Goal: Information Seeking & Learning: Learn about a topic

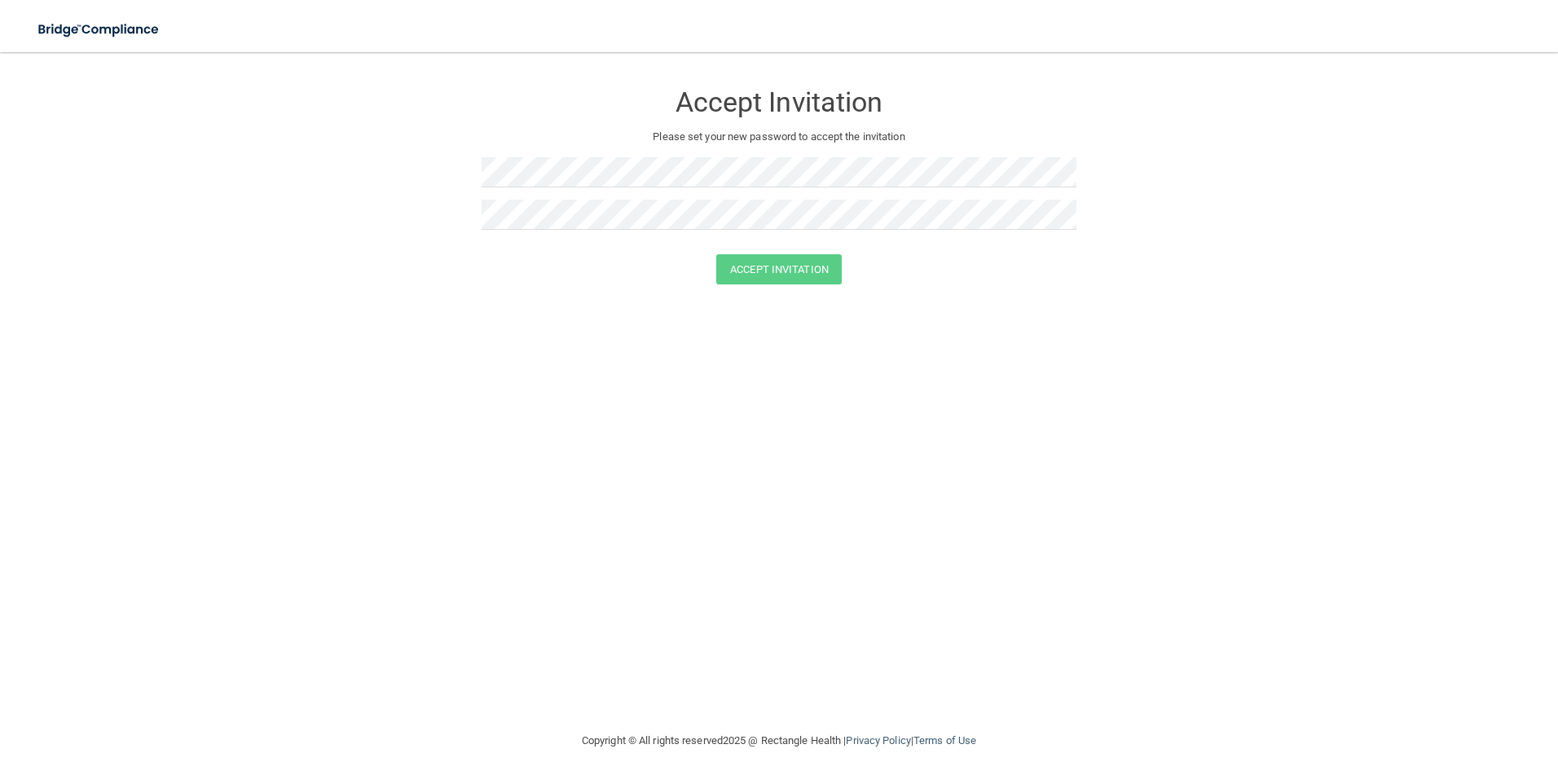
click at [886, 487] on div "Accept Invitation Please set your new password to accept the invitation Accept …" at bounding box center [779, 391] width 1493 height 646
click at [777, 261] on button "Accept Invitation" at bounding box center [779, 268] width 125 height 30
click at [390, 301] on div "Accept Invitation" at bounding box center [779, 292] width 1518 height 30
click at [1032, 426] on div "Accept Invitation Please set your new password to accept the invitation Accept …" at bounding box center [779, 391] width 1493 height 646
click at [754, 262] on button "Accept Invitation" at bounding box center [779, 268] width 125 height 30
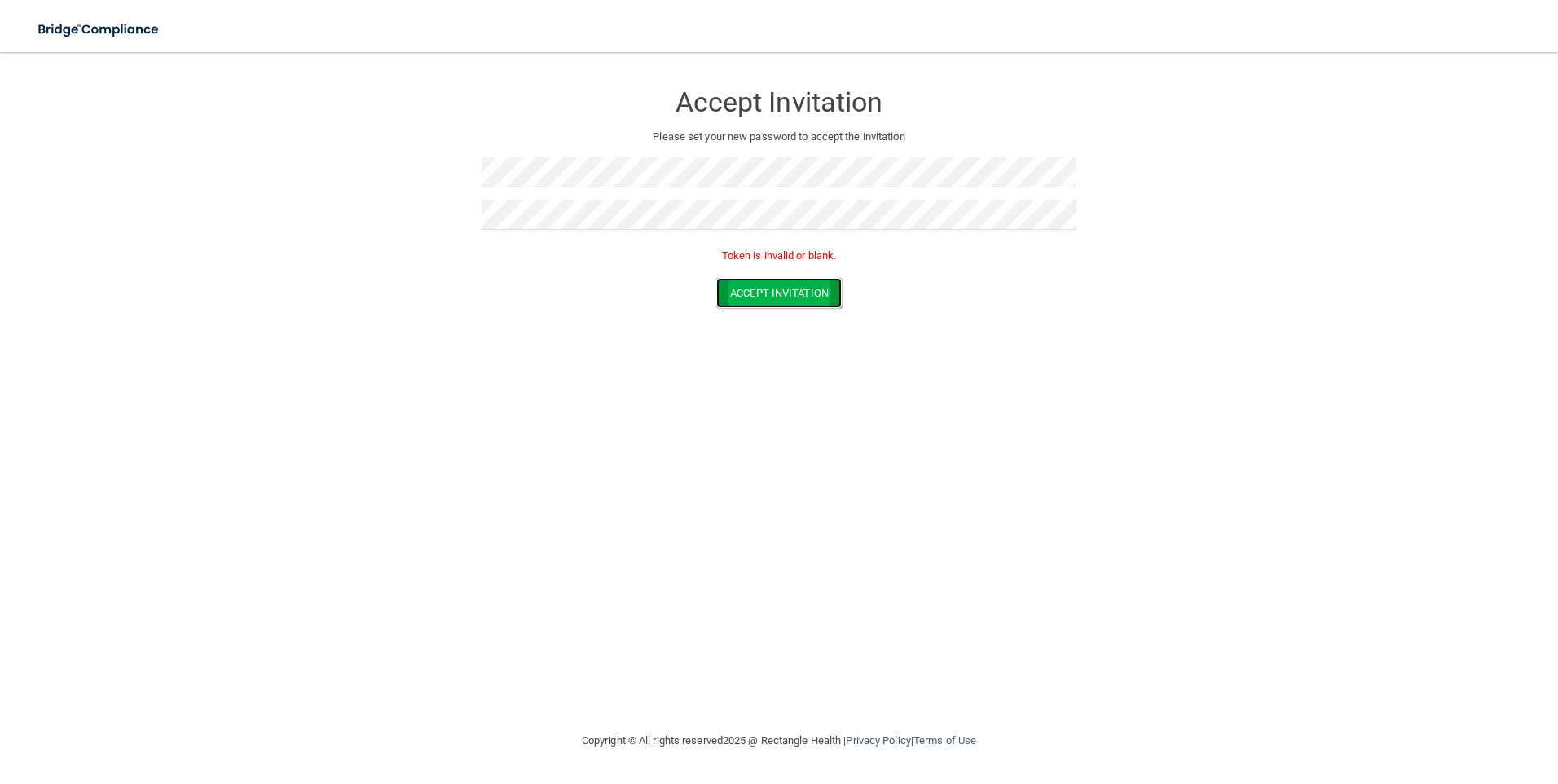
click at [765, 291] on button "Accept Invitation" at bounding box center [779, 292] width 125 height 30
click at [1050, 443] on div "Accept Invitation Please set your new password to accept the invitation Accept …" at bounding box center [779, 391] width 1493 height 646
click at [600, 387] on div "Accept Invitation Please set your new password to accept the invitation Accept …" at bounding box center [779, 391] width 1493 height 646
click at [1022, 438] on div "Accept Invitation Please set your new password to accept the invitation Accept …" at bounding box center [779, 391] width 1493 height 646
click at [779, 269] on button "Accept Invitation" at bounding box center [779, 268] width 125 height 30
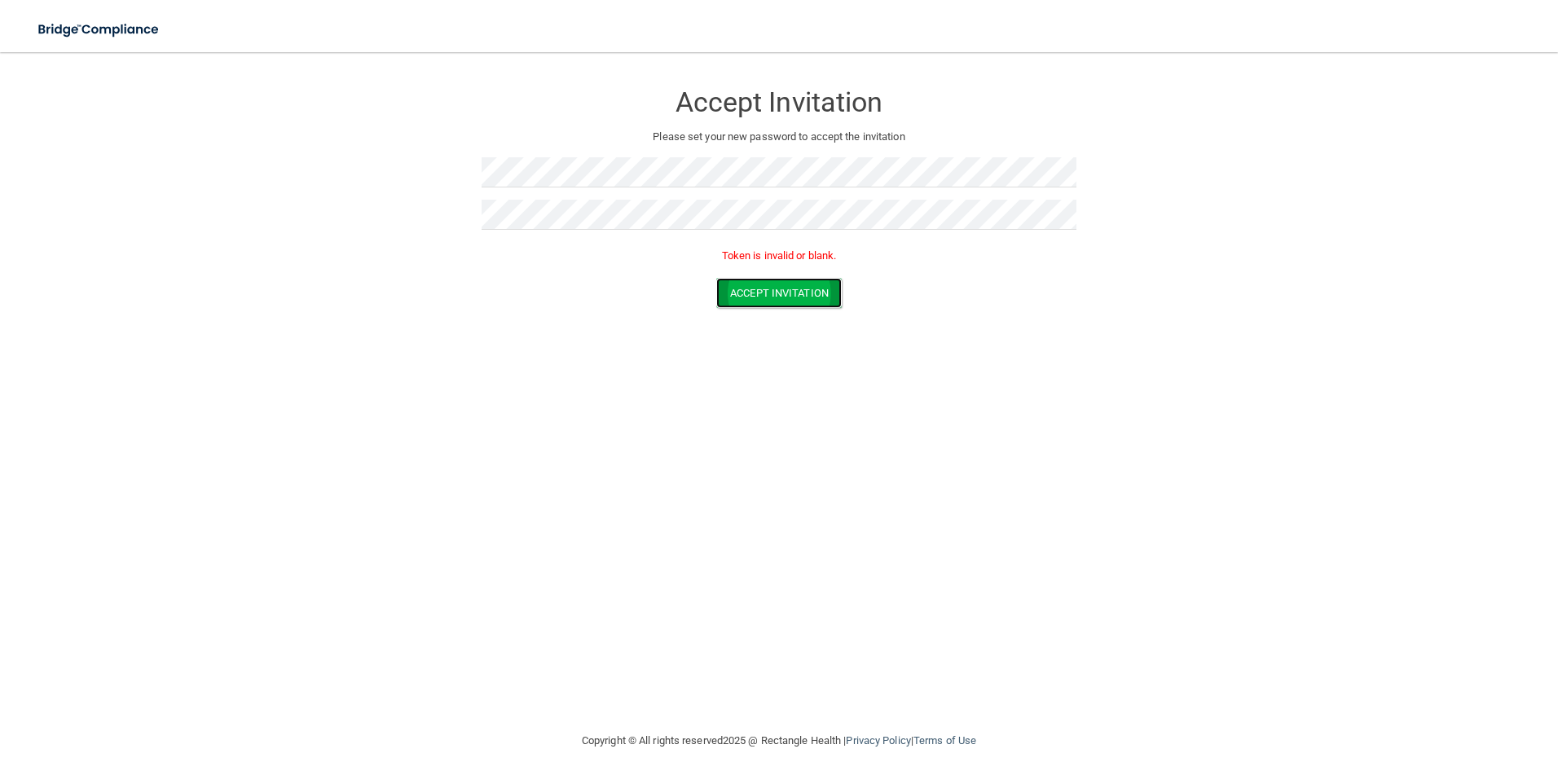
click at [788, 287] on button "Accept Invitation" at bounding box center [779, 292] width 125 height 30
click at [797, 290] on button "Accept Invitation" at bounding box center [779, 292] width 125 height 30
click at [760, 287] on button "Accept Invitation" at bounding box center [779, 292] width 125 height 30
click at [758, 290] on button "Accept Invitation" at bounding box center [779, 292] width 125 height 30
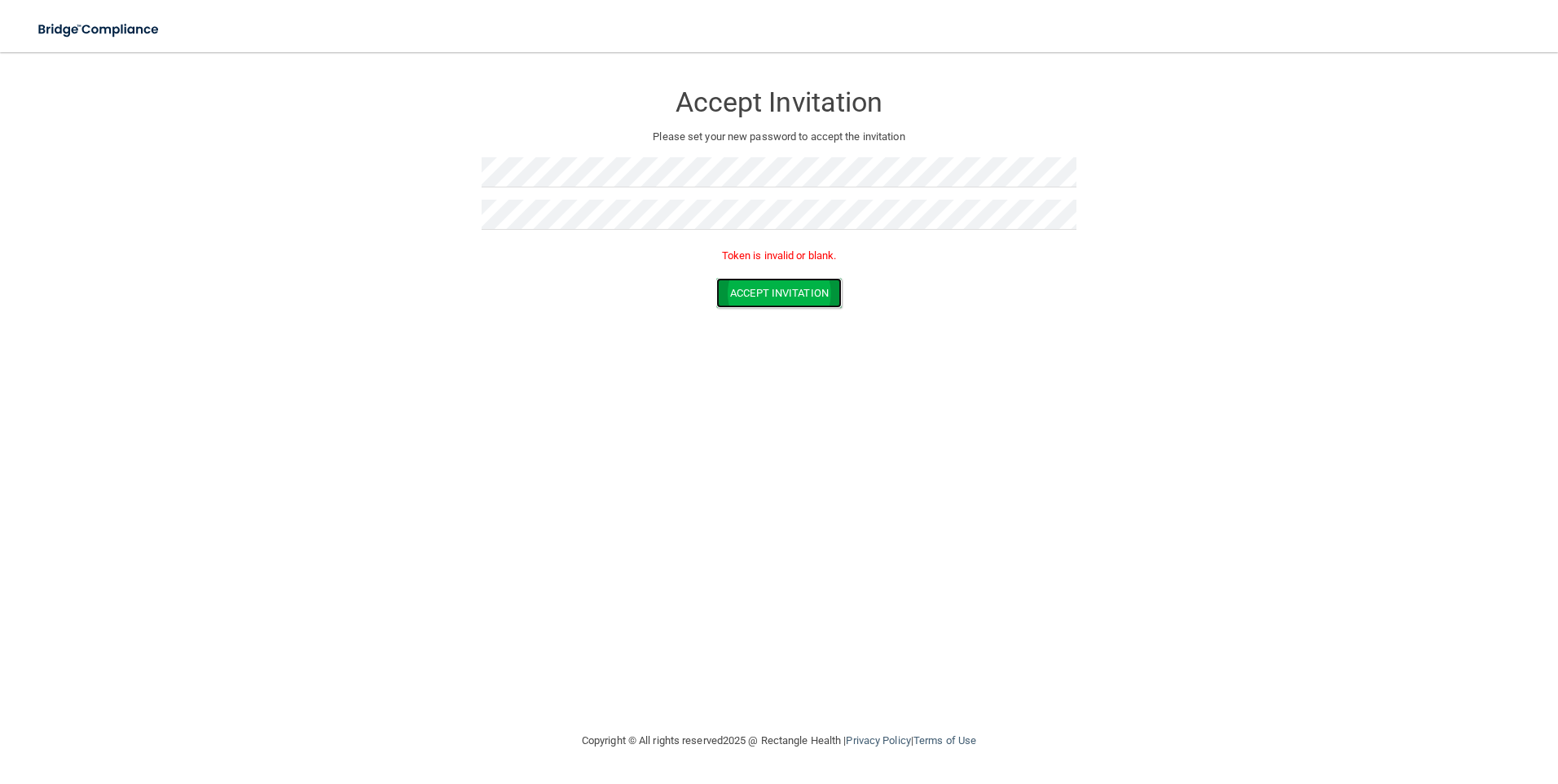
click at [758, 290] on button "Accept Invitation" at bounding box center [779, 292] width 125 height 30
click at [1107, 328] on div "Accept Invitation Please set your new password to accept the invitation Accept …" at bounding box center [779, 391] width 1493 height 646
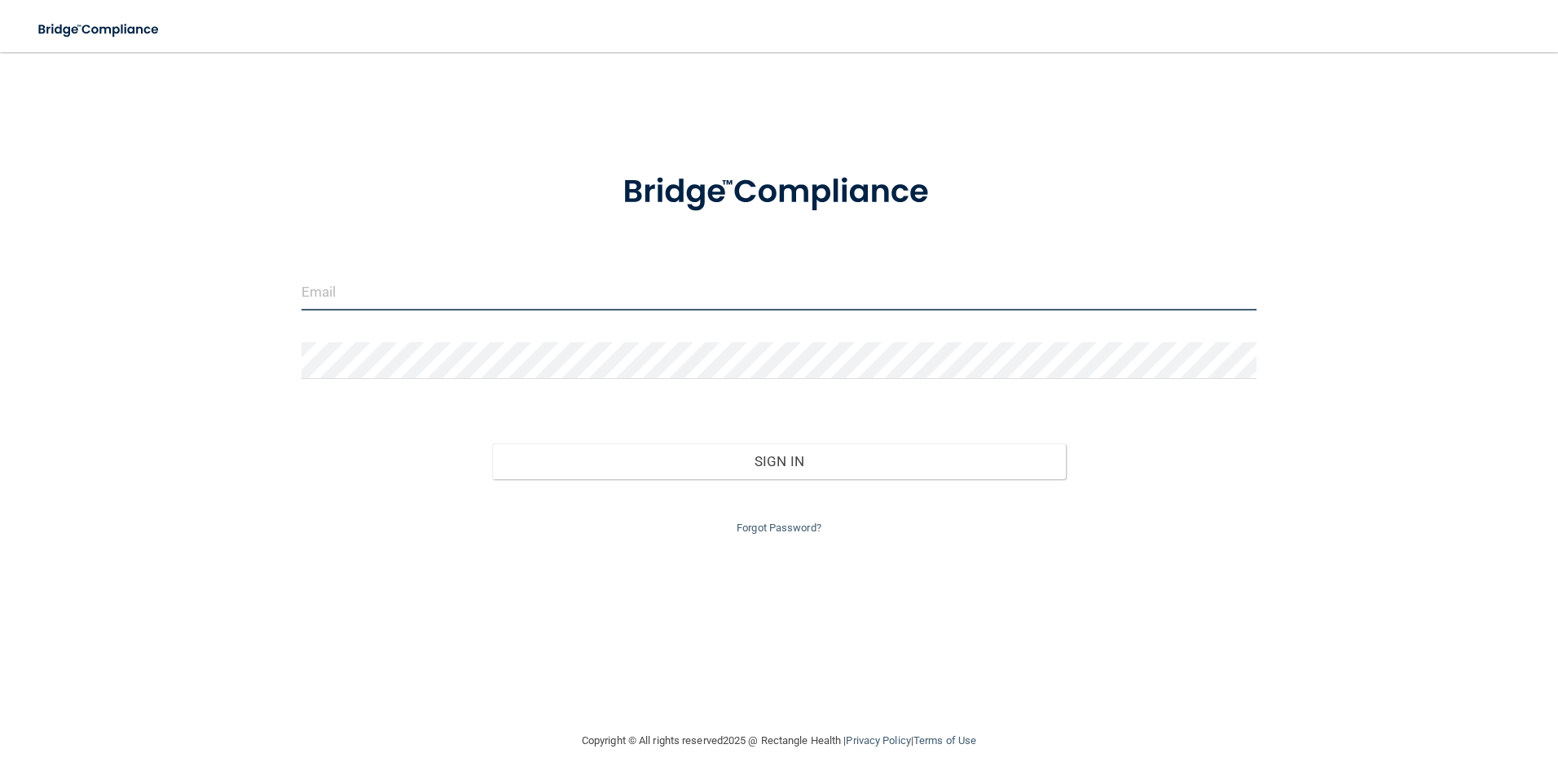
type input "yvette.assistant@randolphpc.com"
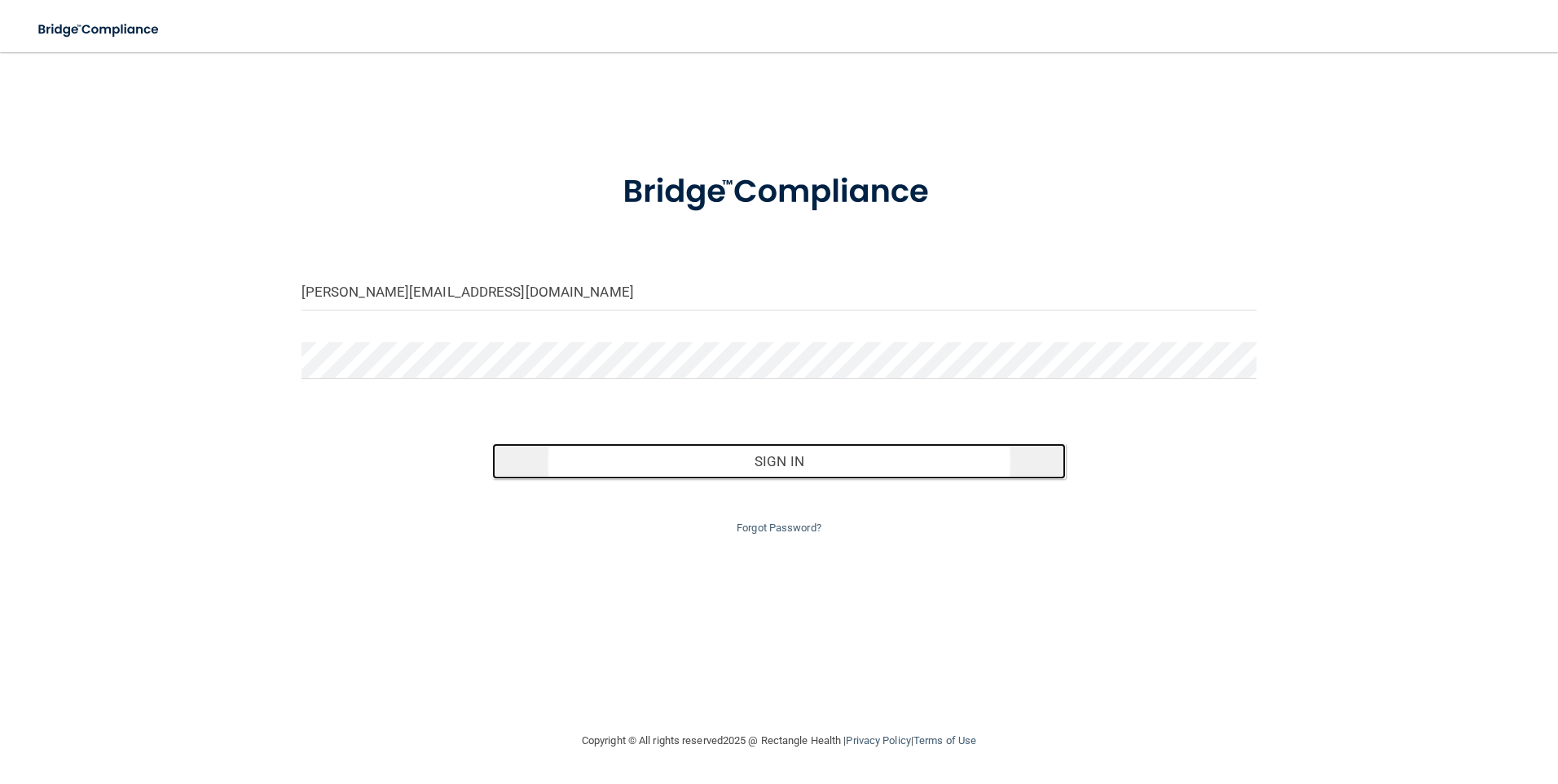
click at [791, 466] on button "Sign In" at bounding box center [779, 461] width 574 height 36
click at [775, 464] on button "Sign In" at bounding box center [779, 461] width 574 height 36
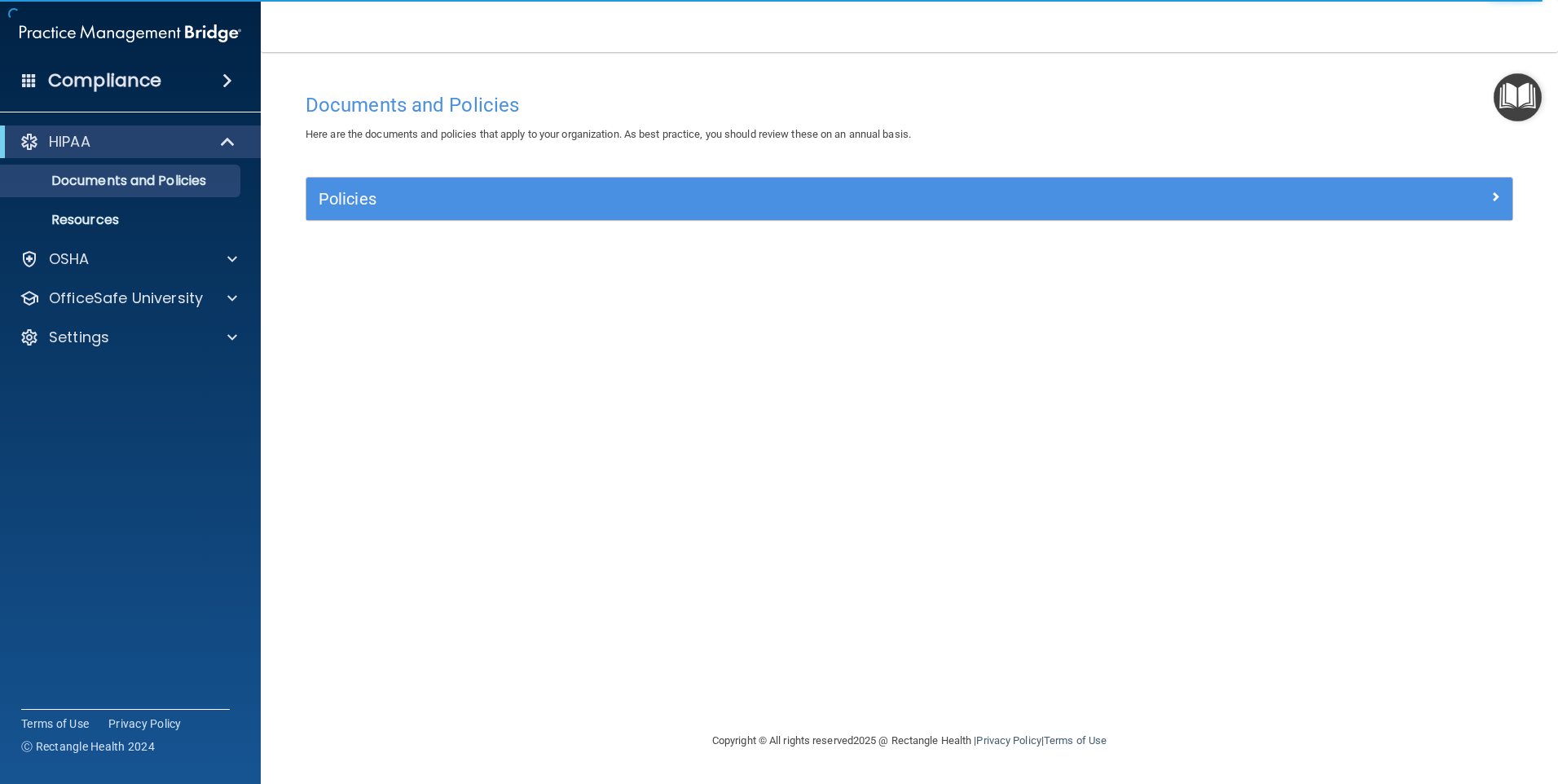
click at [1309, 334] on div "Documents and Policies Here are the documents and policies that apply to your o…" at bounding box center [909, 407] width 1232 height 646
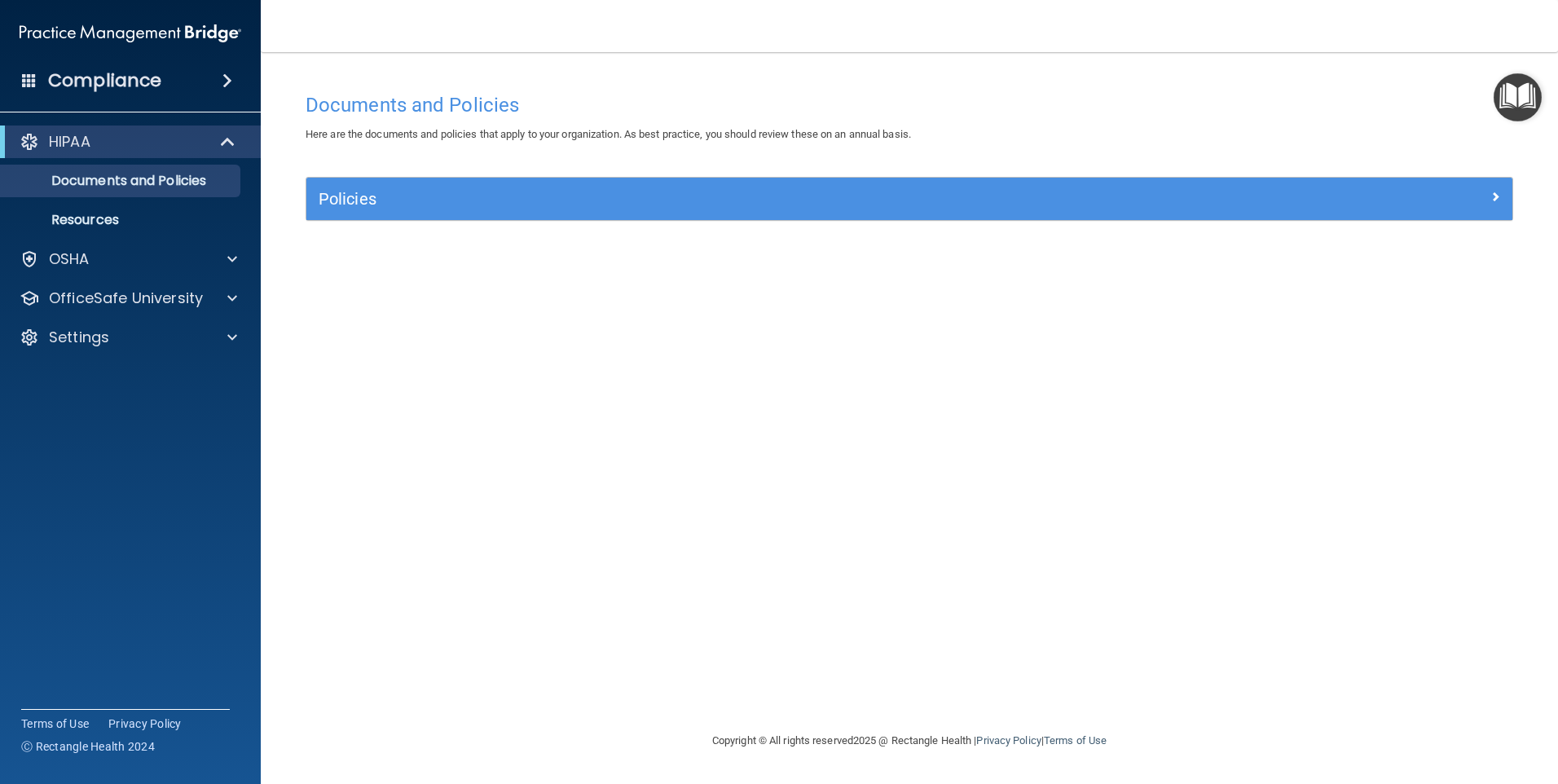
click at [1350, 301] on div "Documents and Policies Here are the documents and policies that apply to your o…" at bounding box center [909, 407] width 1232 height 646
click at [1332, 344] on div "Documents and Policies Here are the documents and policies that apply to your o…" at bounding box center [909, 407] width 1232 height 646
click at [228, 138] on span at bounding box center [229, 142] width 14 height 20
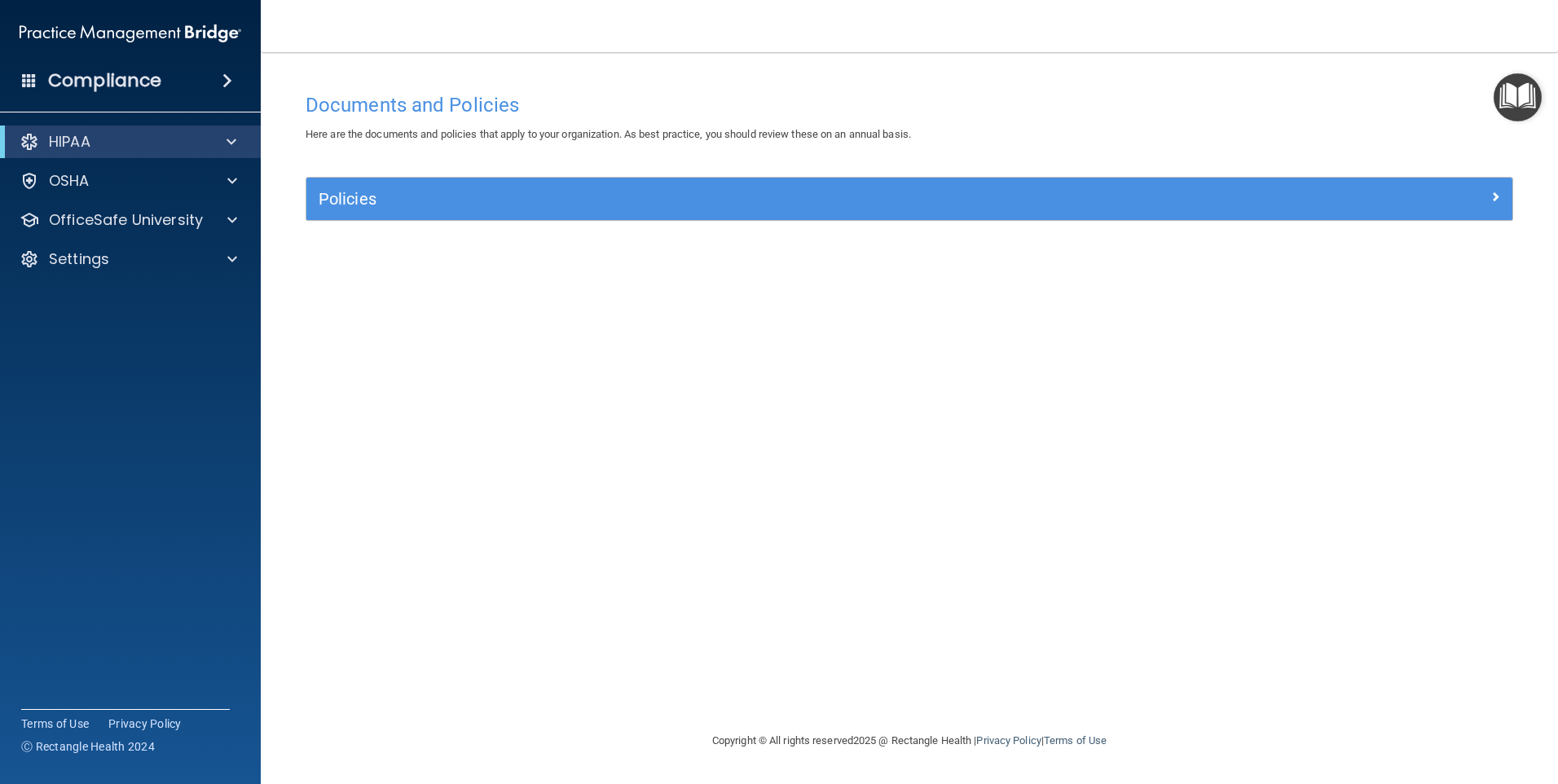
click at [222, 77] on span at bounding box center [226, 81] width 9 height 20
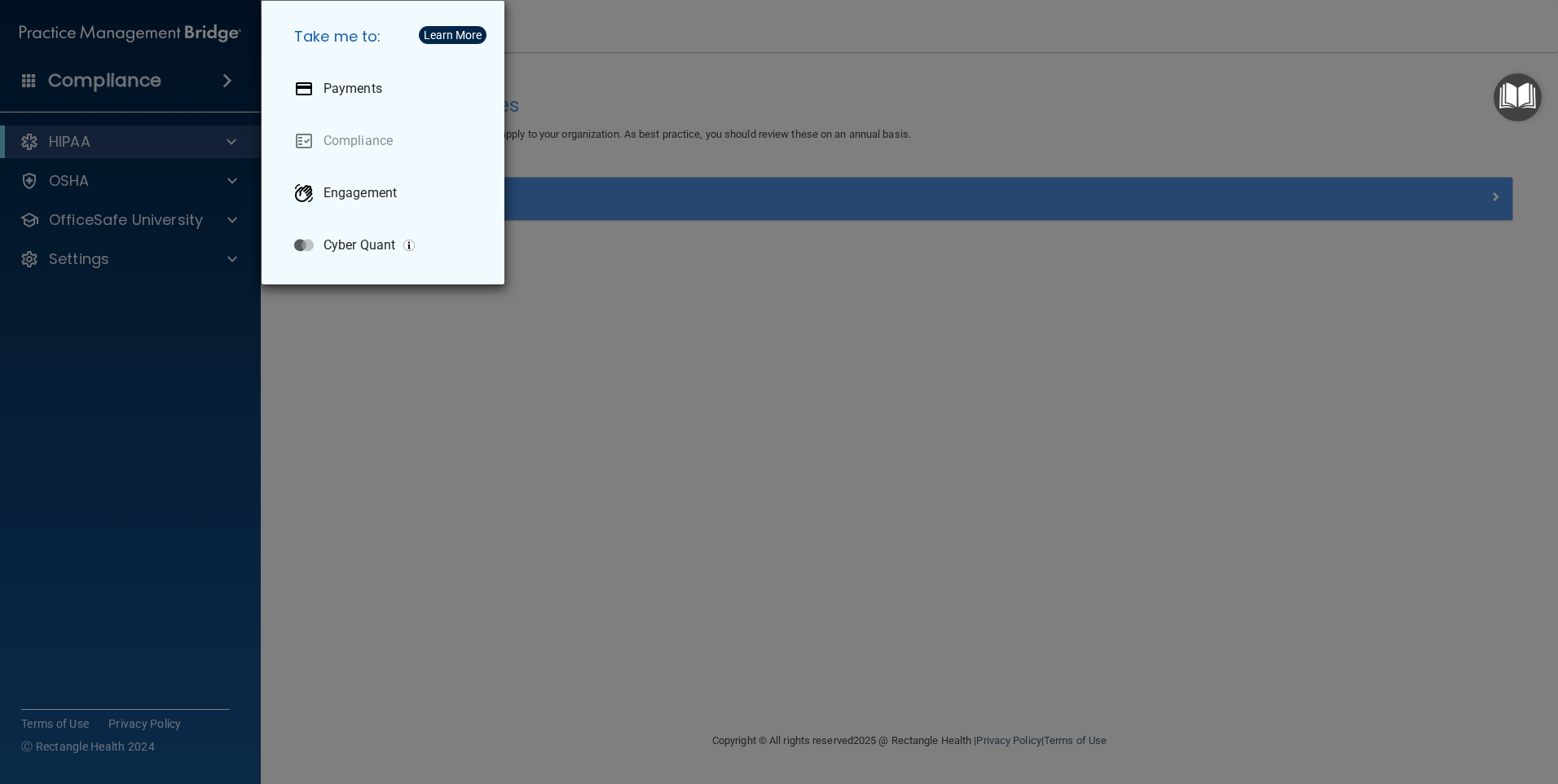
drag, startPoint x: 474, startPoint y: 423, endPoint x: 415, endPoint y: 427, distance: 59.1
click at [470, 424] on div "Take me to: Payments Compliance Engagement Cyber Quant" at bounding box center [779, 392] width 1558 height 784
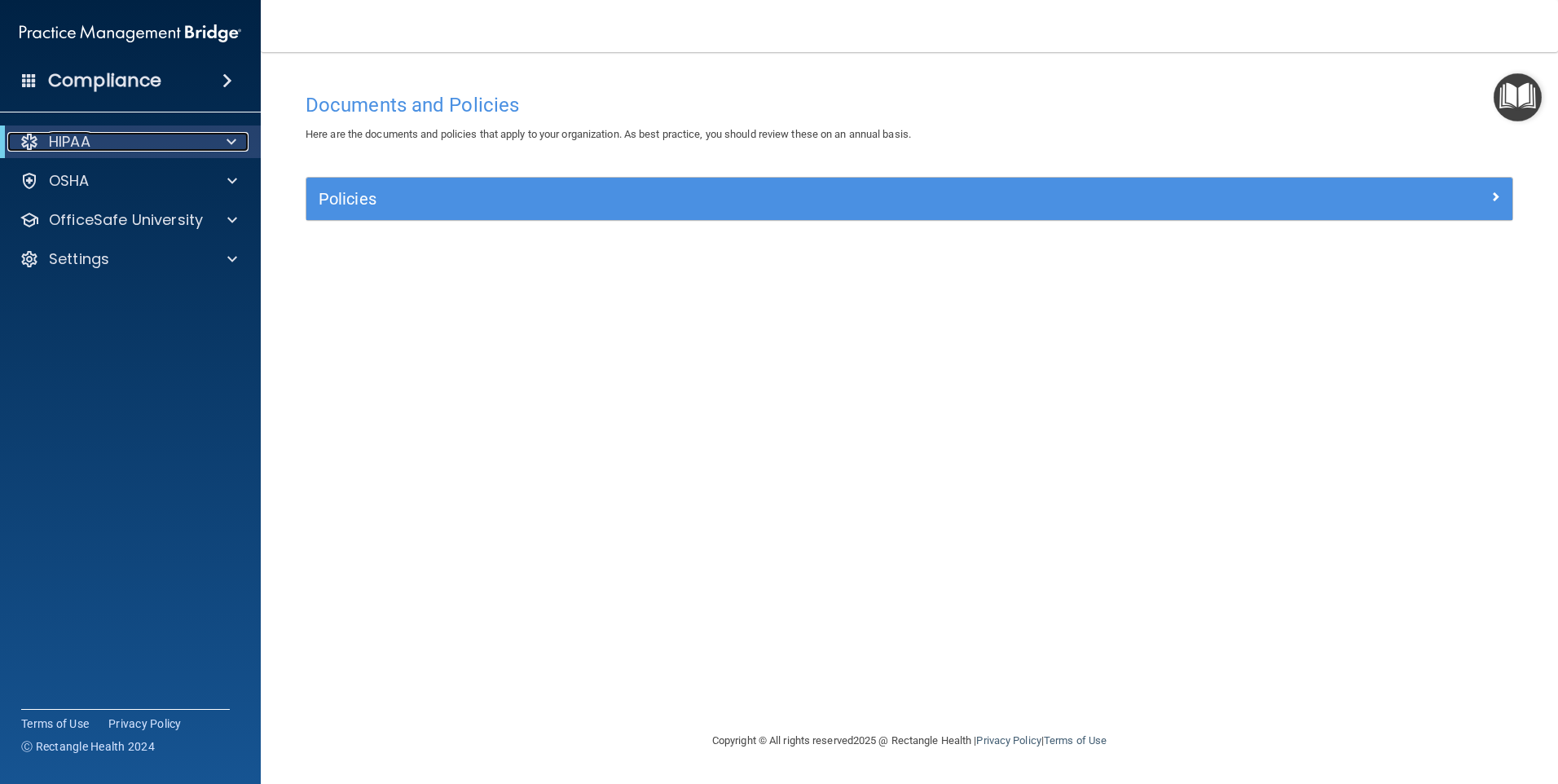
click at [114, 136] on div "HIPAA" at bounding box center [108, 142] width 202 height 20
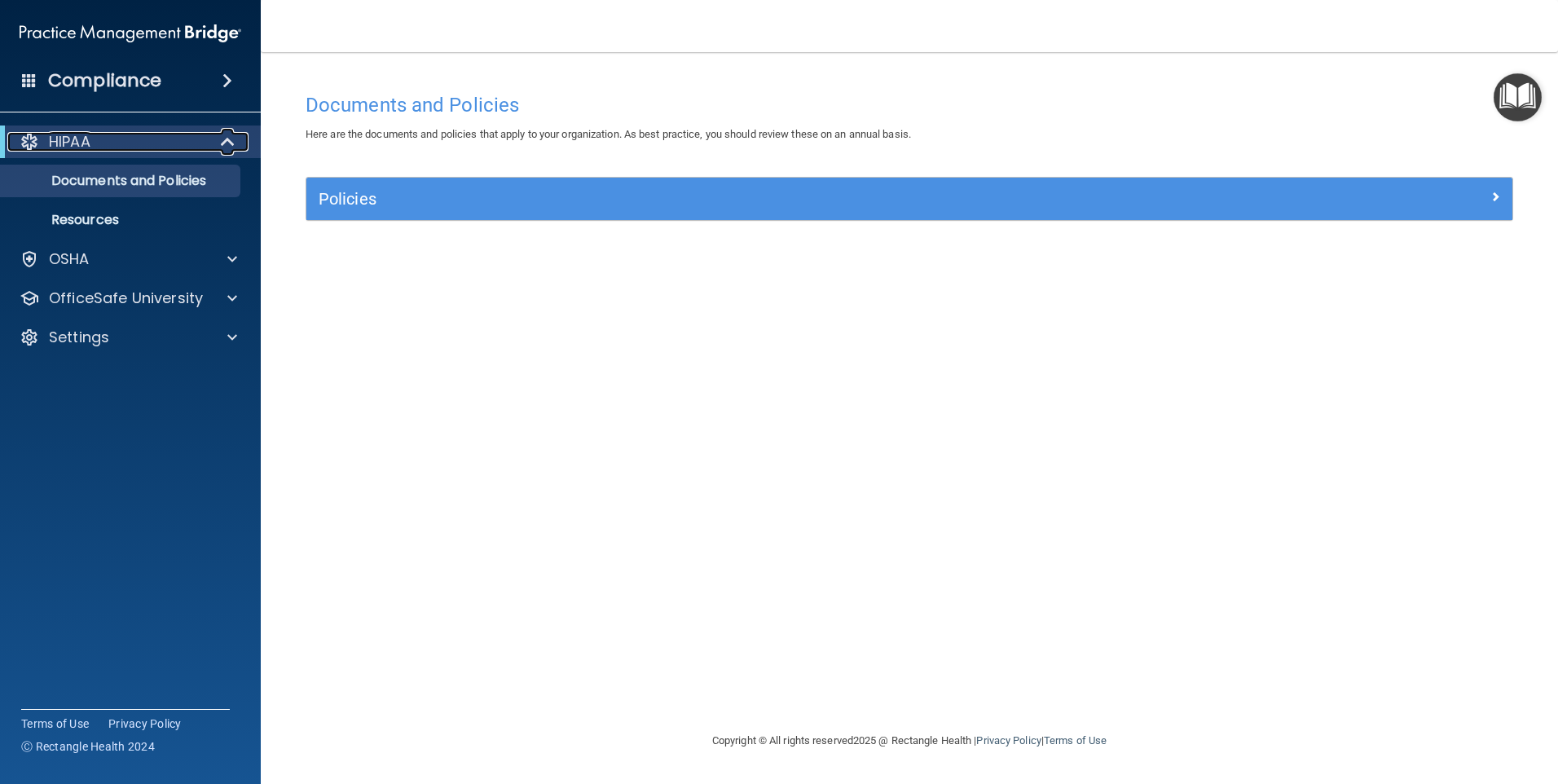
click at [114, 136] on div "HIPAA" at bounding box center [108, 142] width 202 height 20
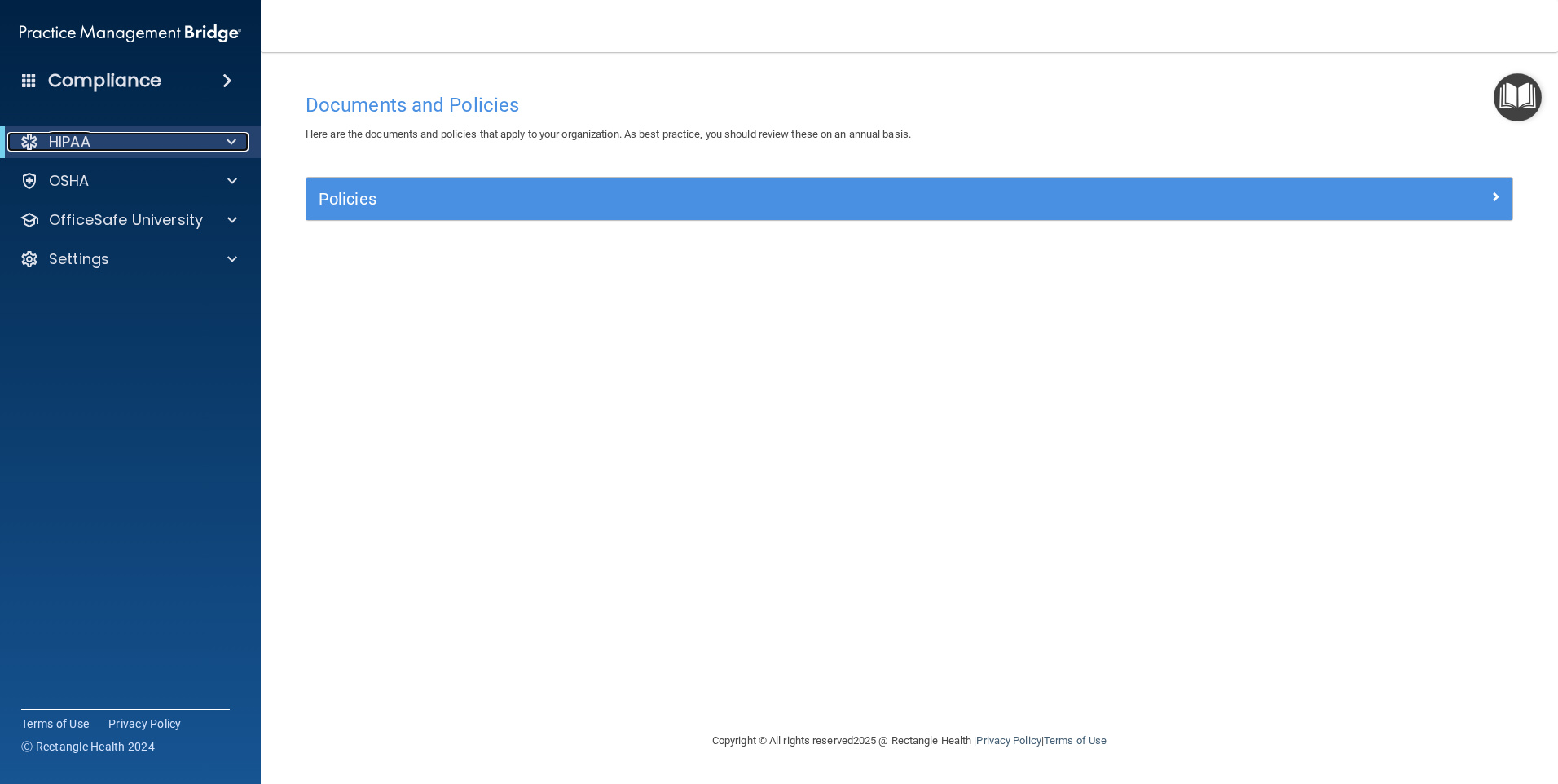
click at [114, 136] on div "HIPAA" at bounding box center [108, 142] width 202 height 20
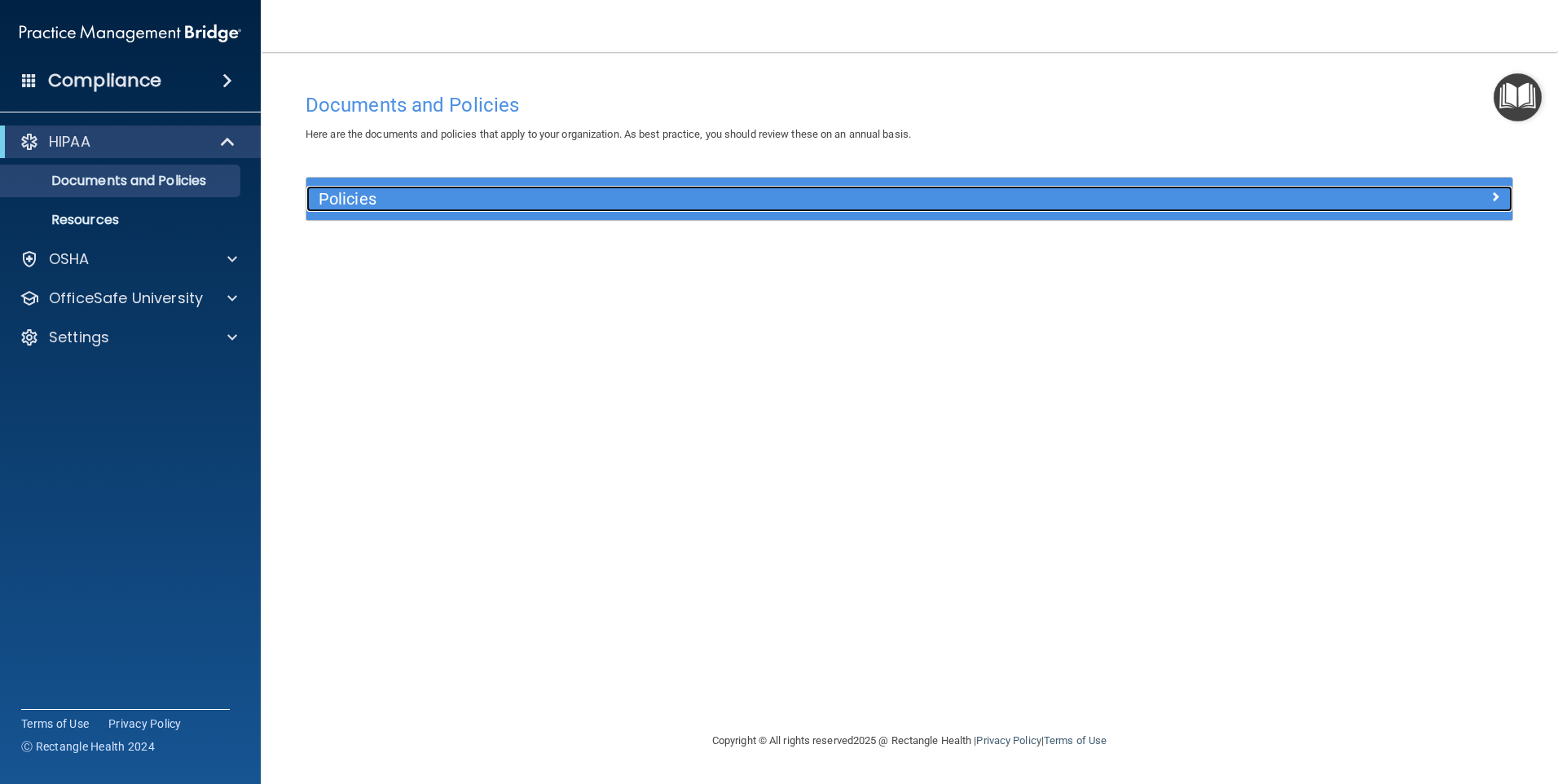
click at [458, 195] on h5 "Policies" at bounding box center [758, 198] width 880 height 18
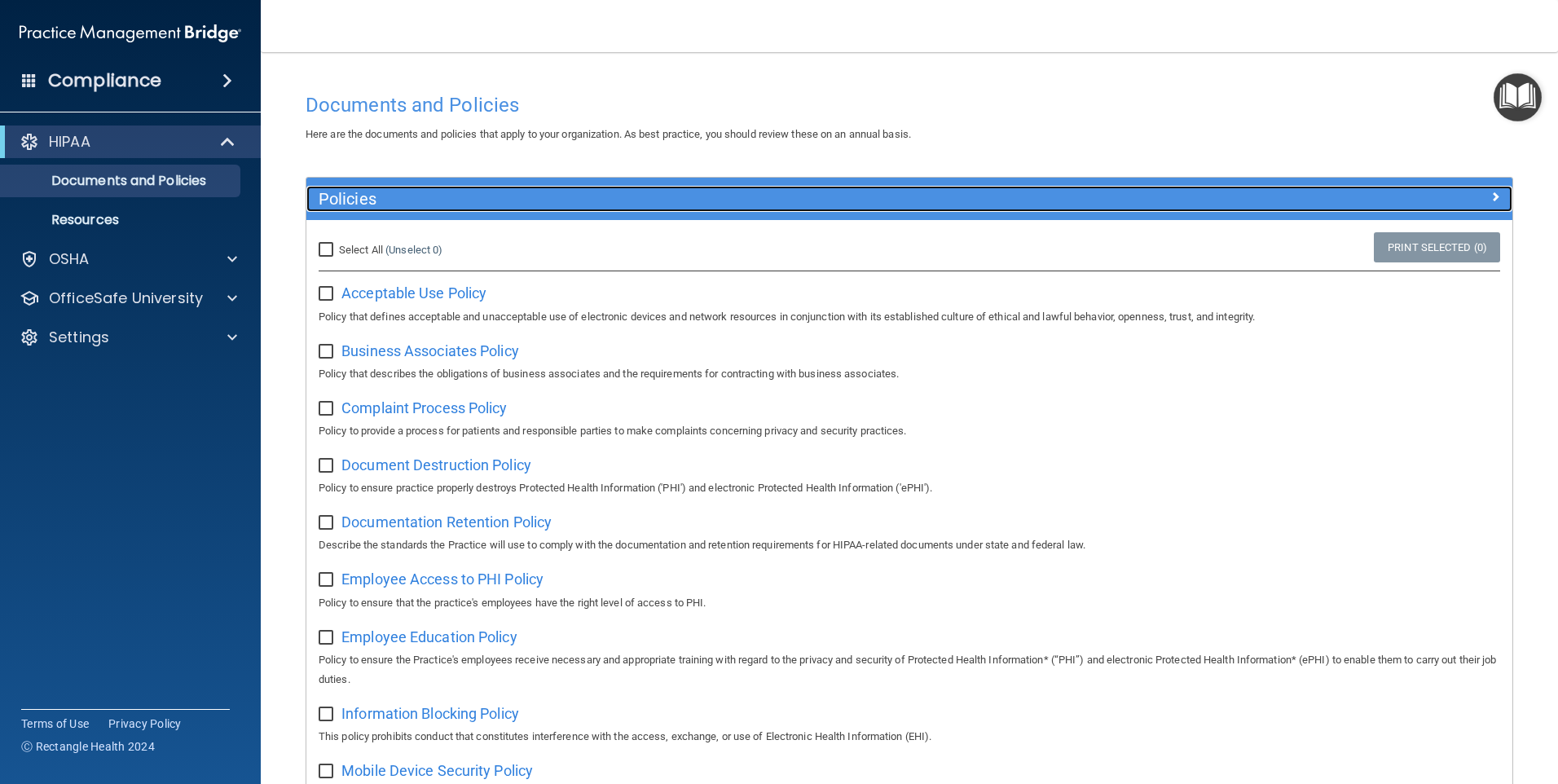
click at [458, 195] on h5 "Policies" at bounding box center [758, 198] width 880 height 18
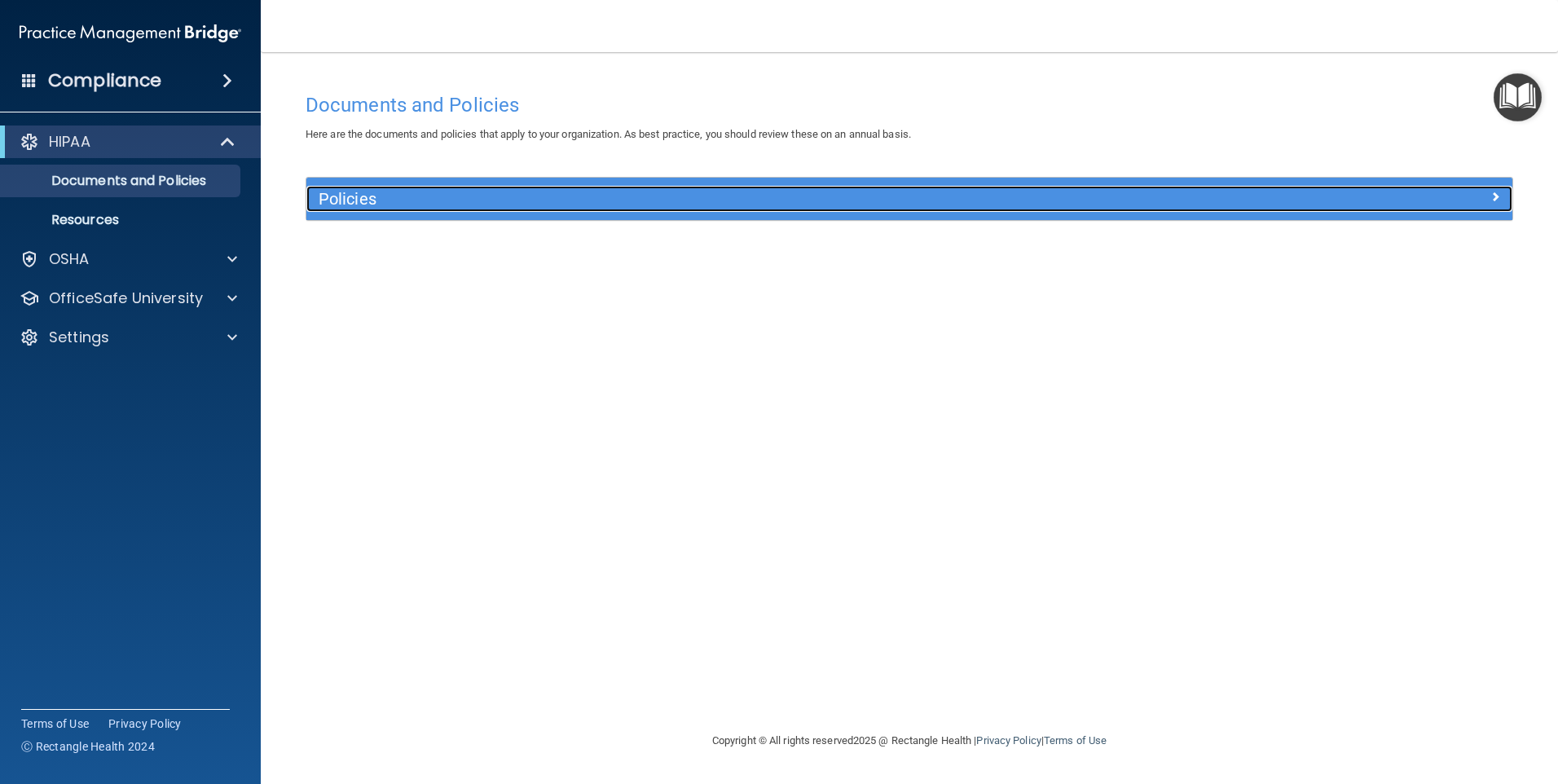
click at [457, 203] on h5 "Policies" at bounding box center [758, 198] width 880 height 18
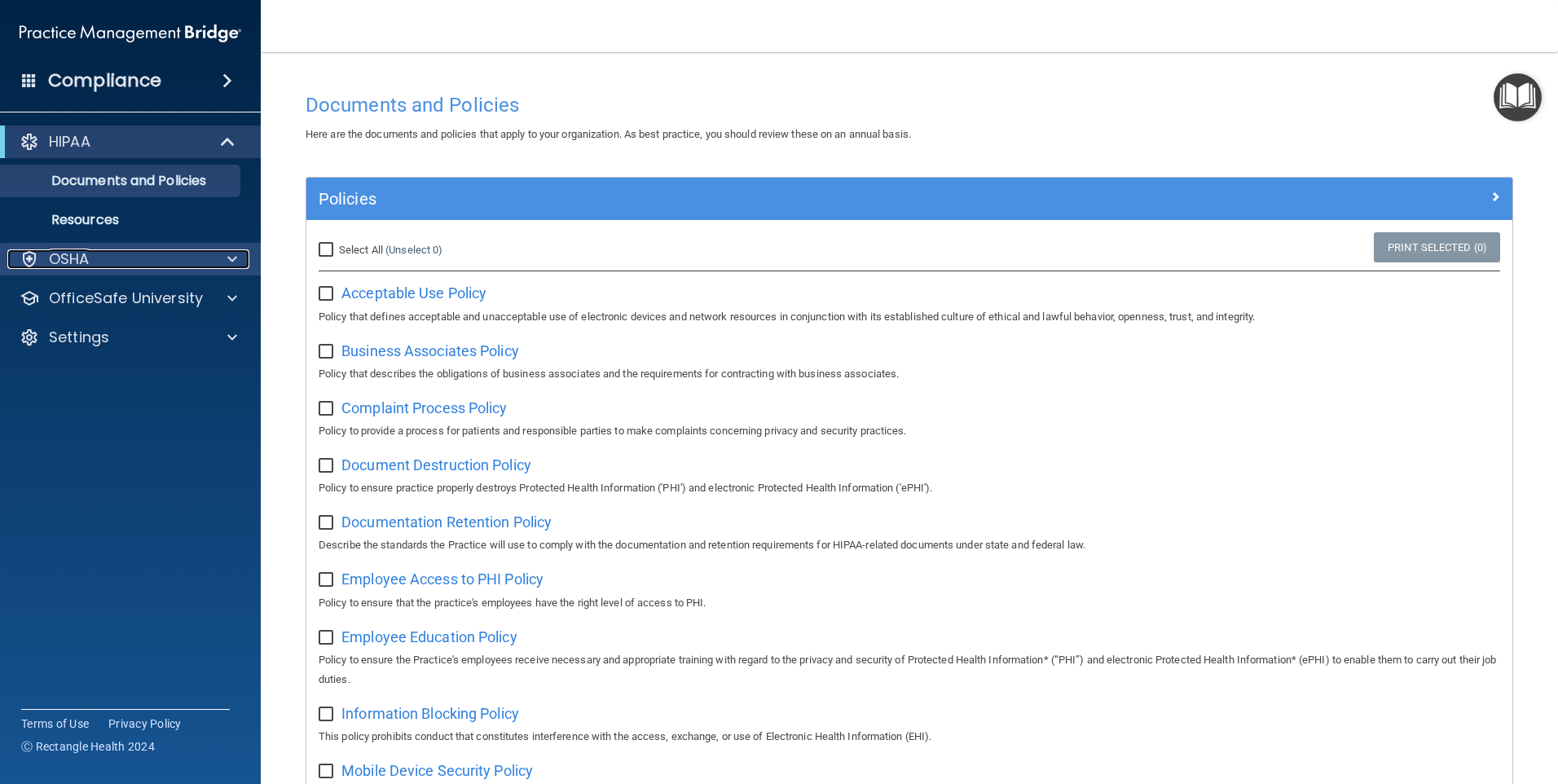
click at [57, 254] on p "OSHA" at bounding box center [69, 259] width 40 height 20
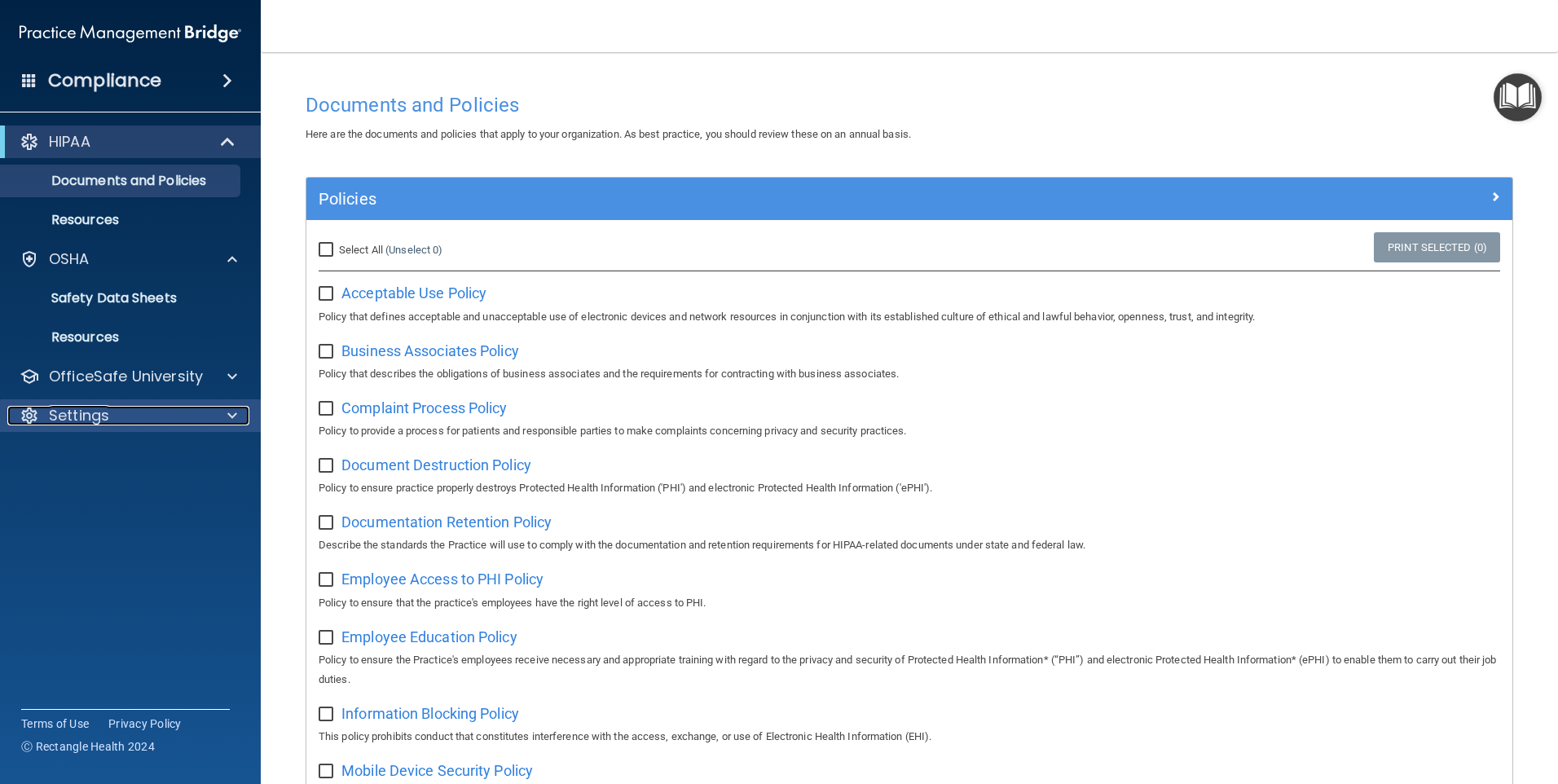
click at [65, 409] on p "Settings" at bounding box center [79, 415] width 60 height 20
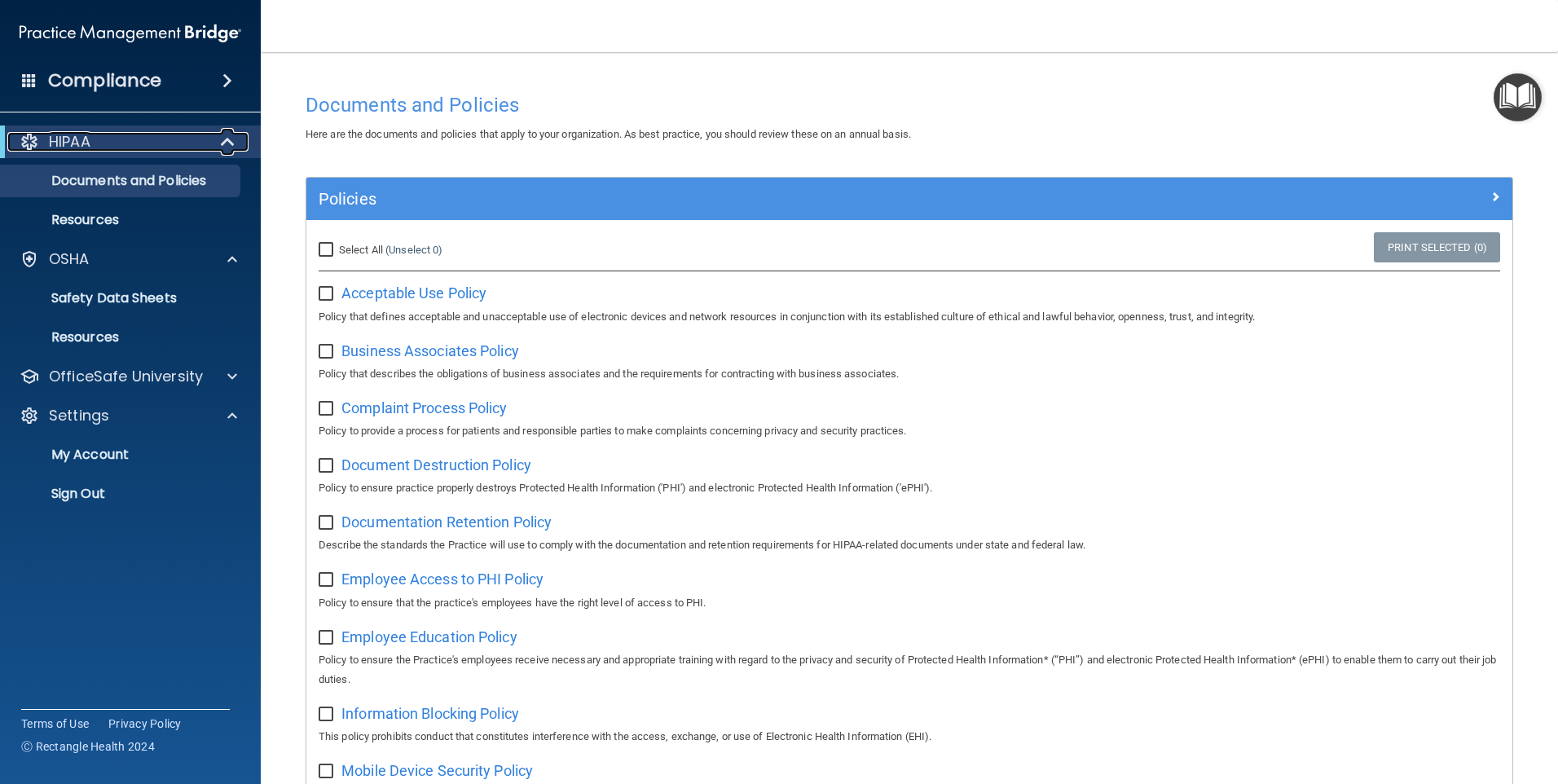
click at [70, 136] on p "HIPAA" at bounding box center [69, 142] width 41 height 20
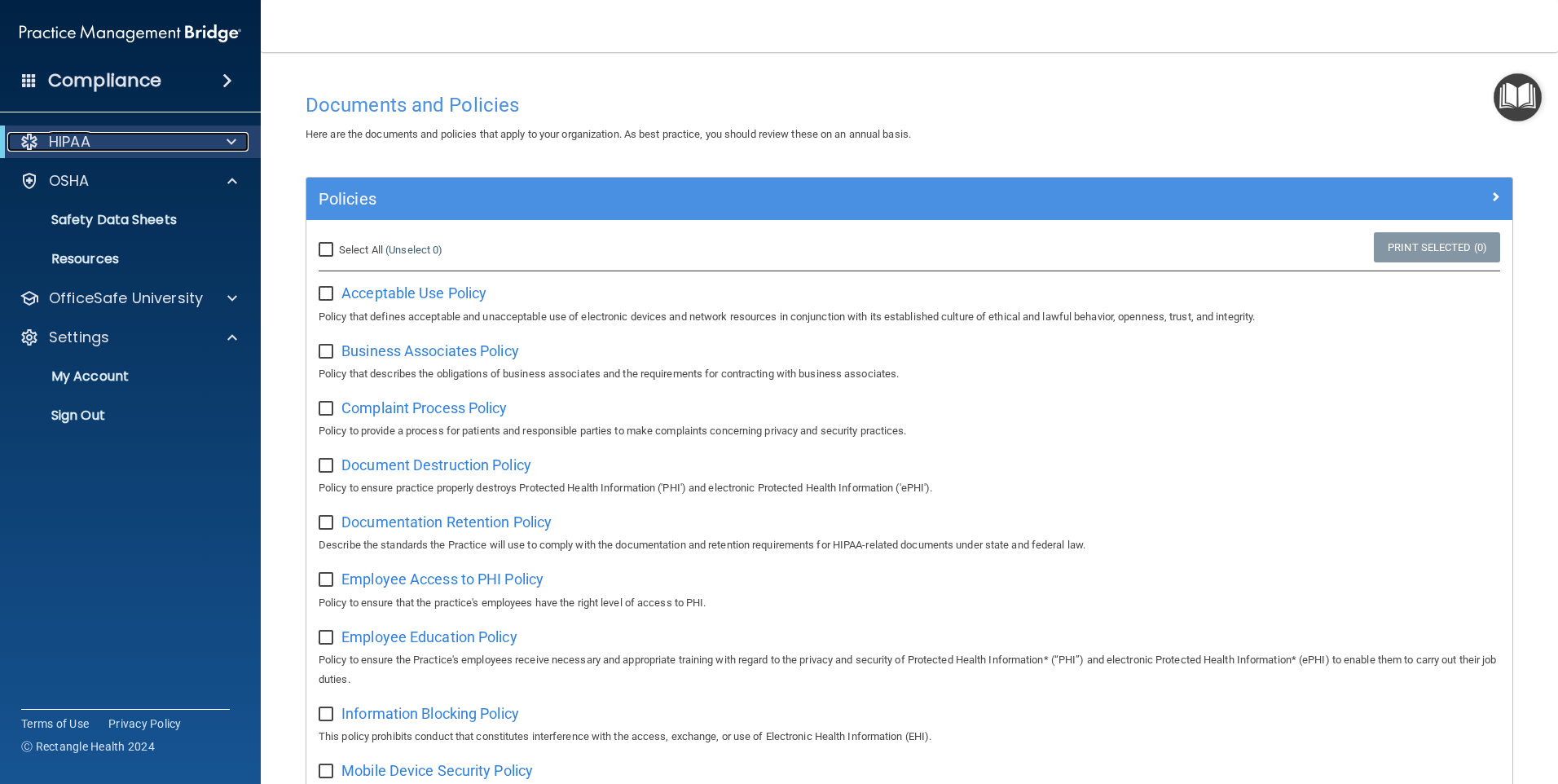
click at [70, 136] on p "HIPAA" at bounding box center [69, 142] width 41 height 20
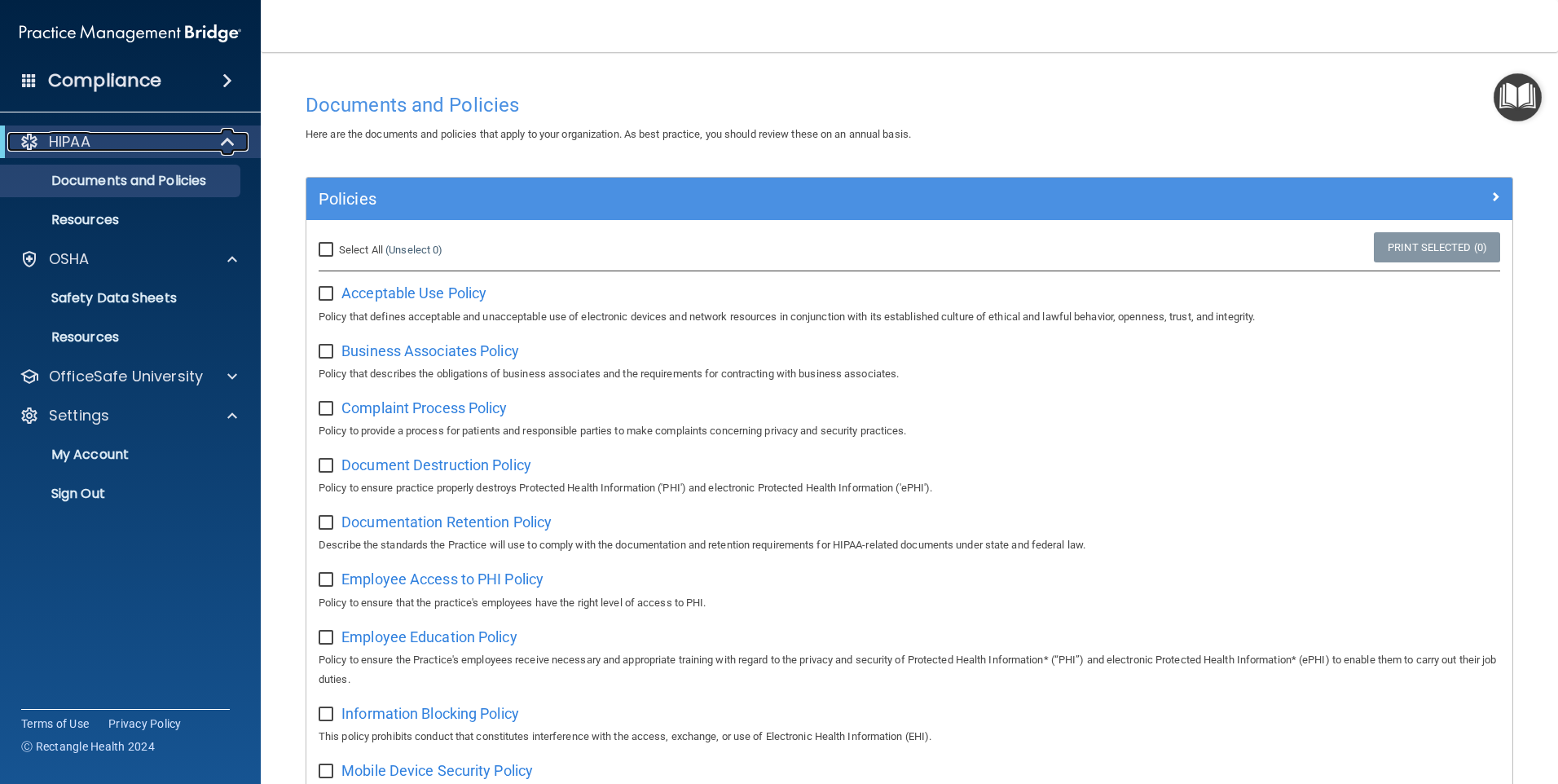
click at [69, 136] on p "HIPAA" at bounding box center [69, 142] width 41 height 20
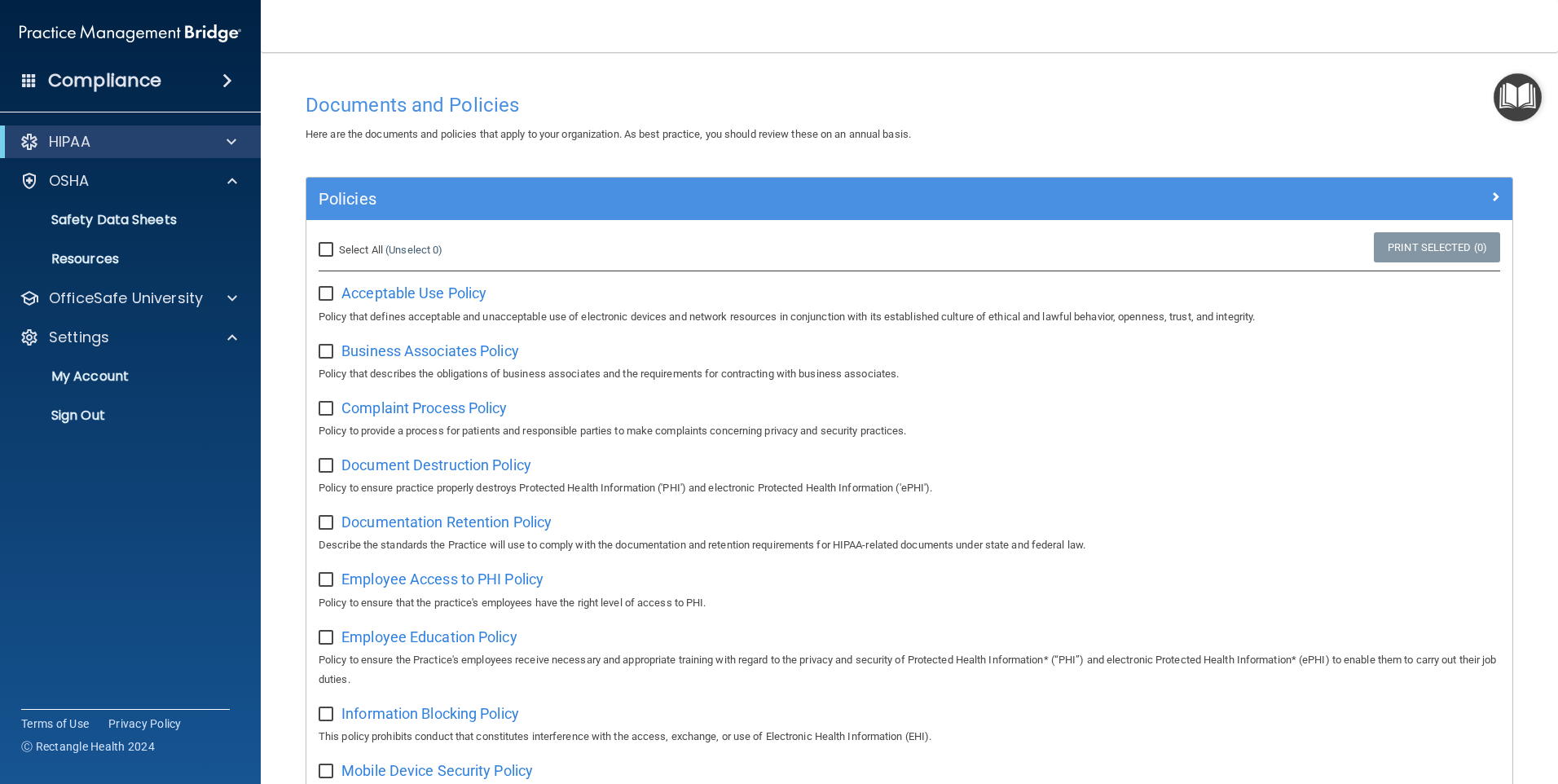
click at [227, 77] on span at bounding box center [226, 81] width 9 height 20
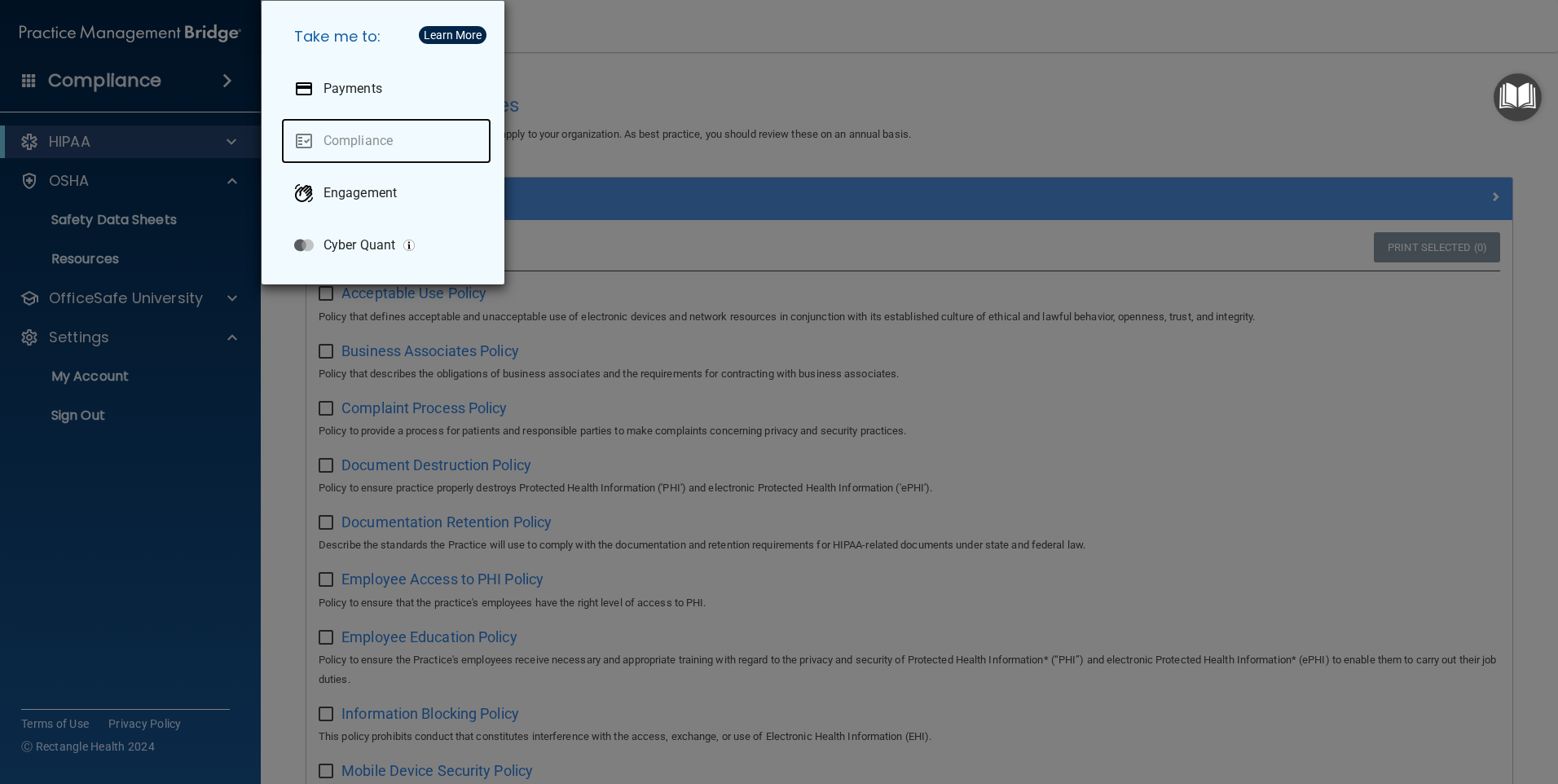
click at [371, 137] on link "Compliance" at bounding box center [386, 141] width 210 height 45
click at [583, 22] on div "Take me to: Payments Compliance Engagement Cyber Quant" at bounding box center [779, 392] width 1558 height 784
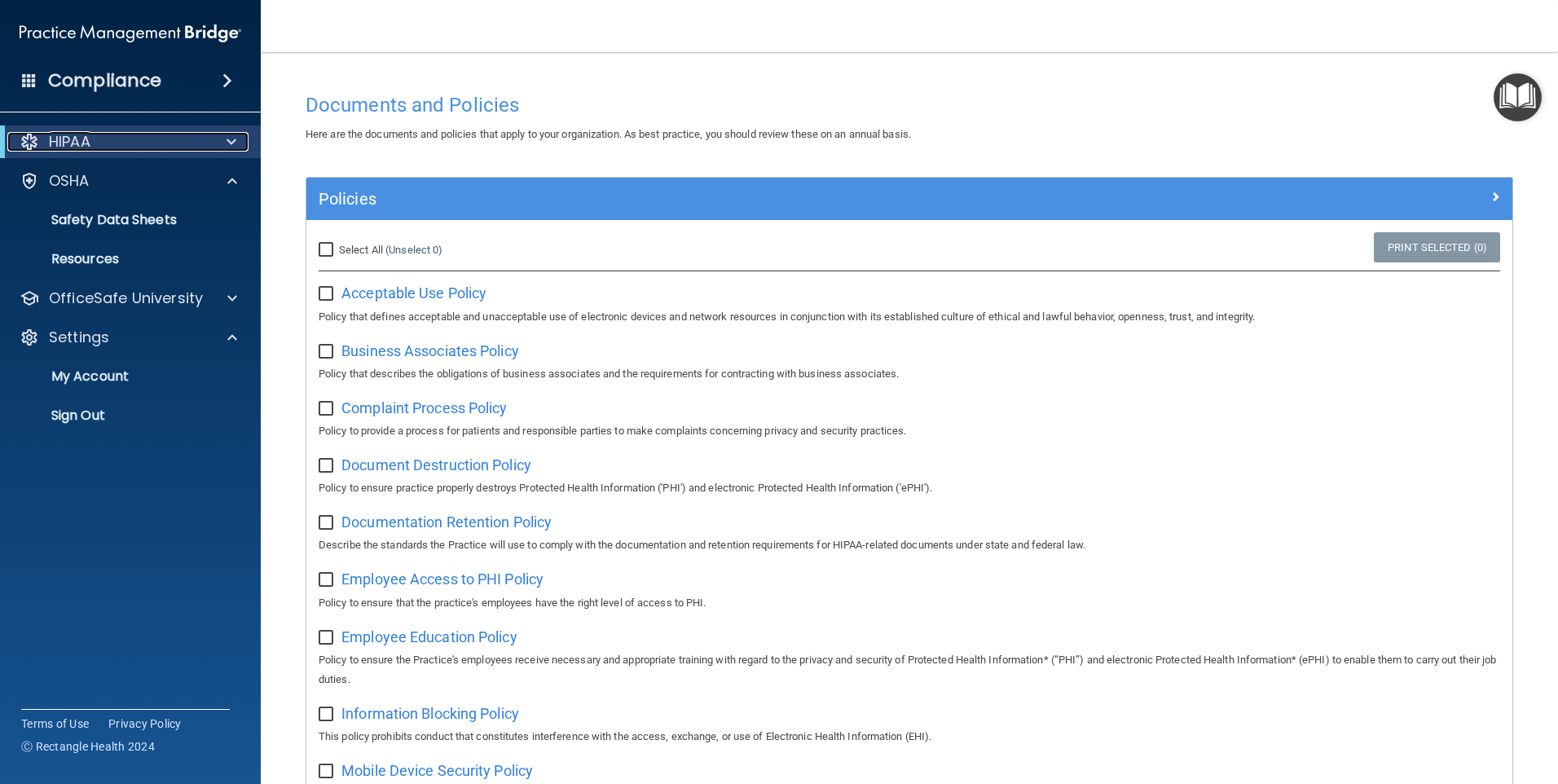
click at [30, 134] on div at bounding box center [29, 142] width 20 height 20
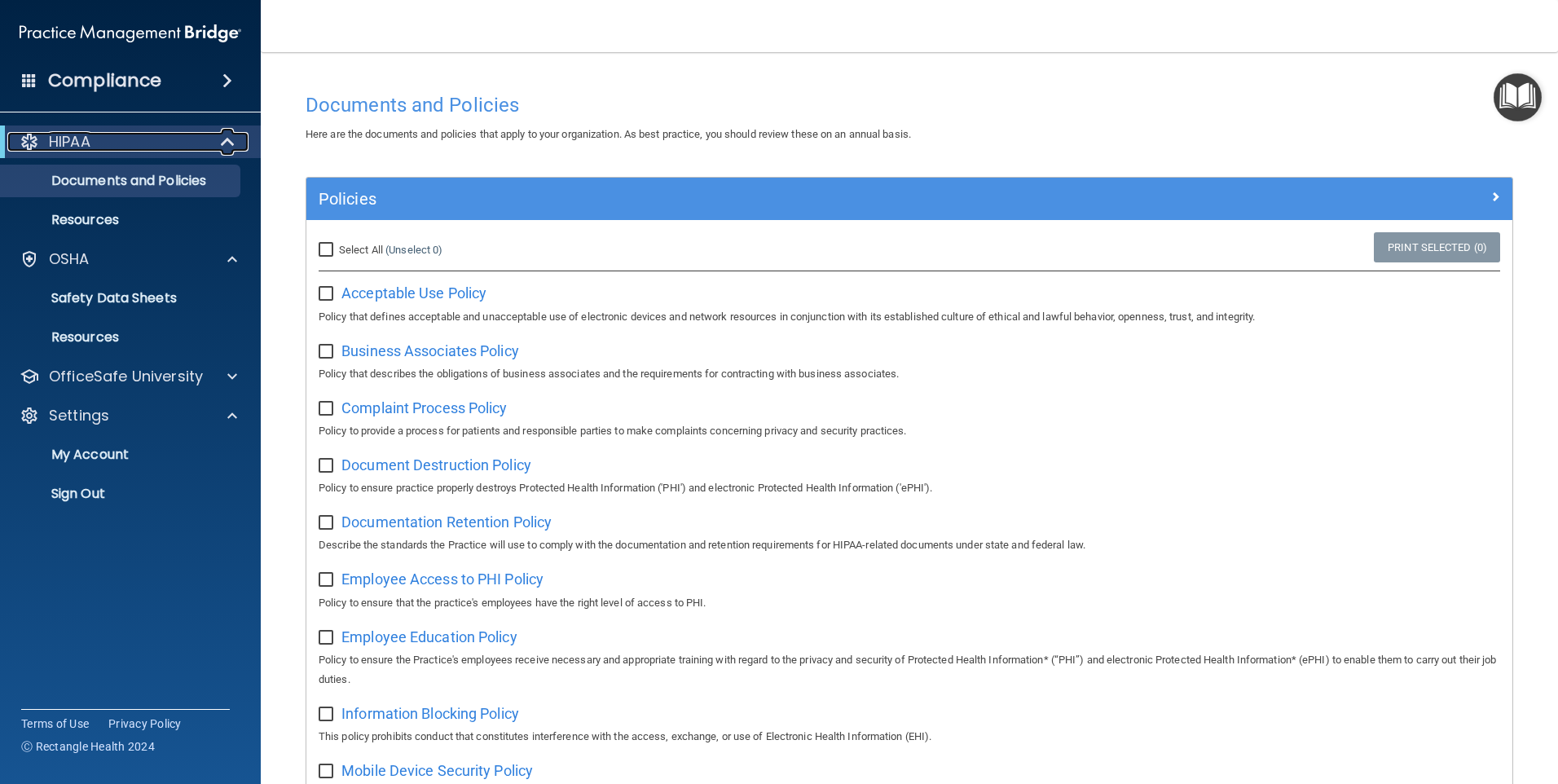
click at [30, 134] on div at bounding box center [29, 142] width 20 height 20
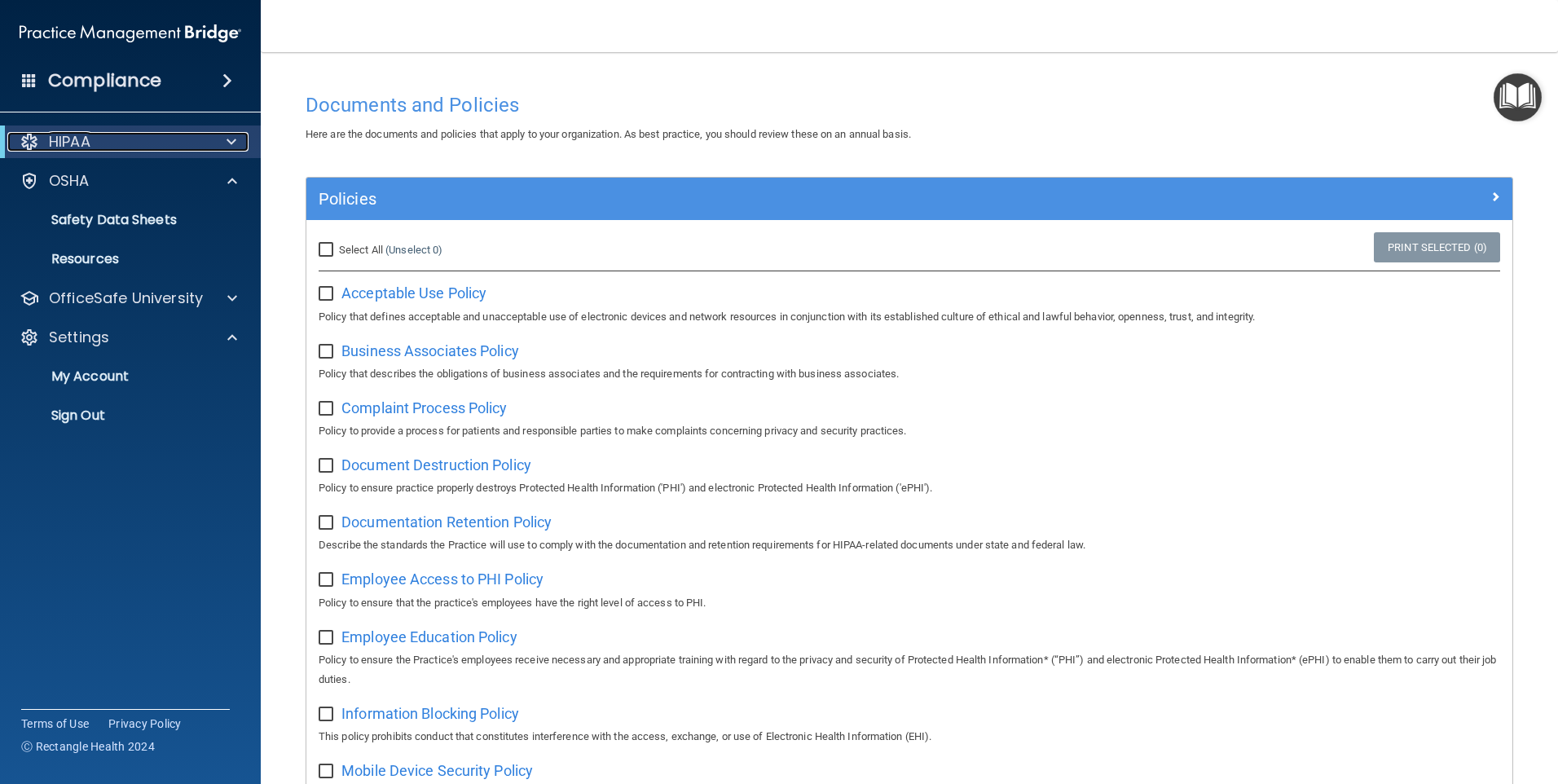
click at [122, 134] on div "HIPAA" at bounding box center [108, 142] width 202 height 20
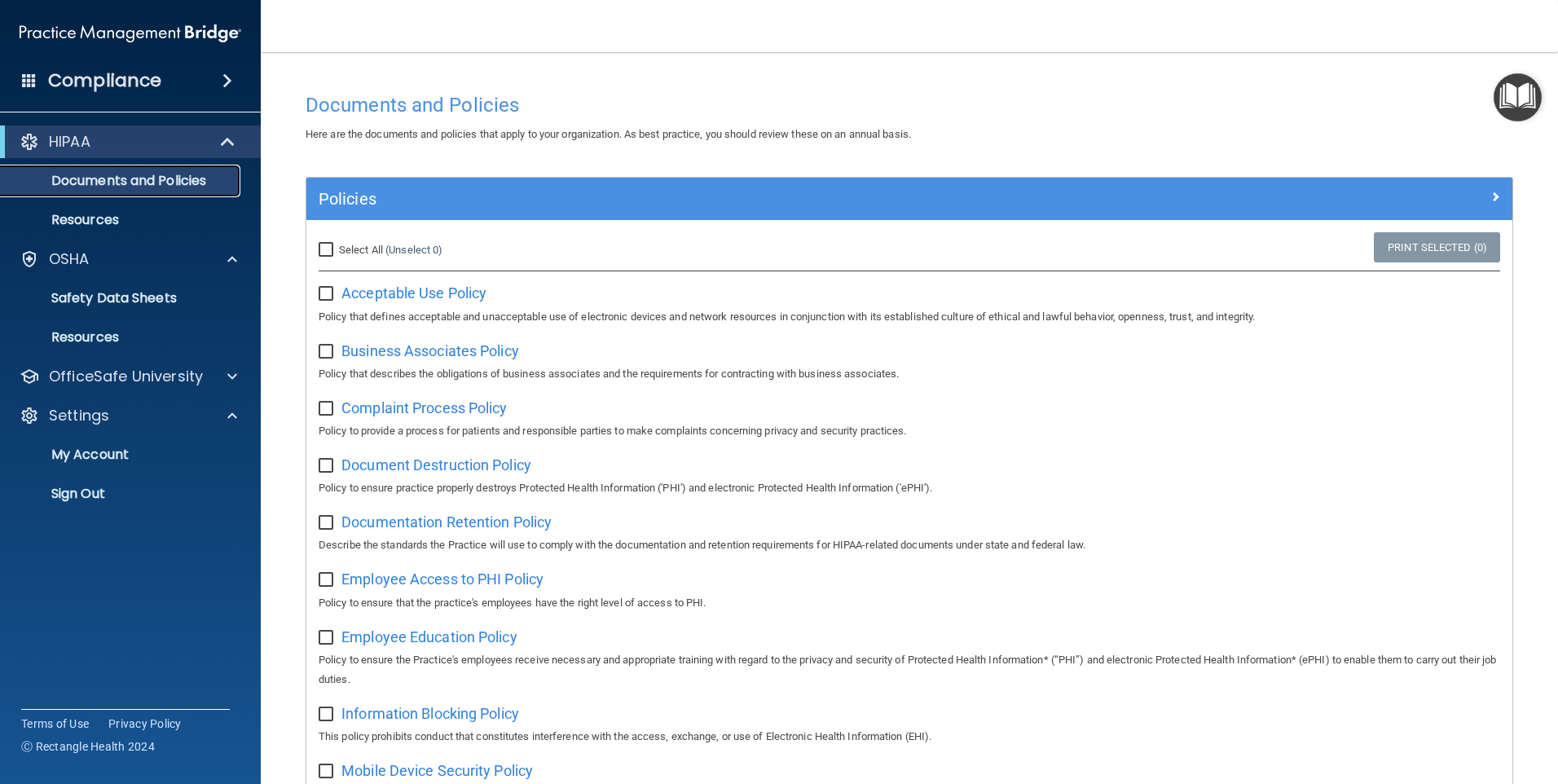
click at [199, 172] on p "Documents and Policies" at bounding box center [121, 180] width 222 height 16
click at [191, 178] on p "Documents and Policies" at bounding box center [121, 180] width 222 height 16
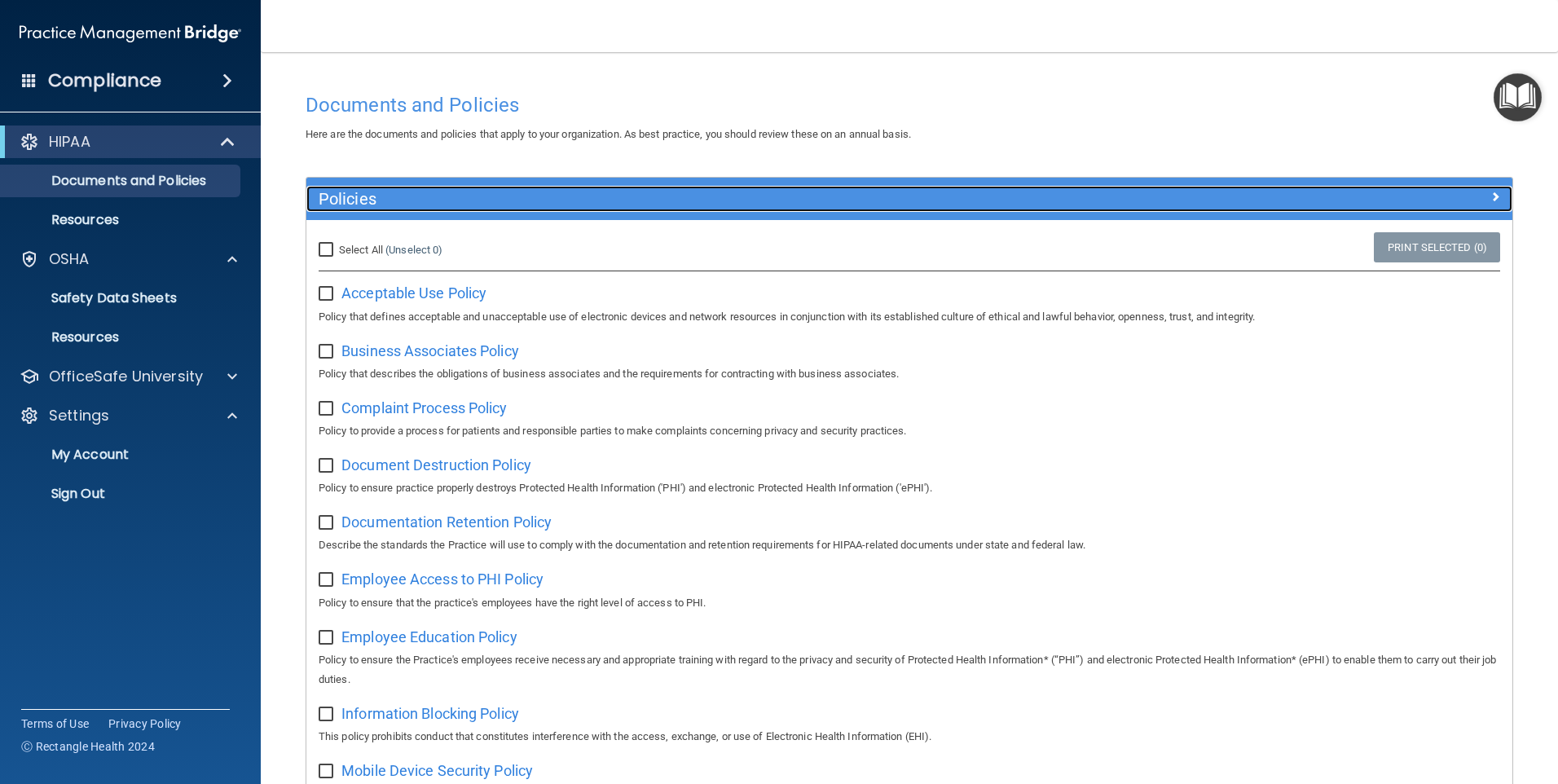
click at [1490, 193] on span at bounding box center [1495, 196] width 9 height 20
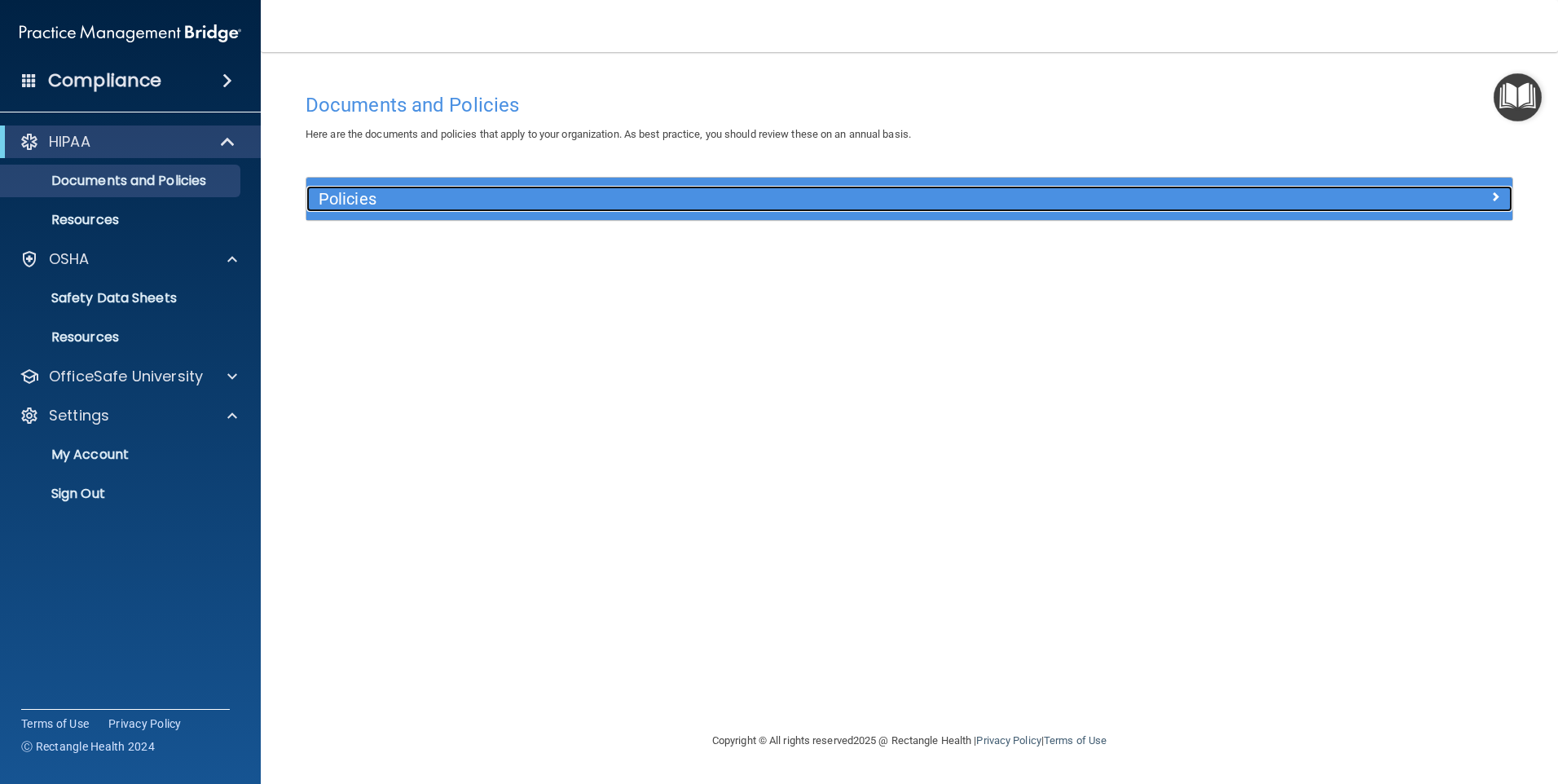
click at [1486, 190] on div at bounding box center [1362, 196] width 301 height 20
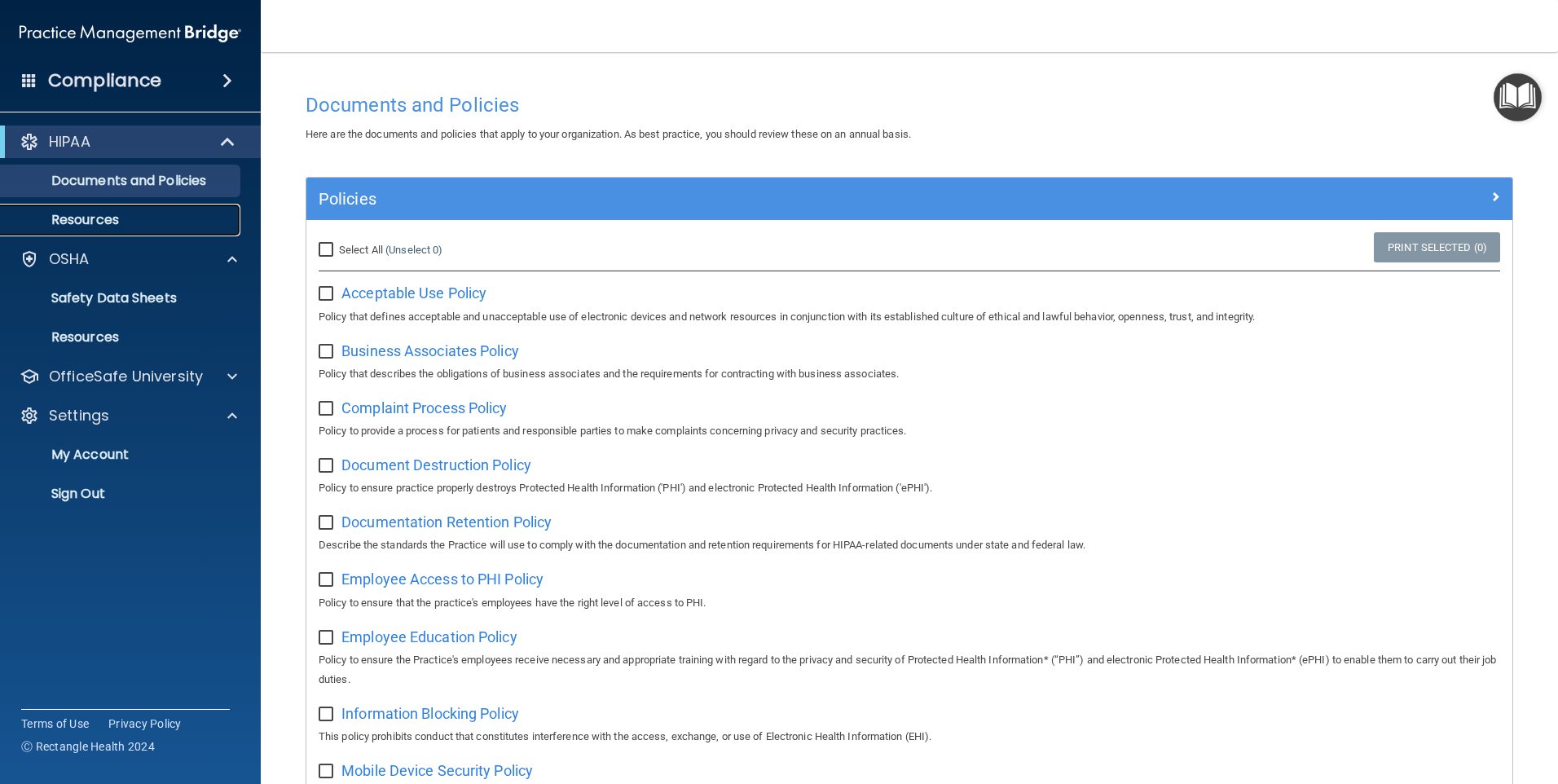
click at [96, 217] on p "Resources" at bounding box center [121, 220] width 222 height 16
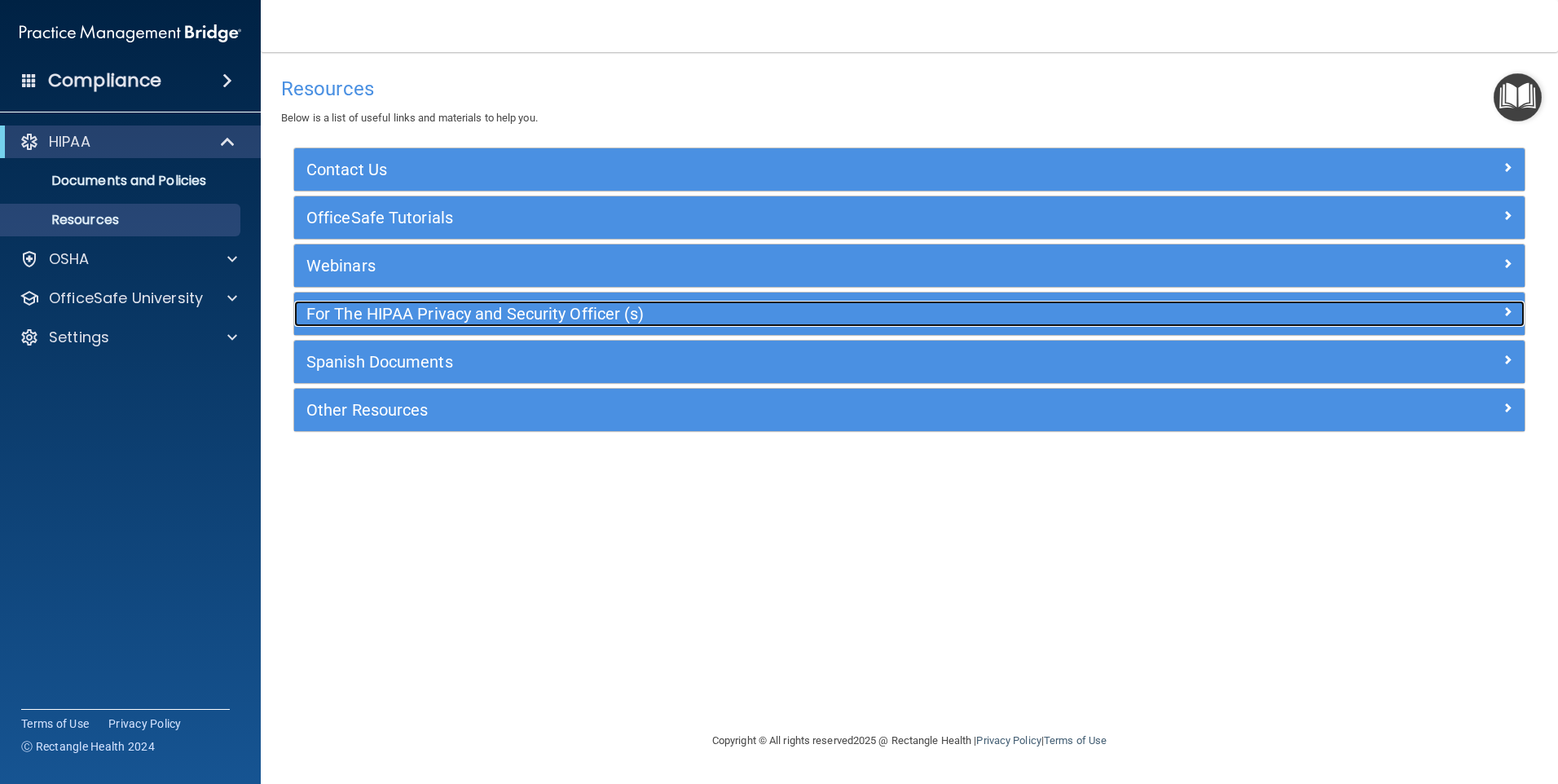
click at [540, 312] on h5 "For The HIPAA Privacy and Security Officer (s)" at bounding box center [756, 313] width 899 height 18
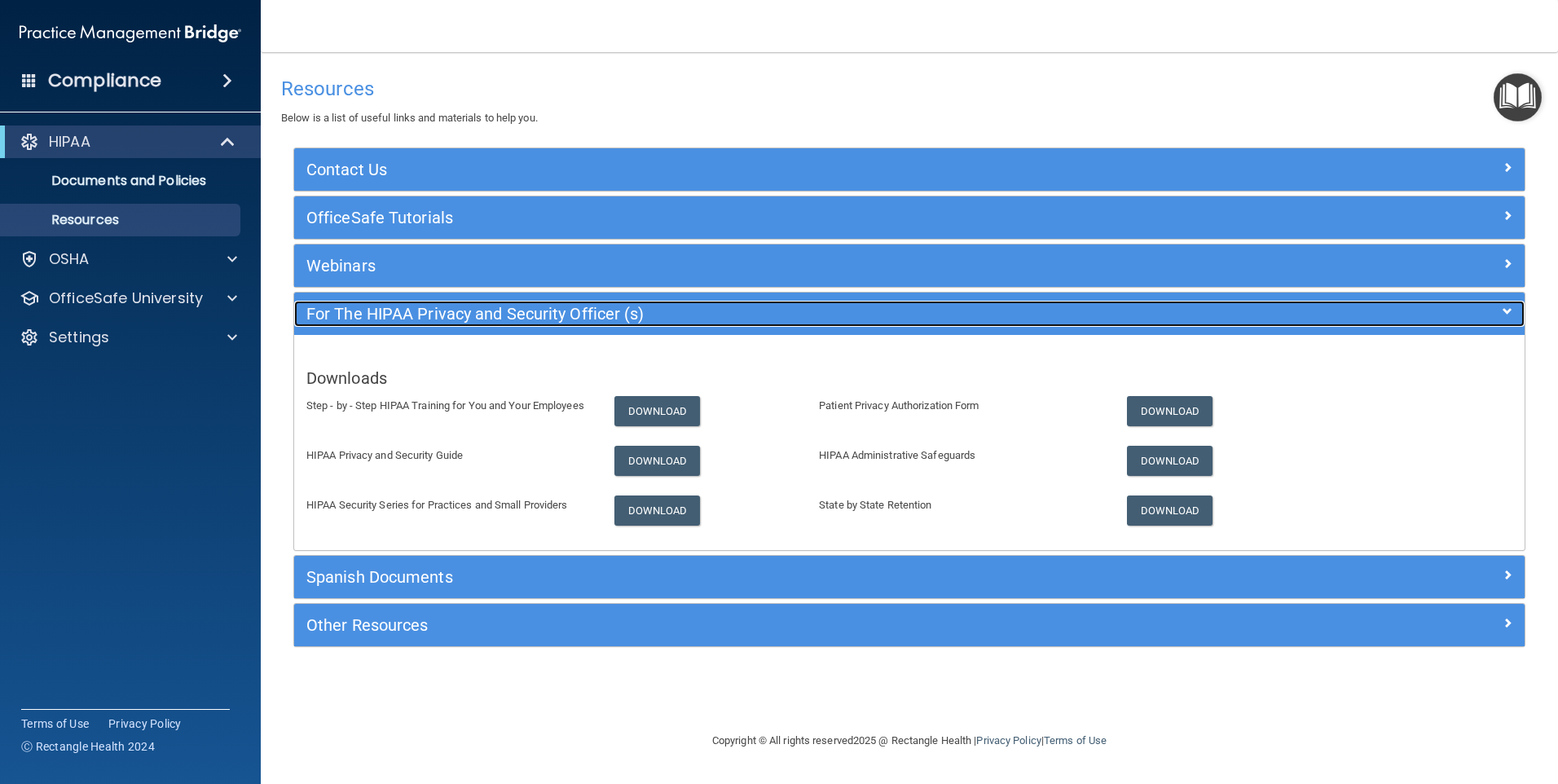
click at [540, 312] on h5 "For The HIPAA Privacy and Security Officer (s)" at bounding box center [756, 313] width 899 height 18
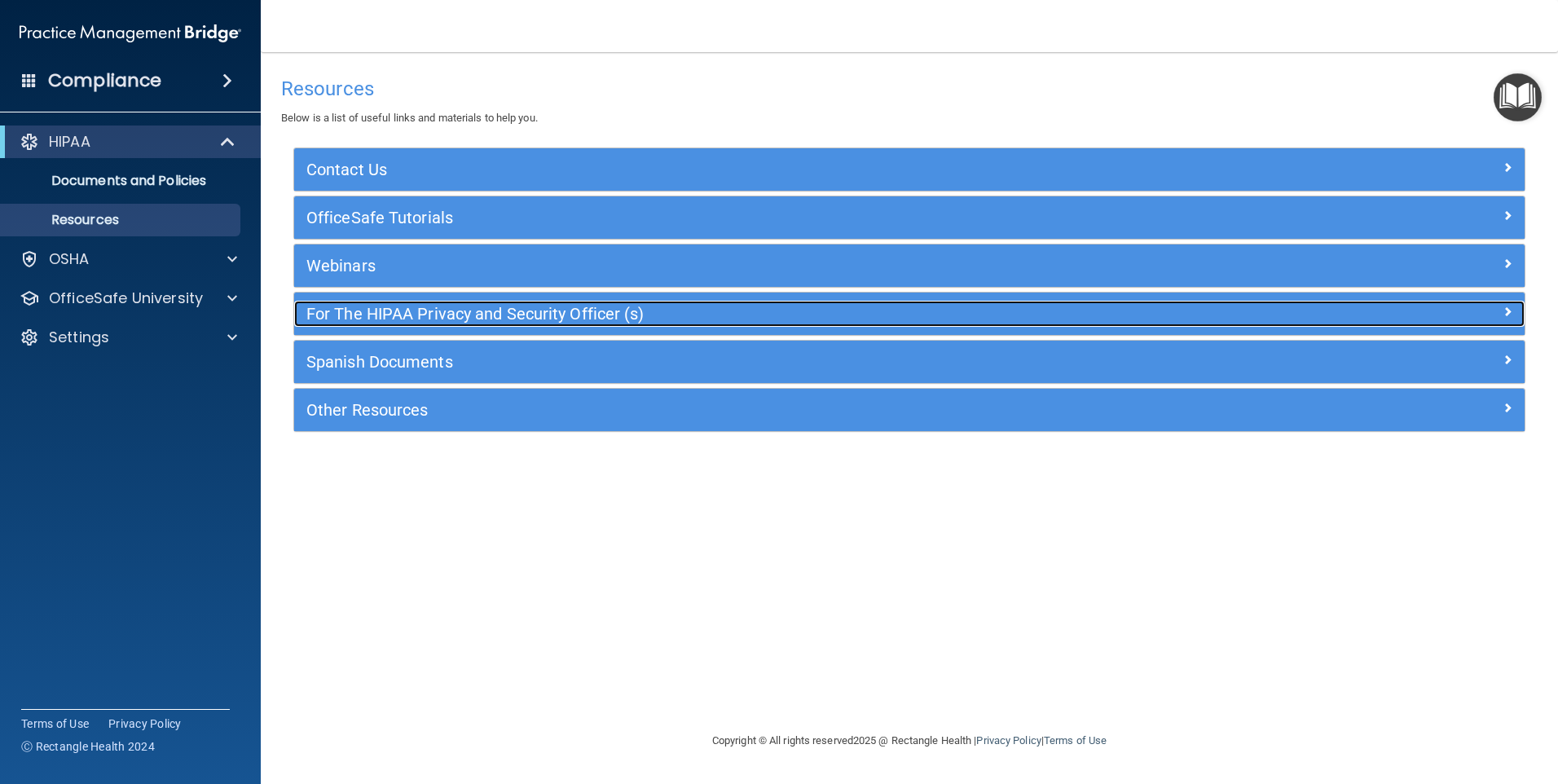
click at [536, 306] on h5 "For The HIPAA Privacy and Security Officer (s)" at bounding box center [756, 313] width 899 height 18
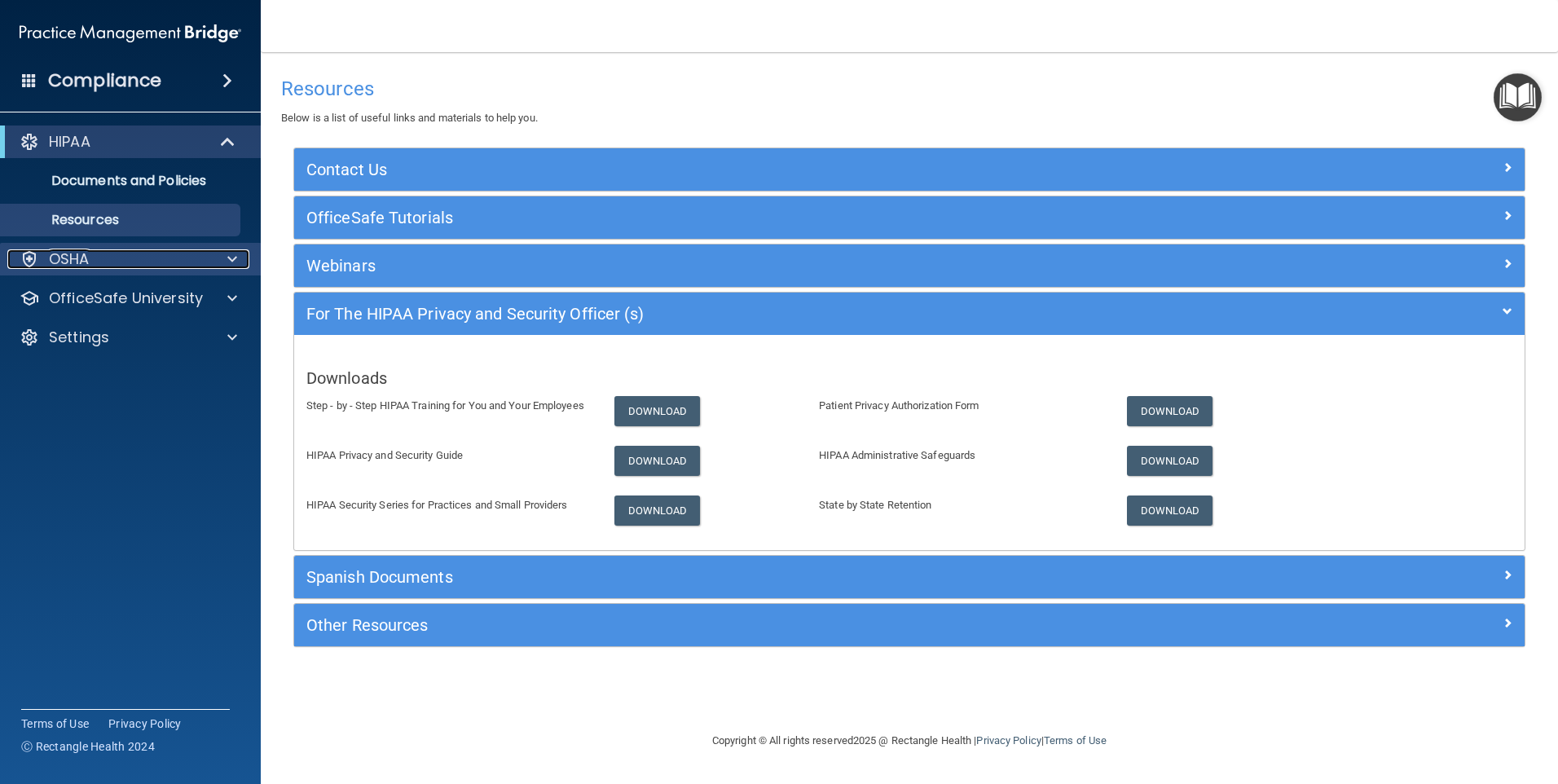
click at [61, 262] on p "OSHA" at bounding box center [69, 259] width 40 height 20
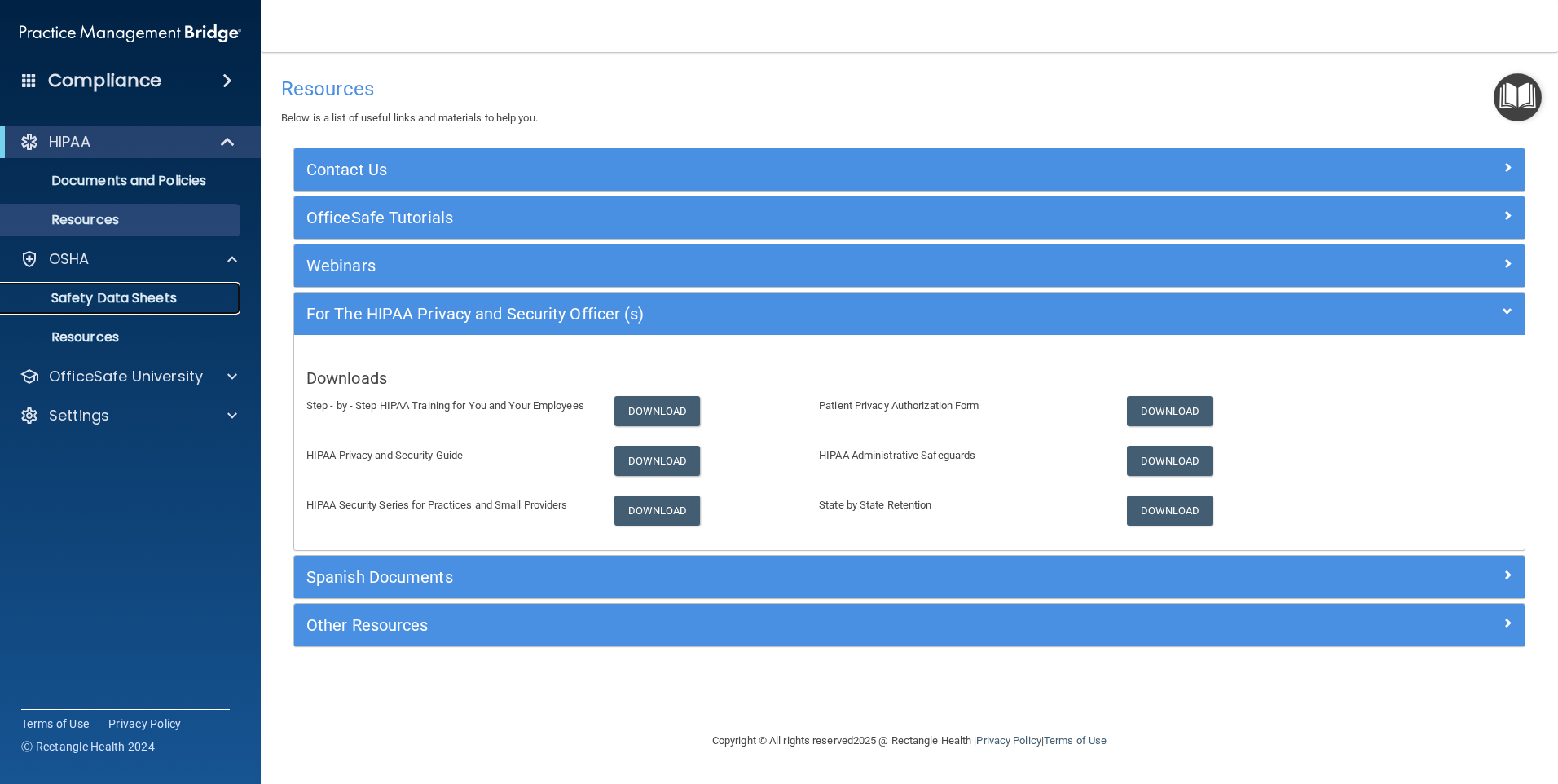
click at [133, 292] on p "Safety Data Sheets" at bounding box center [121, 298] width 222 height 16
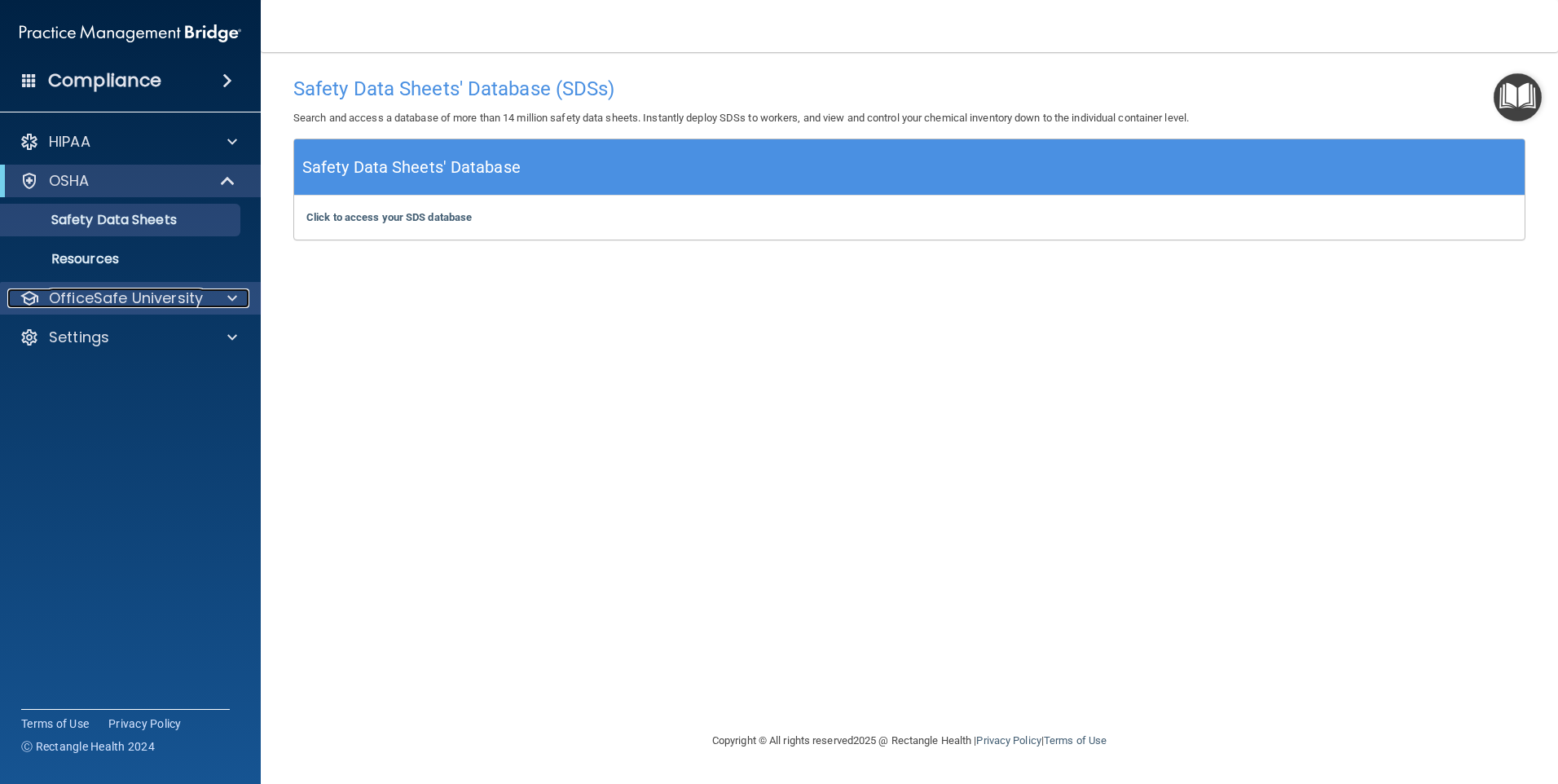
click at [112, 299] on p "OfficeSafe University" at bounding box center [126, 298] width 154 height 20
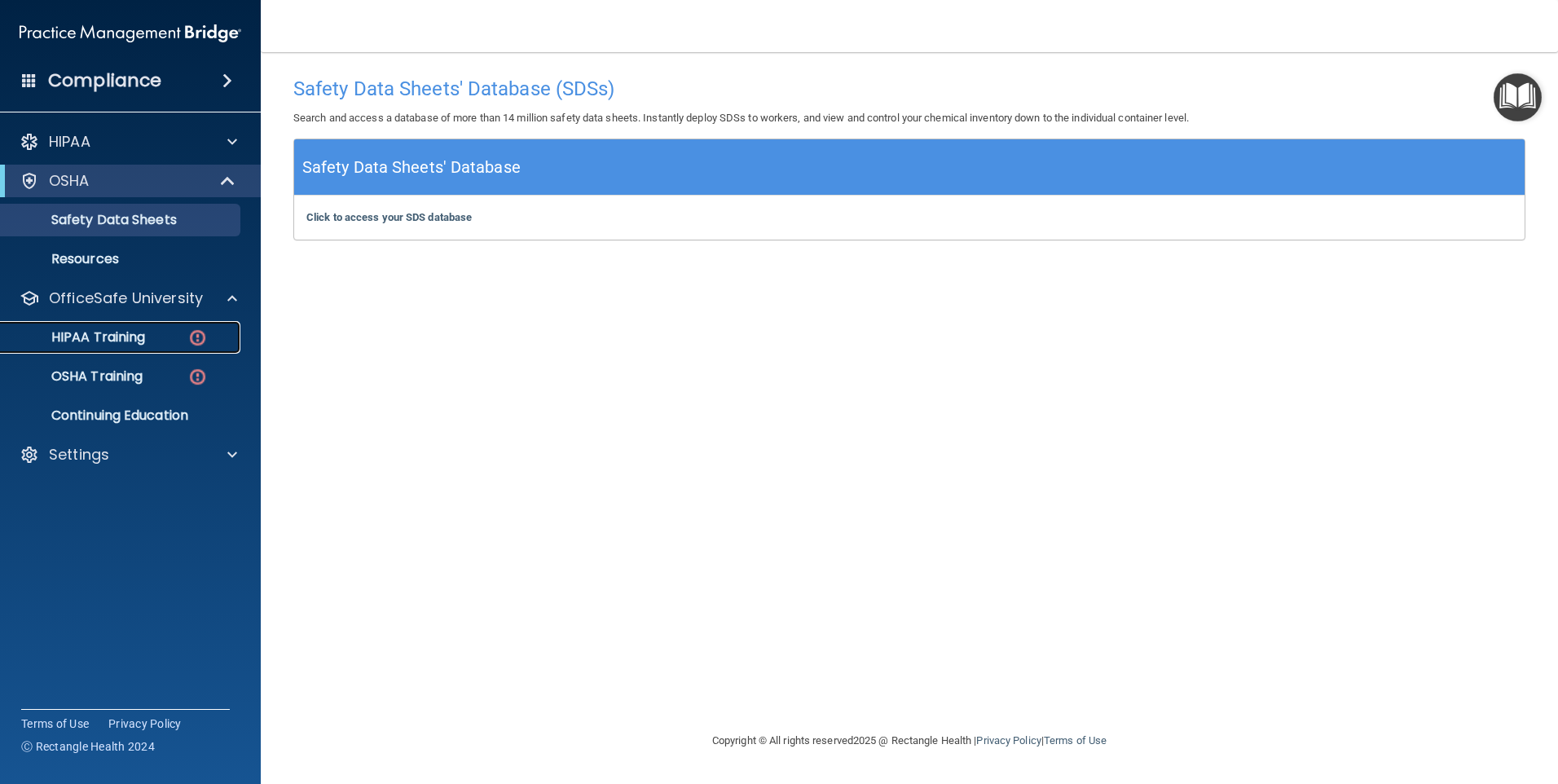
click at [132, 337] on p "HIPAA Training" at bounding box center [77, 337] width 135 height 16
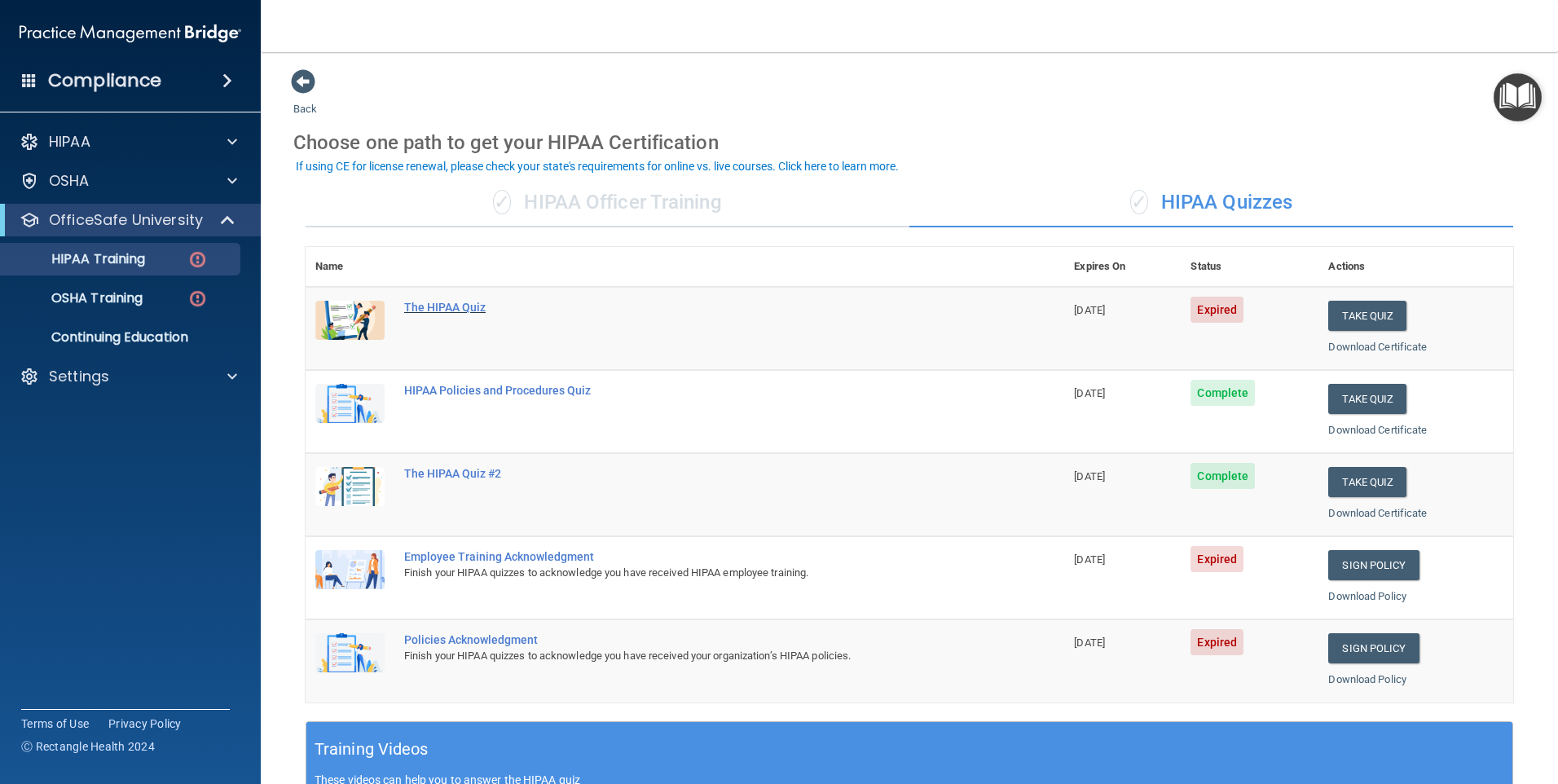
click at [452, 305] on div "The HIPAA Quiz" at bounding box center [693, 307] width 578 height 13
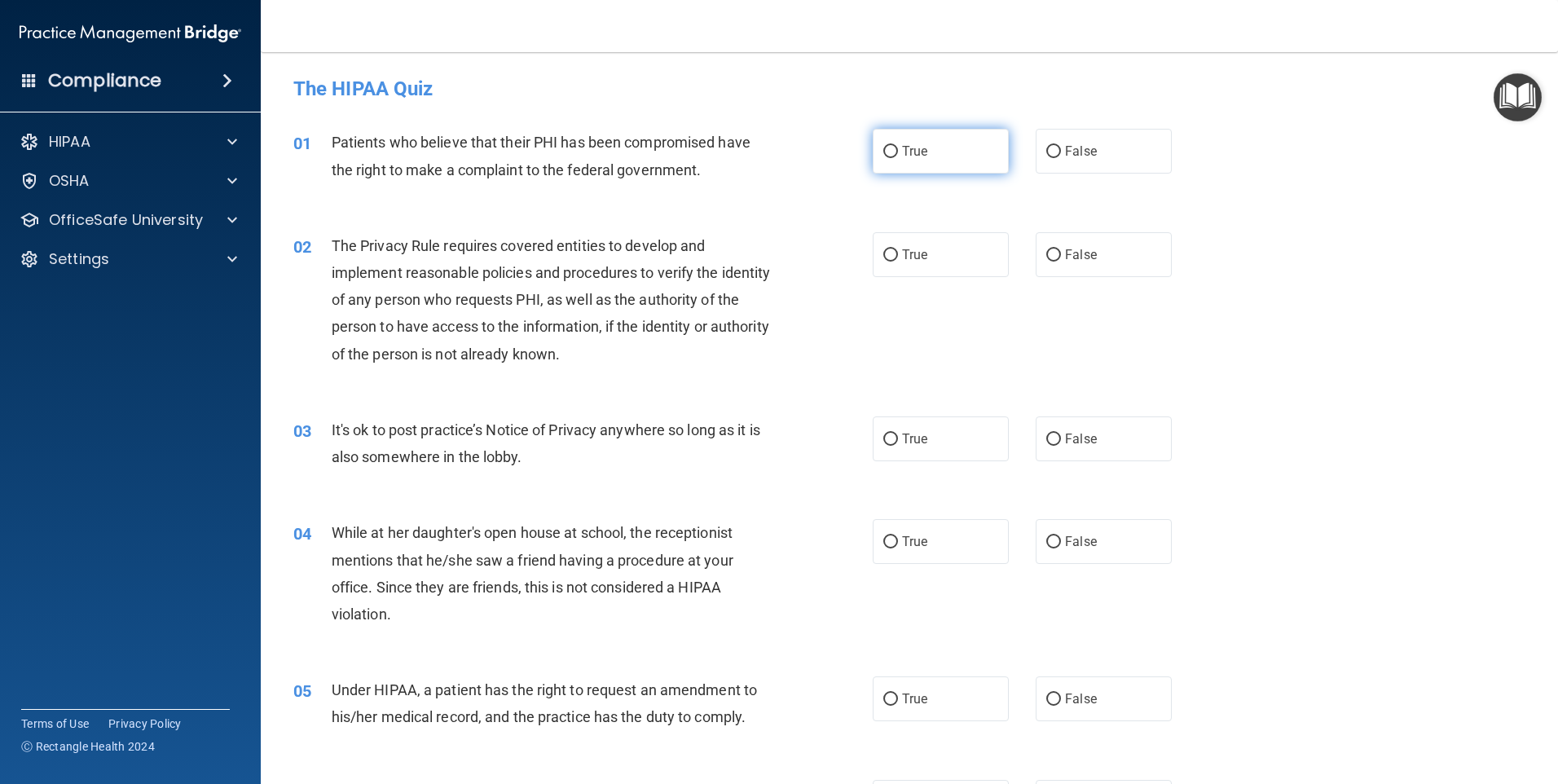
click at [917, 153] on span "True" at bounding box center [915, 151] width 25 height 15
click at [898, 153] on input "True" at bounding box center [891, 152] width 15 height 12
radio input "true"
click at [887, 254] on input "True" at bounding box center [891, 256] width 15 height 12
radio input "true"
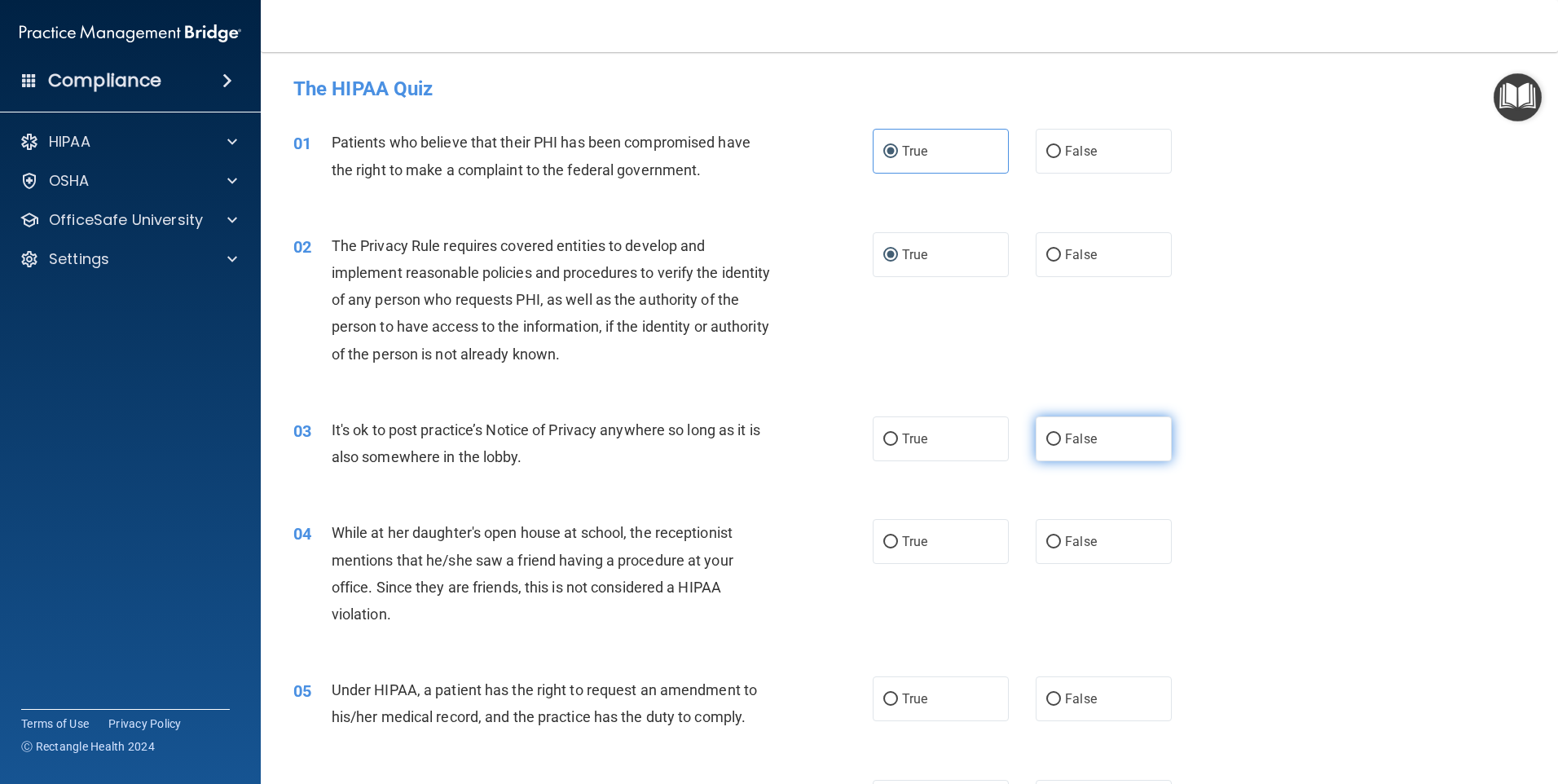
click at [1050, 442] on input "False" at bounding box center [1054, 439] width 15 height 12
radio input "true"
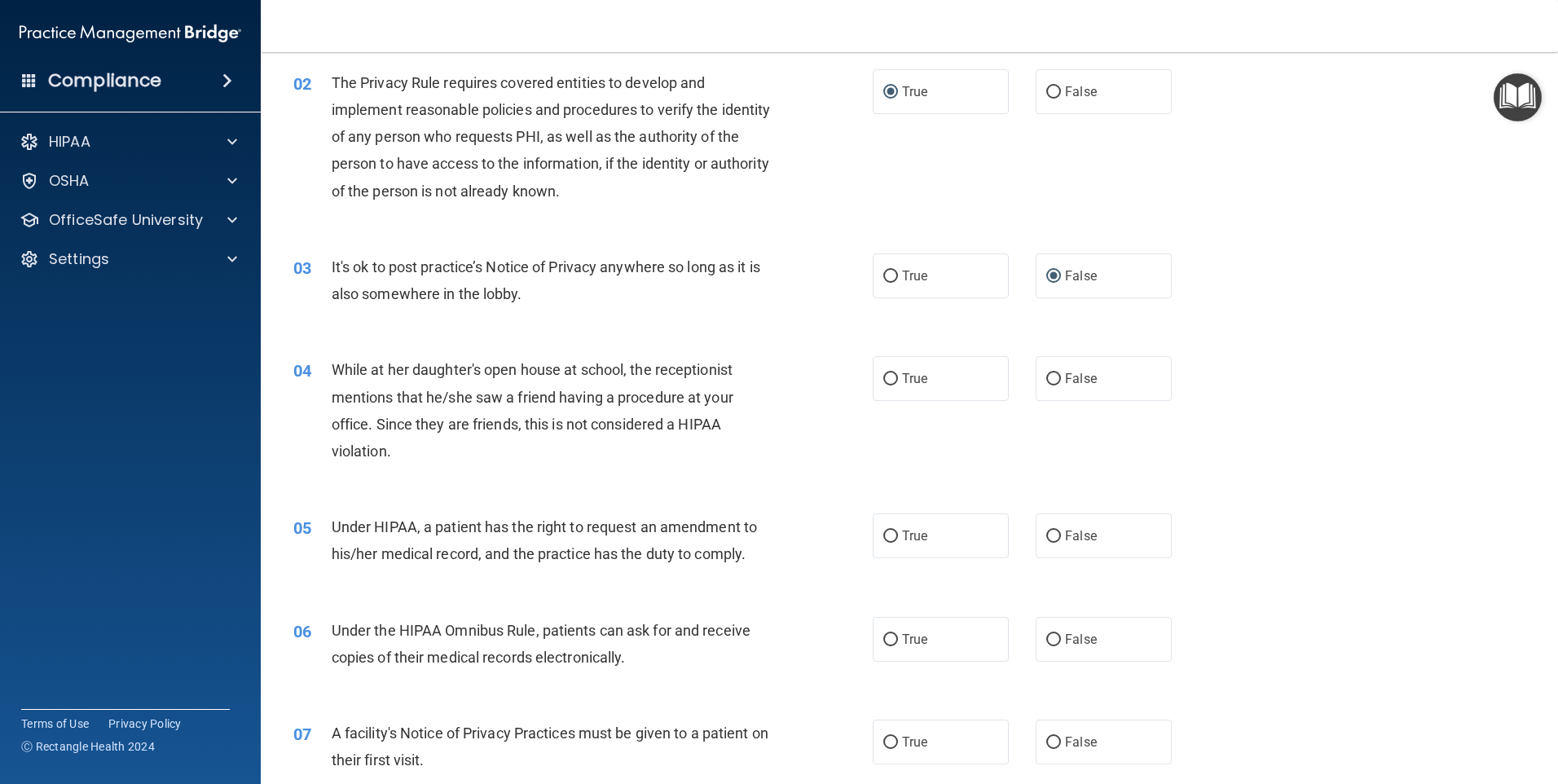
scroll to position [244, 0]
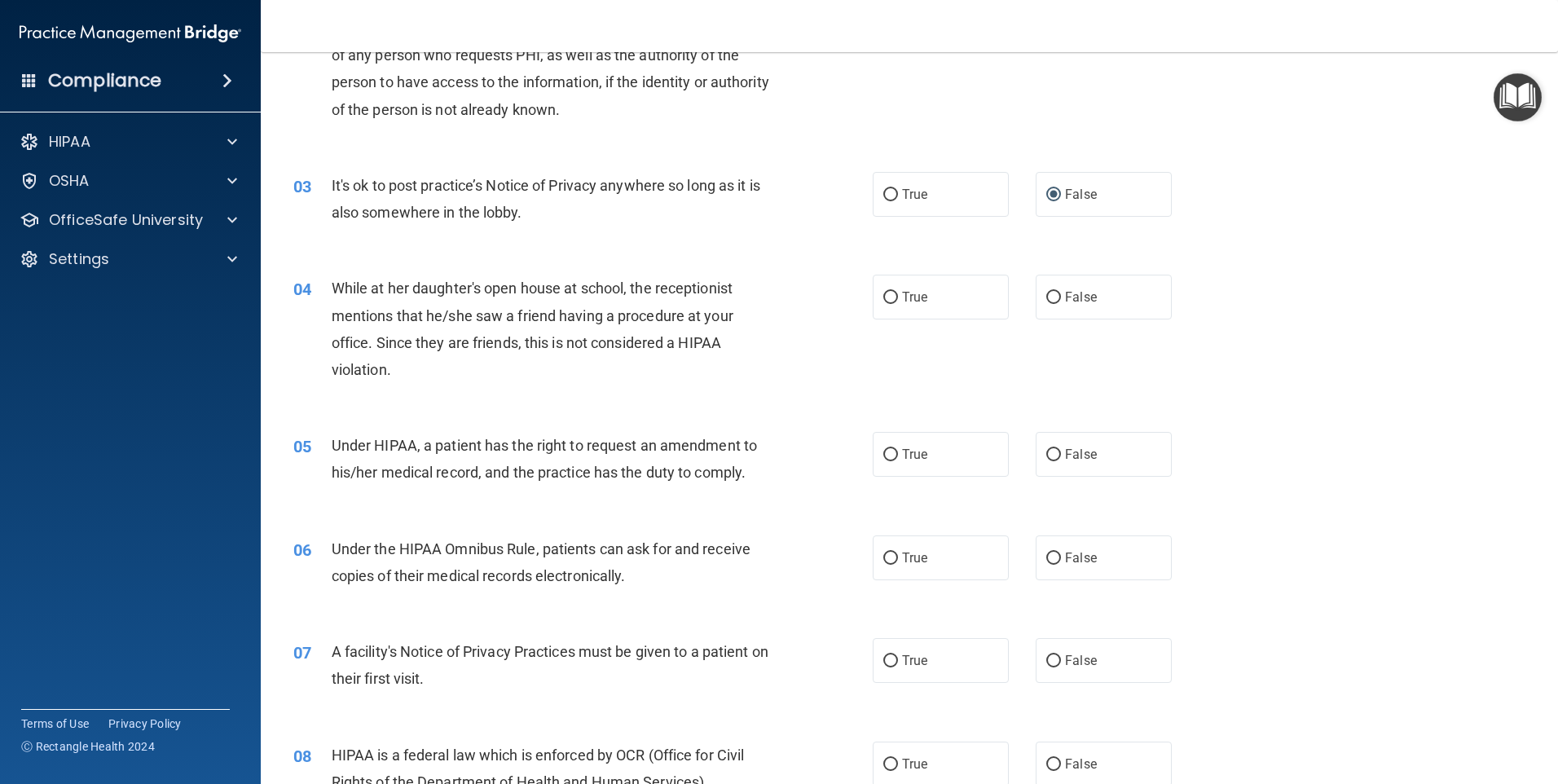
drag, startPoint x: 1048, startPoint y: 300, endPoint x: 1032, endPoint y: 331, distance: 34.9
click at [1048, 301] on input "False" at bounding box center [1054, 298] width 15 height 12
radio input "true"
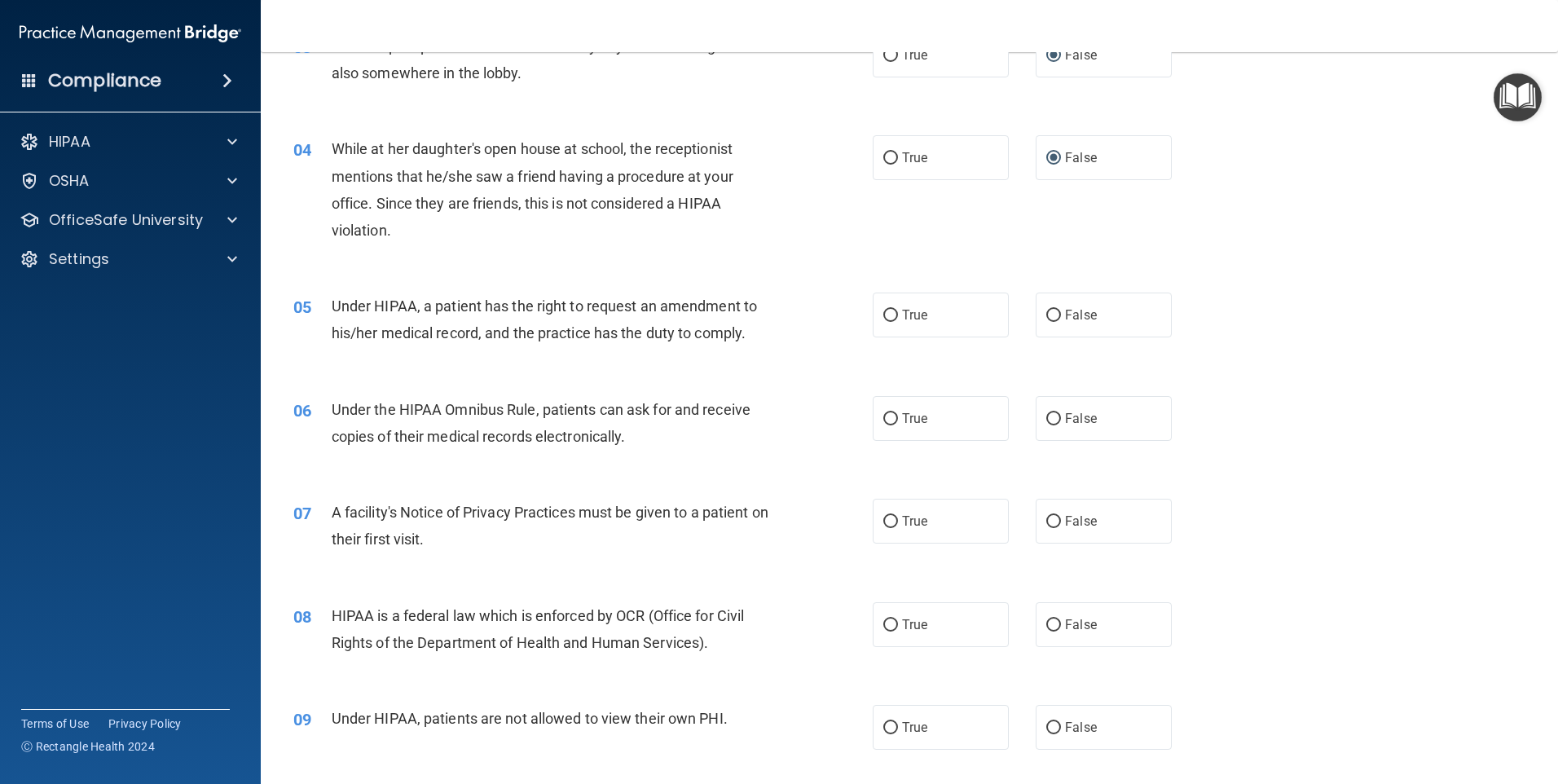
scroll to position [407, 0]
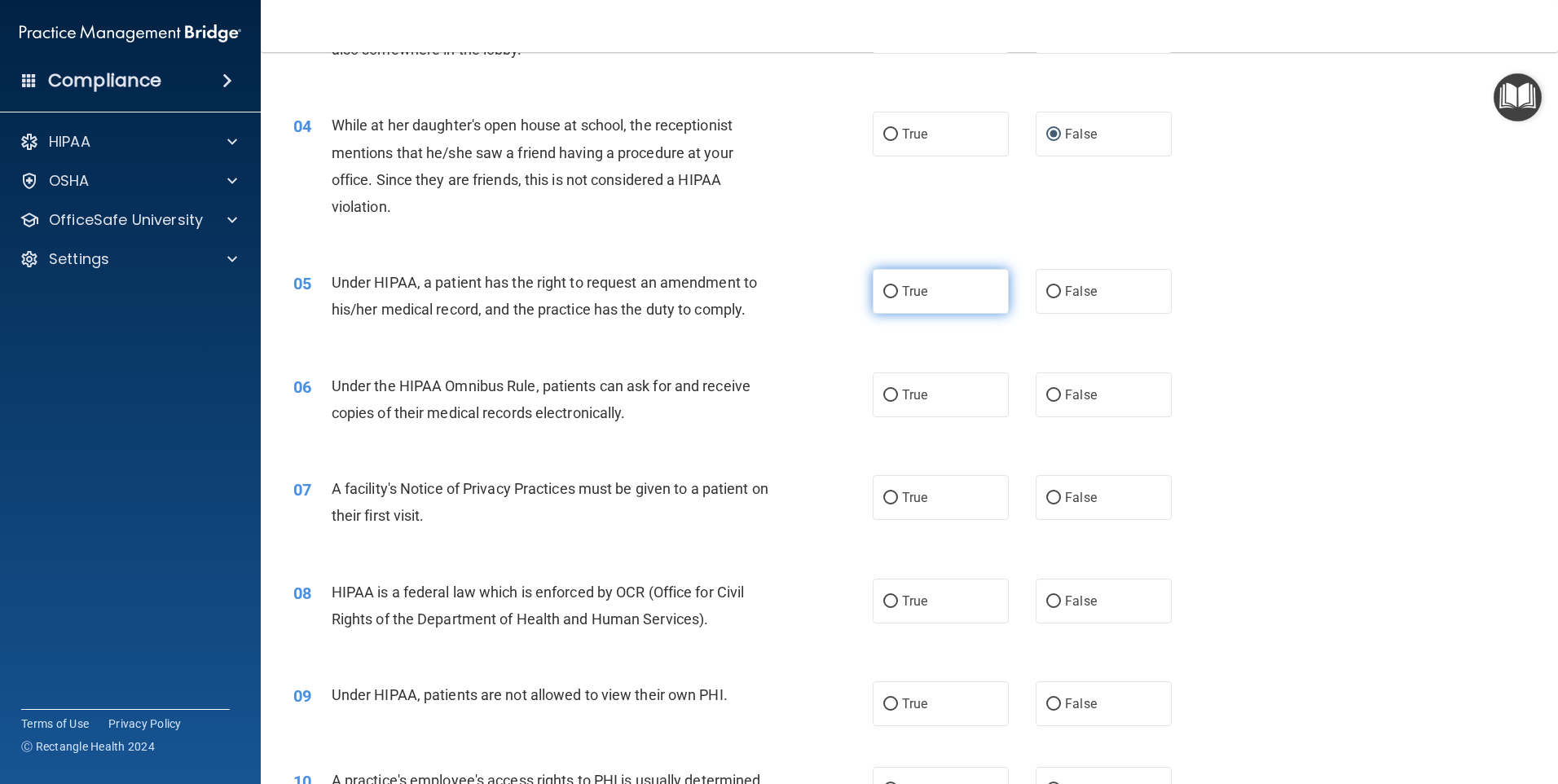
click at [884, 288] on input "True" at bounding box center [891, 292] width 15 height 12
radio input "true"
click at [884, 395] on input "True" at bounding box center [891, 395] width 15 height 12
radio input "true"
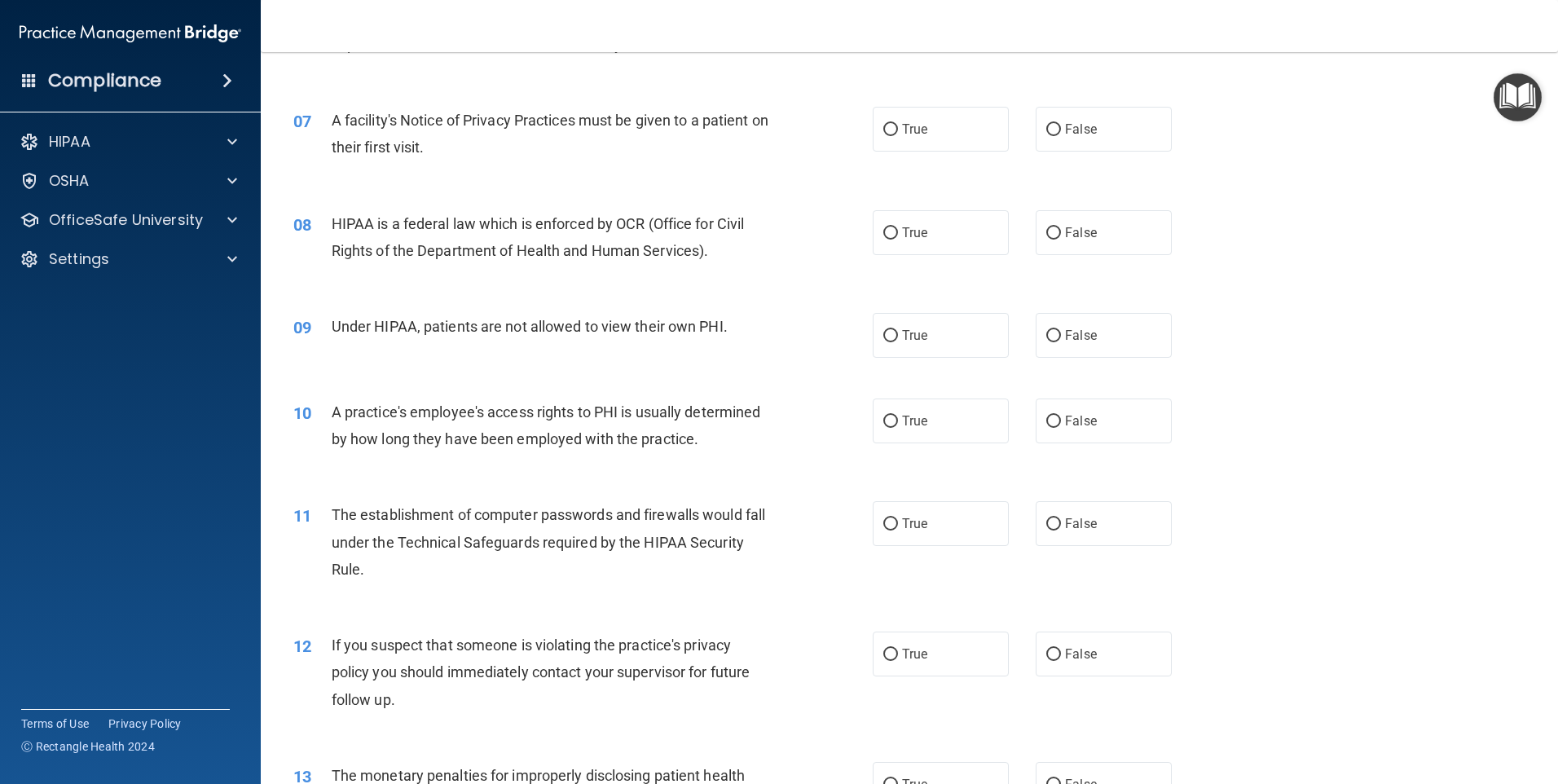
scroll to position [815, 0]
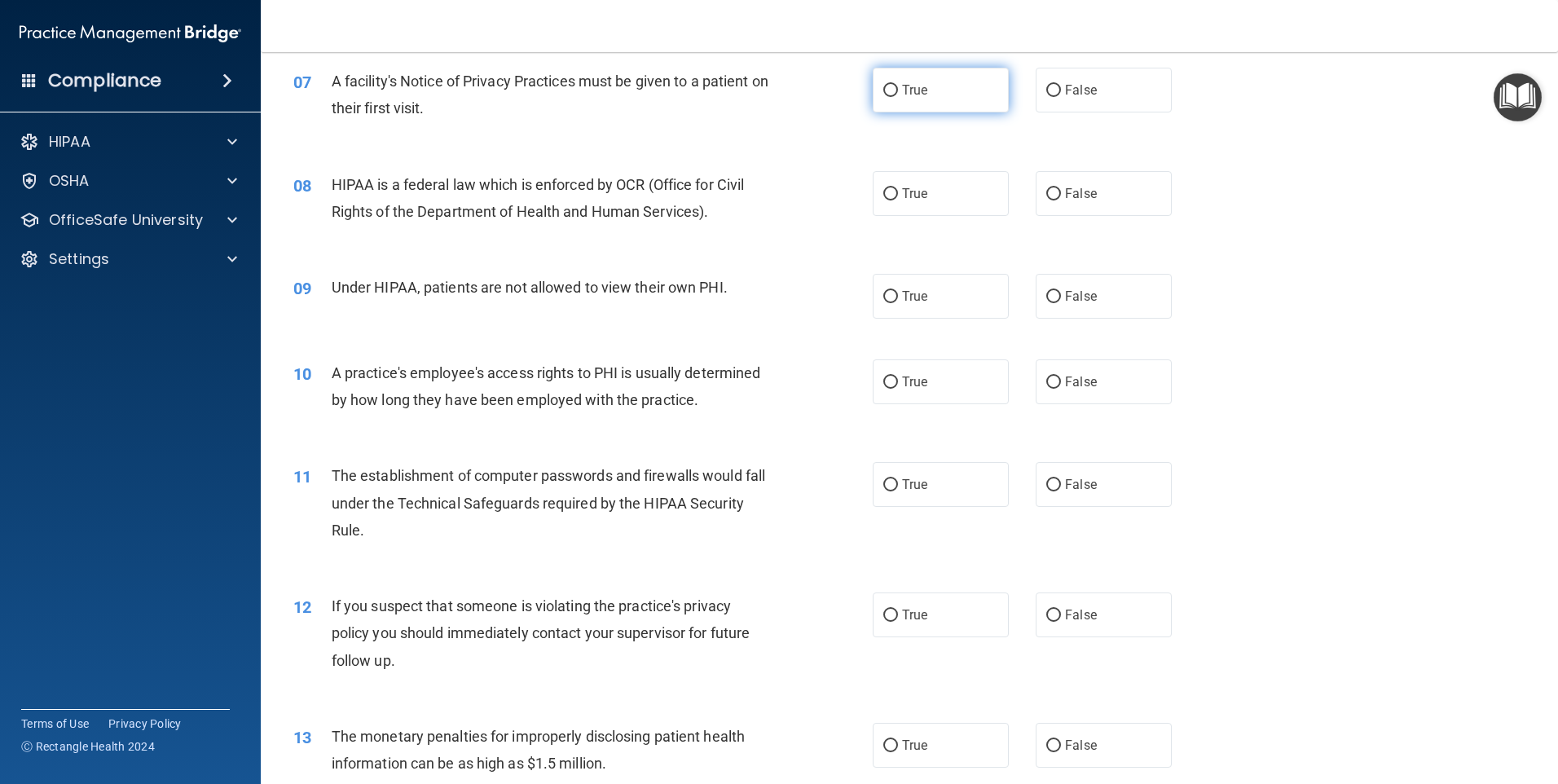
click at [885, 94] on input "True" at bounding box center [891, 91] width 15 height 12
radio input "true"
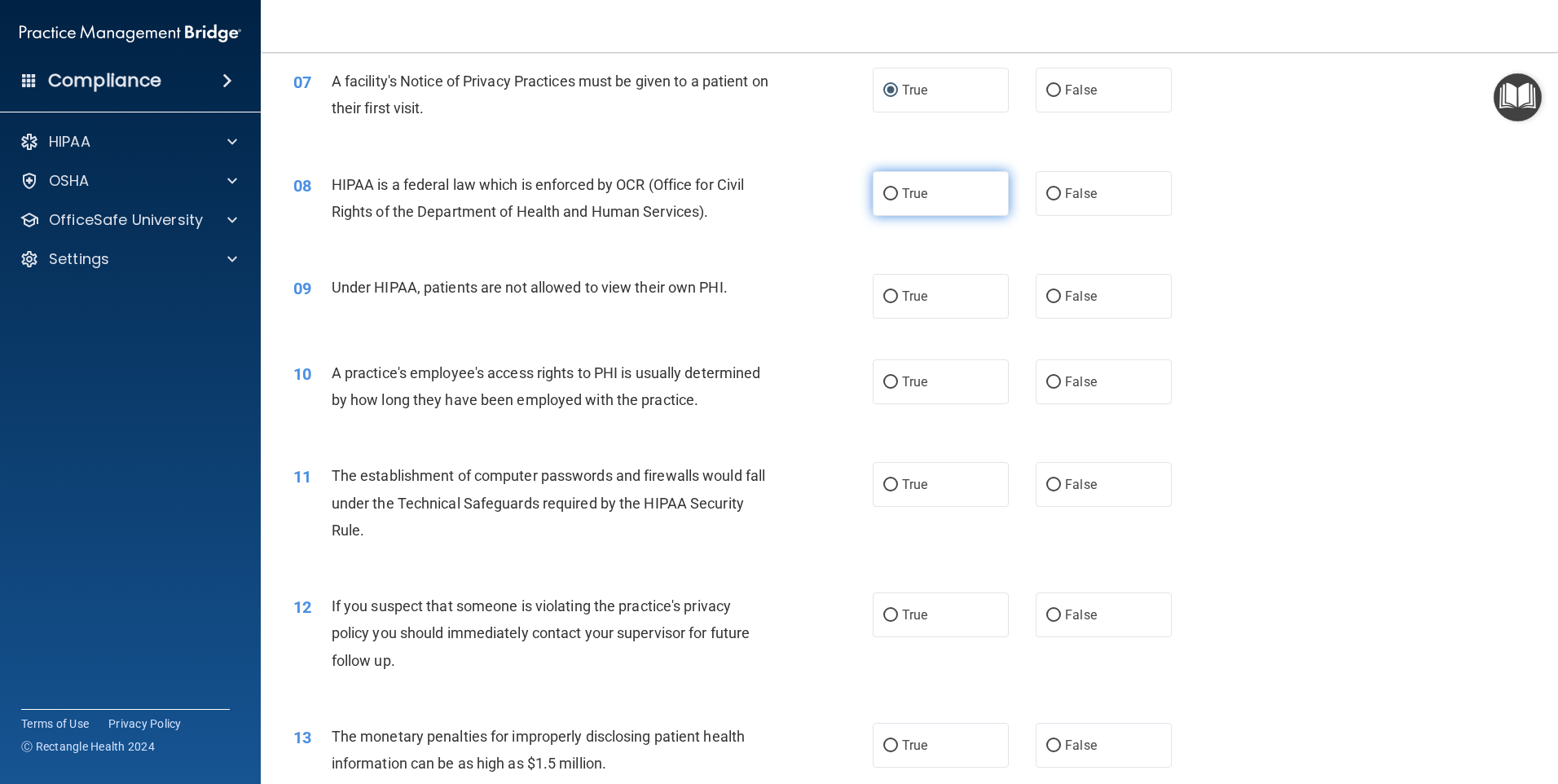
click at [887, 189] on input "True" at bounding box center [891, 194] width 15 height 12
radio input "true"
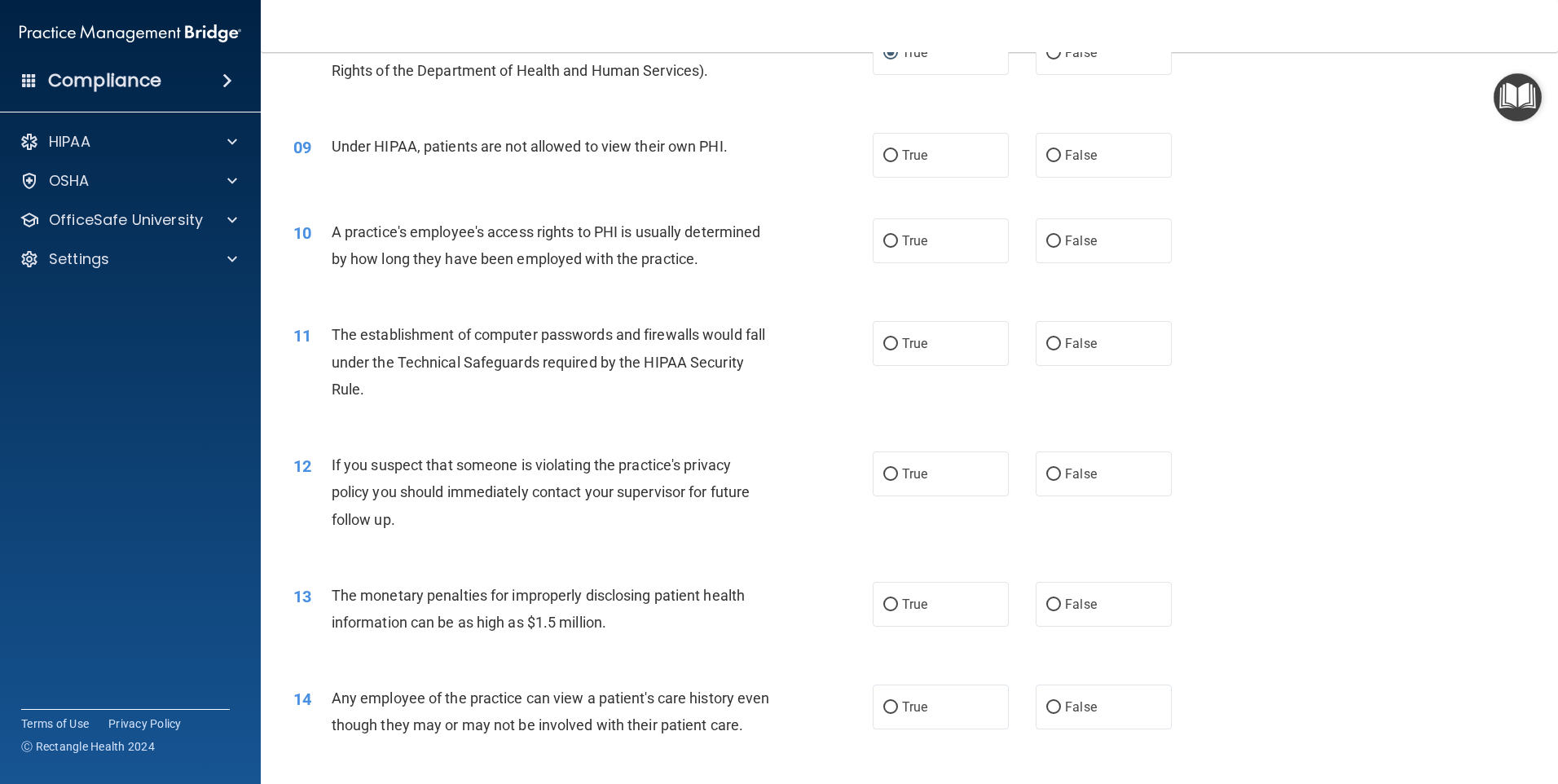
scroll to position [978, 0]
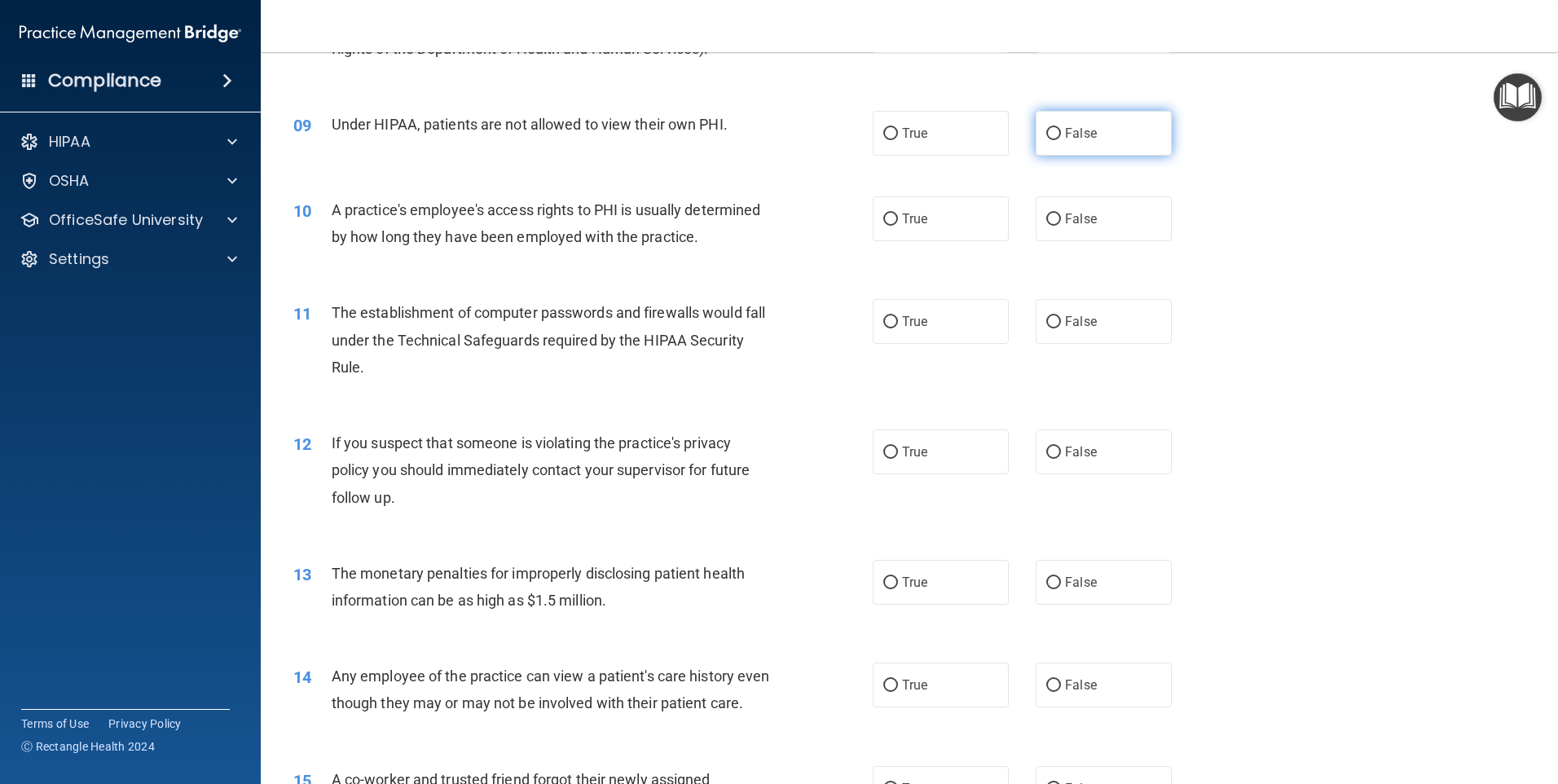
drag, startPoint x: 1049, startPoint y: 127, endPoint x: 1043, endPoint y: 148, distance: 21.8
click at [1049, 130] on input "False" at bounding box center [1054, 134] width 15 height 12
radio input "true"
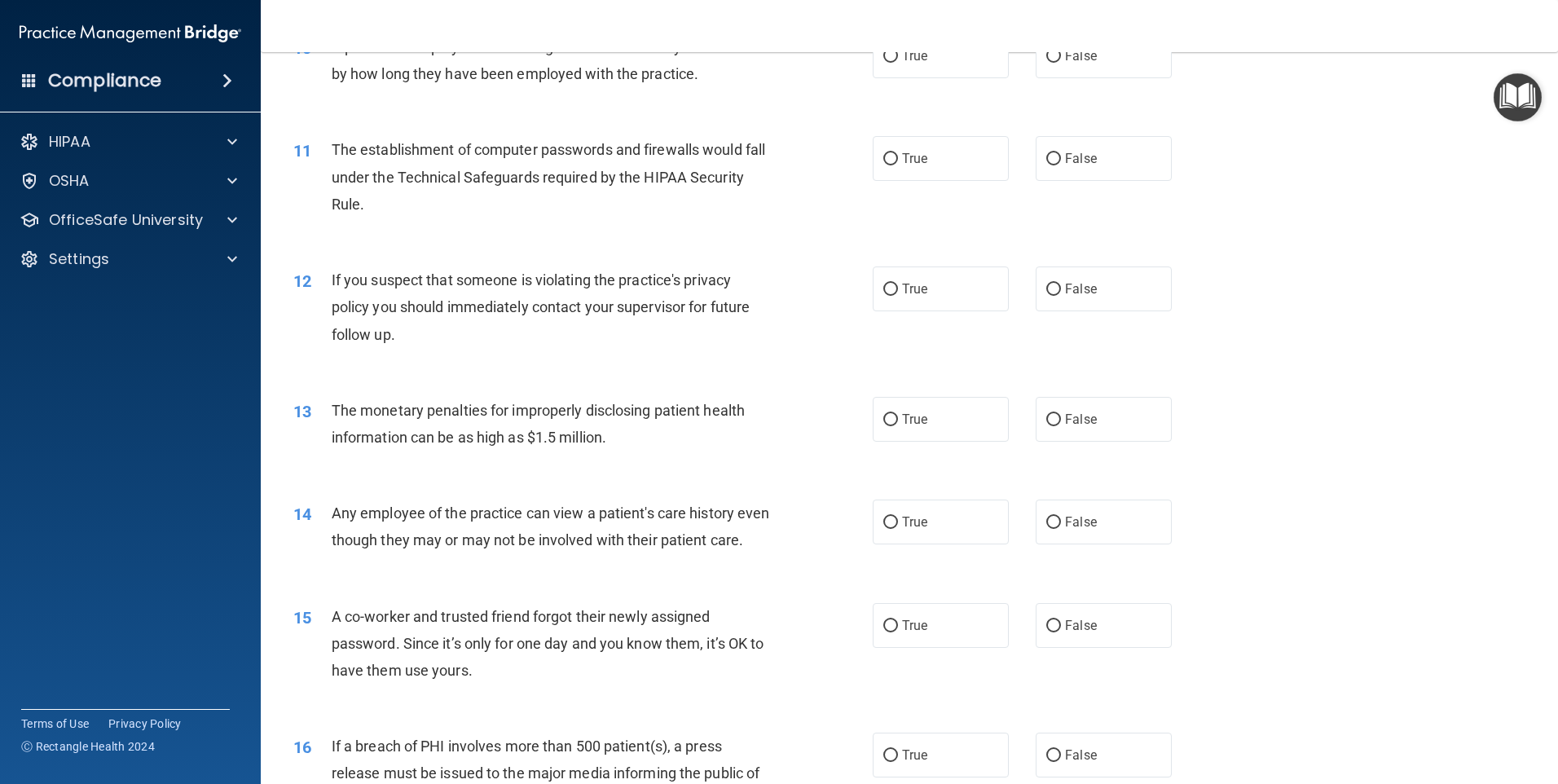
scroll to position [1059, 0]
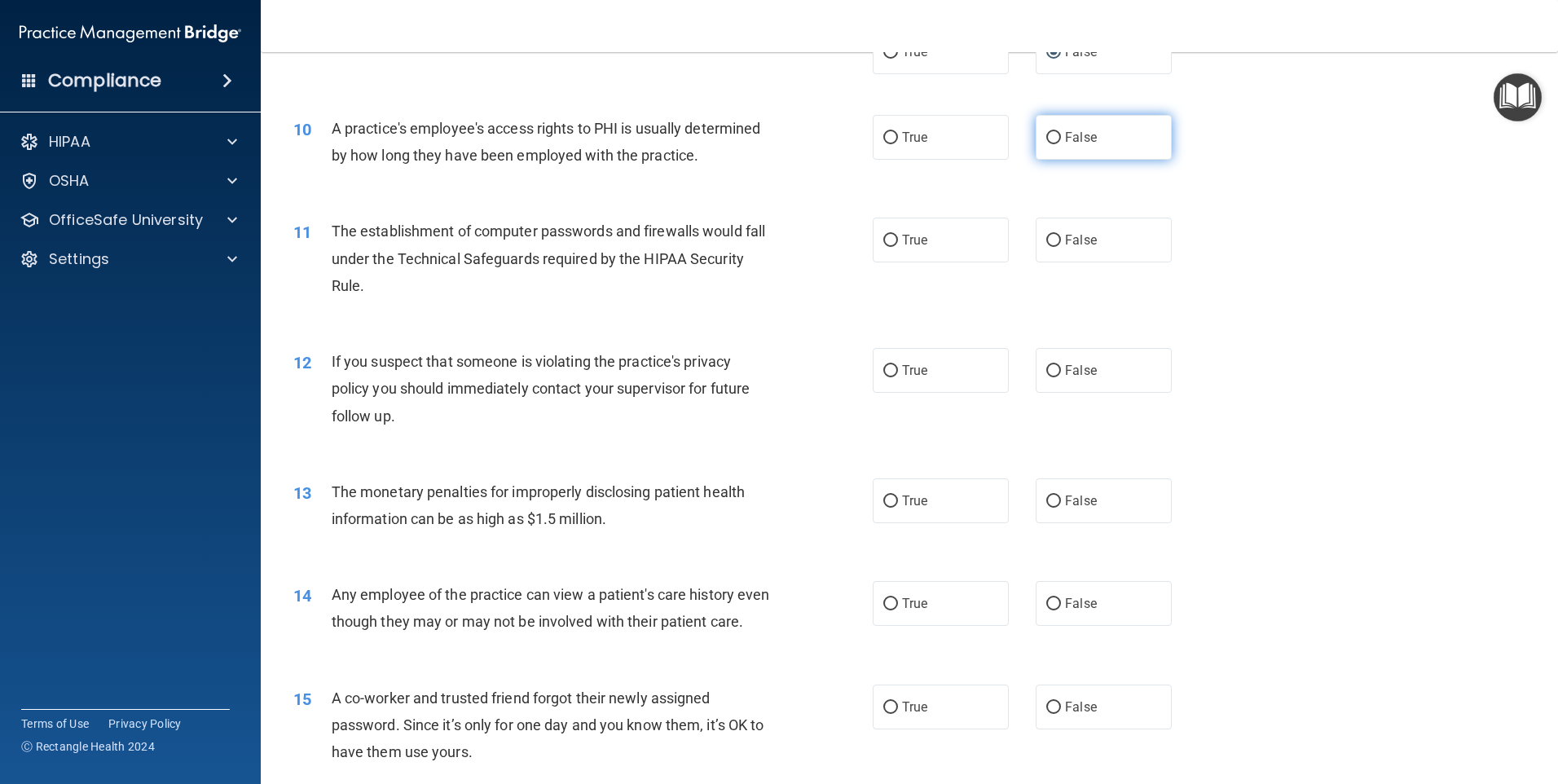
click at [1049, 140] on input "False" at bounding box center [1054, 138] width 15 height 12
radio input "true"
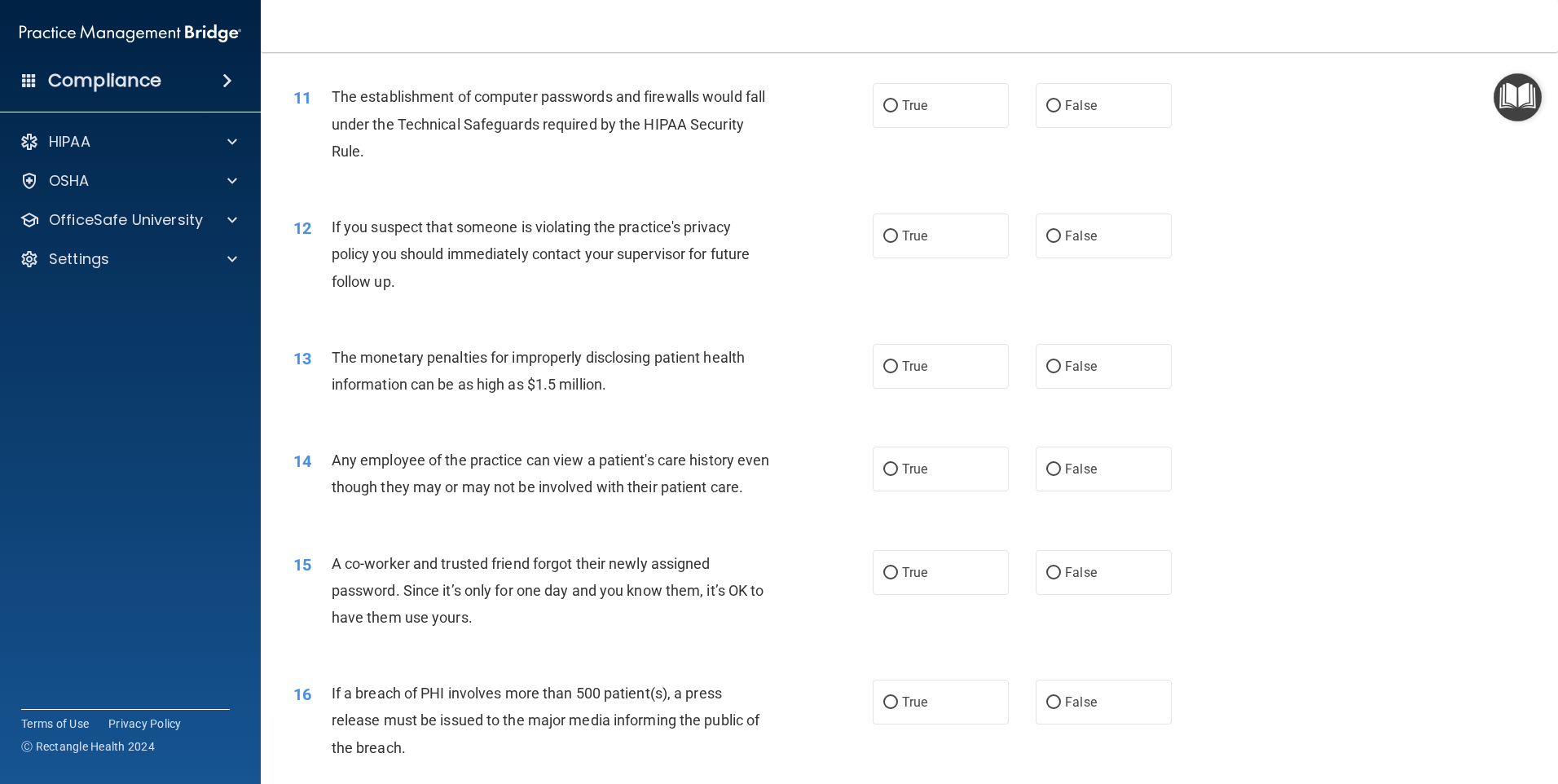
scroll to position [1222, 0]
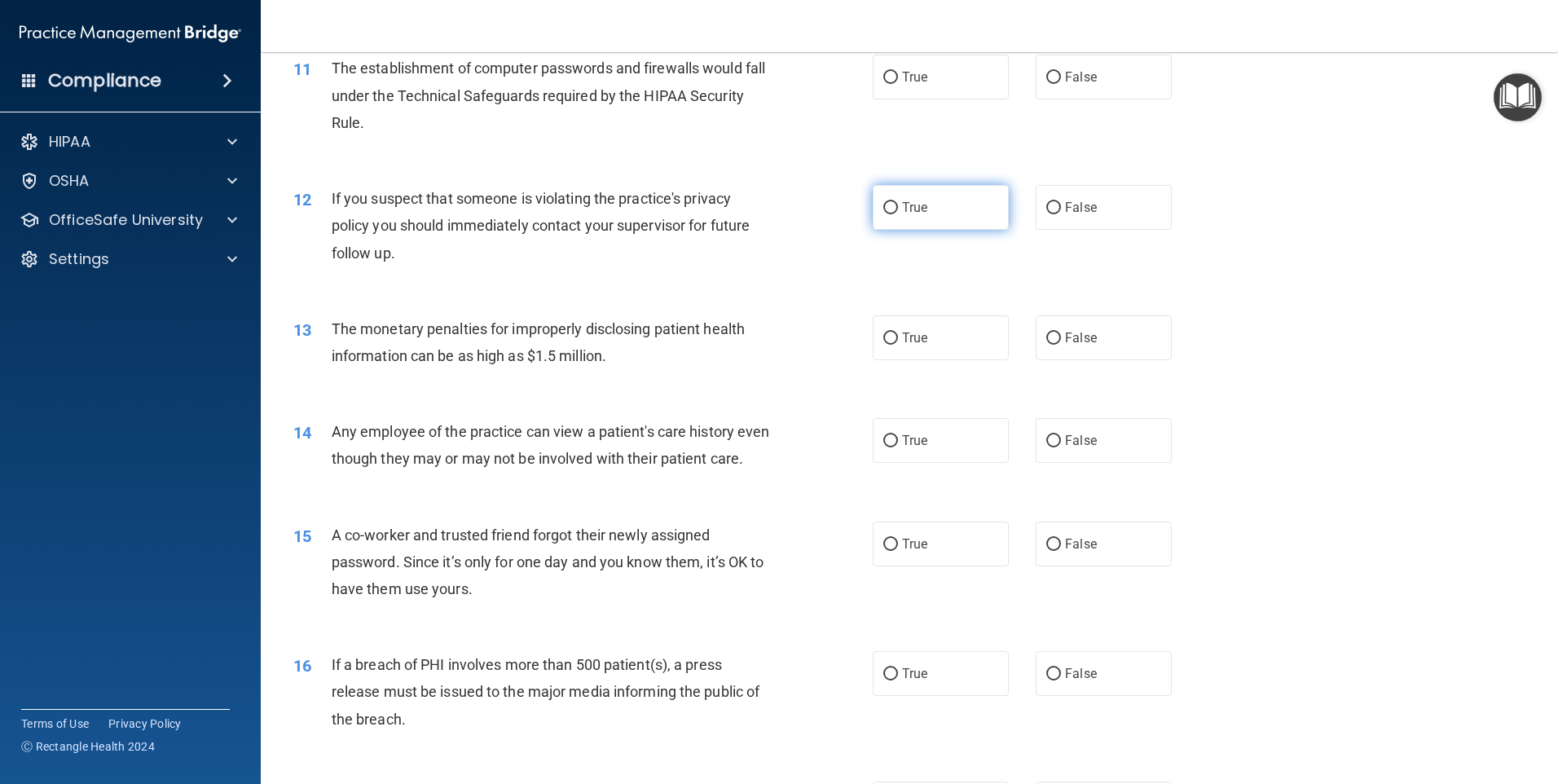
click at [889, 208] on input "True" at bounding box center [891, 208] width 15 height 12
radio input "true"
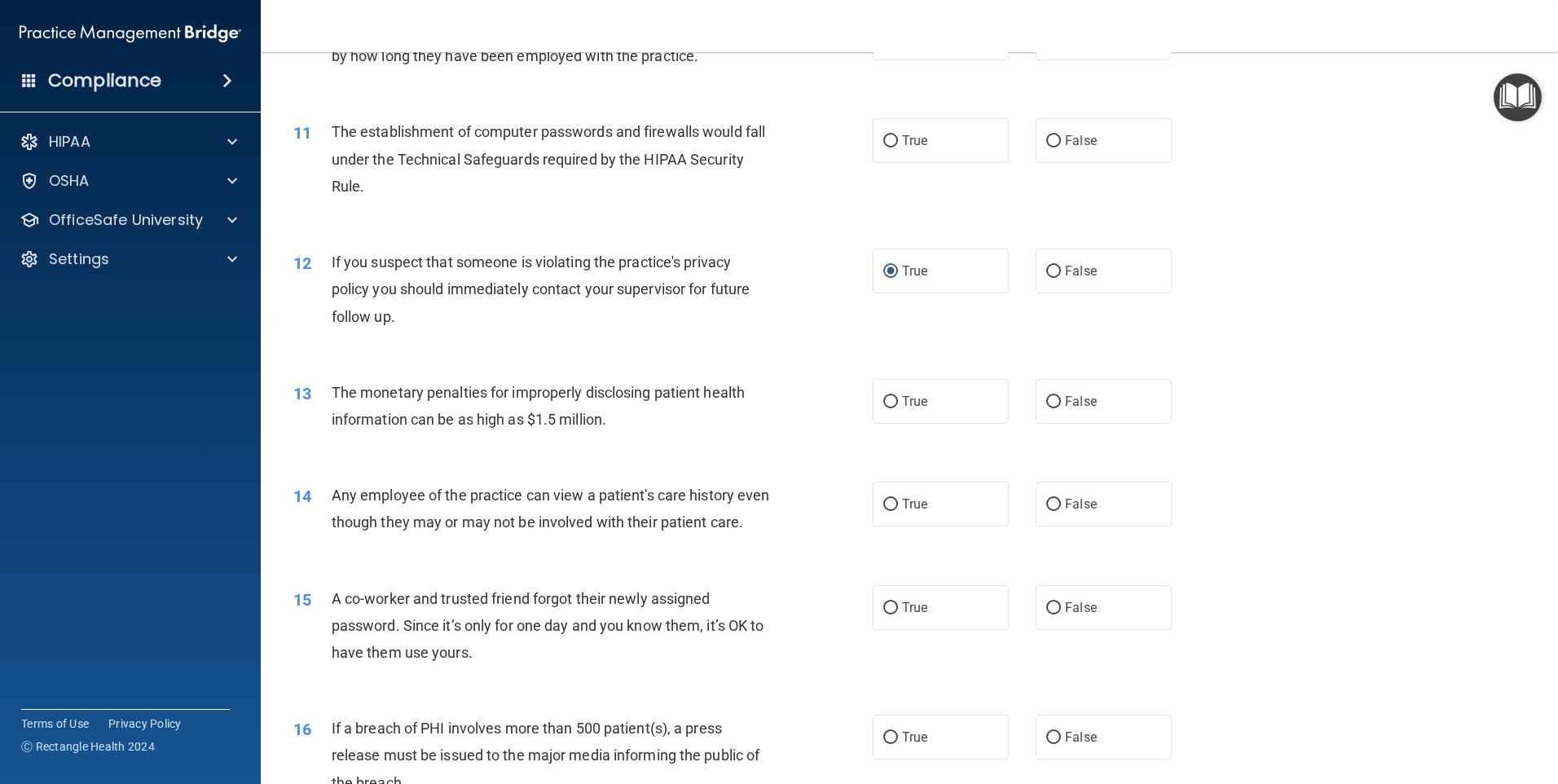
scroll to position [1141, 0]
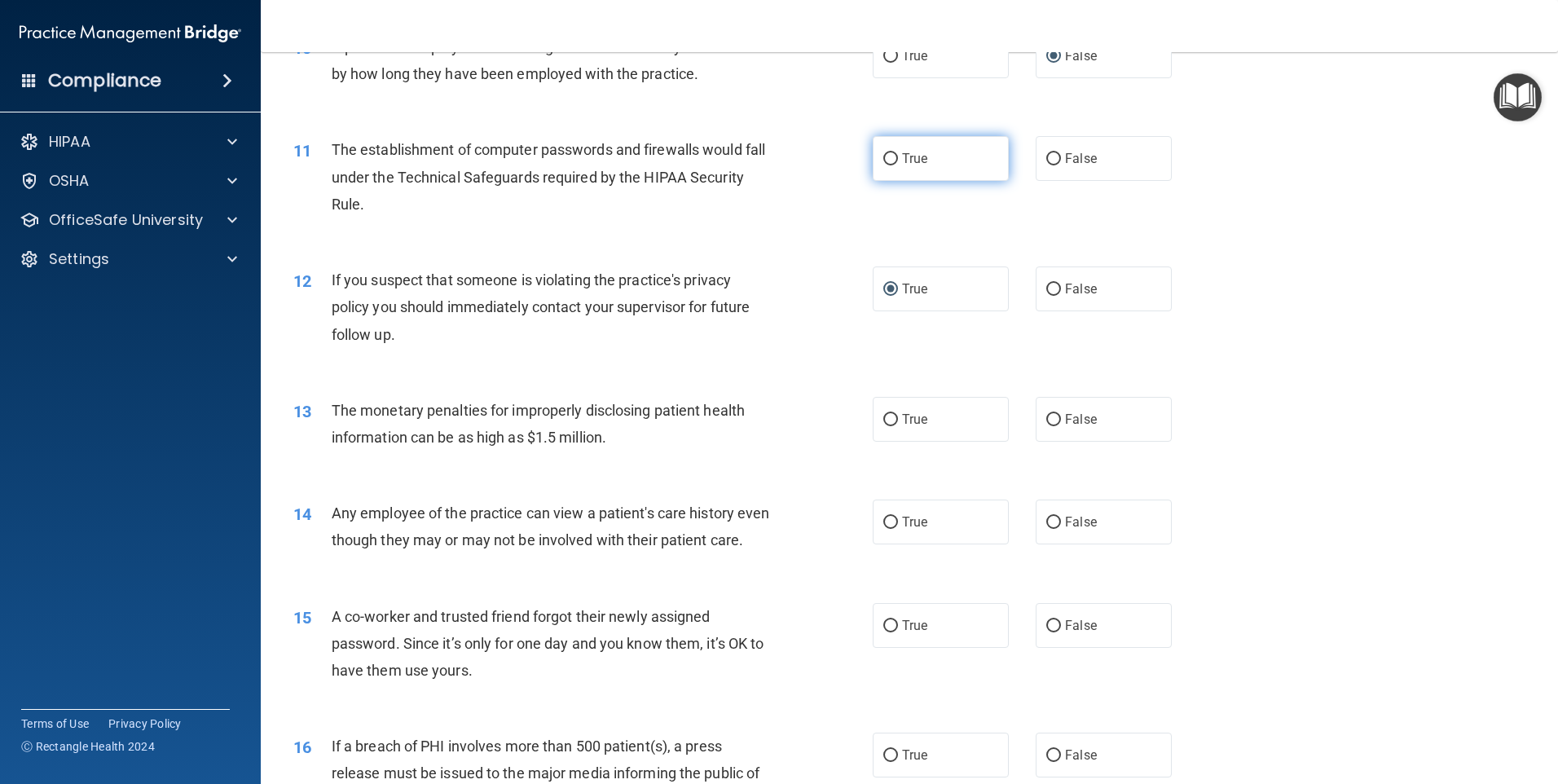
click at [890, 154] on input "True" at bounding box center [891, 160] width 15 height 12
radio input "true"
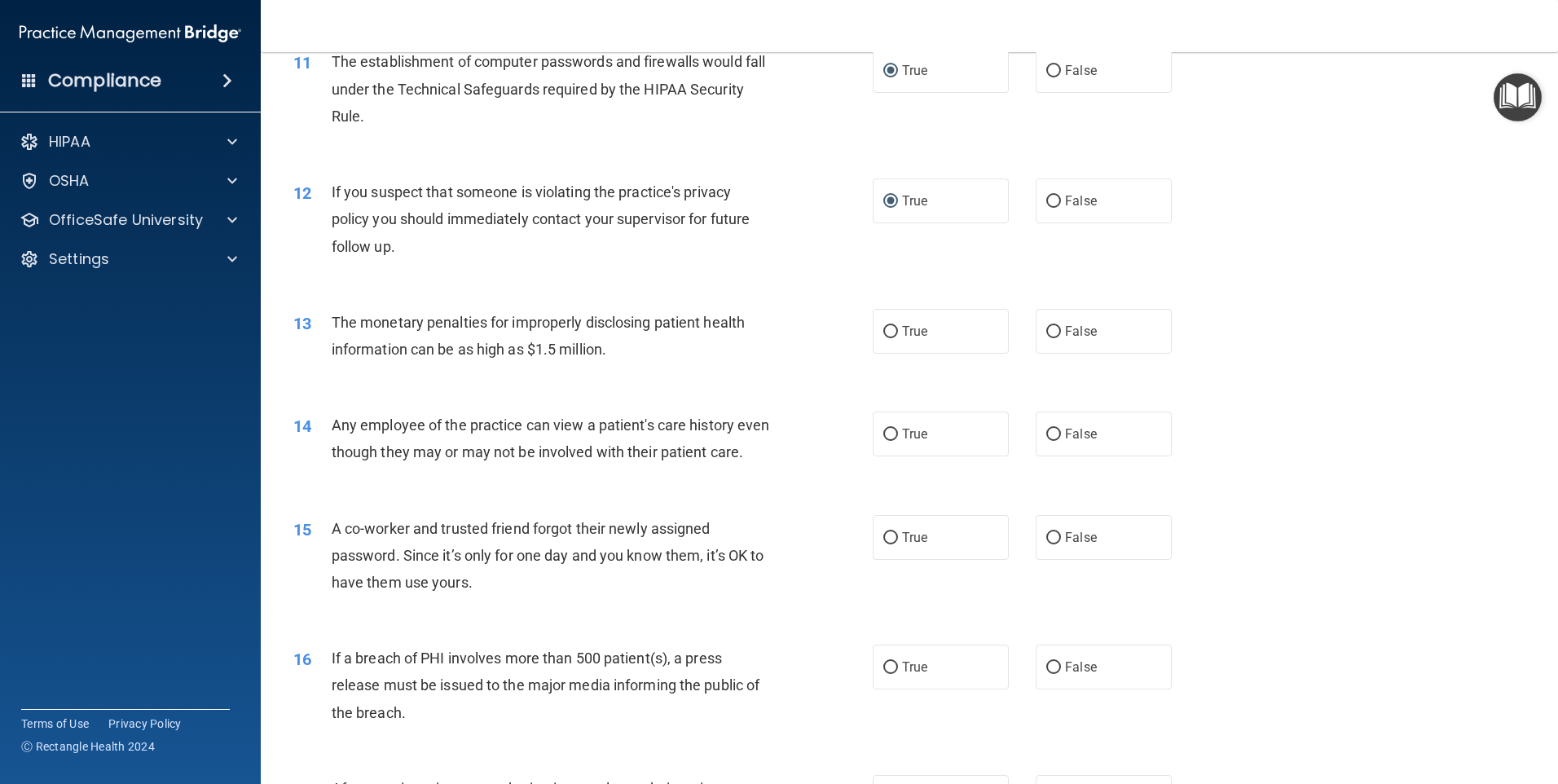
scroll to position [1226, 0]
click at [903, 340] on span "True" at bounding box center [915, 335] width 25 height 15
click at [897, 340] on input "True" at bounding box center [891, 335] width 15 height 12
radio input "true"
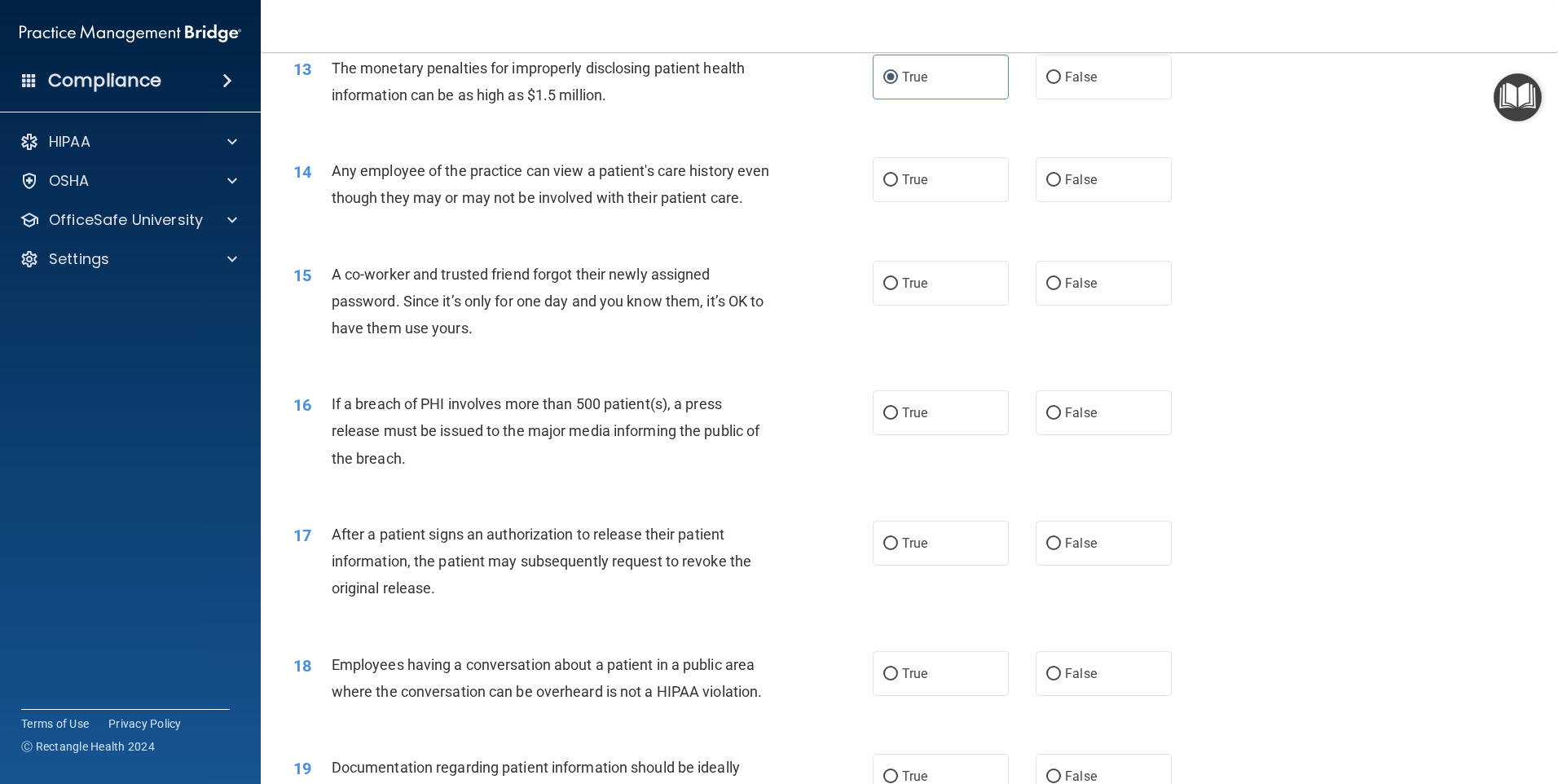
scroll to position [1470, 0]
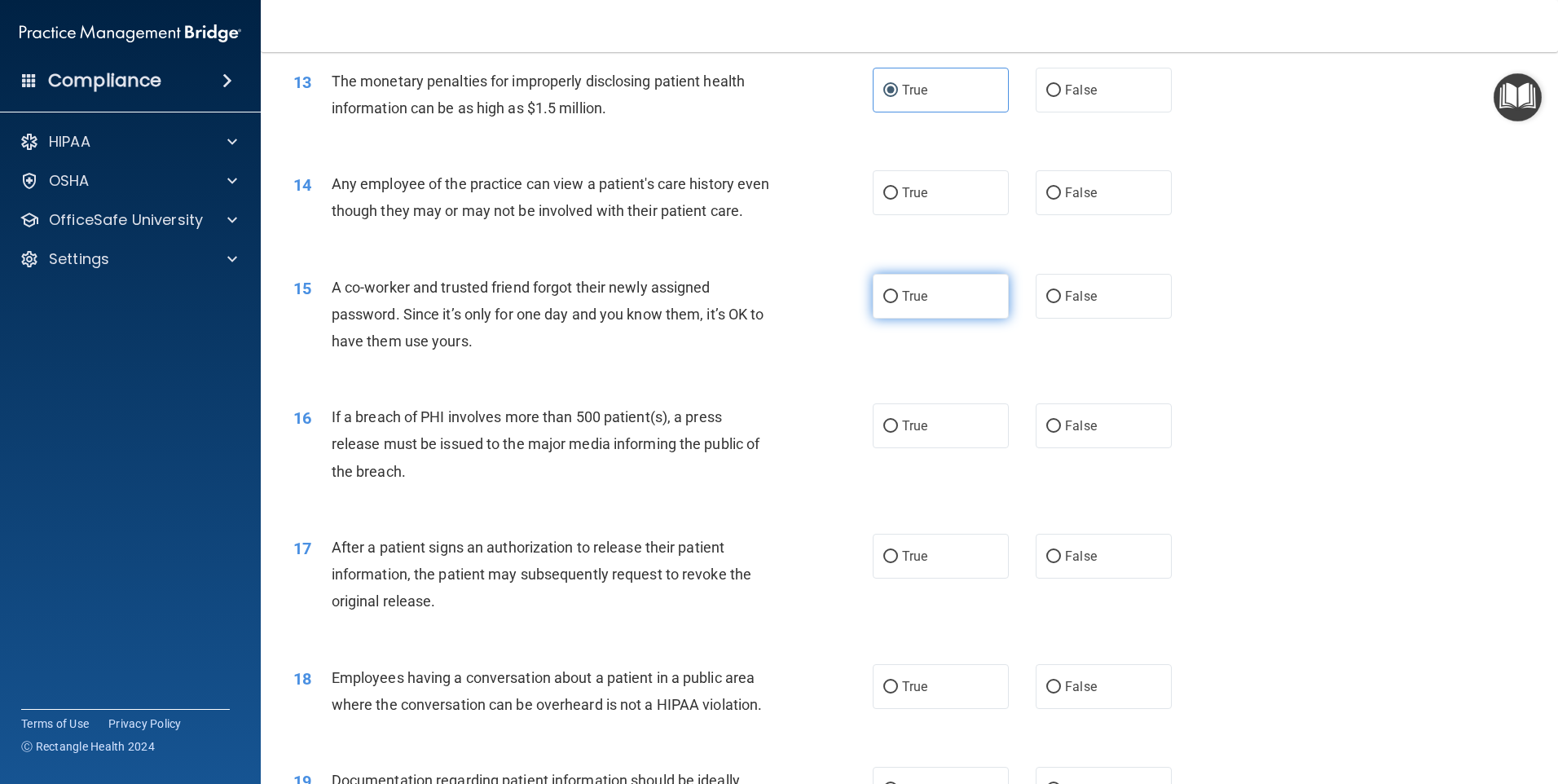
drag, startPoint x: 1048, startPoint y: 190, endPoint x: 943, endPoint y: 300, distance: 152.1
click at [1048, 190] on input "False" at bounding box center [1054, 193] width 15 height 12
radio input "true"
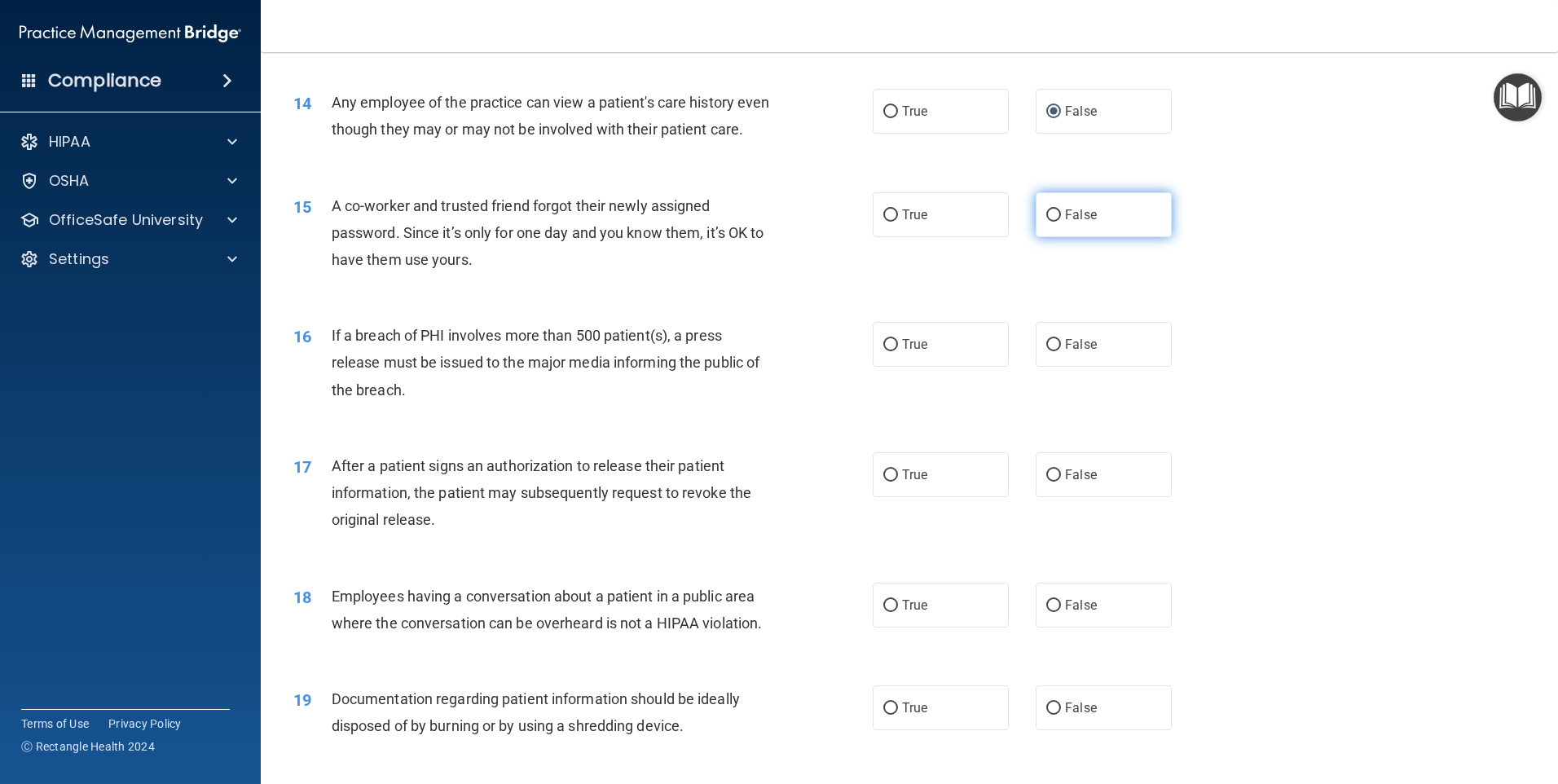
click at [1047, 221] on input "False" at bounding box center [1054, 215] width 15 height 12
radio input "true"
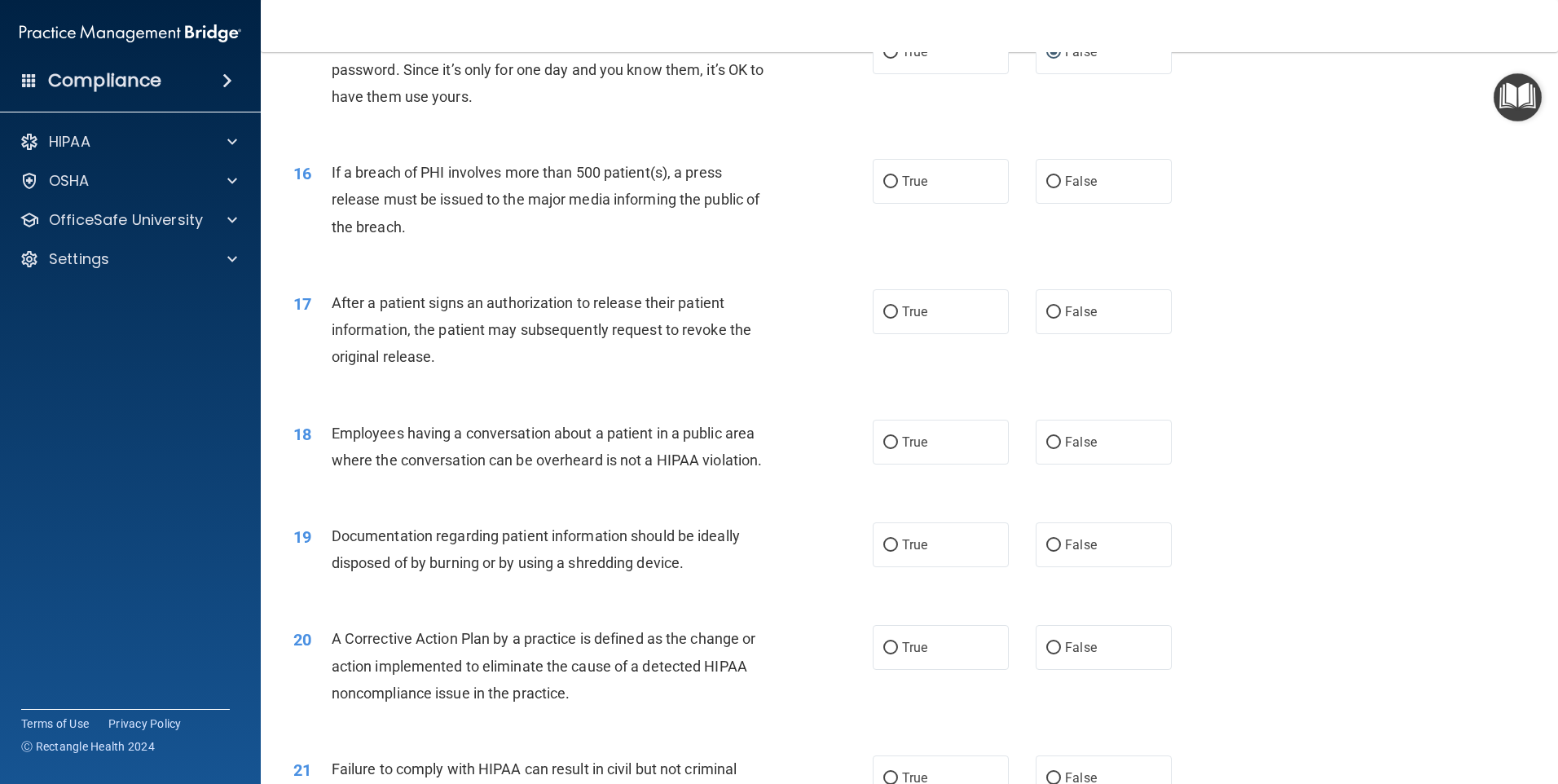
scroll to position [1796, 0]
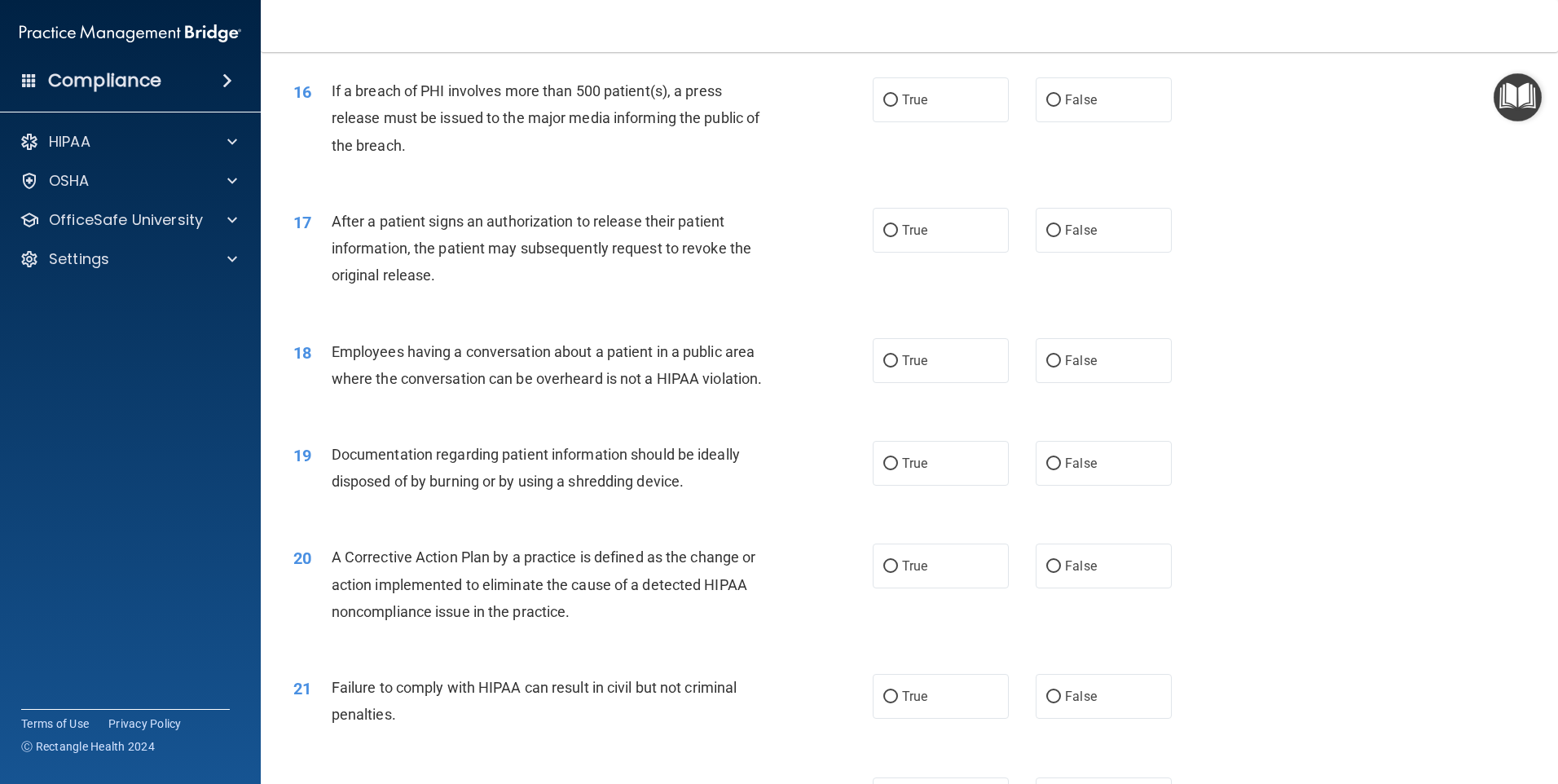
drag, startPoint x: 883, startPoint y: 125, endPoint x: 848, endPoint y: 178, distance: 63.5
click at [884, 106] on input "True" at bounding box center [891, 100] width 15 height 12
radio input "true"
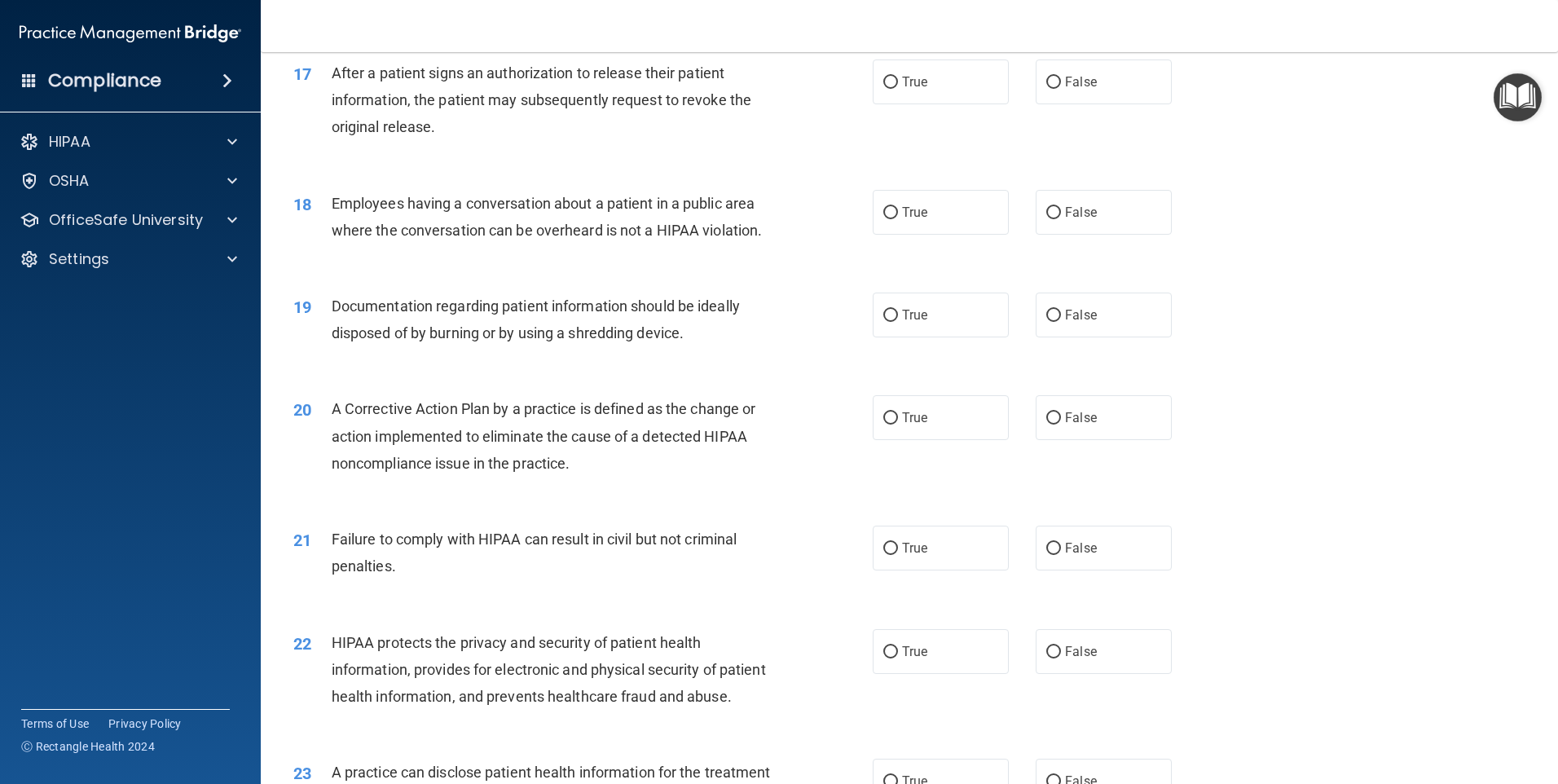
scroll to position [1959, 0]
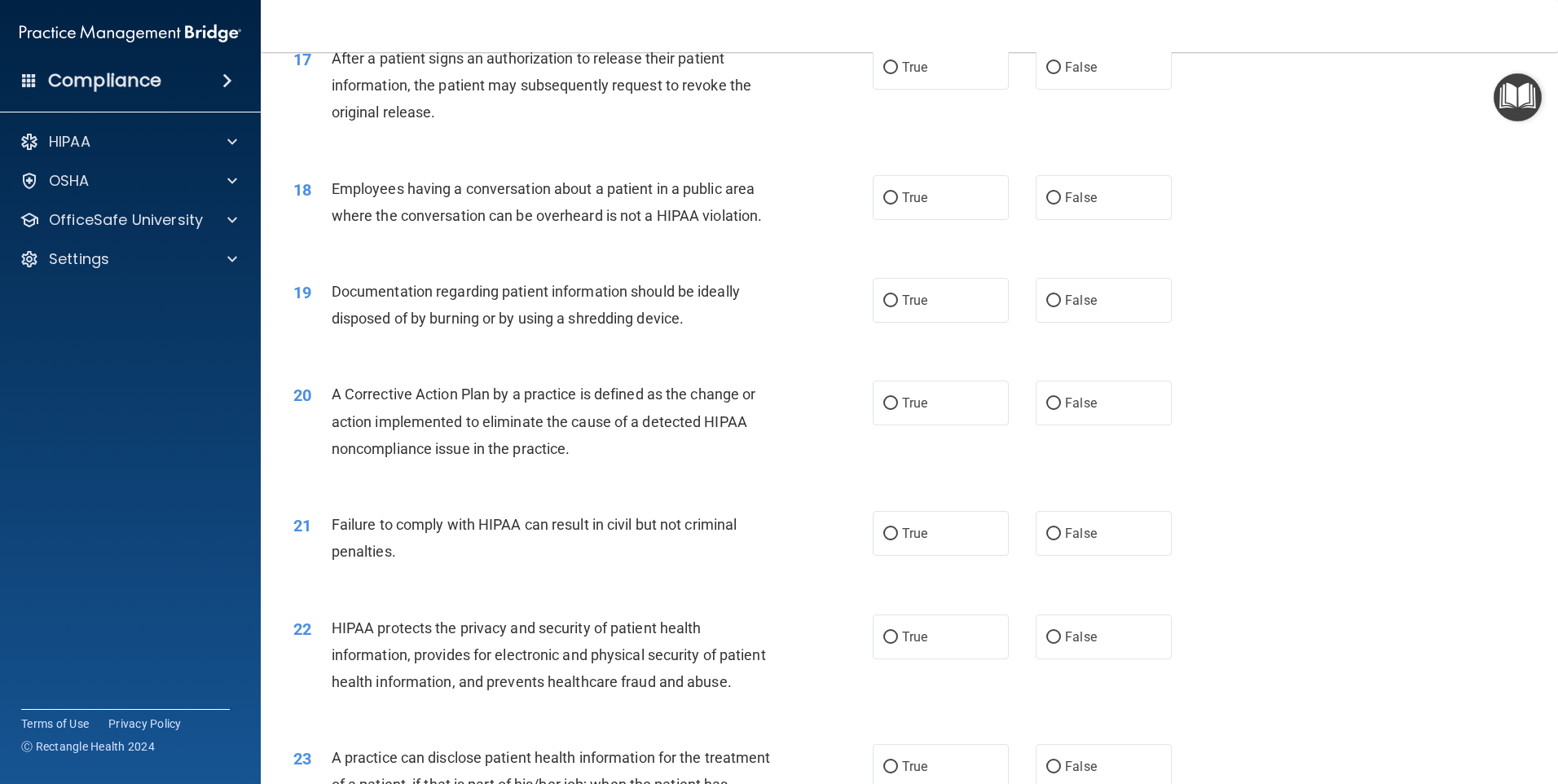
drag, startPoint x: 884, startPoint y: 89, endPoint x: 871, endPoint y: 190, distance: 101.8
click at [885, 74] on input "True" at bounding box center [891, 68] width 15 height 12
radio input "true"
click at [1047, 204] on input "False" at bounding box center [1054, 198] width 15 height 12
radio input "true"
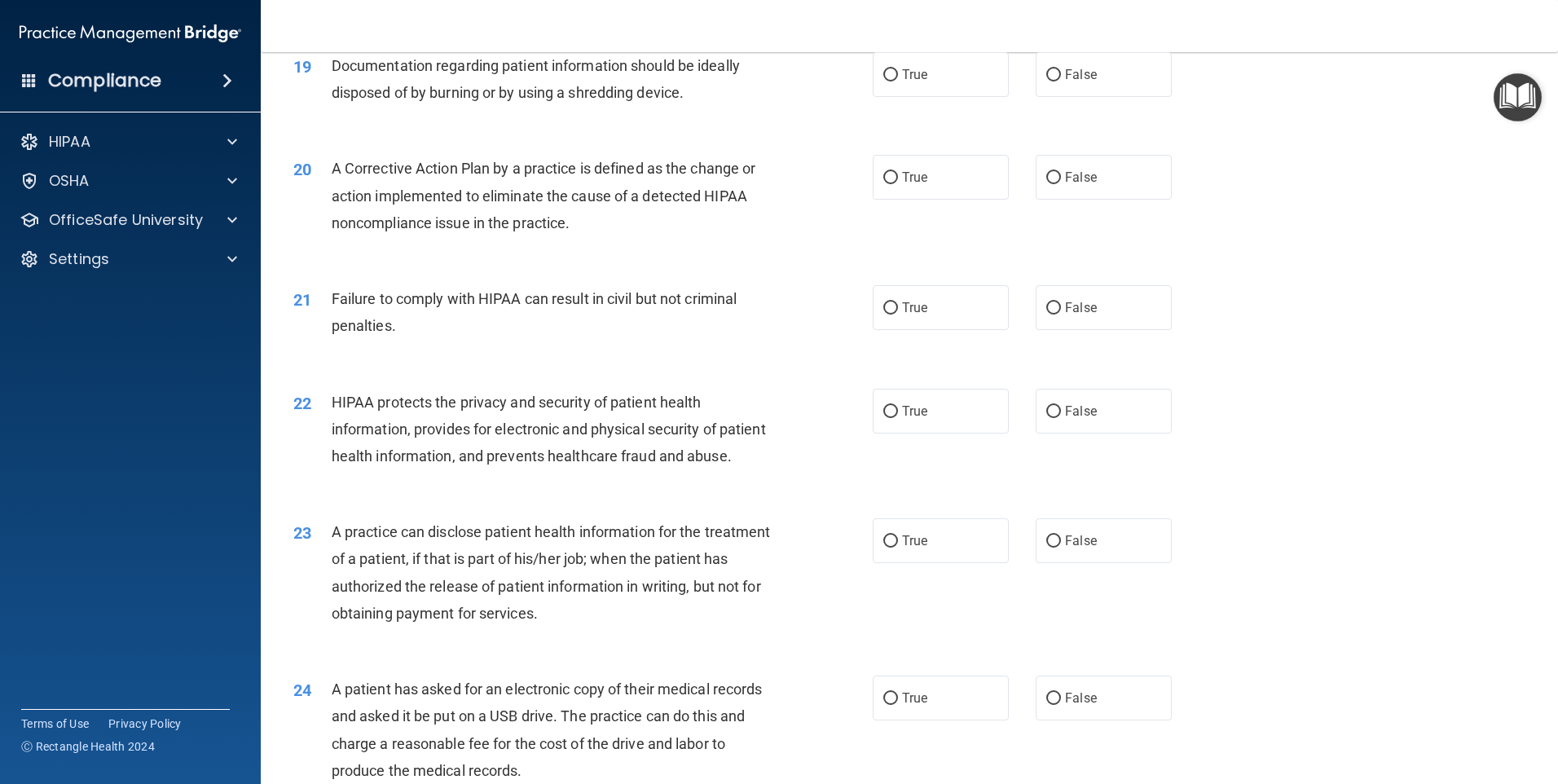
scroll to position [2203, 0]
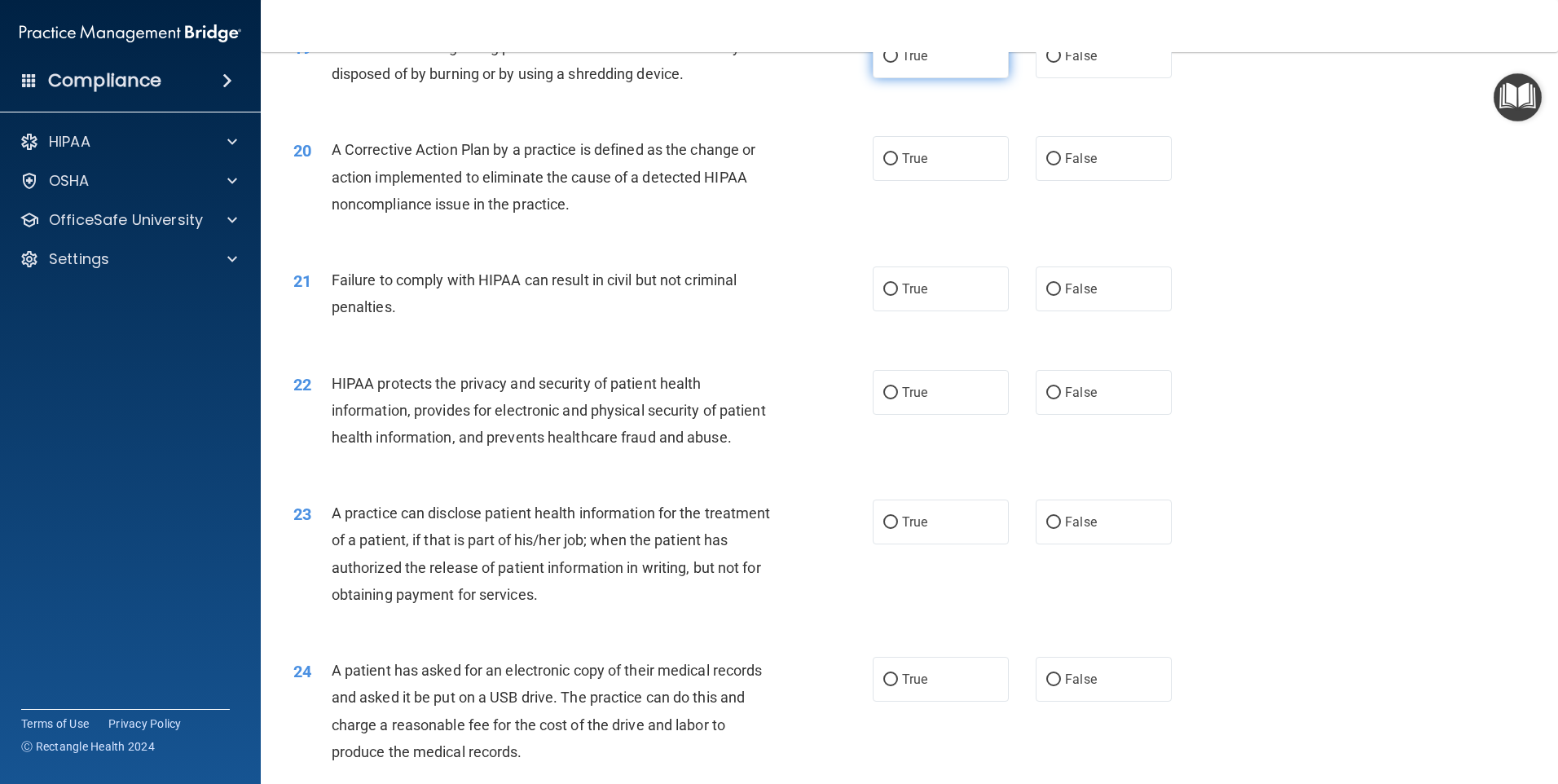
click at [884, 63] on input "True" at bounding box center [891, 57] width 15 height 12
radio input "true"
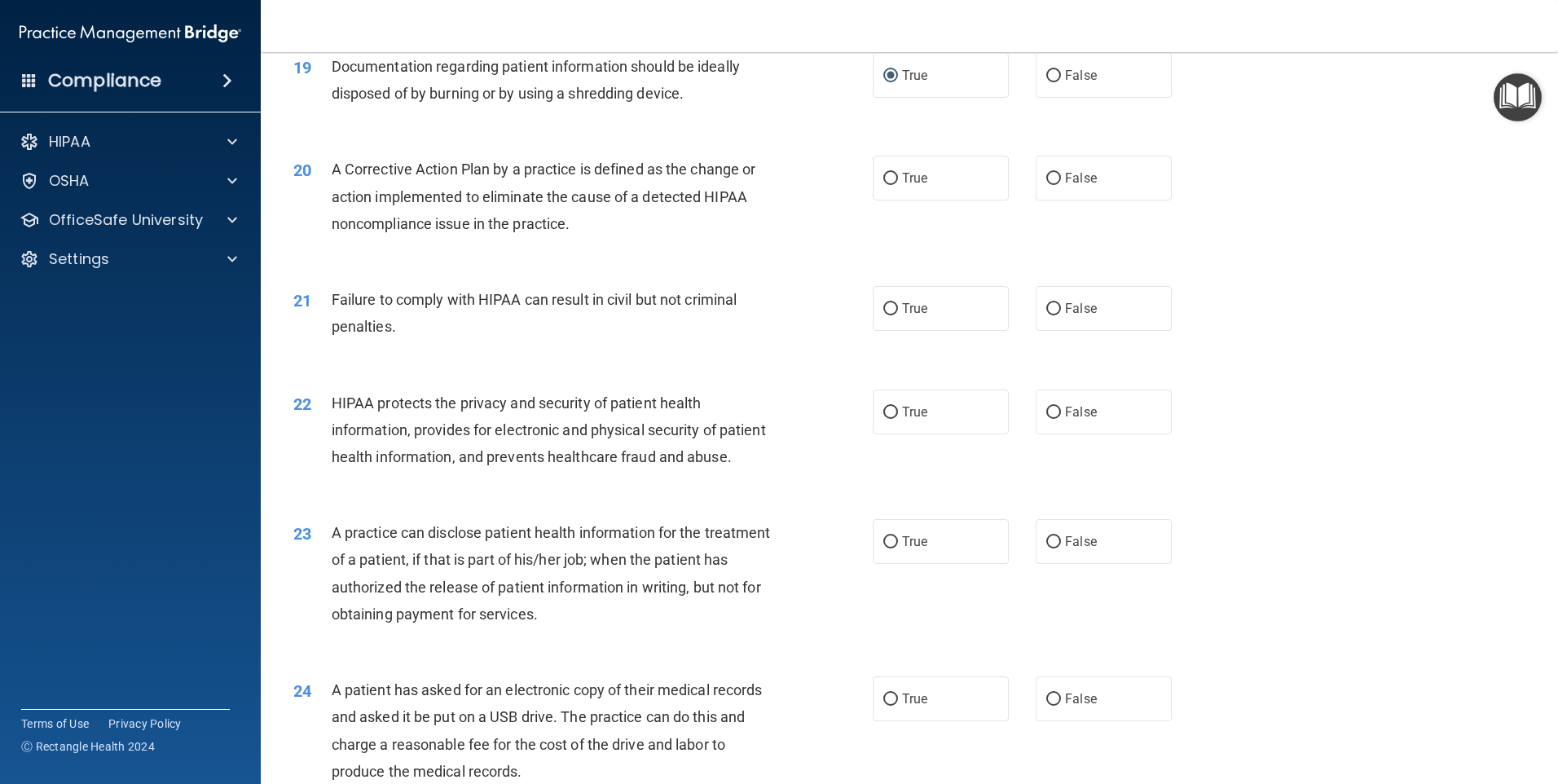
scroll to position [2122, 0]
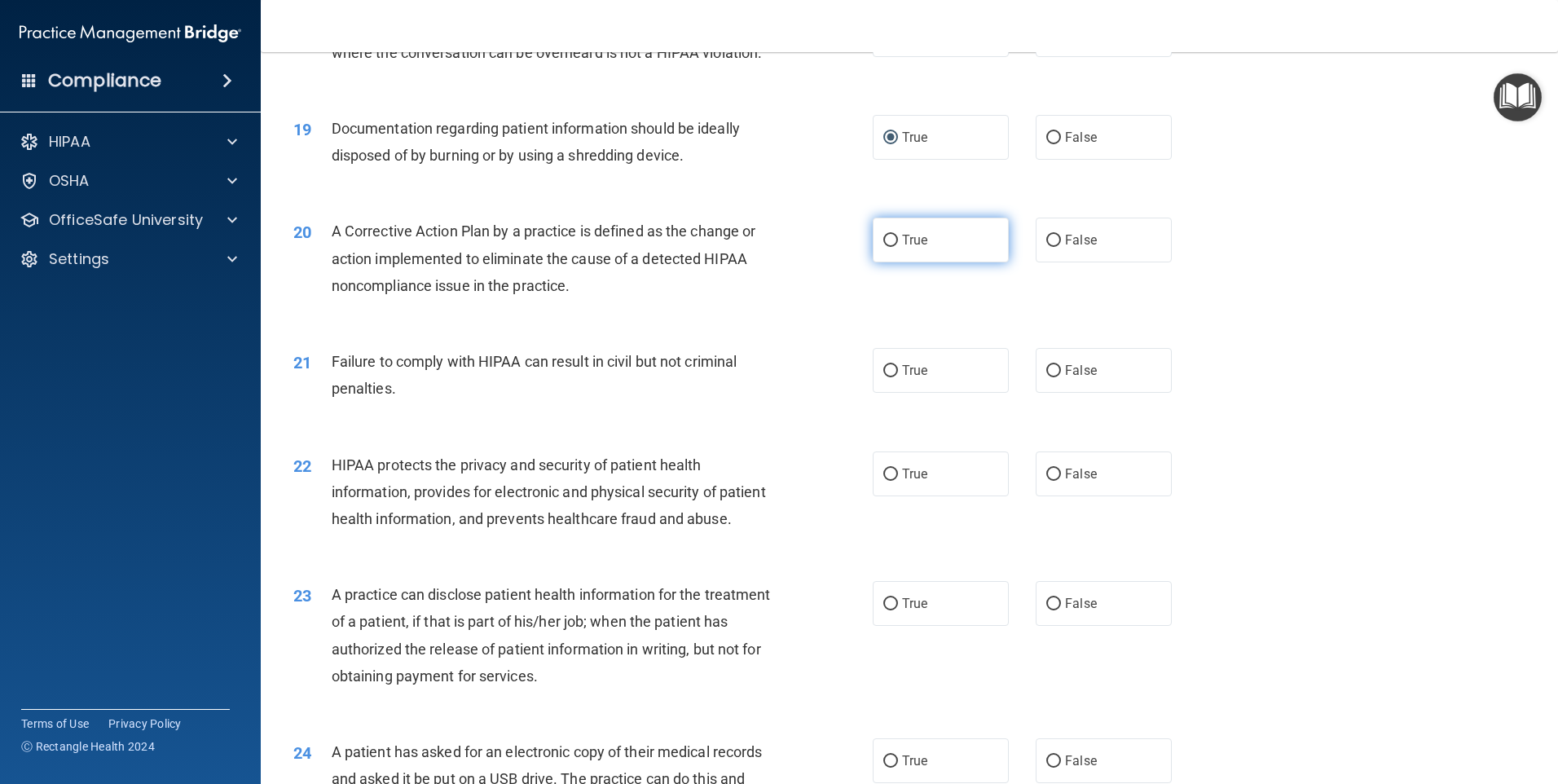
drag, startPoint x: 883, startPoint y: 269, endPoint x: 879, endPoint y: 284, distance: 15.5
click at [884, 247] on input "True" at bounding box center [891, 241] width 15 height 12
radio input "true"
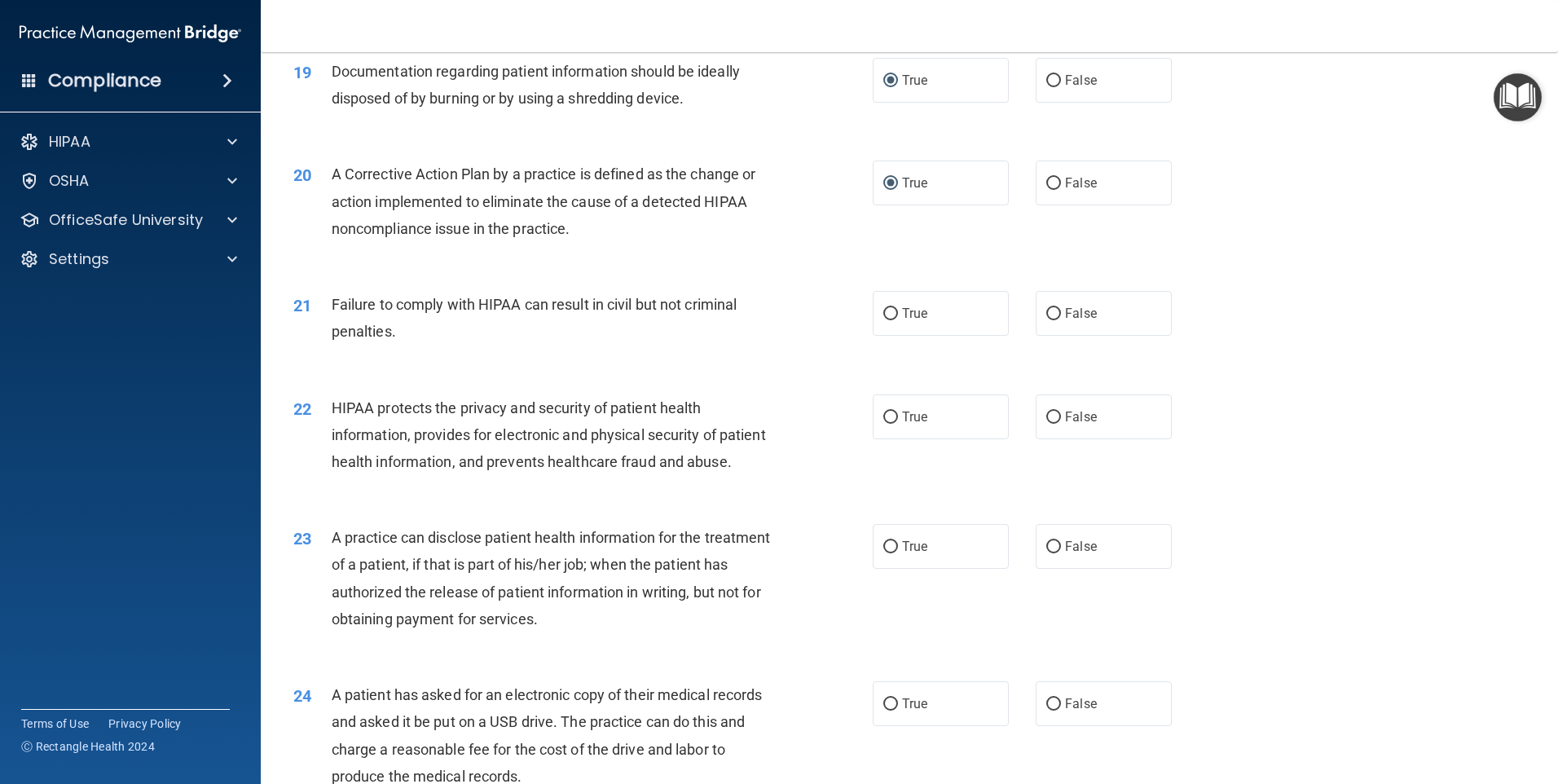
scroll to position [2284, 0]
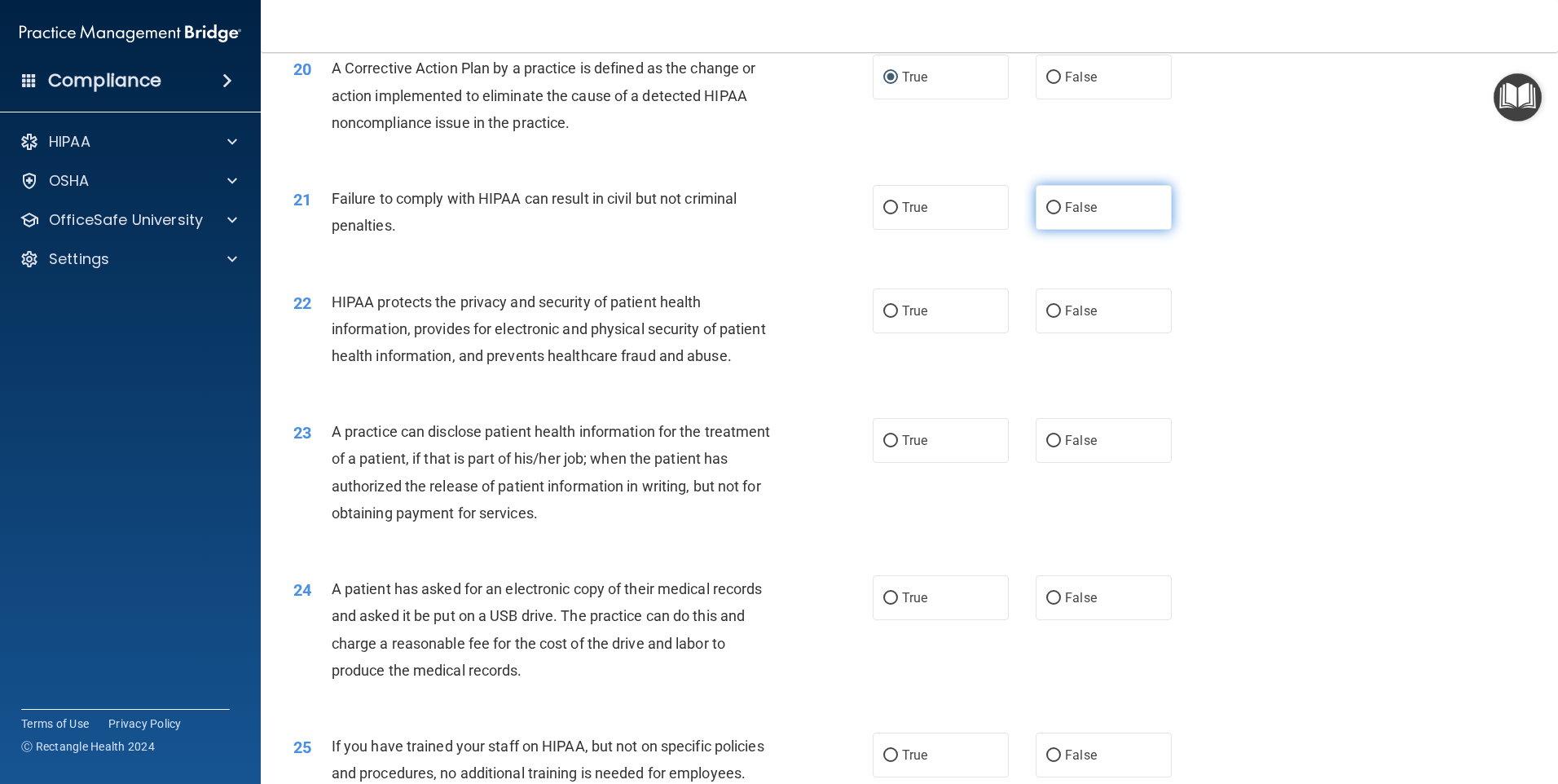
click at [1049, 214] on input "False" at bounding box center [1054, 208] width 15 height 12
radio input "true"
drag, startPoint x: 886, startPoint y: 338, endPoint x: 854, endPoint y: 366, distance: 42.5
click at [885, 317] on input "True" at bounding box center [891, 311] width 15 height 12
radio input "true"
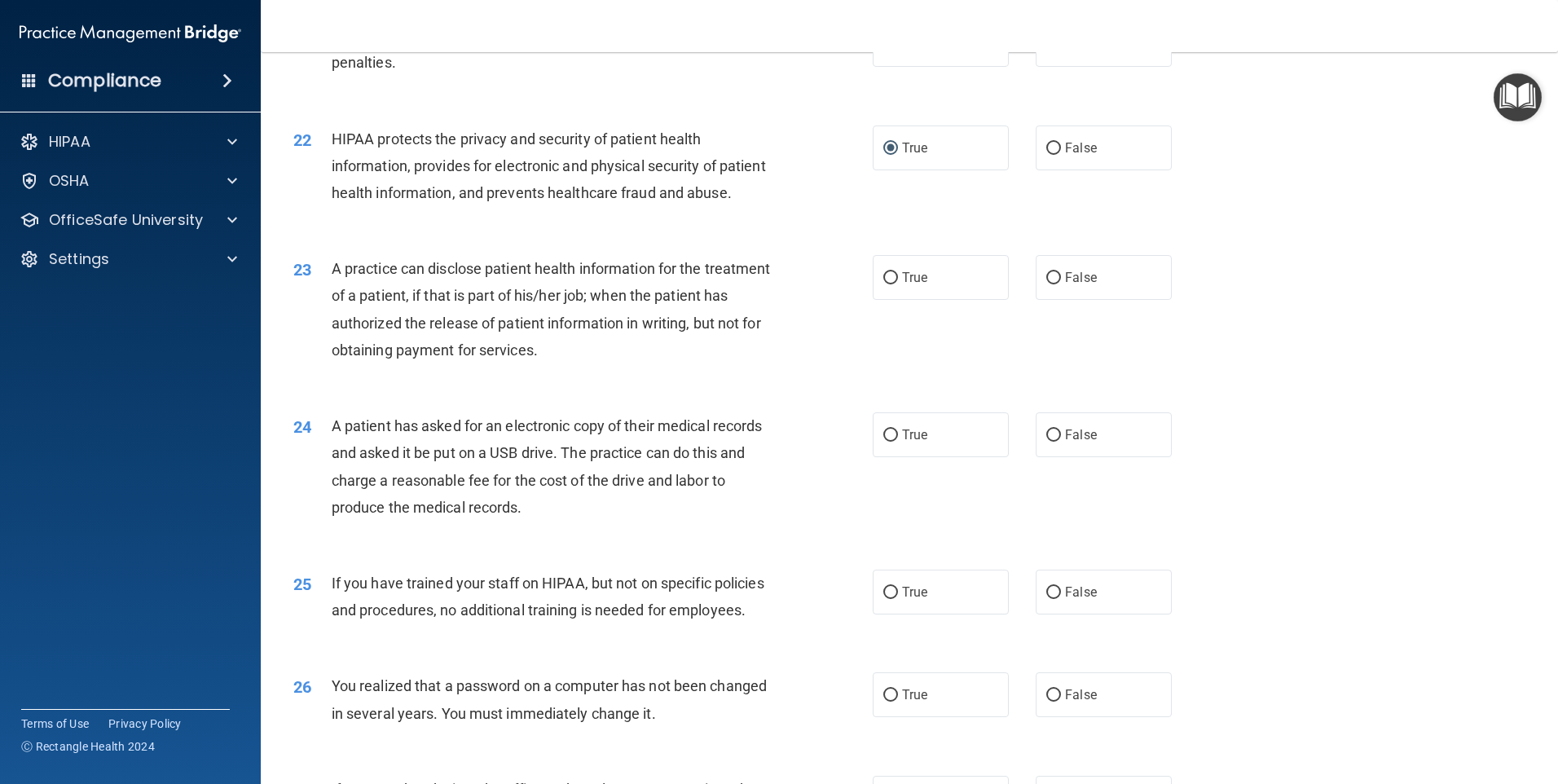
scroll to position [2529, 0]
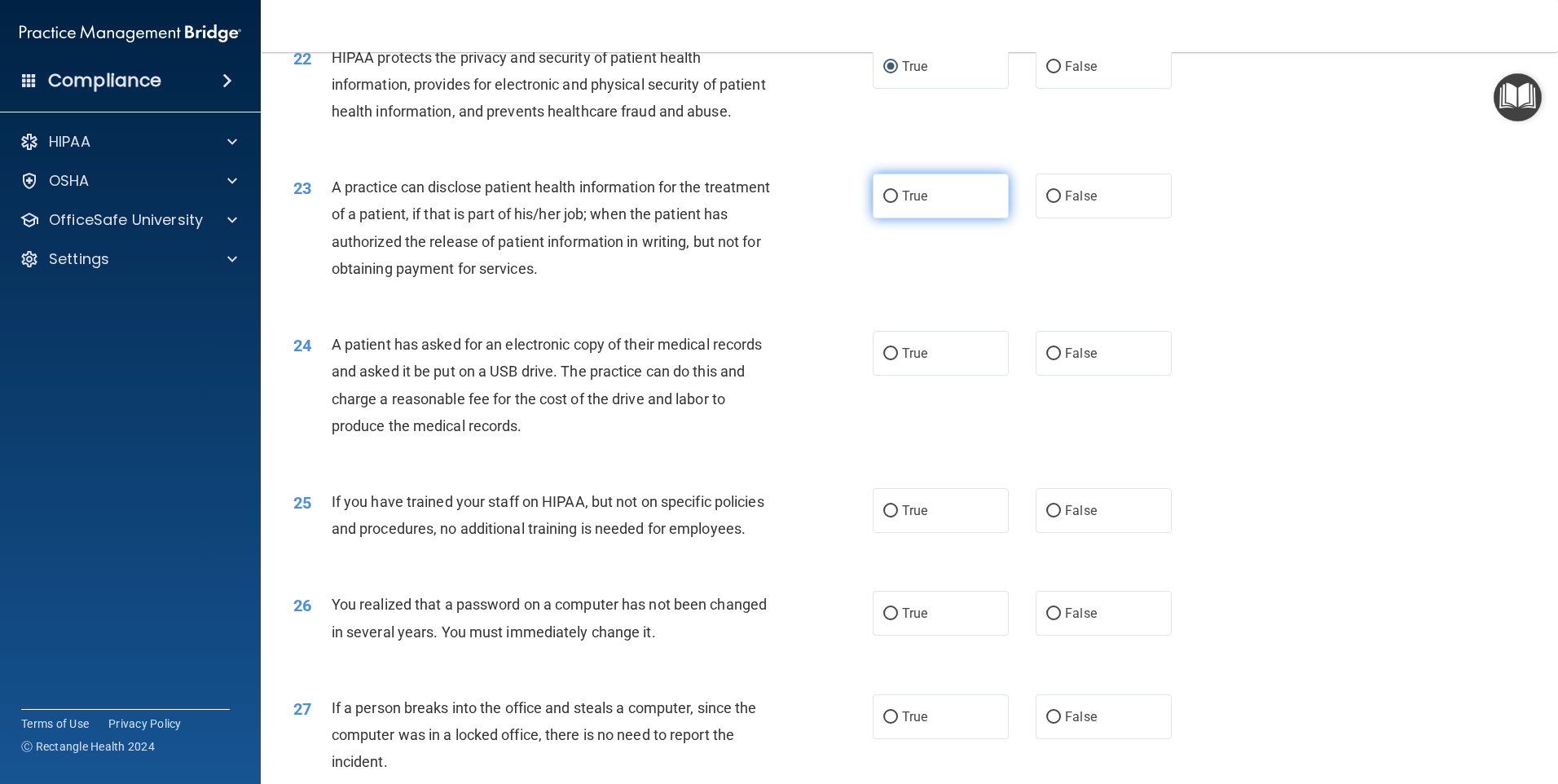
click at [885, 203] on input "True" at bounding box center [891, 196] width 15 height 12
radio input "true"
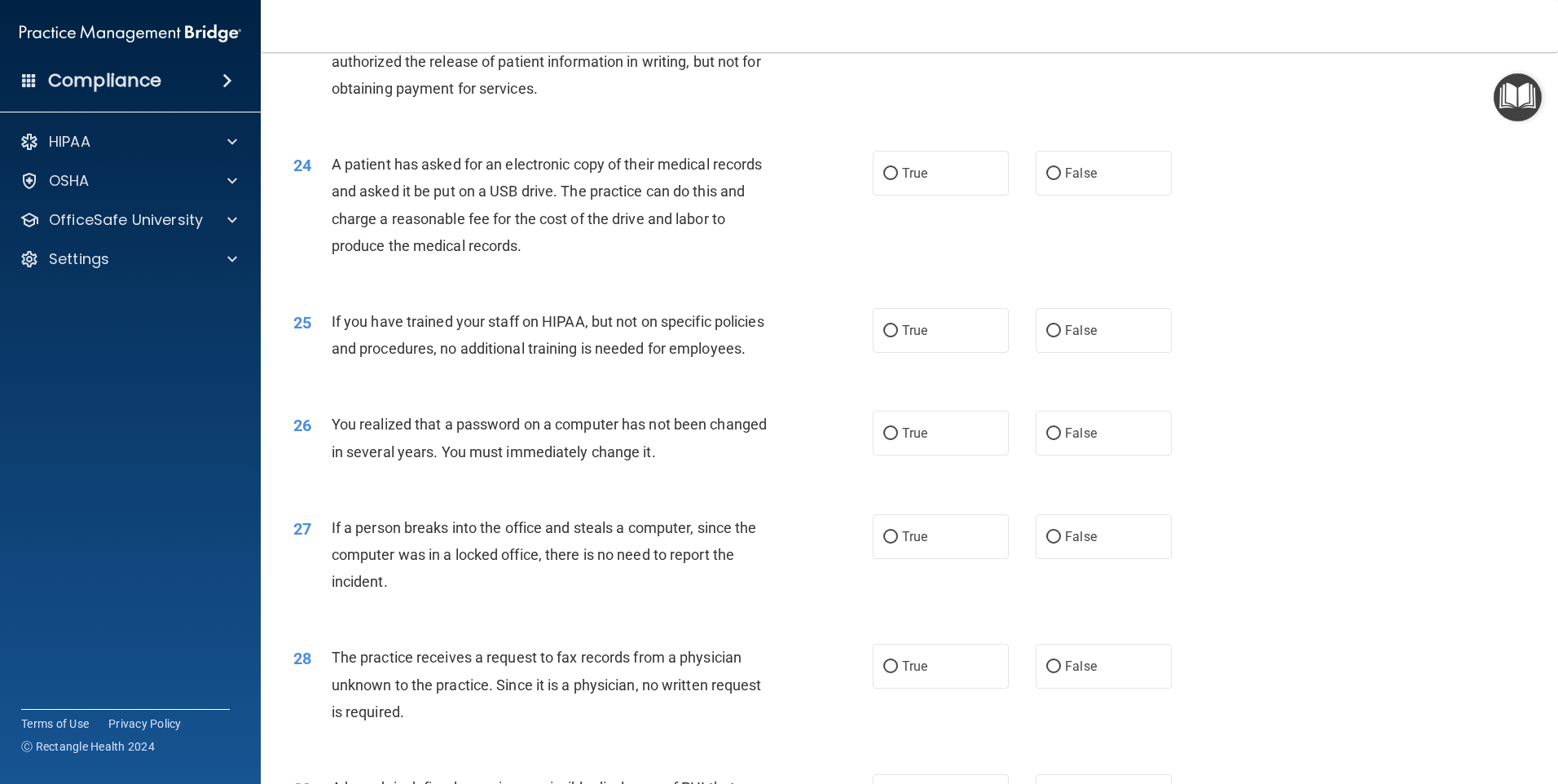
scroll to position [2773, 0]
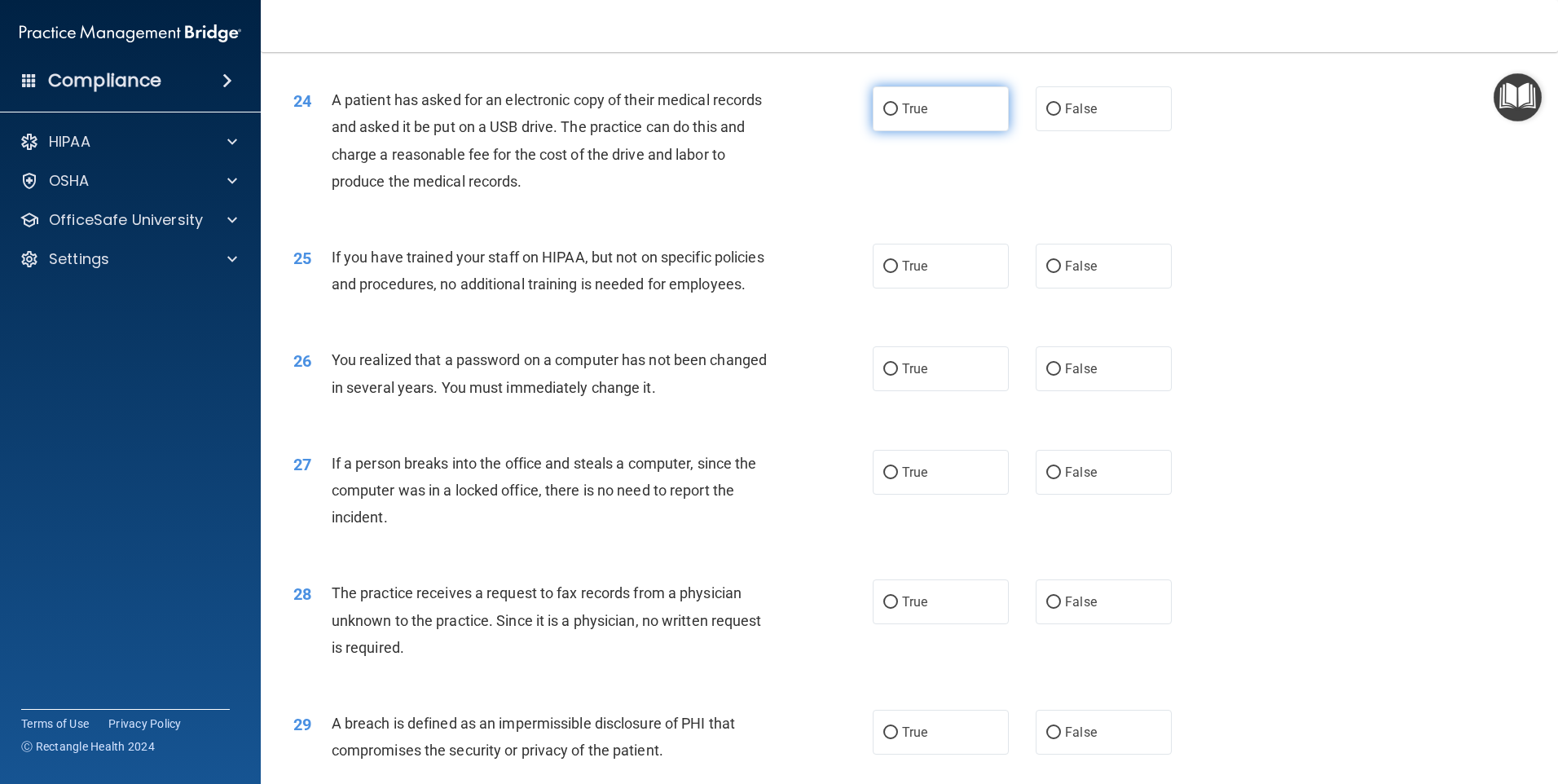
click at [886, 116] on input "True" at bounding box center [891, 110] width 15 height 12
radio input "true"
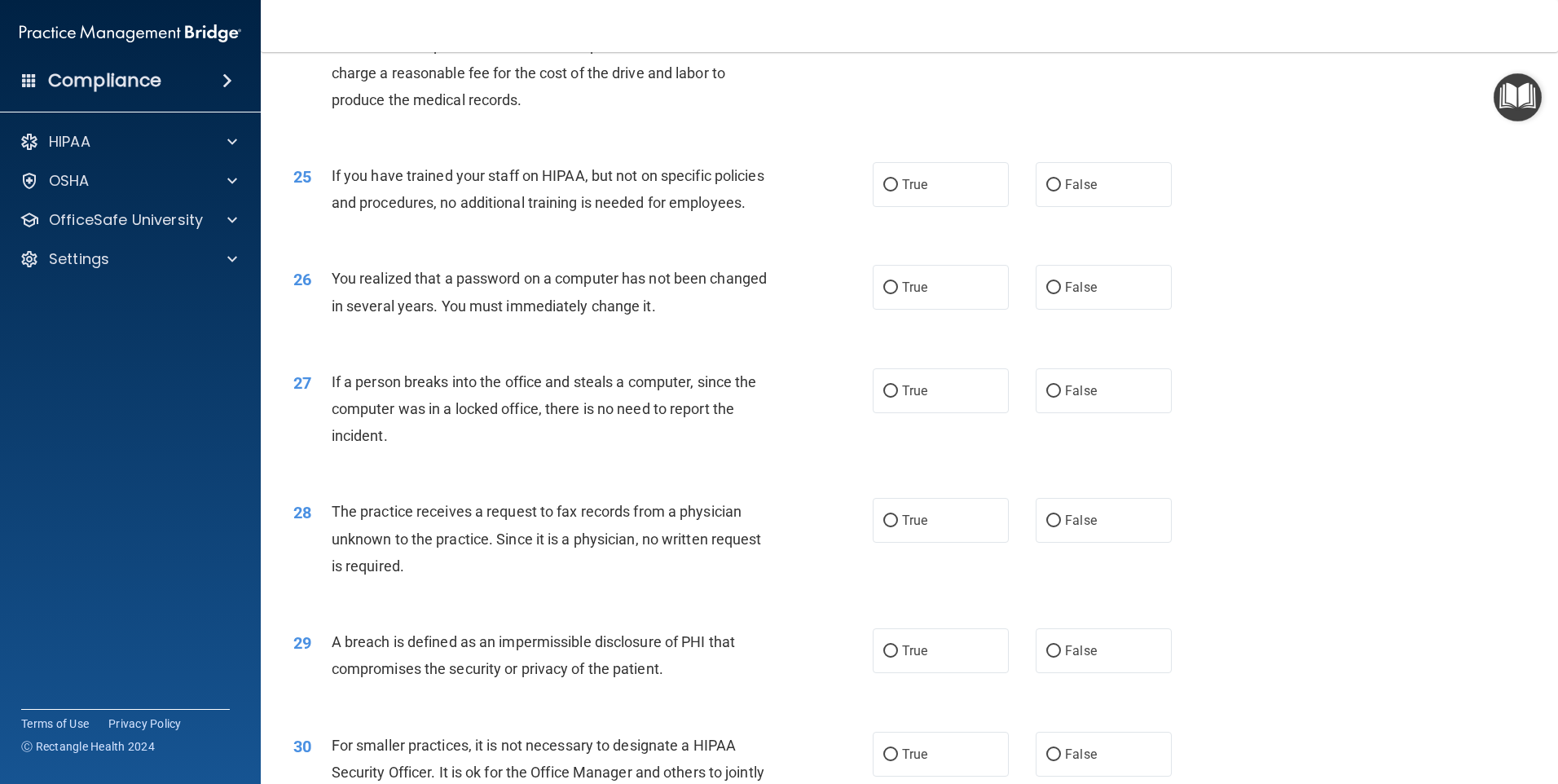
scroll to position [2936, 0]
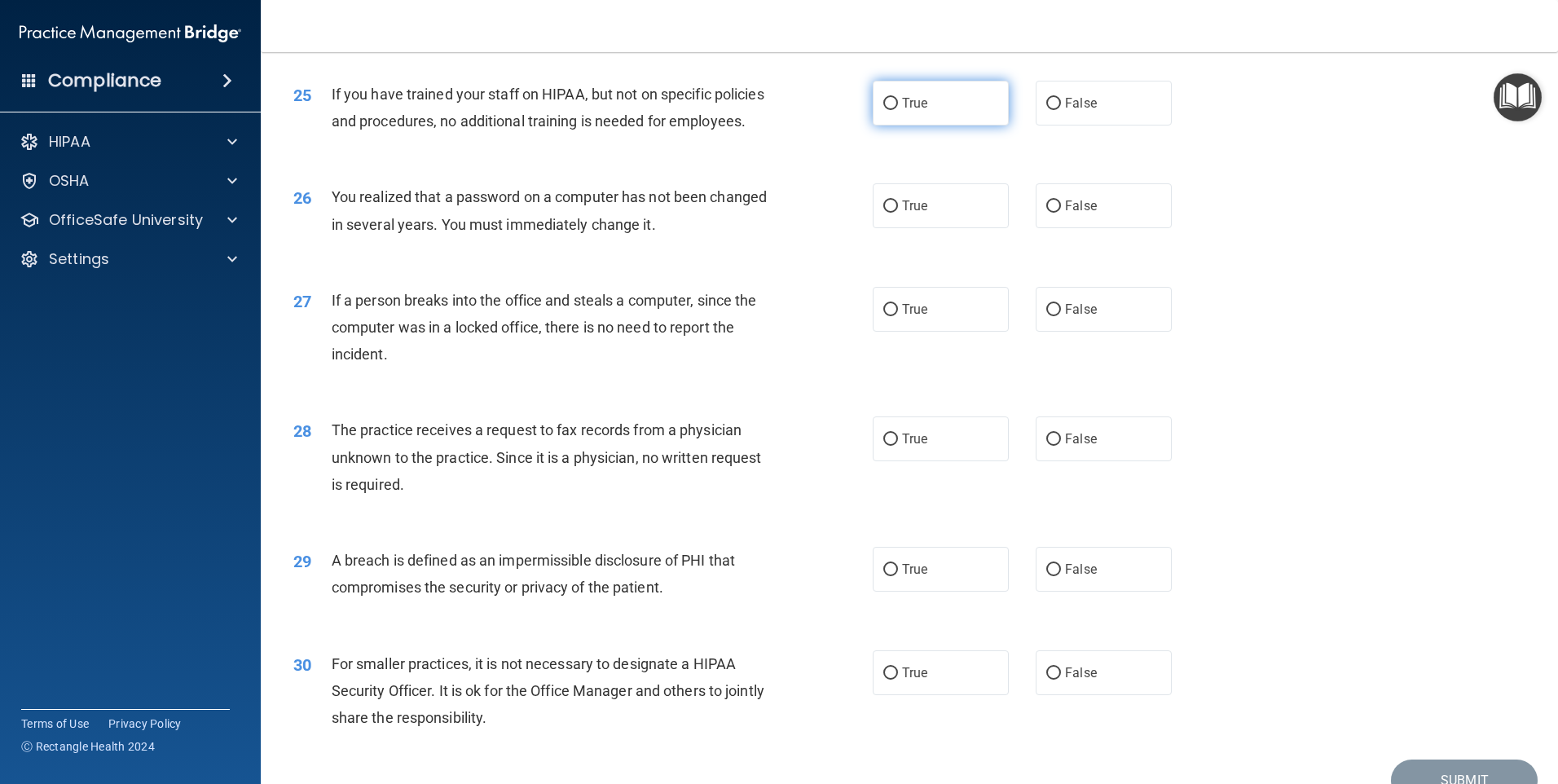
click at [884, 125] on label "True" at bounding box center [940, 103] width 136 height 45
click at [884, 110] on input "True" at bounding box center [891, 104] width 15 height 12
radio input "true"
click at [1048, 110] on input "False" at bounding box center [1054, 104] width 15 height 12
radio input "true"
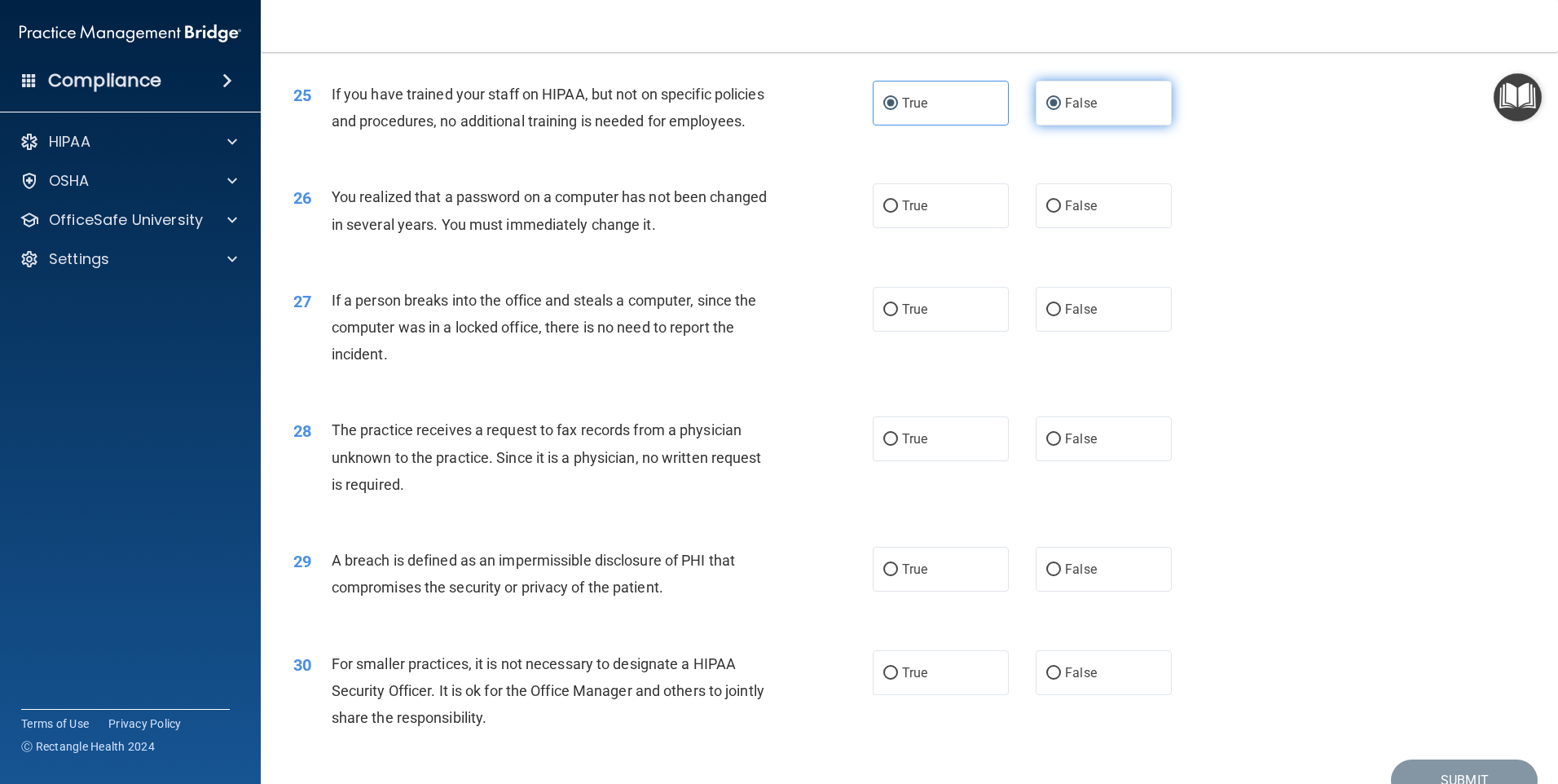
radio input "false"
drag, startPoint x: 885, startPoint y: 286, endPoint x: 889, endPoint y: 305, distance: 19.4
click at [885, 213] on input "True" at bounding box center [891, 207] width 15 height 12
radio input "true"
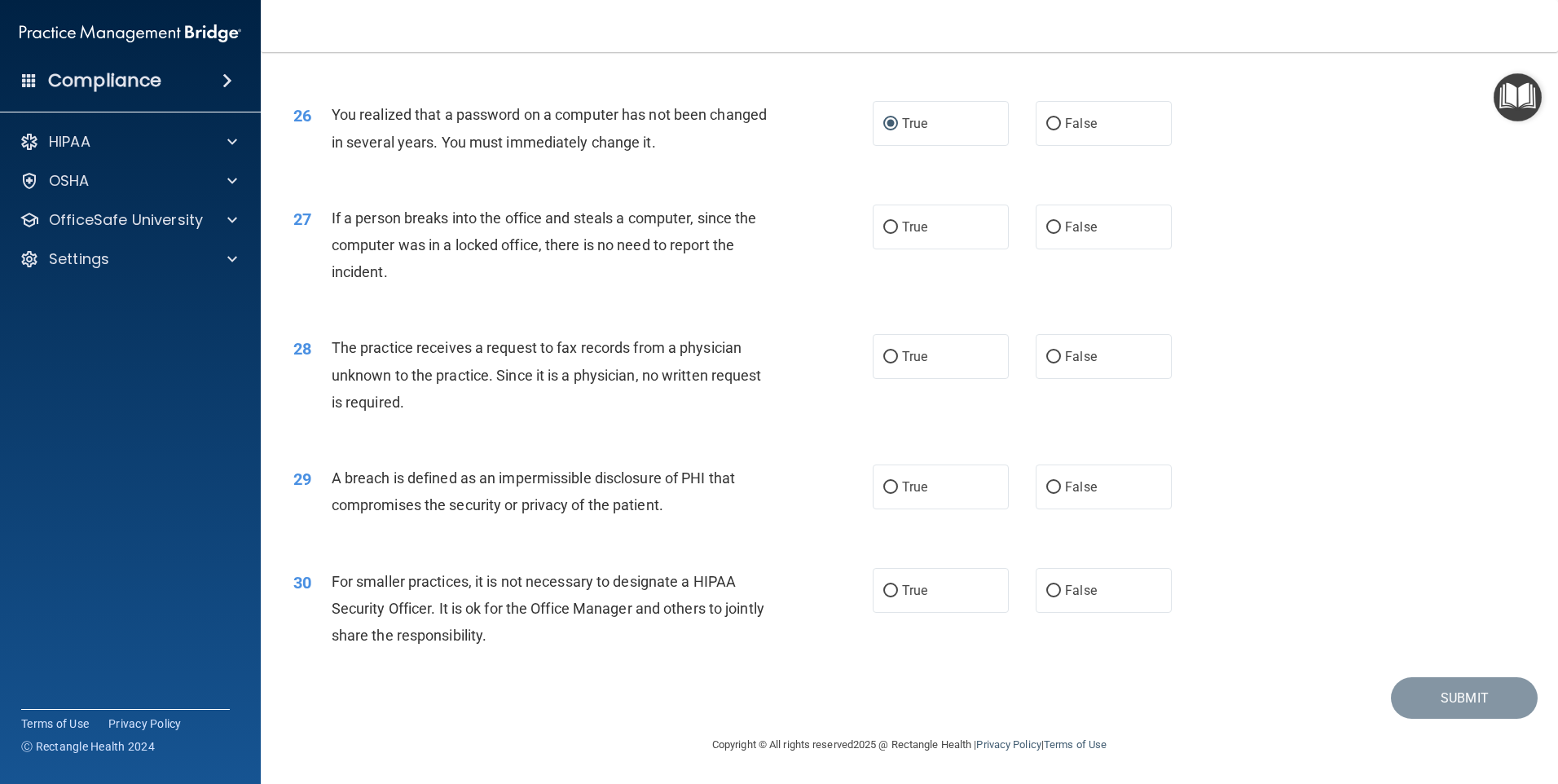
scroll to position [3099, 0]
click at [1047, 226] on input "False" at bounding box center [1054, 227] width 15 height 12
radio input "true"
drag, startPoint x: 1044, startPoint y: 358, endPoint x: 1031, endPoint y: 377, distance: 23.0
click at [1047, 359] on input "False" at bounding box center [1054, 357] width 15 height 12
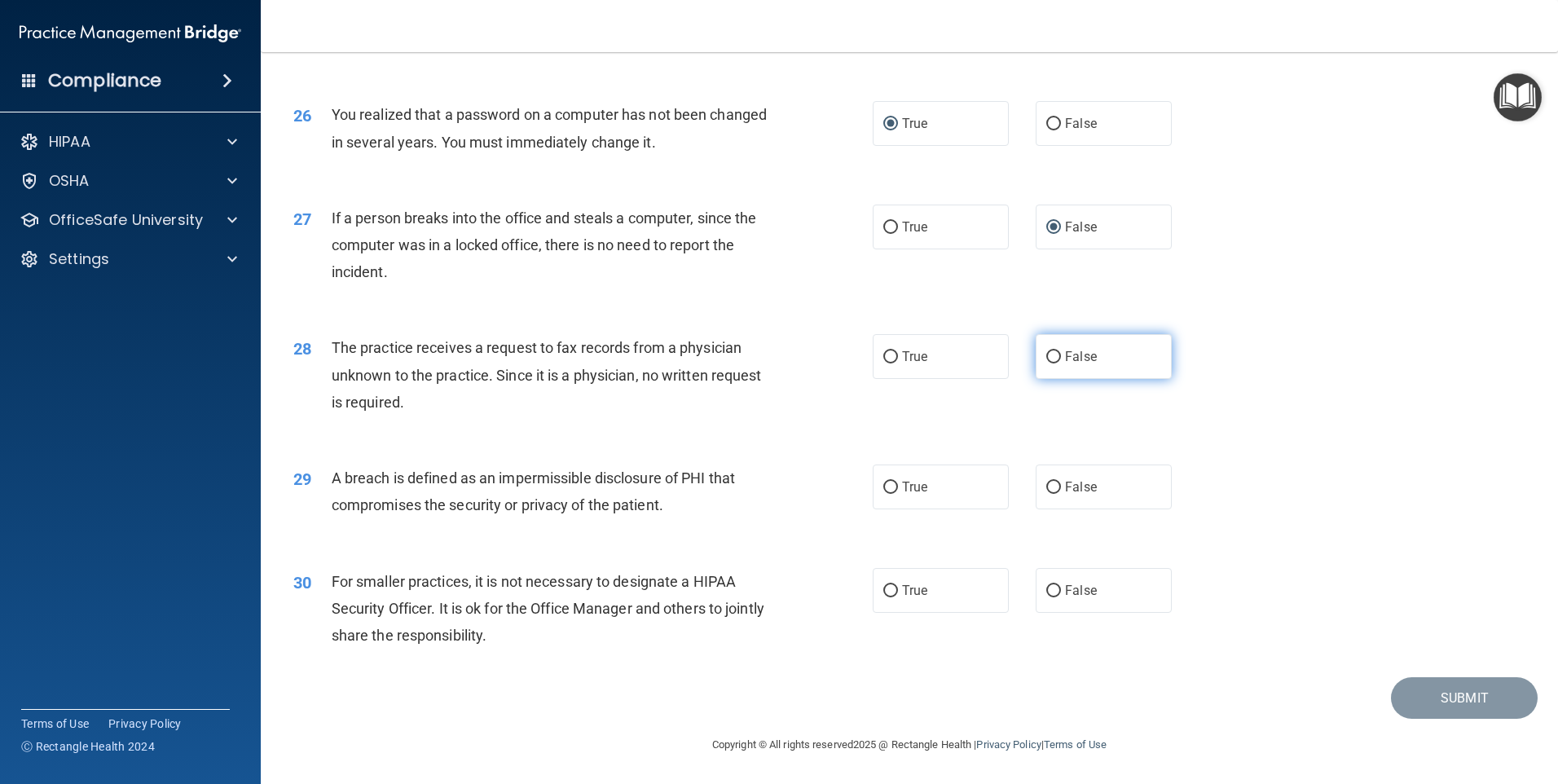
radio input "true"
drag, startPoint x: 882, startPoint y: 487, endPoint x: 870, endPoint y: 512, distance: 27.7
click at [884, 489] on input "True" at bounding box center [891, 487] width 15 height 12
radio input "true"
click at [1049, 590] on input "False" at bounding box center [1054, 591] width 15 height 12
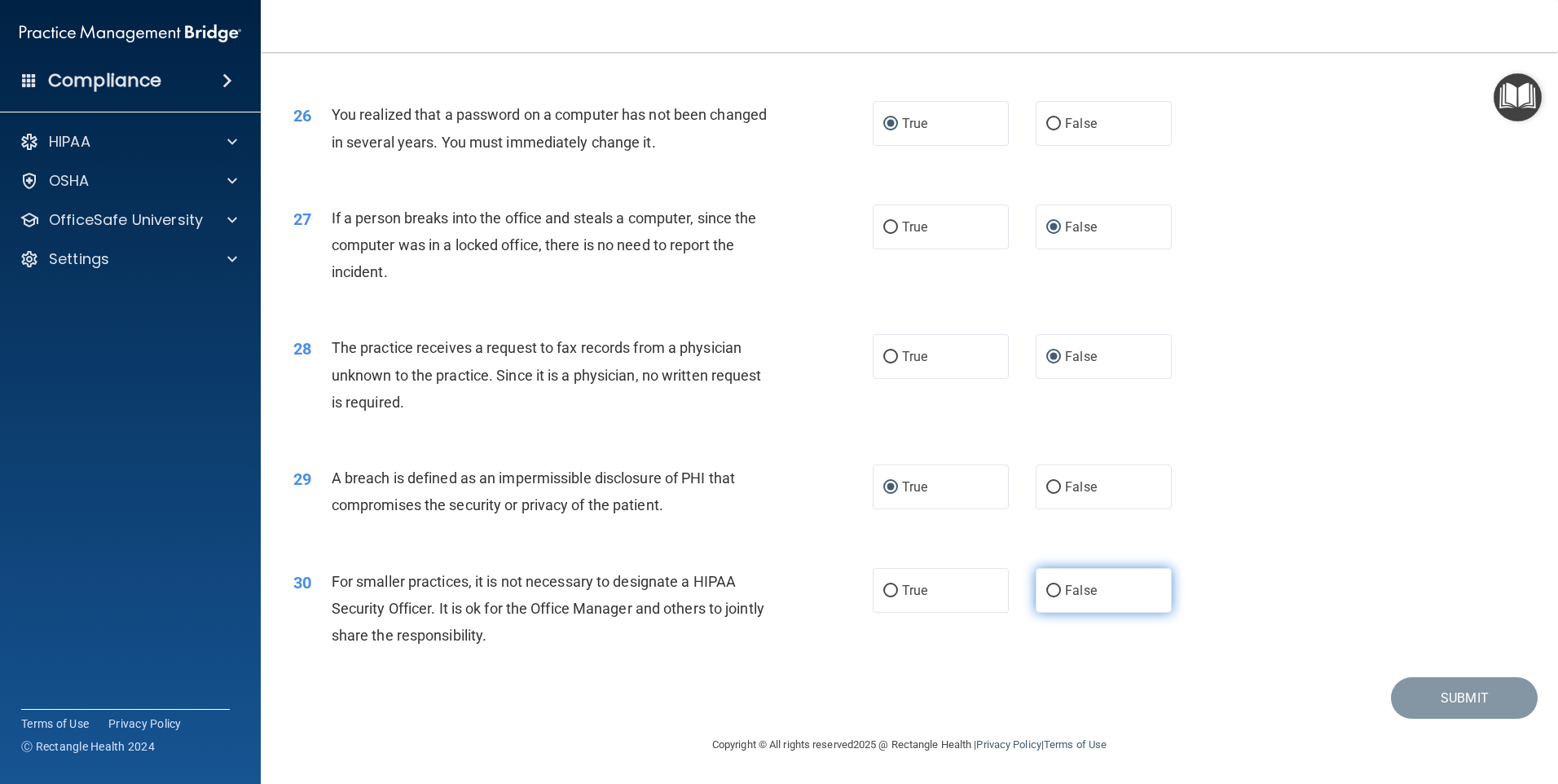
radio input "true"
click at [1431, 696] on button "Submit" at bounding box center [1464, 697] width 147 height 41
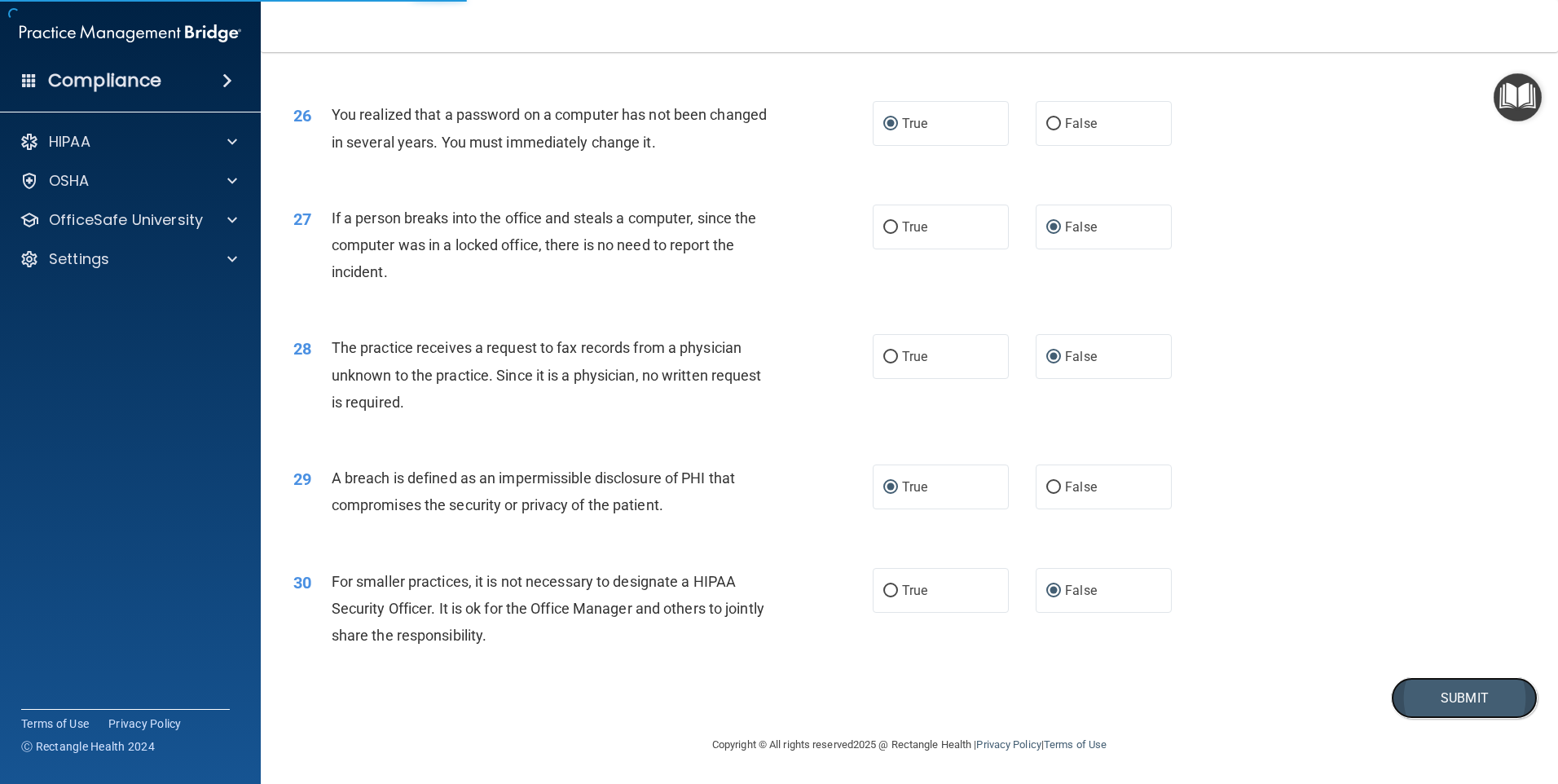
click at [1446, 691] on button "Submit" at bounding box center [1464, 697] width 147 height 41
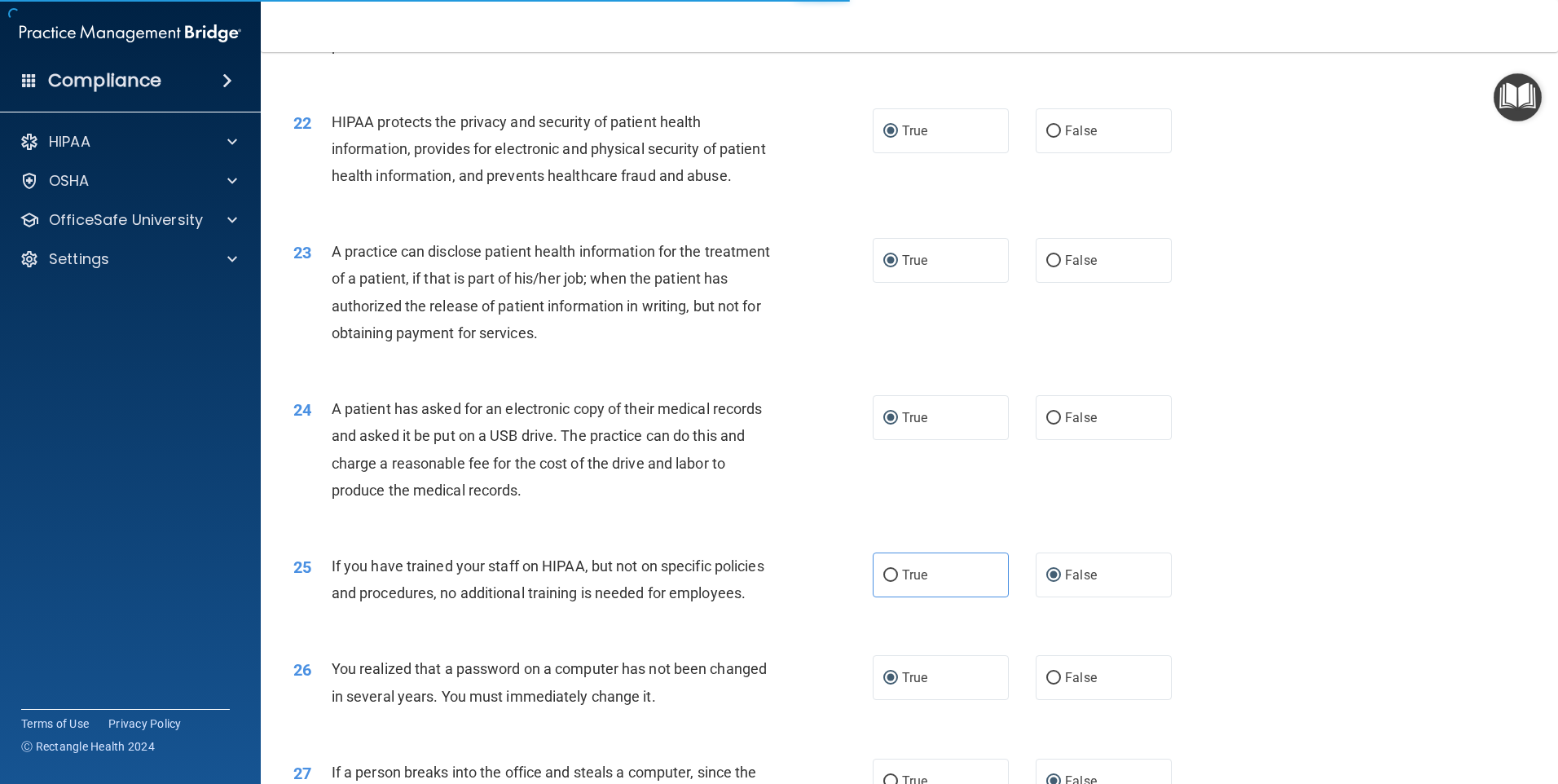
scroll to position [2447, 0]
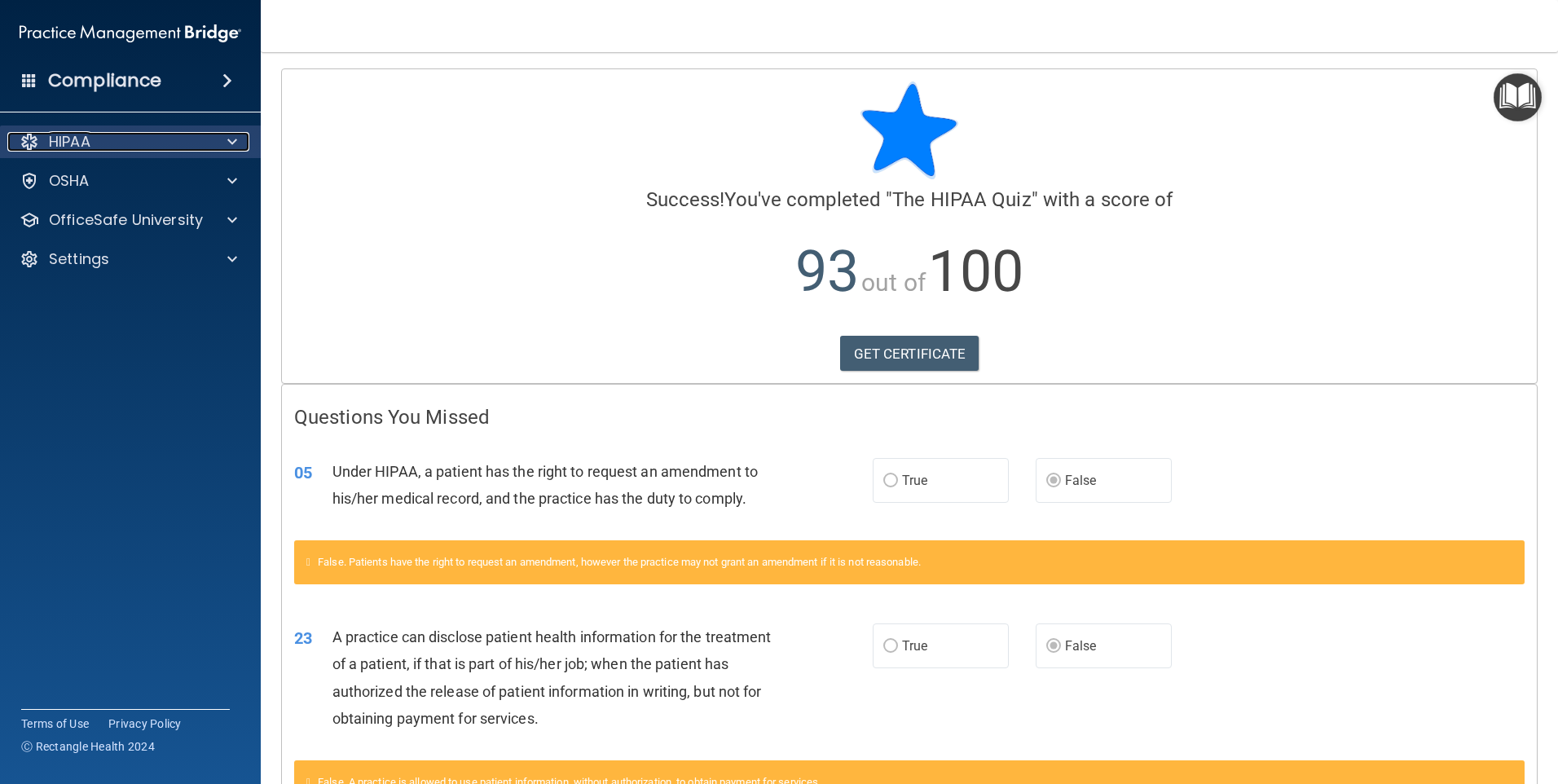
click at [118, 141] on div "HIPAA" at bounding box center [109, 142] width 202 height 20
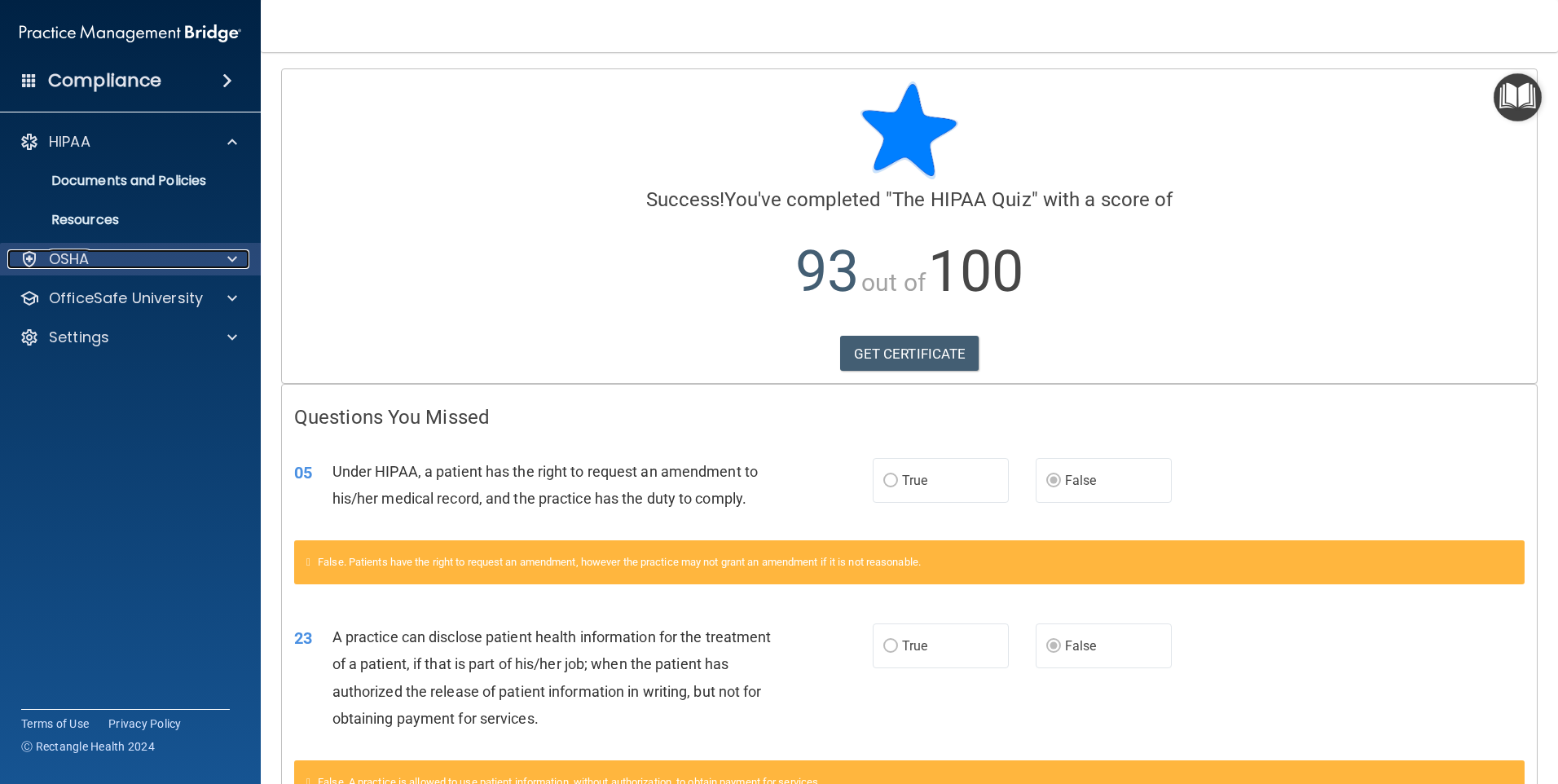
click at [69, 252] on p "OSHA" at bounding box center [69, 259] width 40 height 20
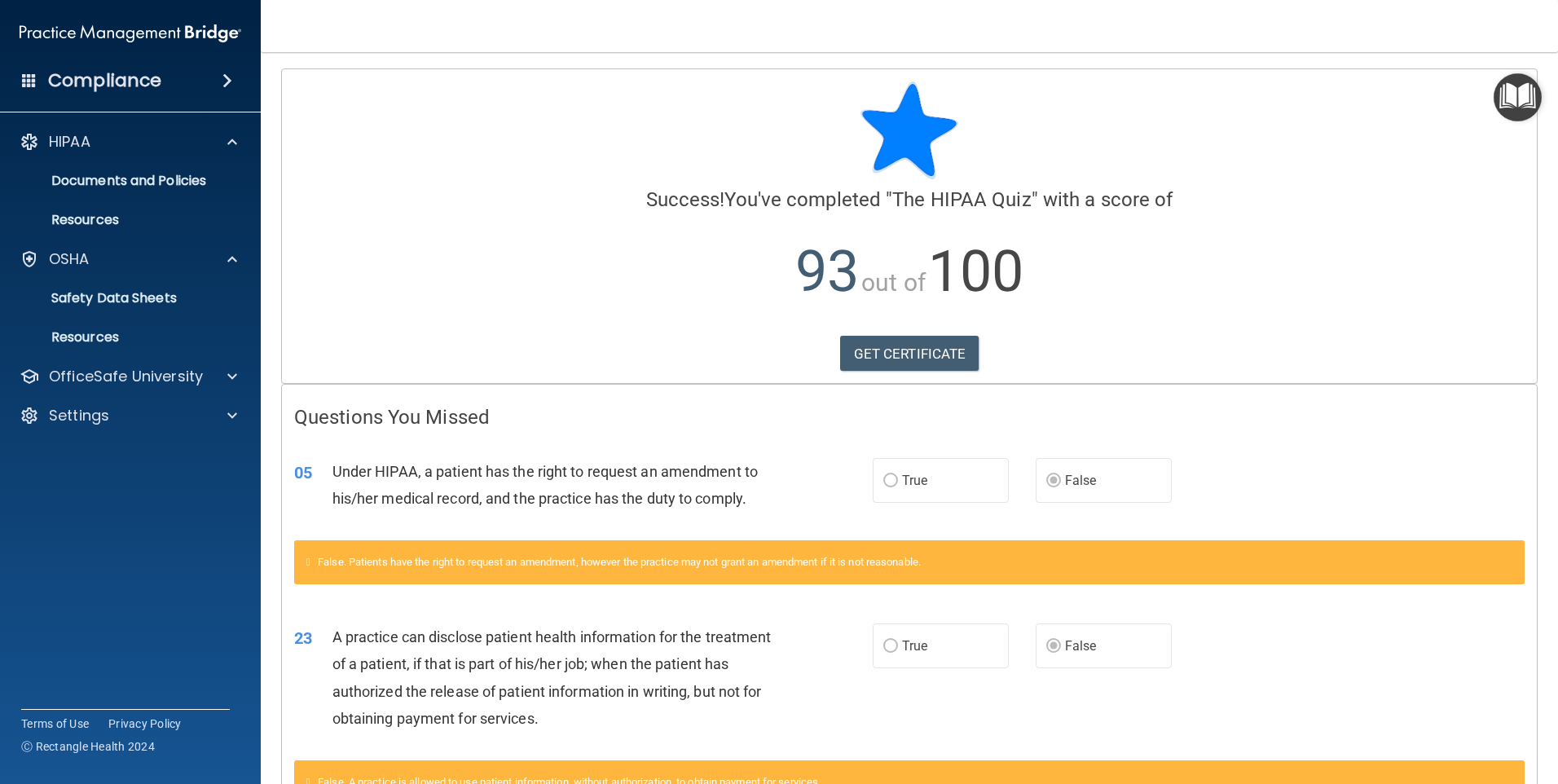
click at [224, 77] on span at bounding box center [226, 81] width 9 height 20
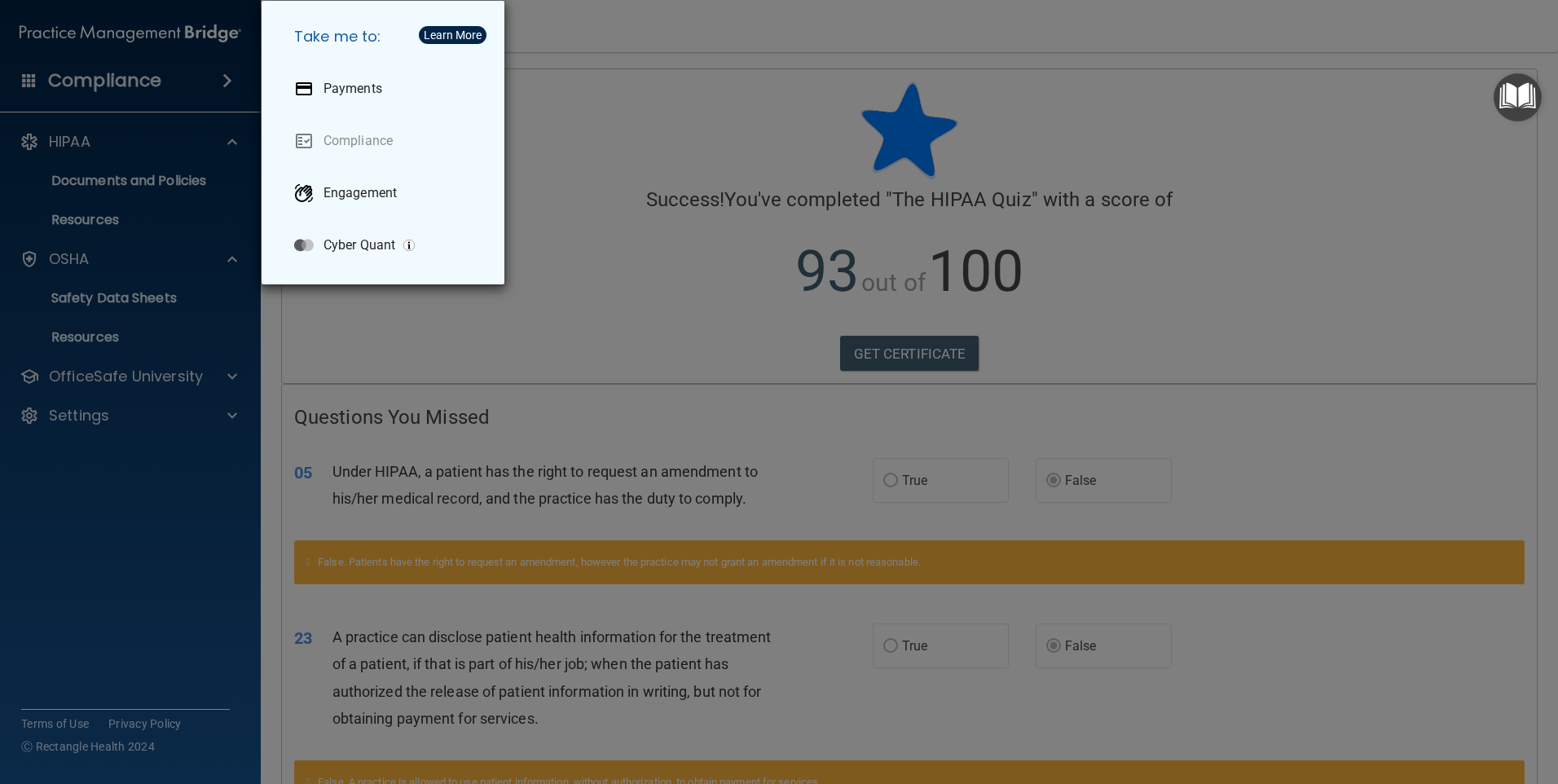
click at [567, 150] on div "Take me to: Payments Compliance Engagement Cyber Quant" at bounding box center [779, 392] width 1558 height 784
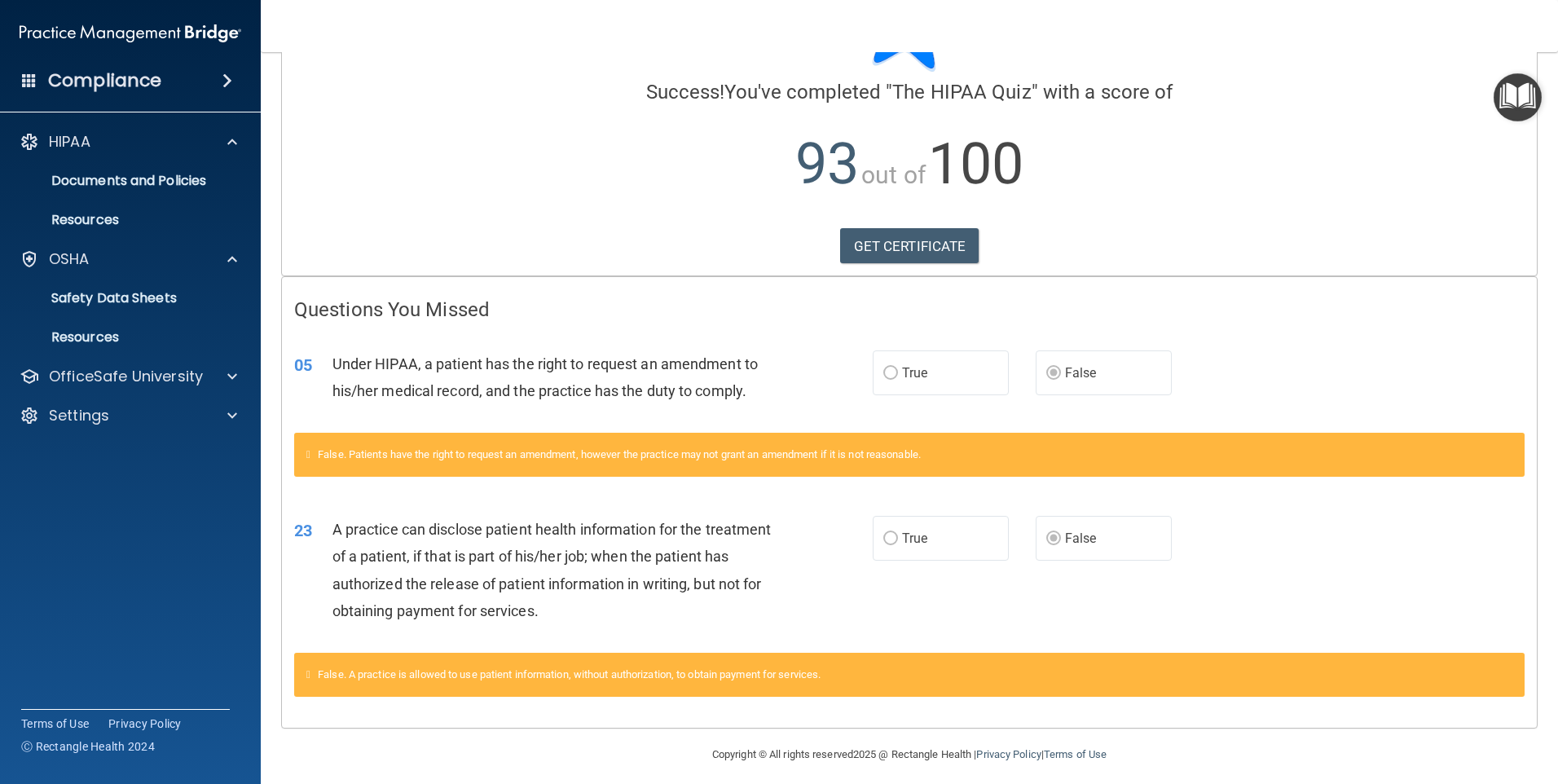
scroll to position [118, 0]
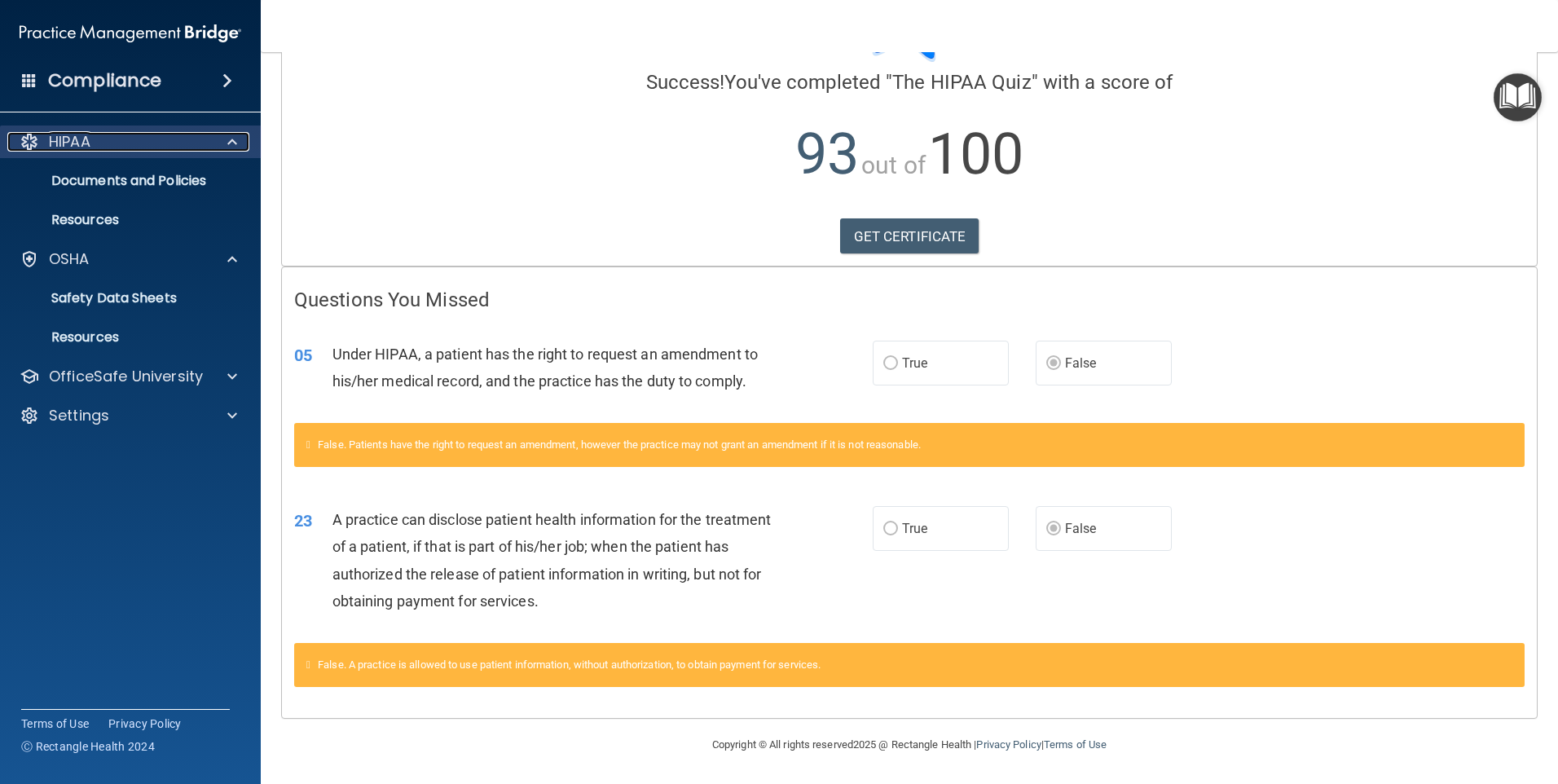
click at [73, 136] on p "HIPAA" at bounding box center [69, 142] width 41 height 20
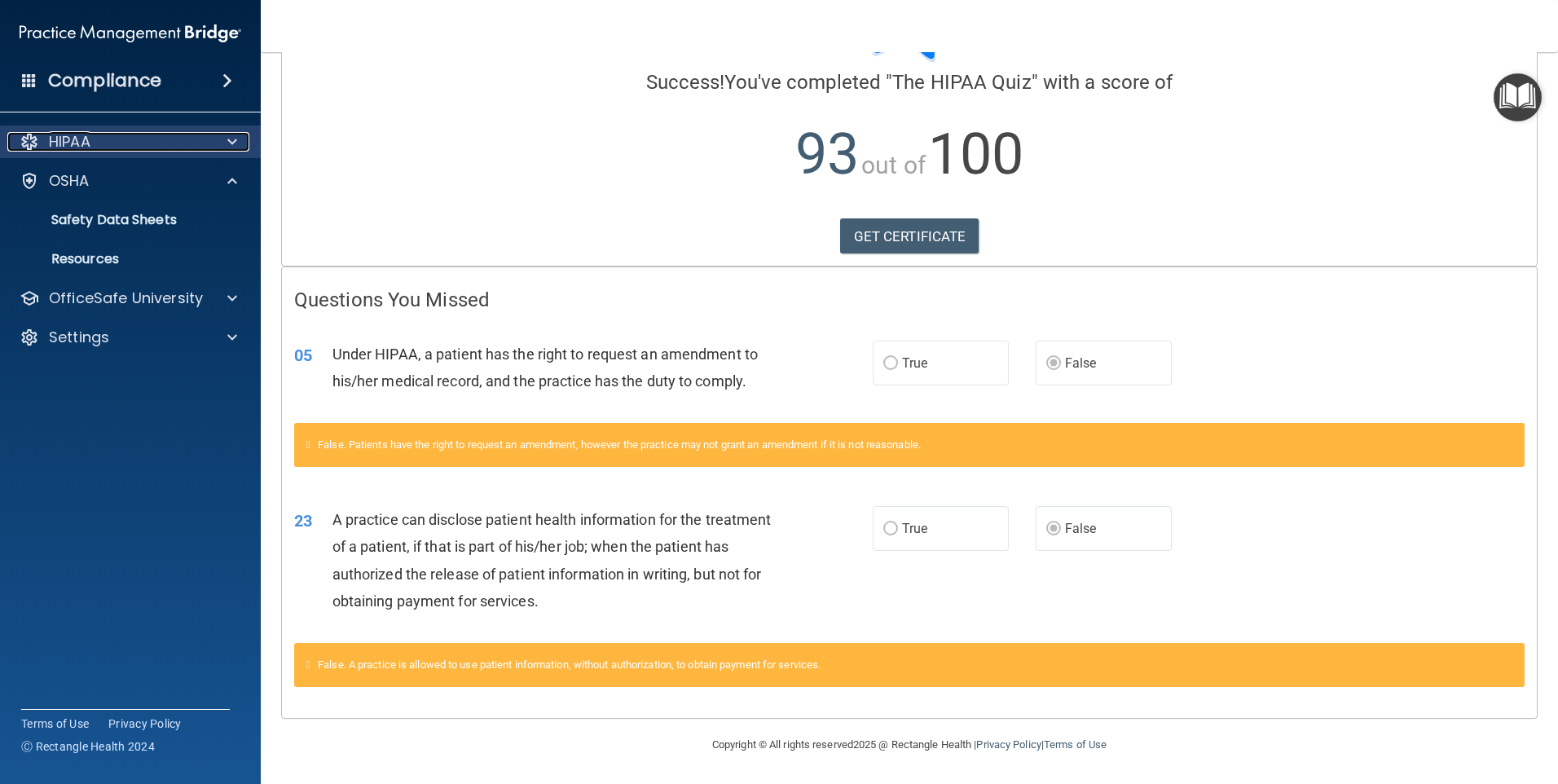
click at [233, 138] on span at bounding box center [232, 142] width 9 height 20
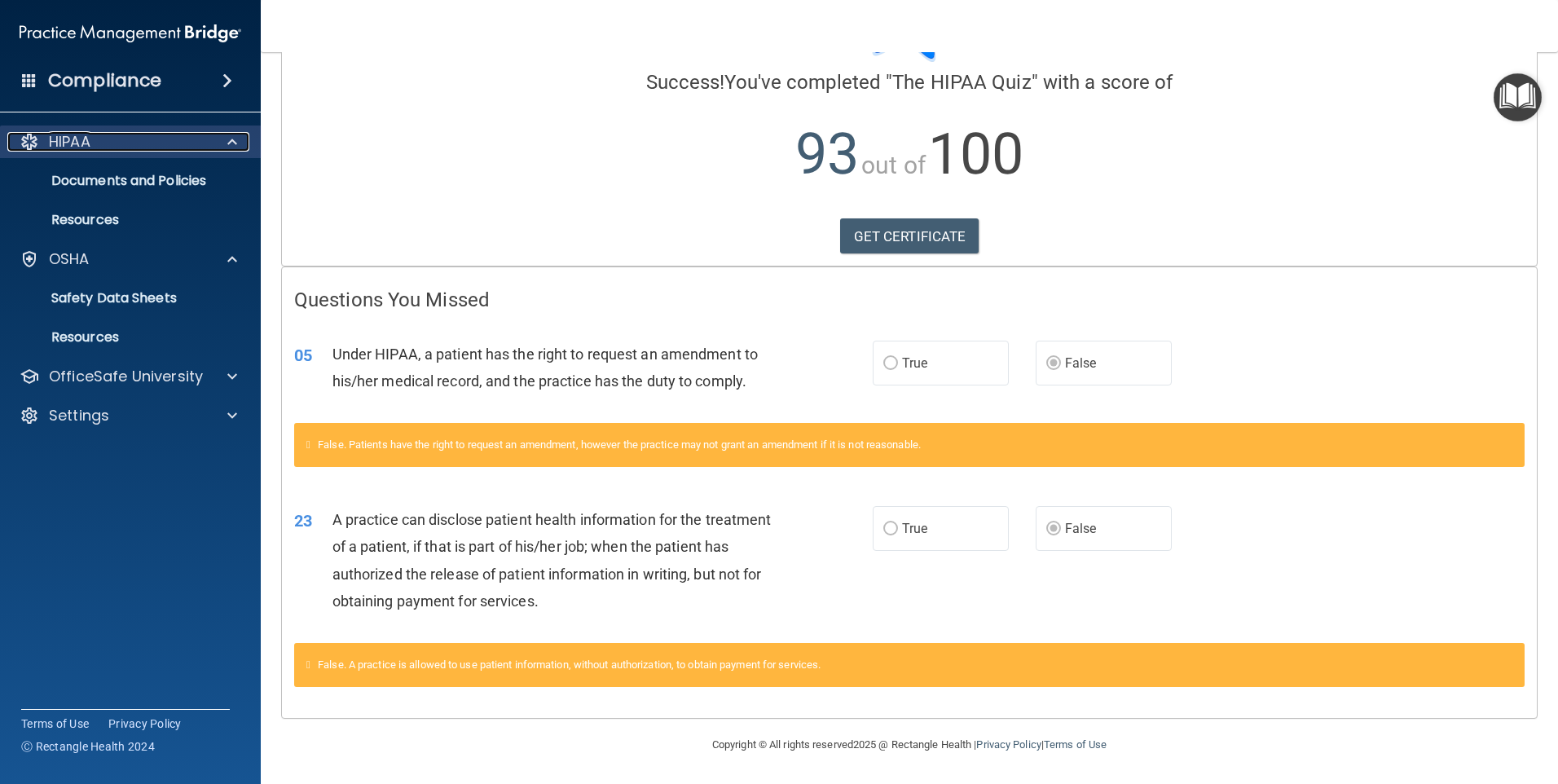
click at [68, 138] on p "HIPAA" at bounding box center [69, 142] width 41 height 20
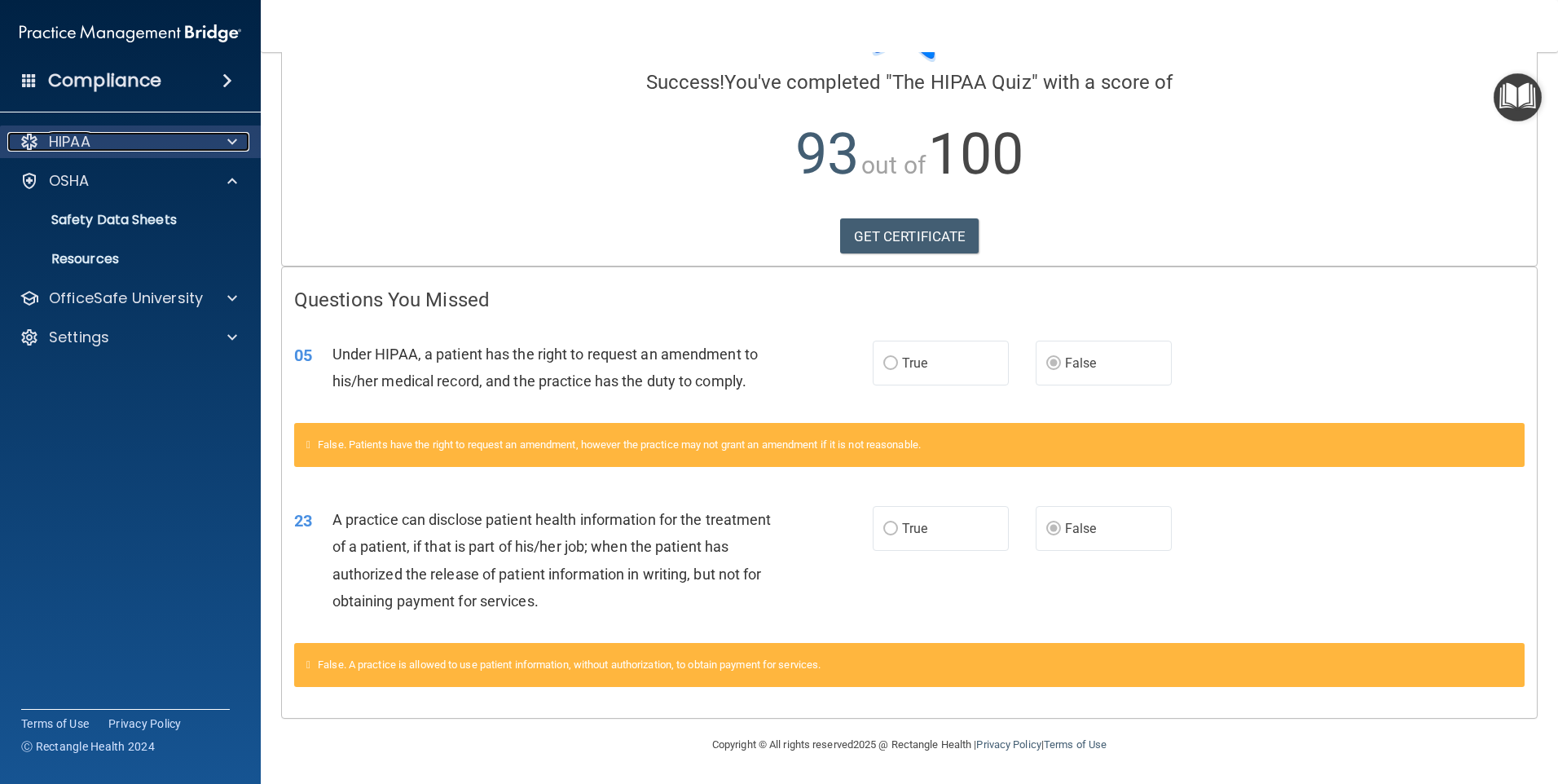
click at [68, 138] on p "HIPAA" at bounding box center [69, 142] width 41 height 20
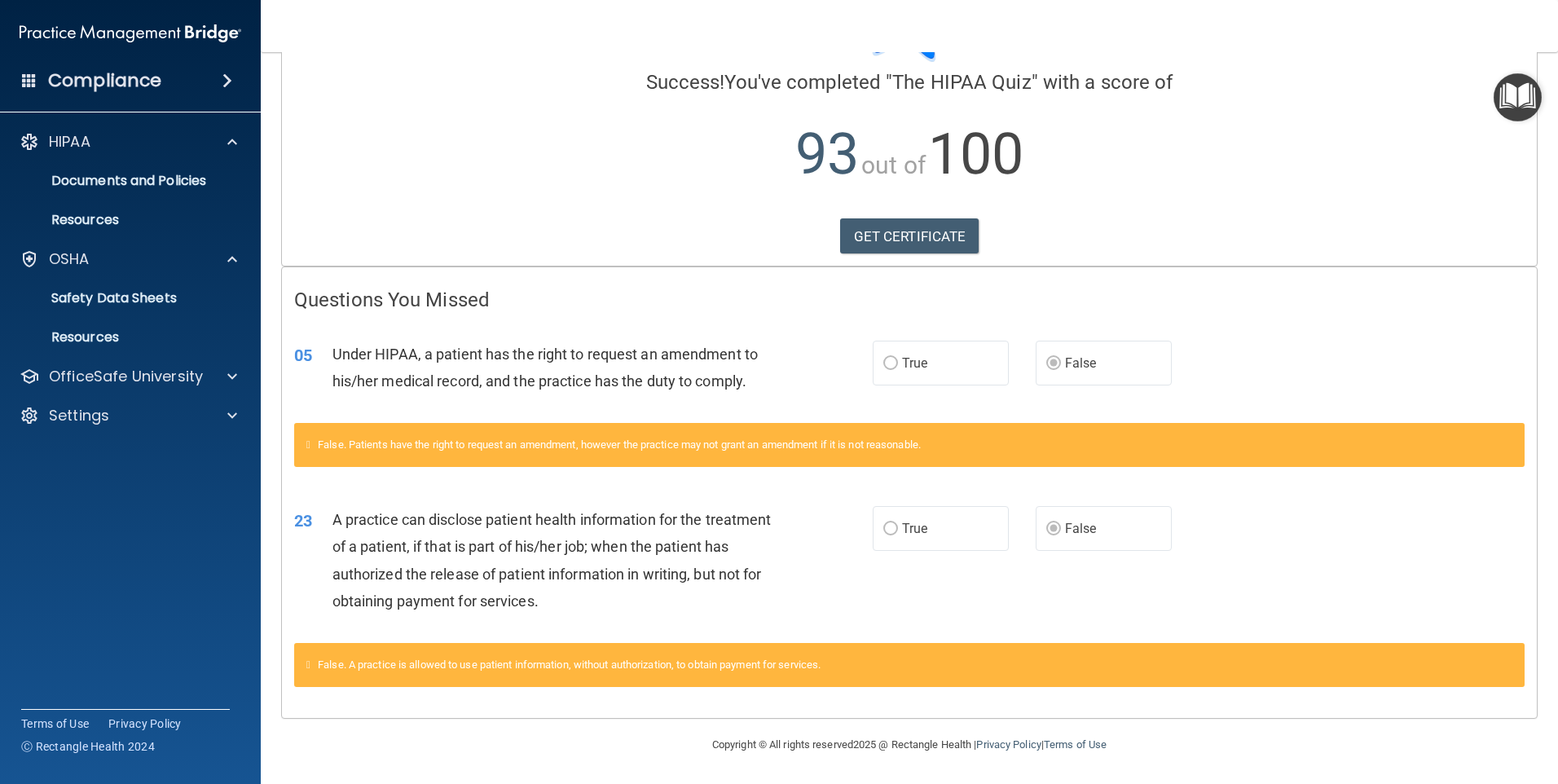
click at [223, 75] on span at bounding box center [226, 81] width 9 height 20
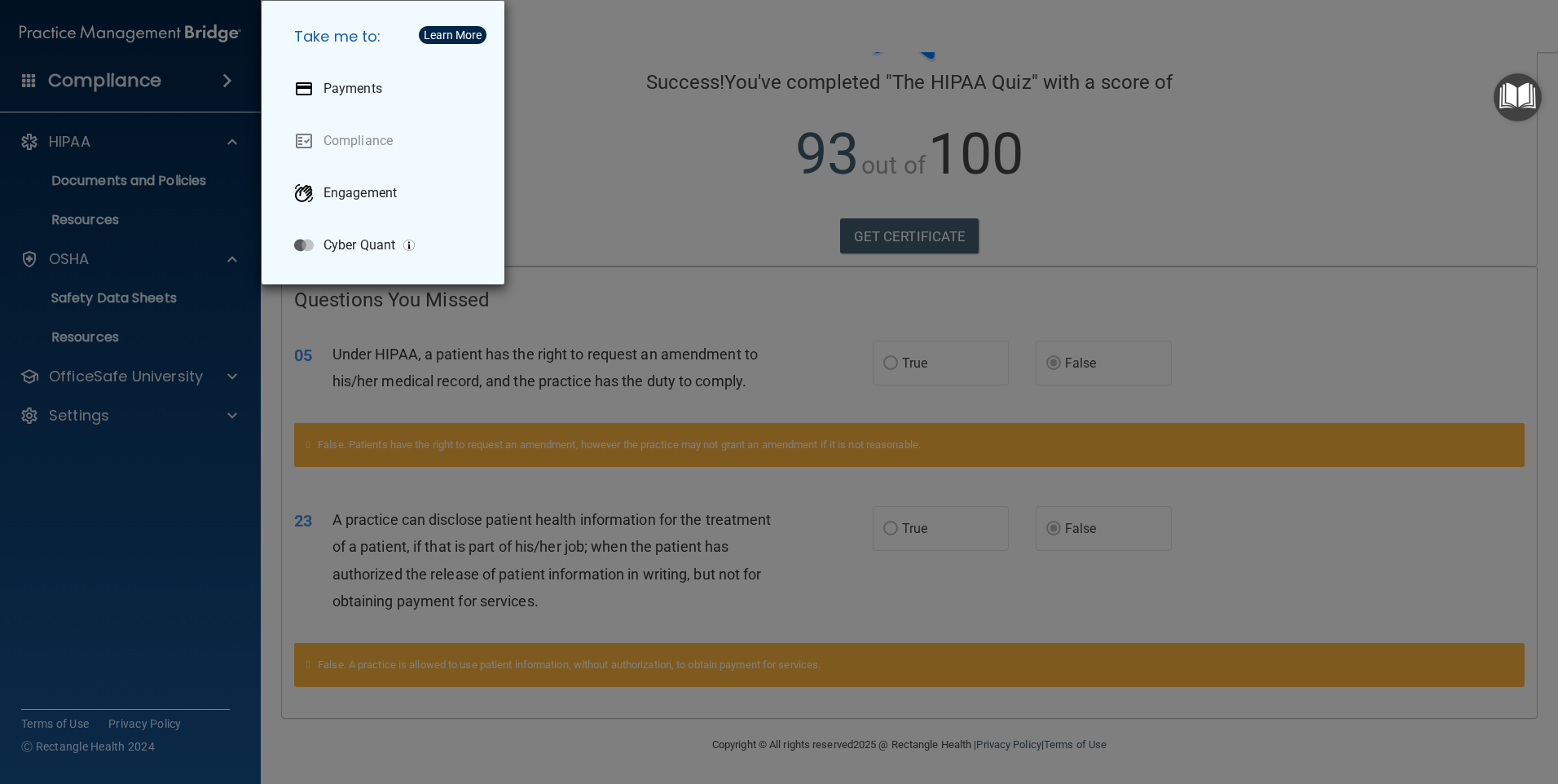
click at [579, 140] on div "Take me to: Payments Compliance Engagement Cyber Quant" at bounding box center [779, 392] width 1558 height 784
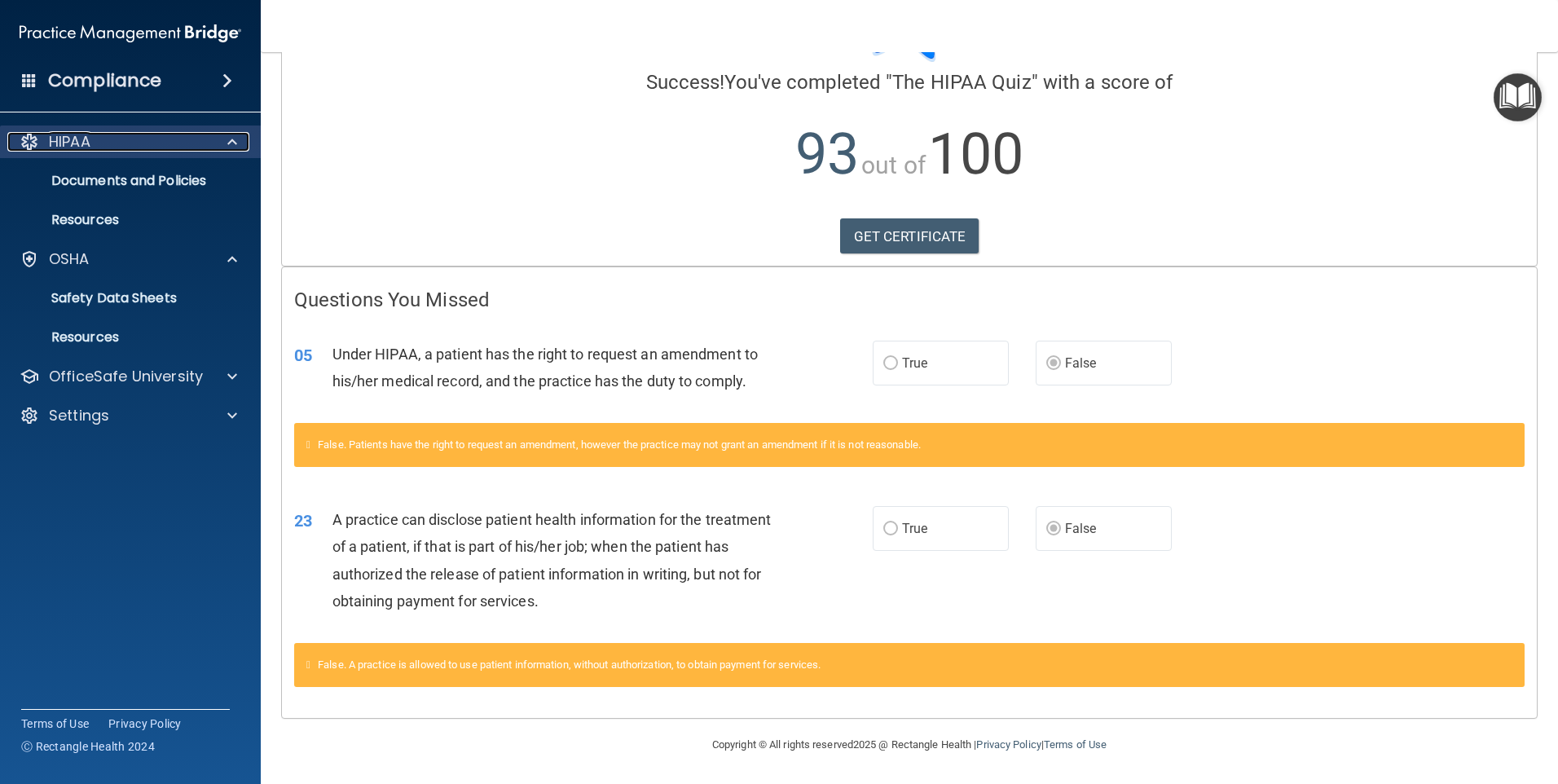
click at [232, 140] on span at bounding box center [232, 142] width 9 height 20
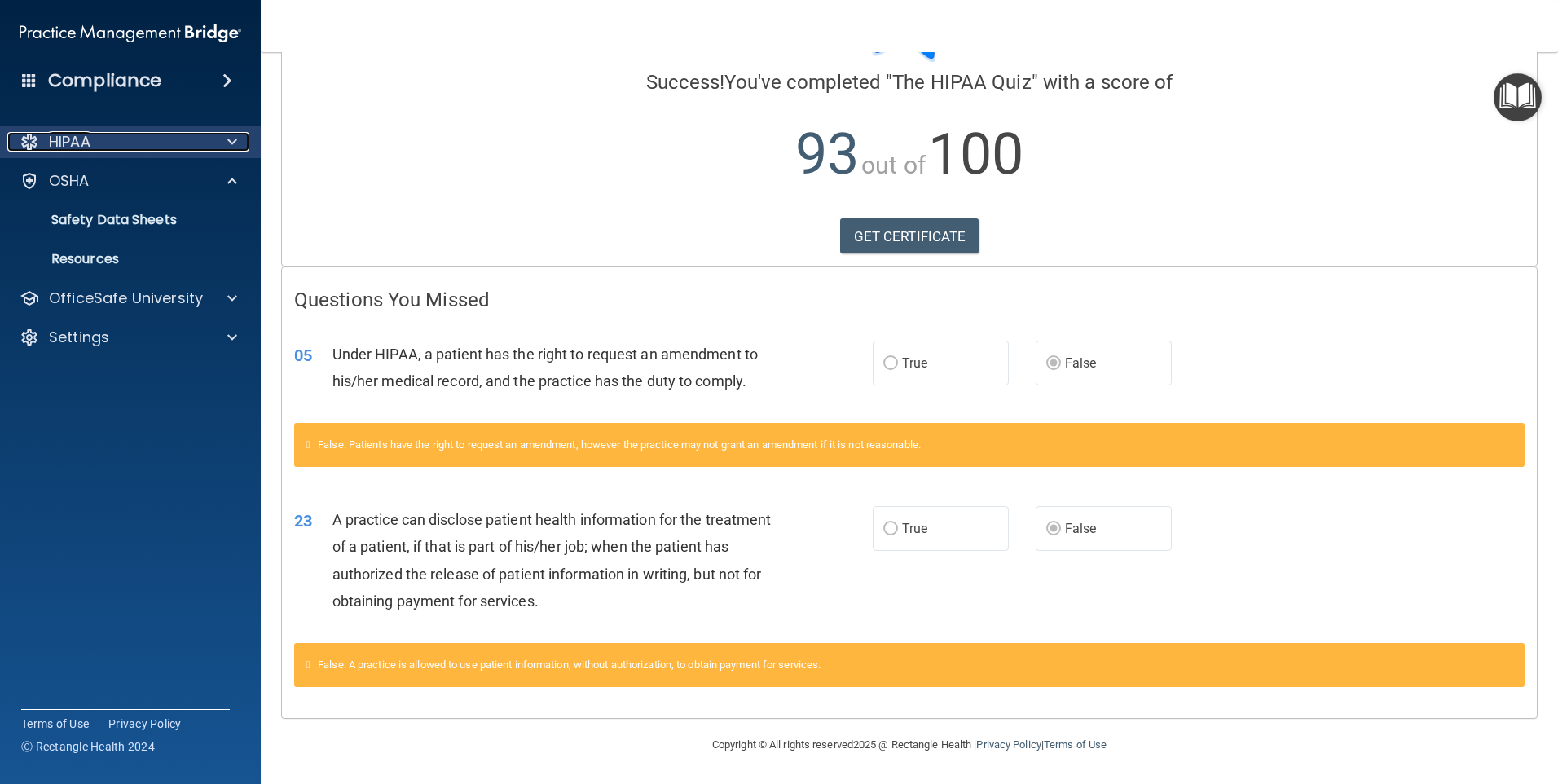
click at [232, 140] on span at bounding box center [232, 142] width 9 height 20
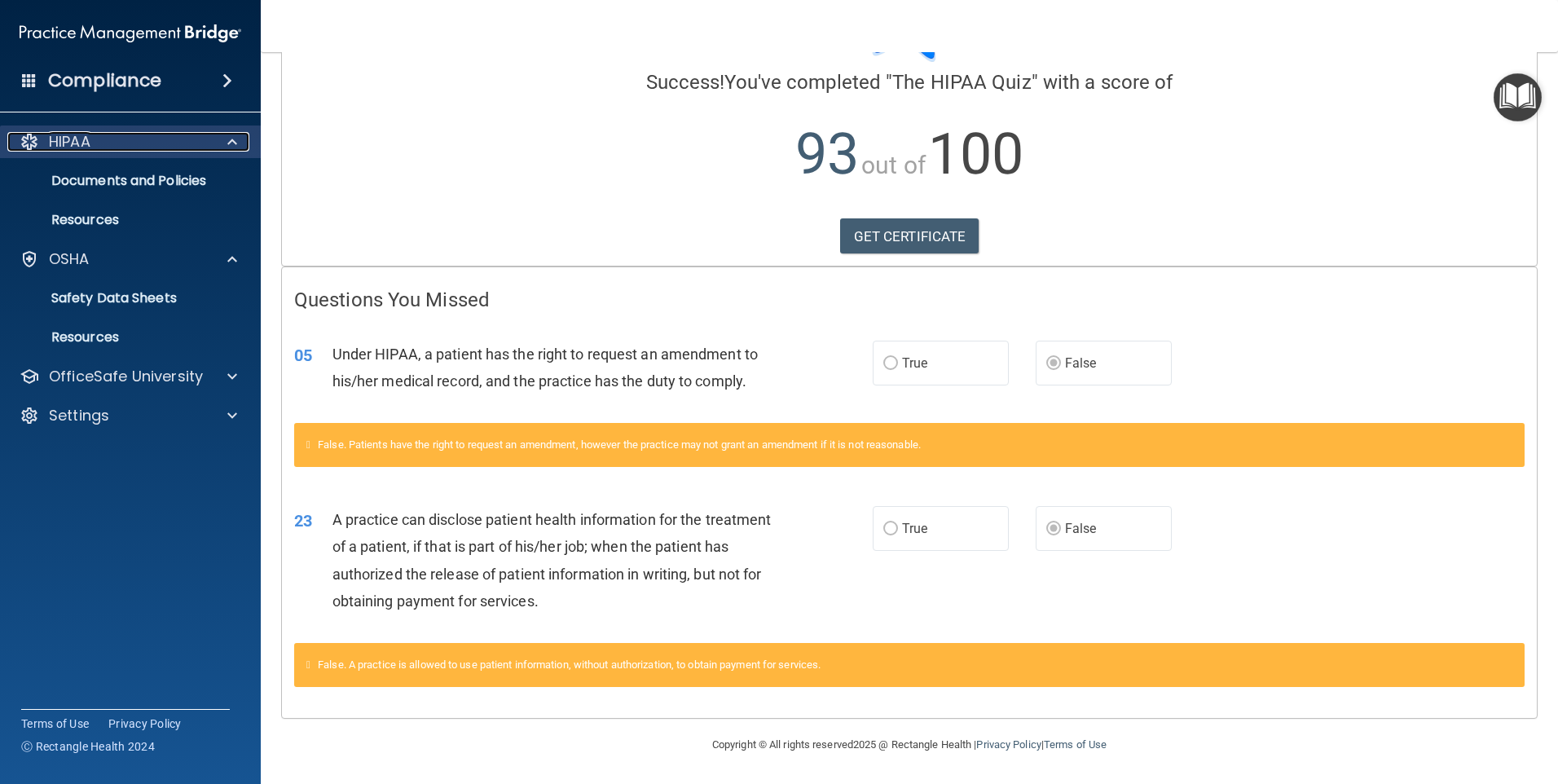
click at [232, 140] on span at bounding box center [232, 142] width 9 height 20
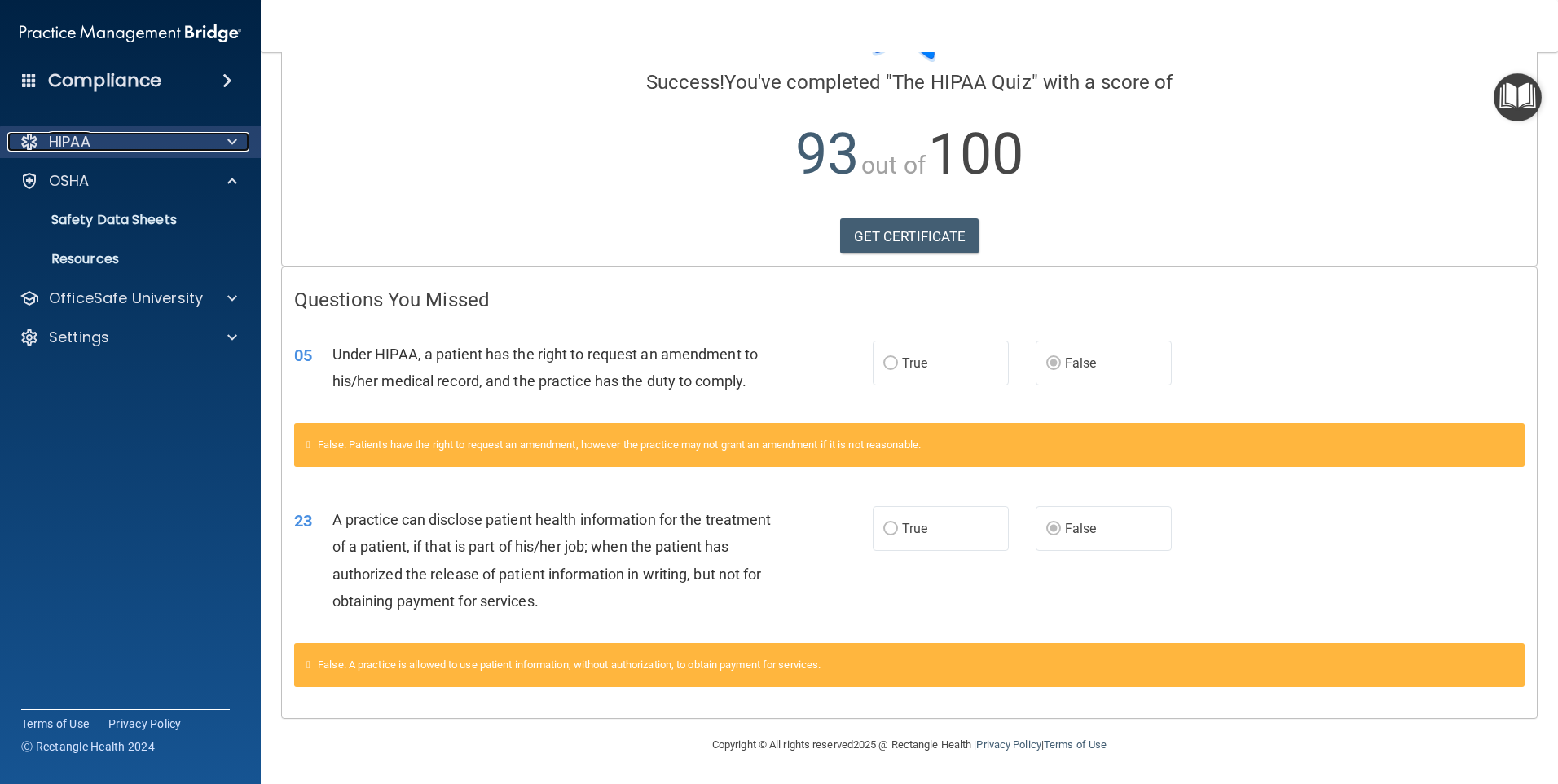
click at [232, 140] on span at bounding box center [232, 142] width 9 height 20
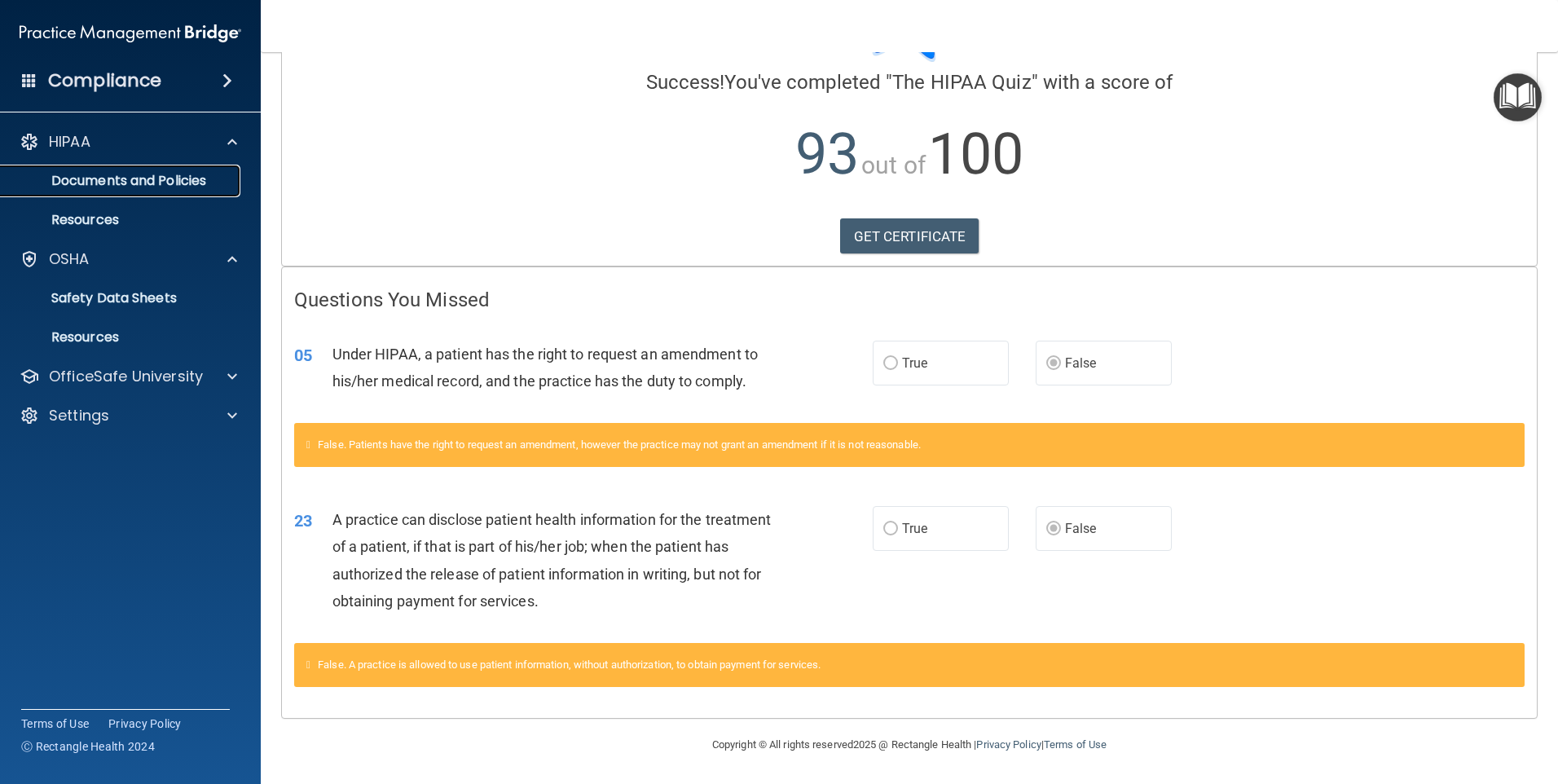
click at [143, 178] on p "Documents and Policies" at bounding box center [121, 180] width 222 height 16
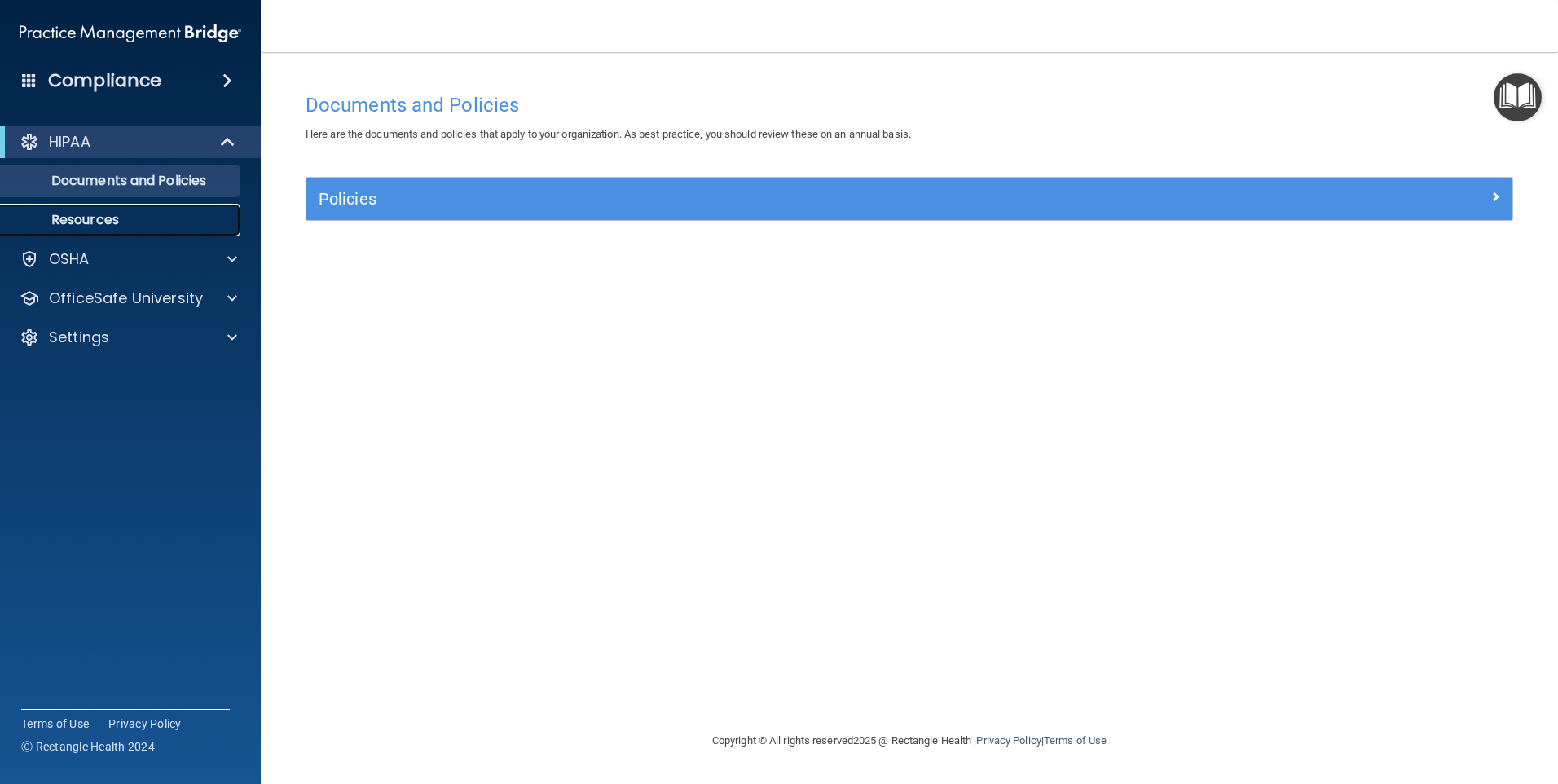
click at [79, 214] on p "Resources" at bounding box center [121, 220] width 222 height 16
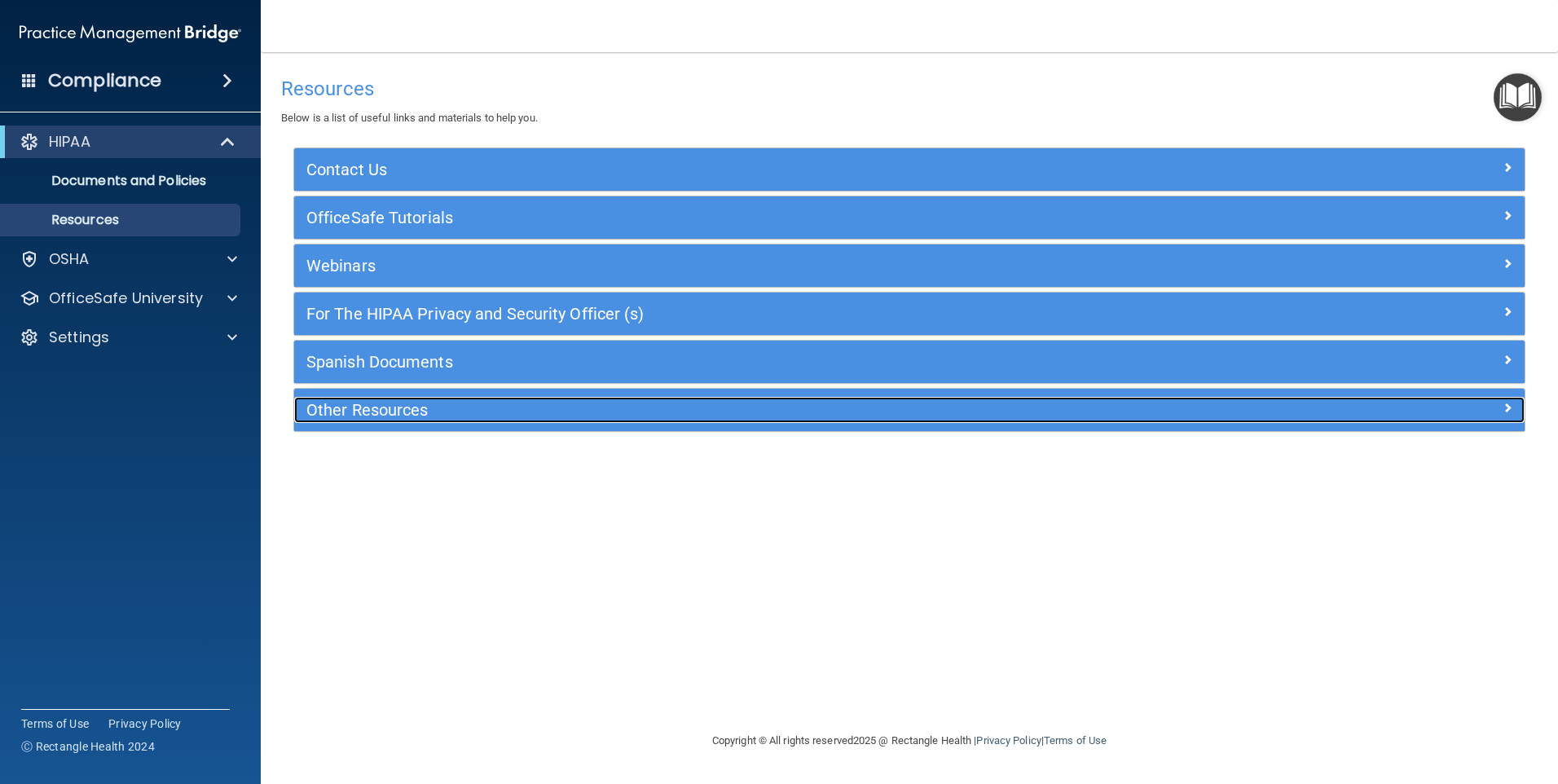
click at [394, 406] on h5 "Other Resources" at bounding box center [756, 409] width 899 height 18
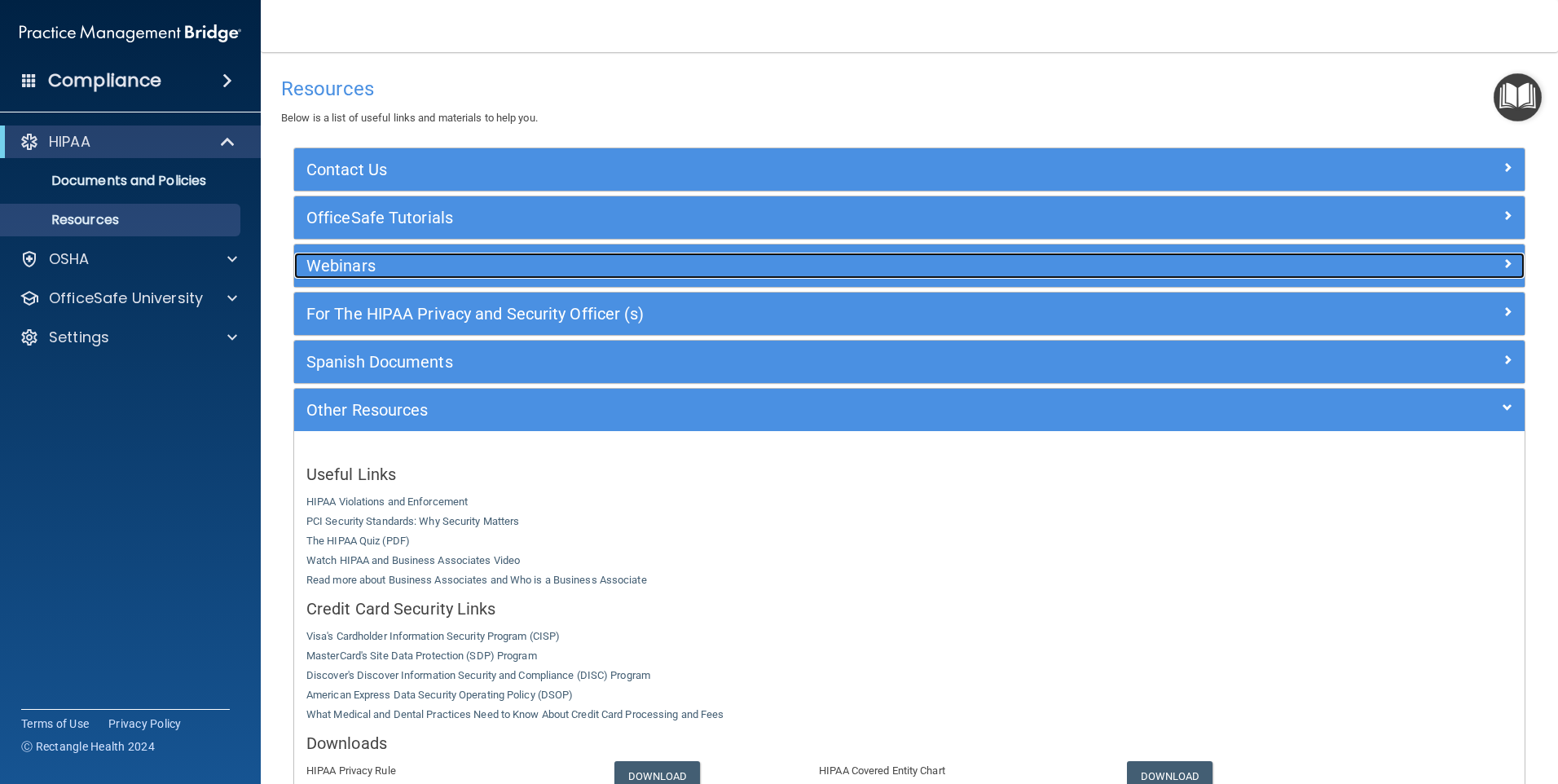
click at [367, 268] on h5 "Webinars" at bounding box center [756, 265] width 899 height 18
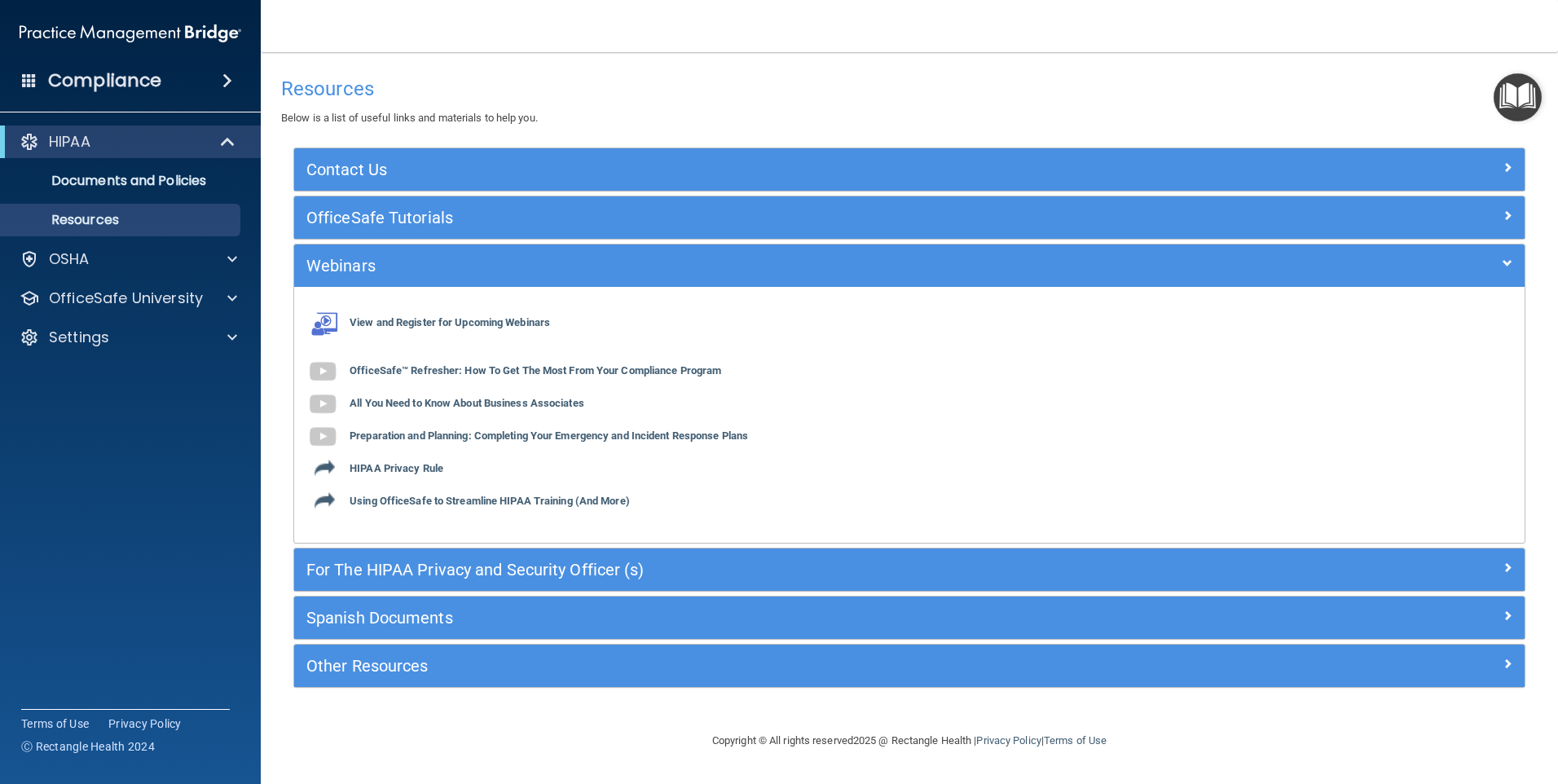
click at [972, 467] on div "View and Register for Upcoming Webinars OfficeSafe™ Refresher: How To Get The M…" at bounding box center [909, 415] width 1230 height 232
click at [1072, 124] on div "Resources Below is a list of useful links and materials to help you." at bounding box center [909, 98] width 1257 height 59
click at [31, 133] on div at bounding box center [29, 142] width 20 height 20
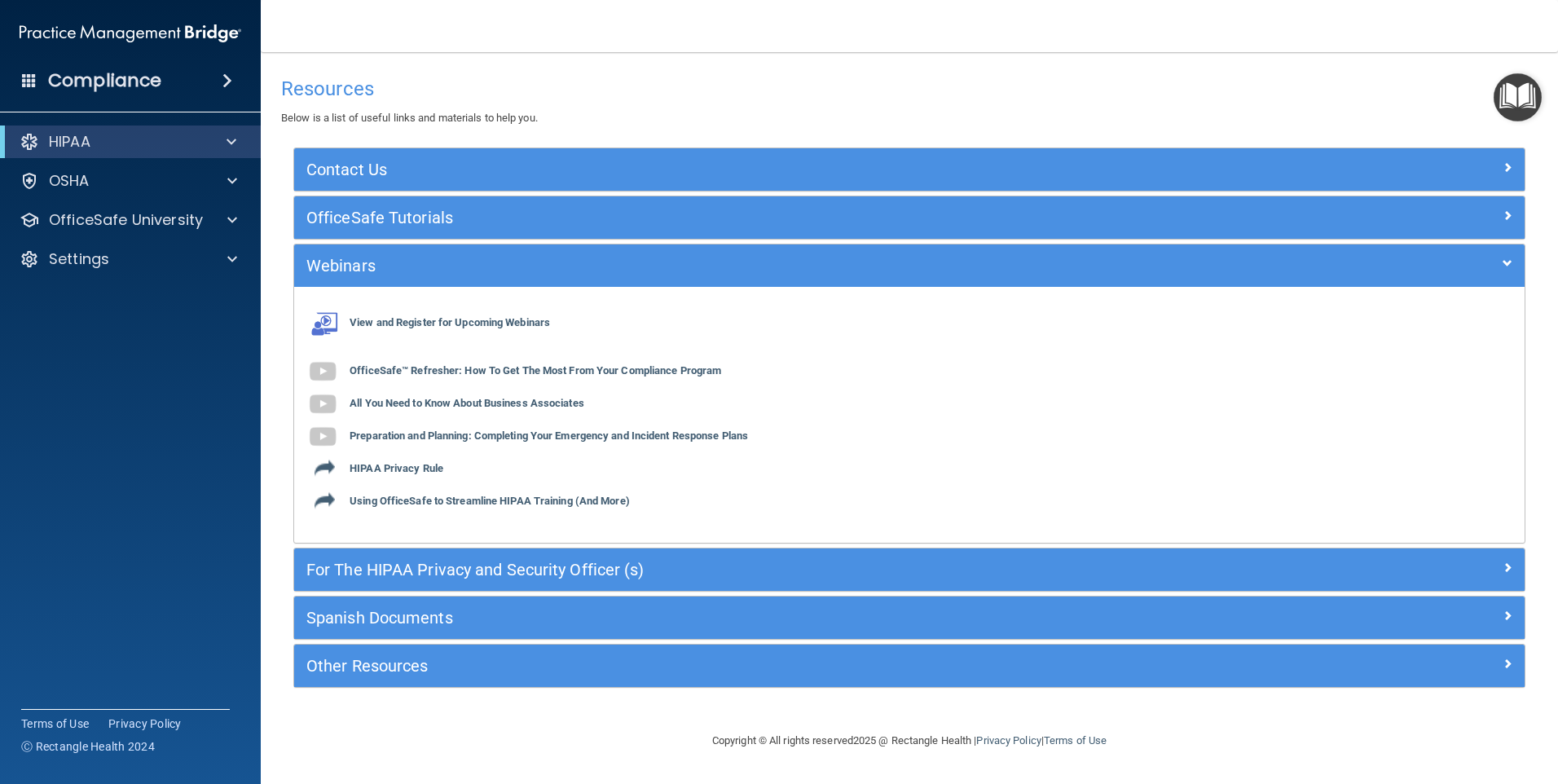
click at [241, 81] on div "Compliance" at bounding box center [130, 81] width 261 height 36
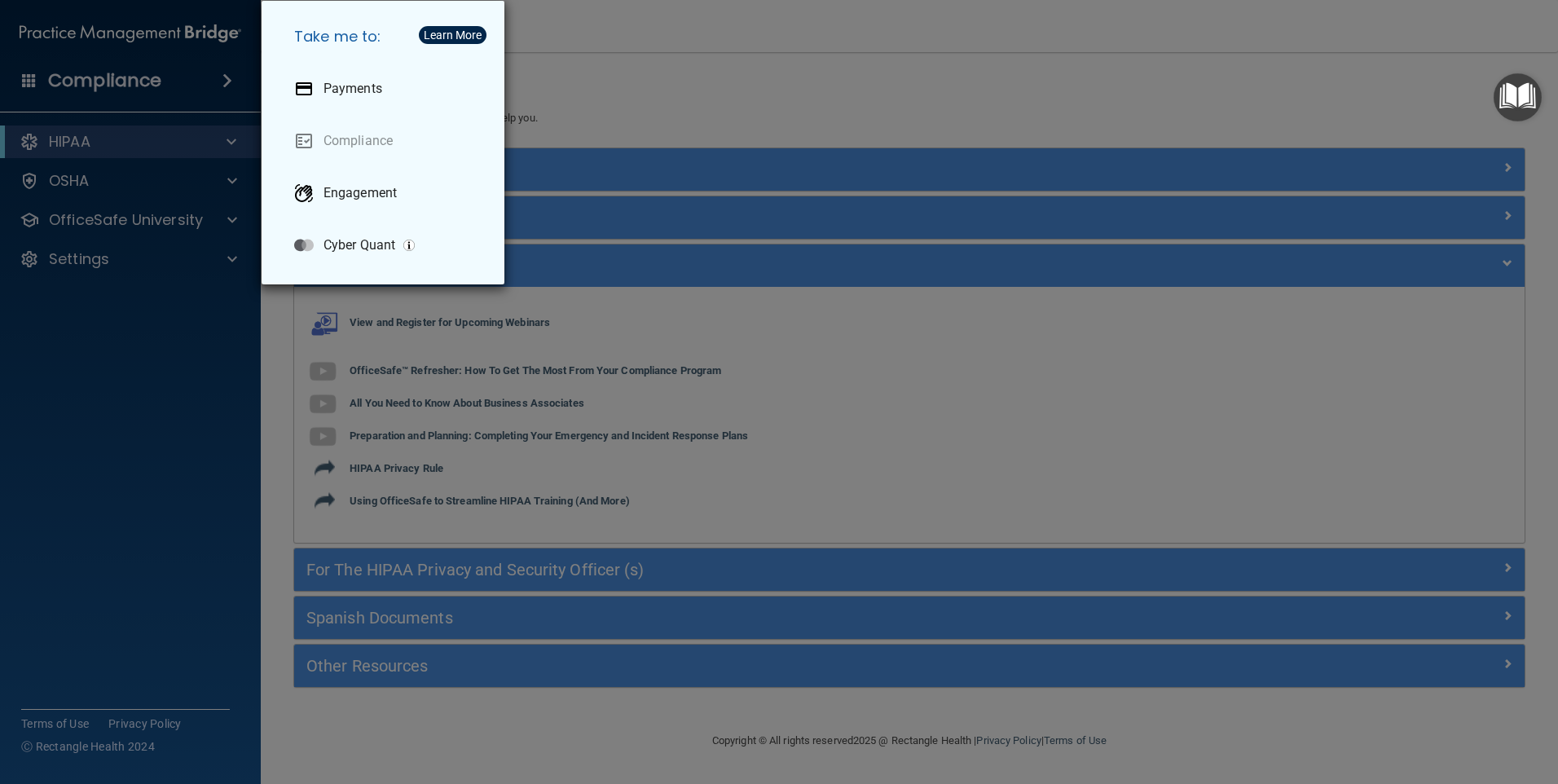
click at [187, 387] on div "Take me to: Payments Compliance Engagement Cyber Quant" at bounding box center [779, 392] width 1558 height 784
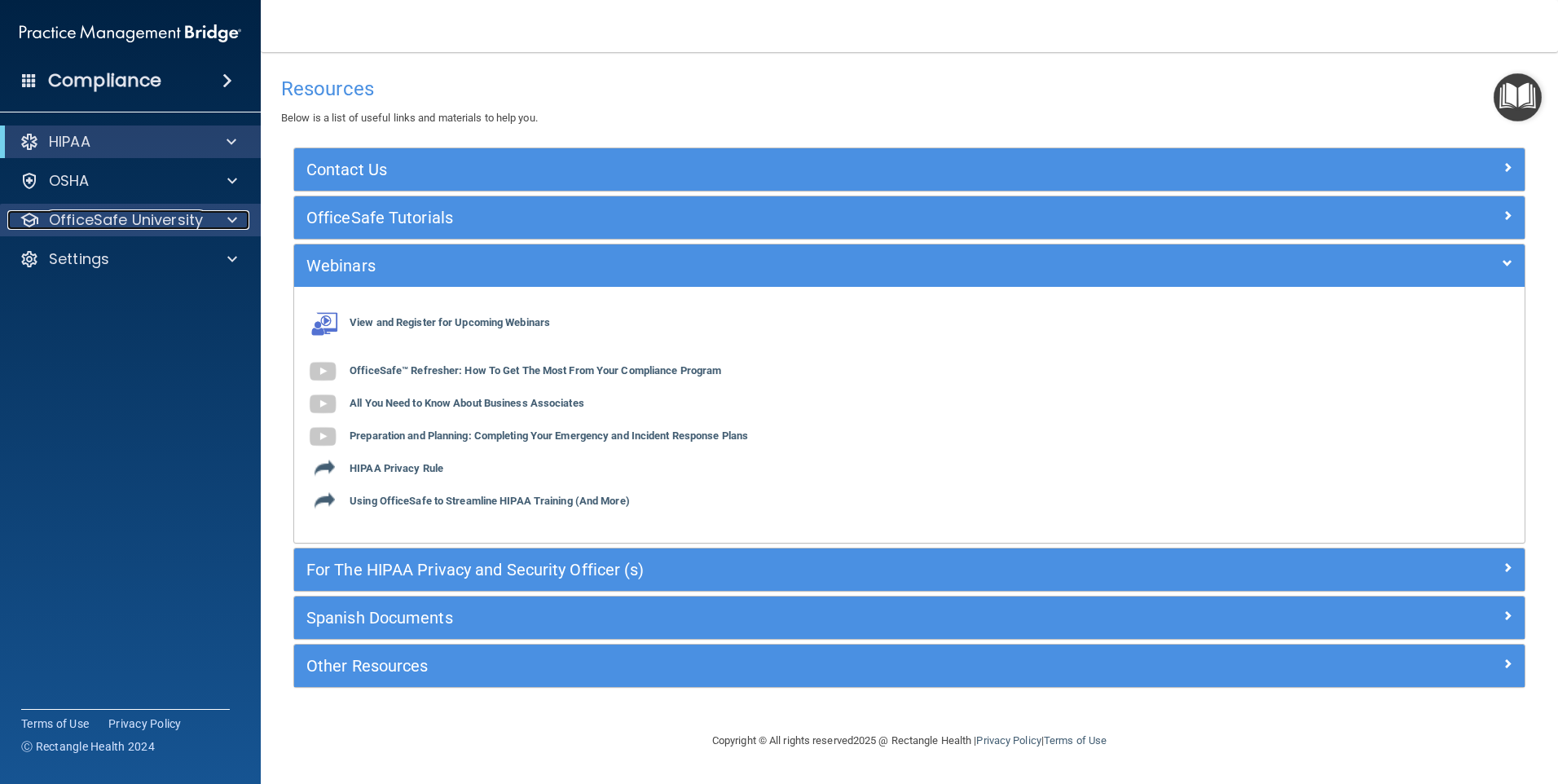
click at [167, 223] on p "OfficeSafe University" at bounding box center [126, 220] width 154 height 20
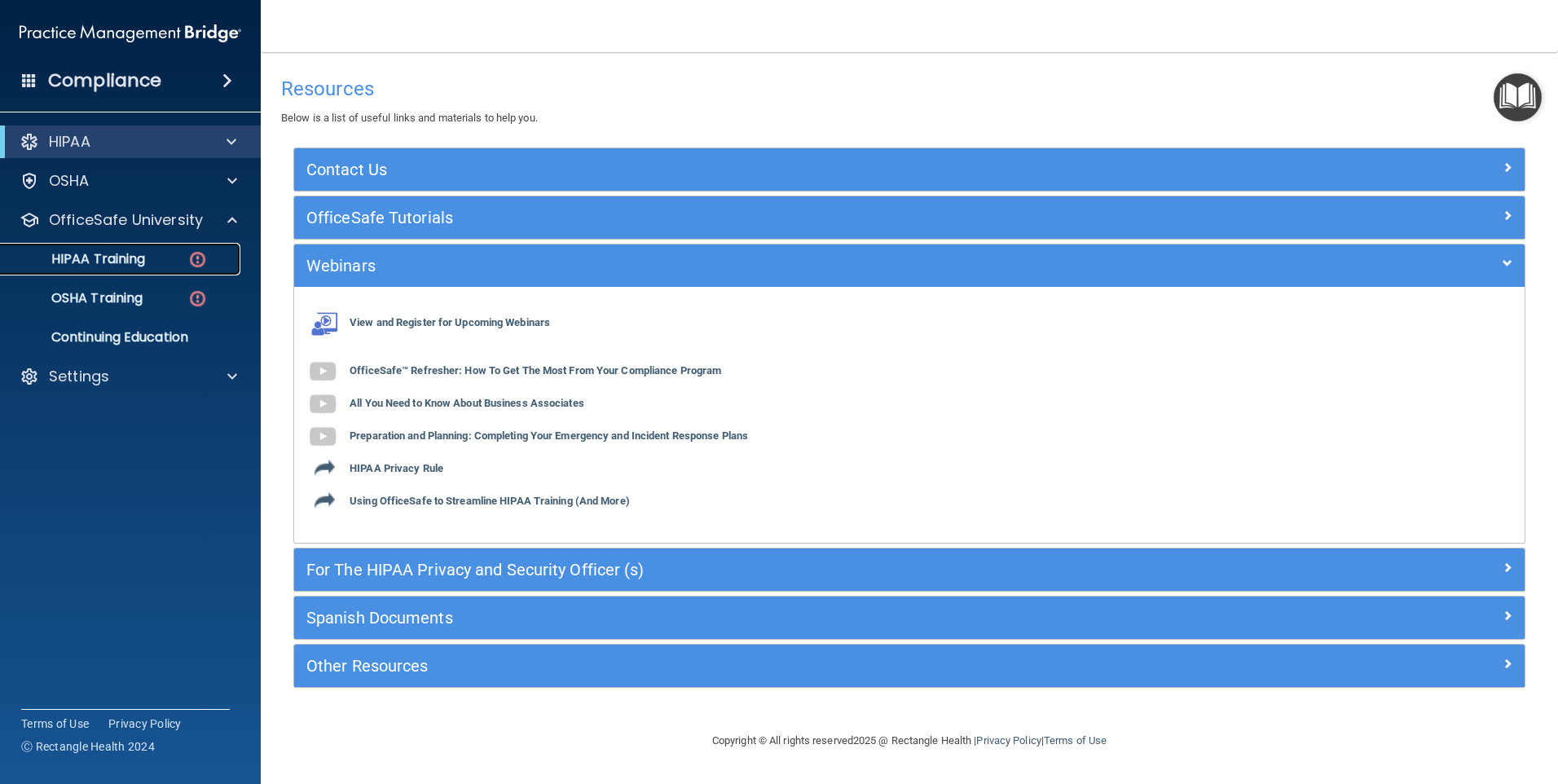
click at [131, 255] on p "HIPAA Training" at bounding box center [77, 259] width 135 height 16
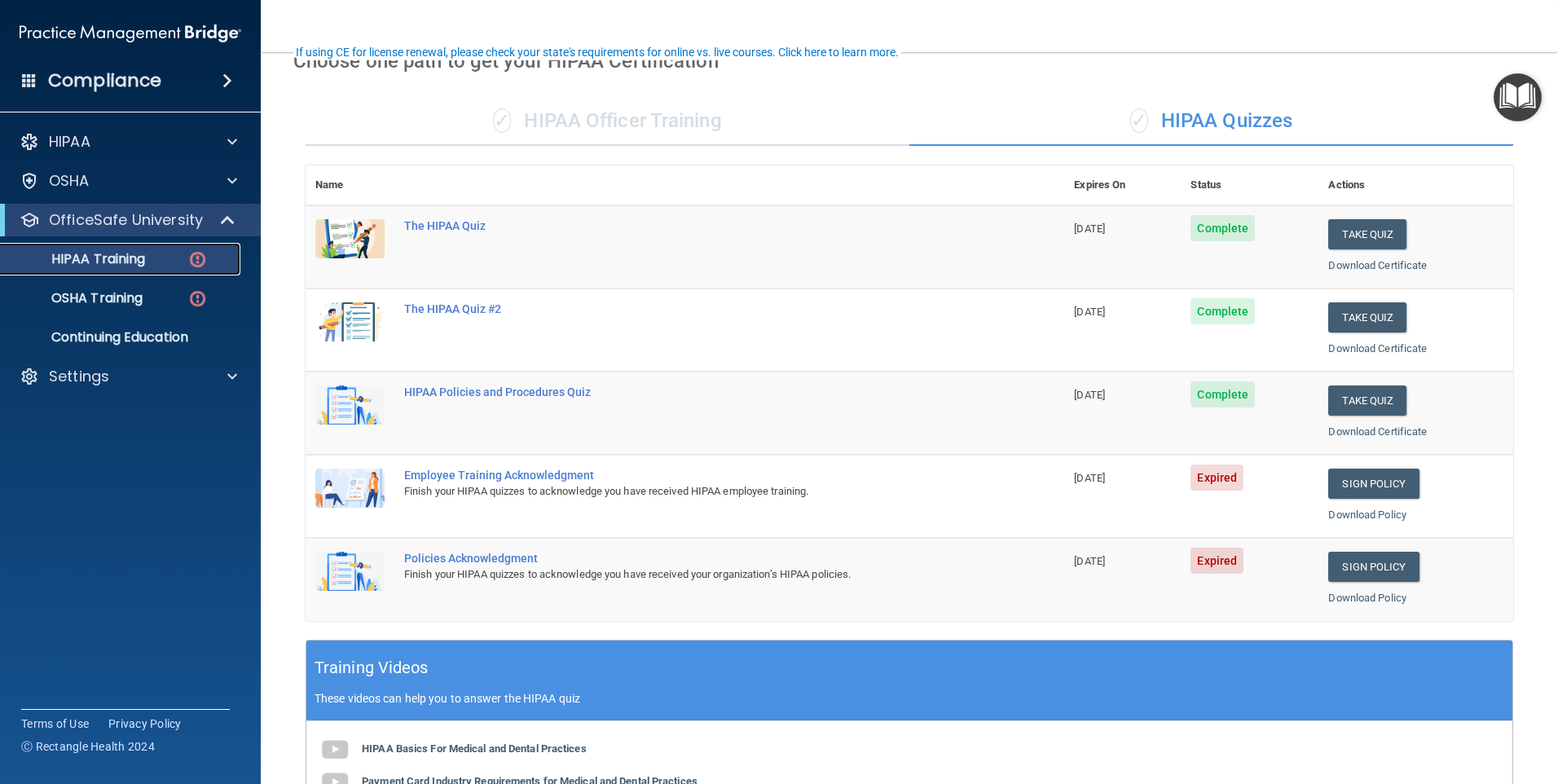
scroll to position [163, 0]
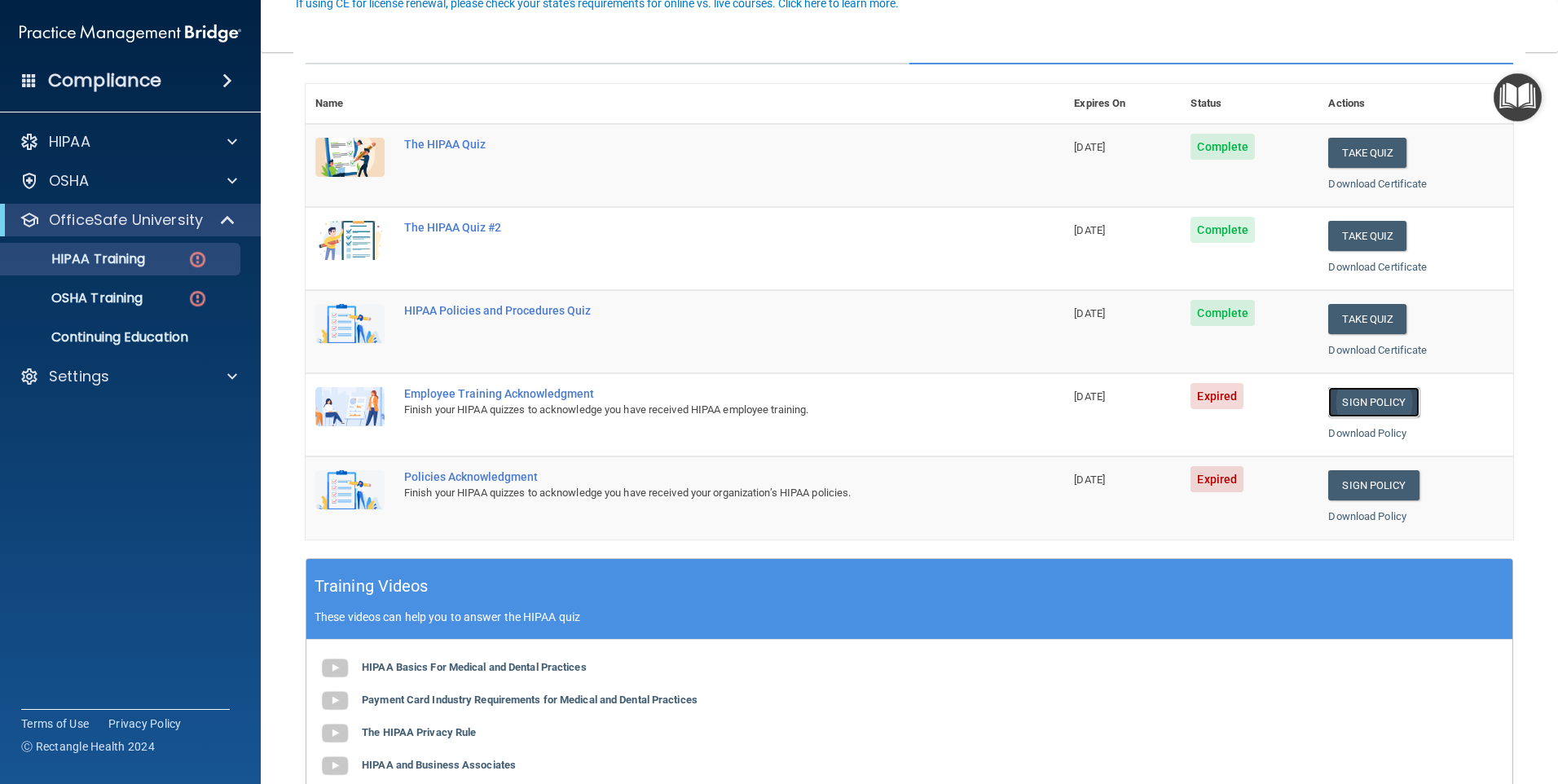
click at [1359, 398] on link "Sign Policy" at bounding box center [1373, 401] width 90 height 30
click at [1365, 398] on link "Sign Policy" at bounding box center [1373, 401] width 90 height 30
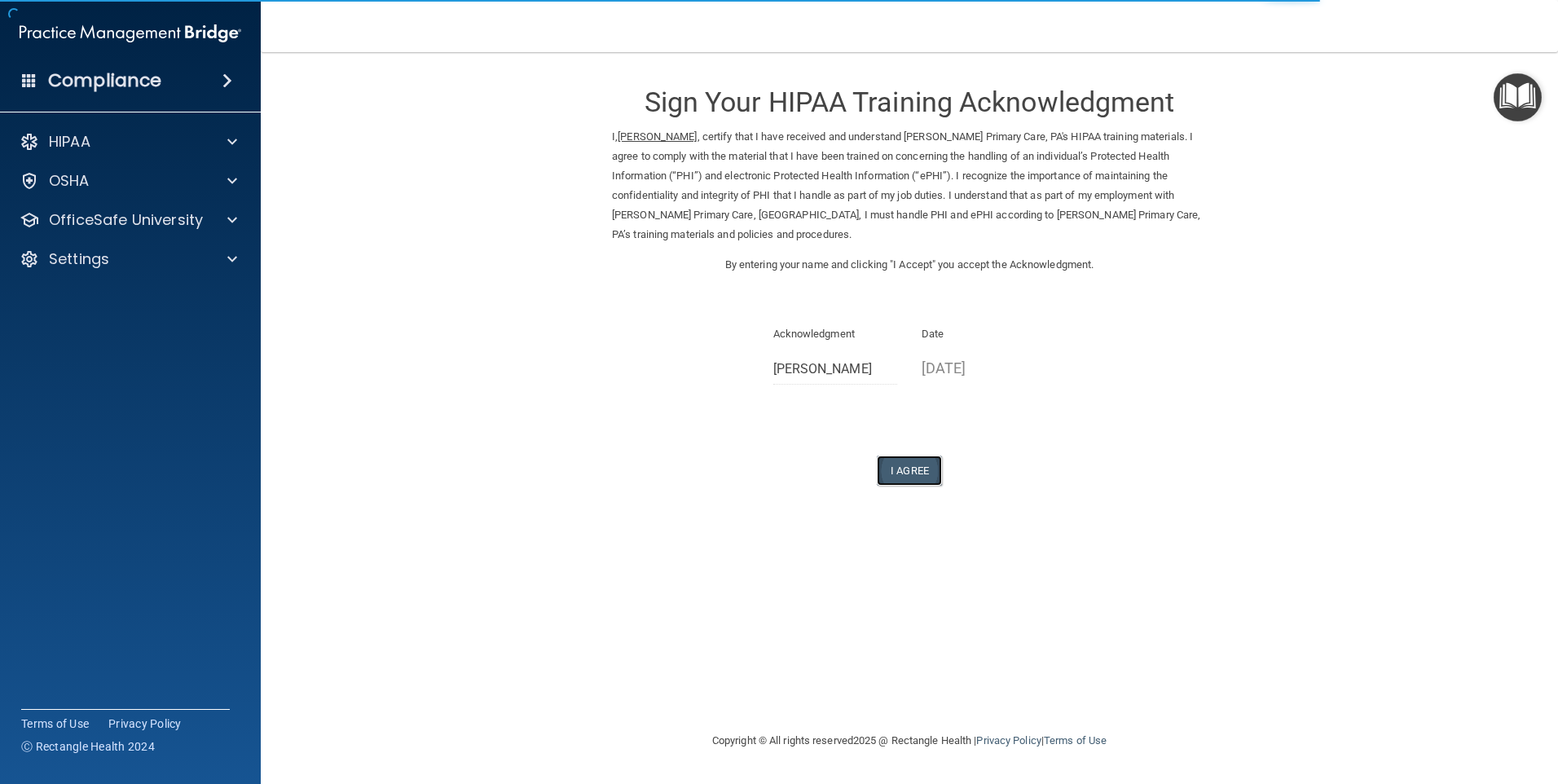
click at [915, 468] on button "I Agree" at bounding box center [909, 470] width 65 height 30
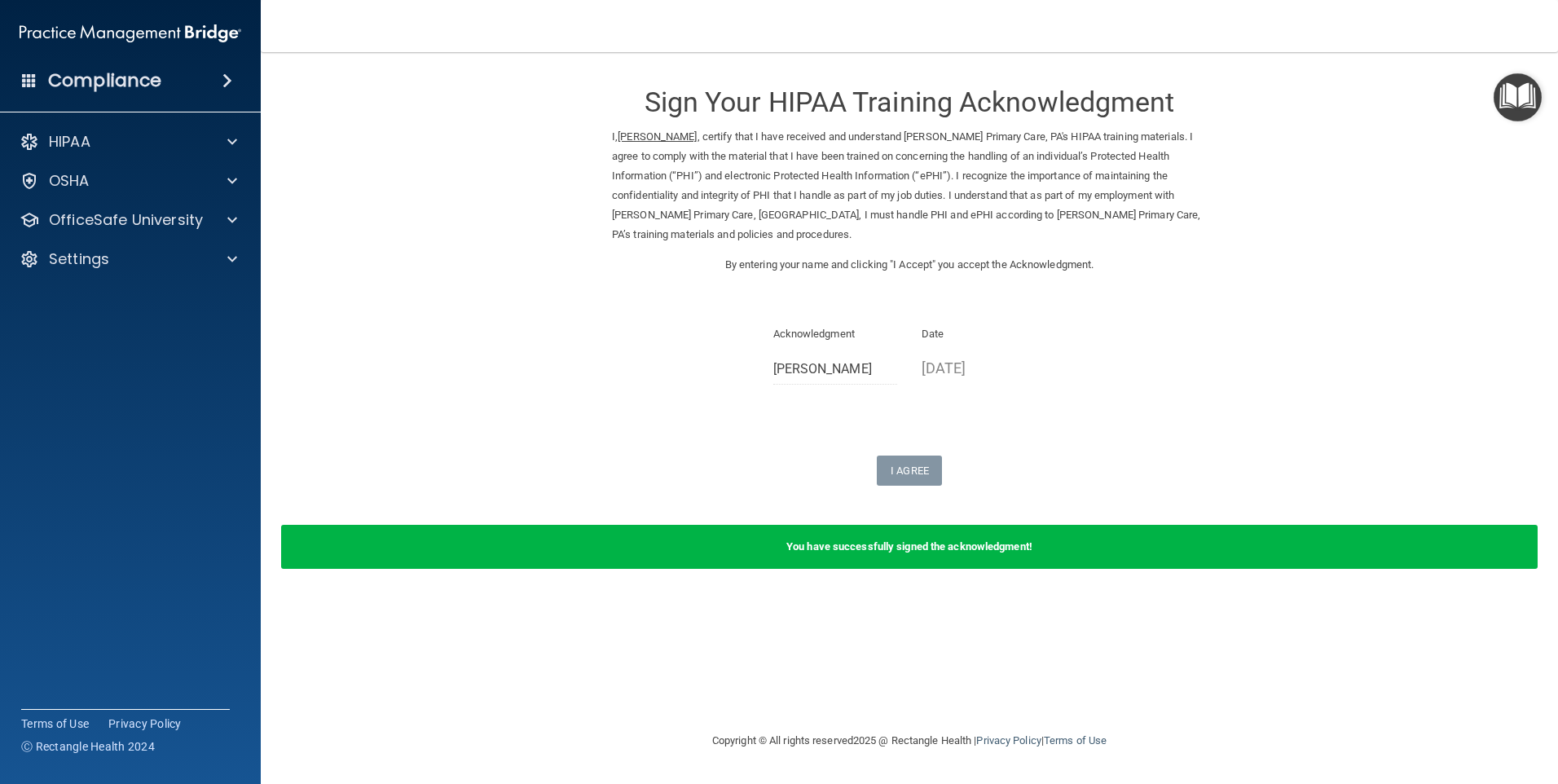
click at [635, 461] on div "I Agree" at bounding box center [909, 470] width 595 height 30
click at [168, 135] on div "HIPAA" at bounding box center [109, 142] width 202 height 20
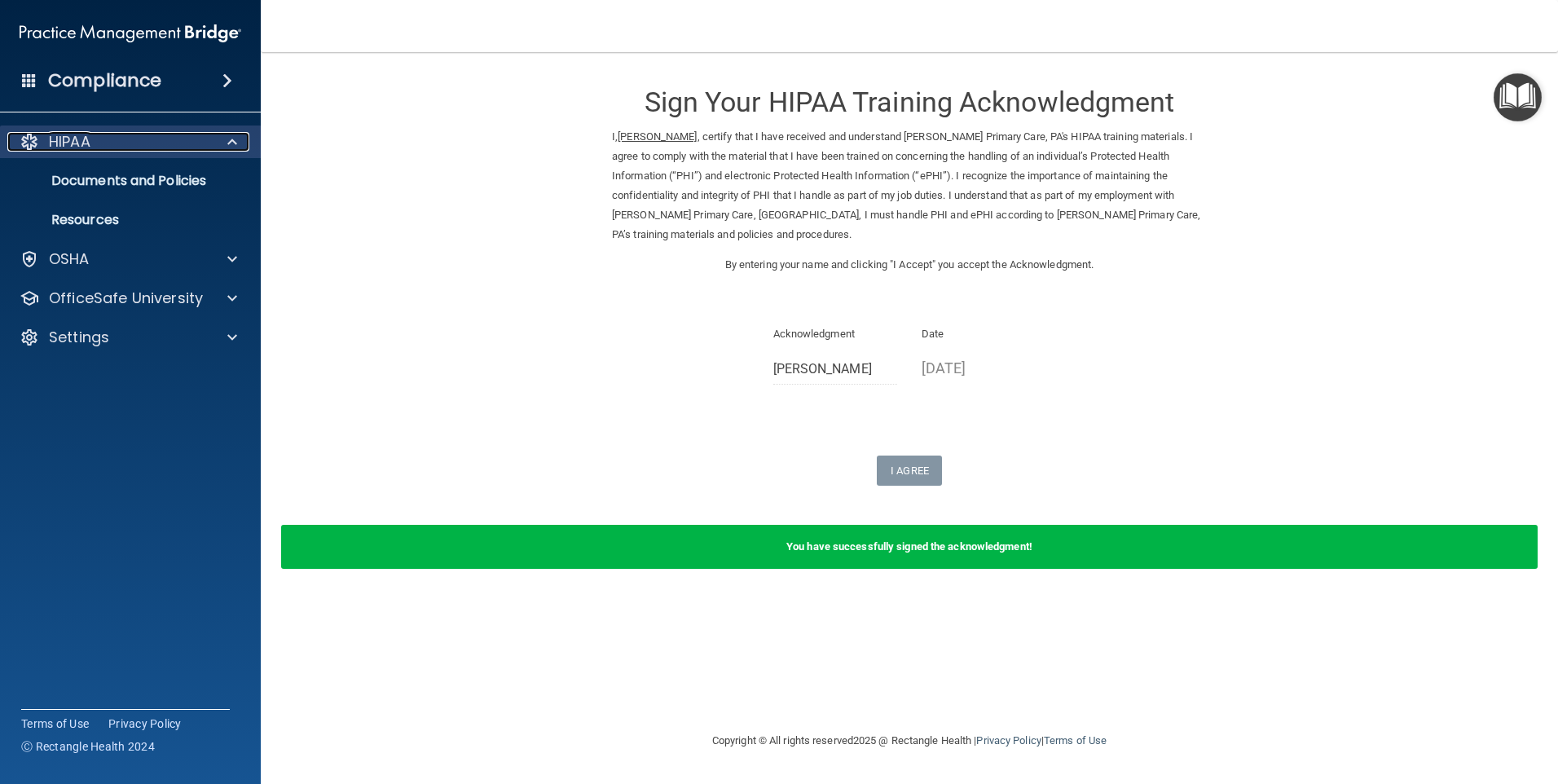
click at [73, 136] on p "HIPAA" at bounding box center [69, 142] width 41 height 20
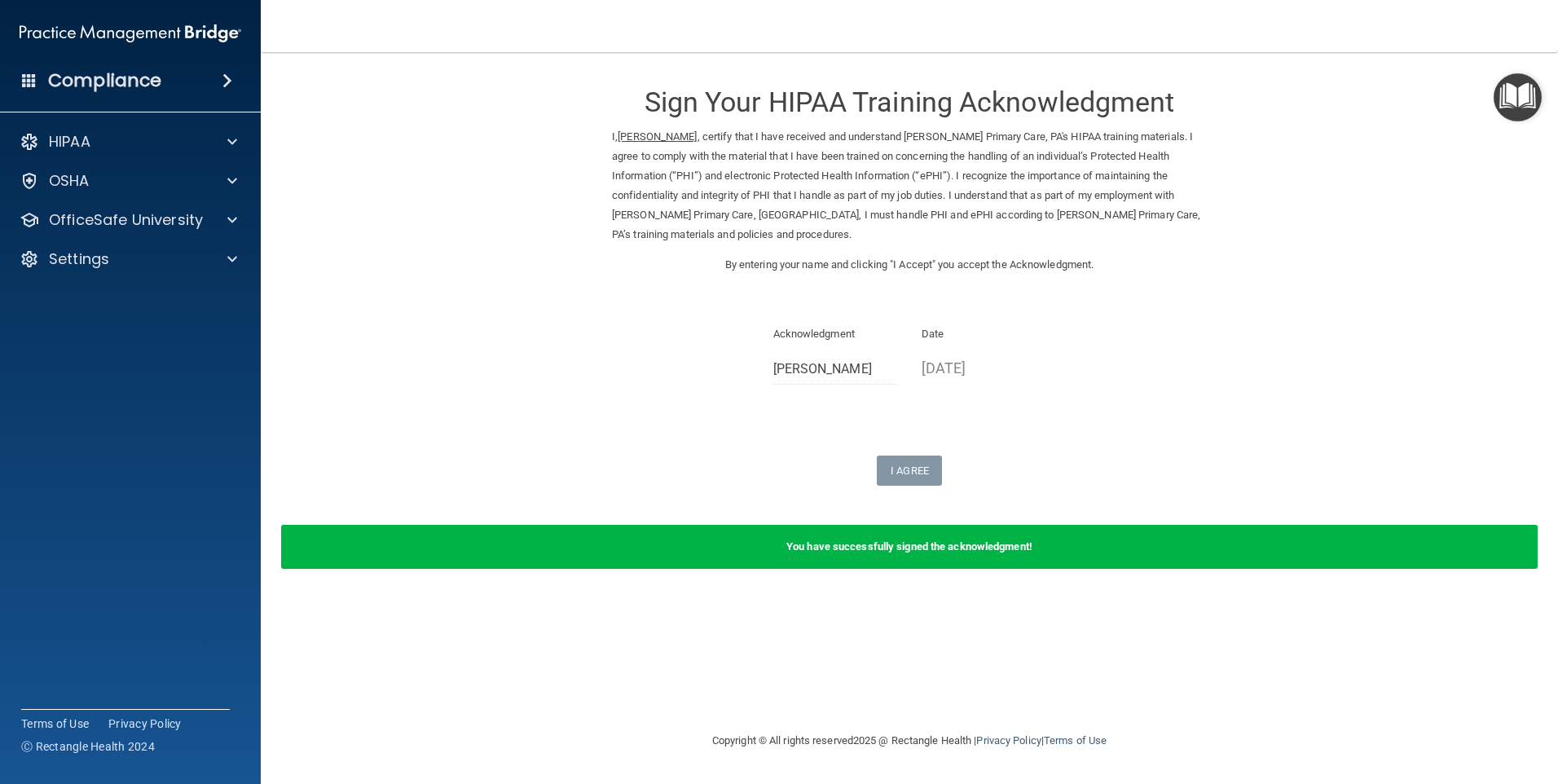
click at [158, 84] on h4 "Compliance" at bounding box center [105, 81] width 113 height 23
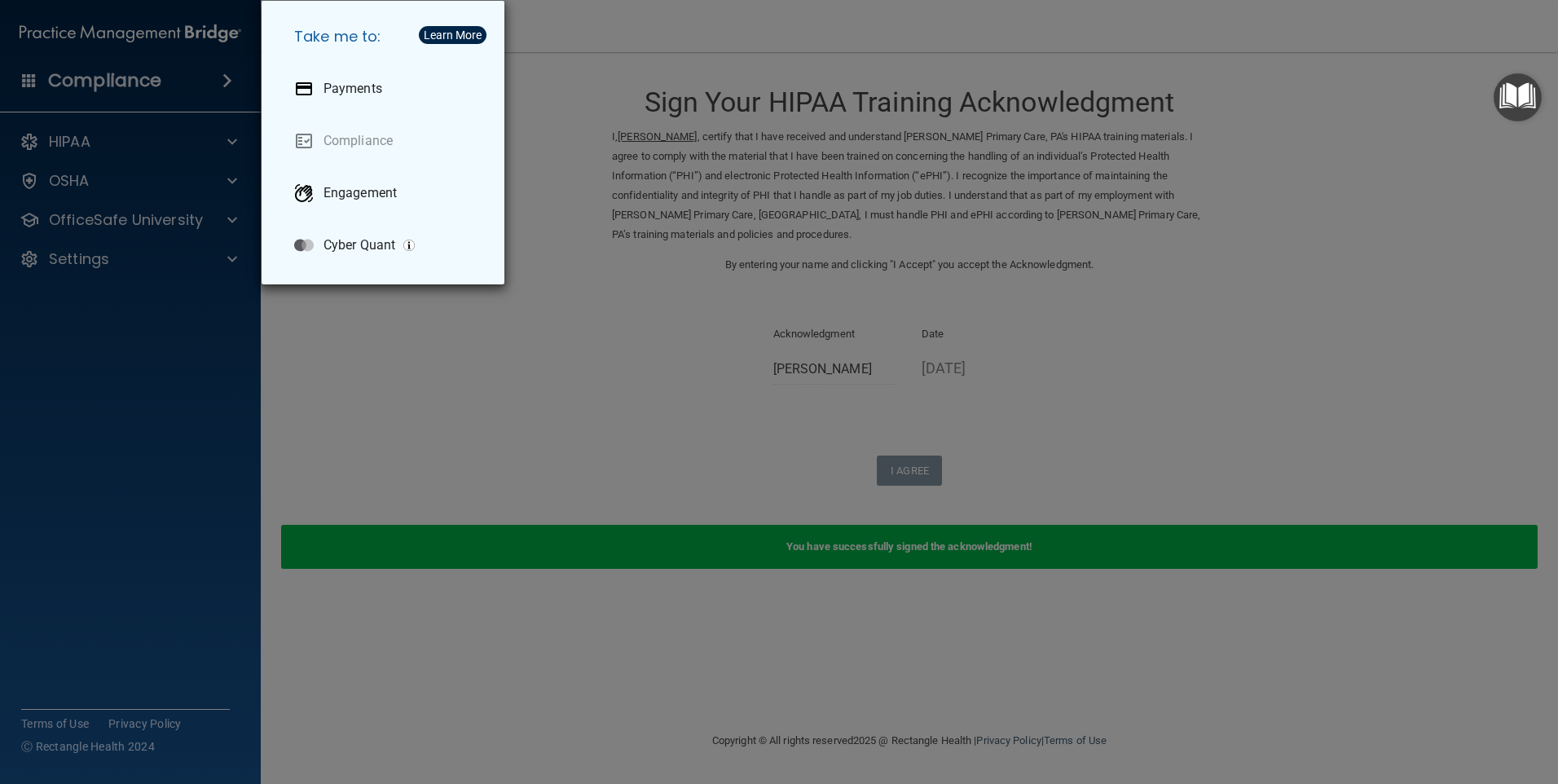
click at [431, 389] on div "Take me to: Payments Compliance Engagement Cyber Quant" at bounding box center [779, 392] width 1558 height 784
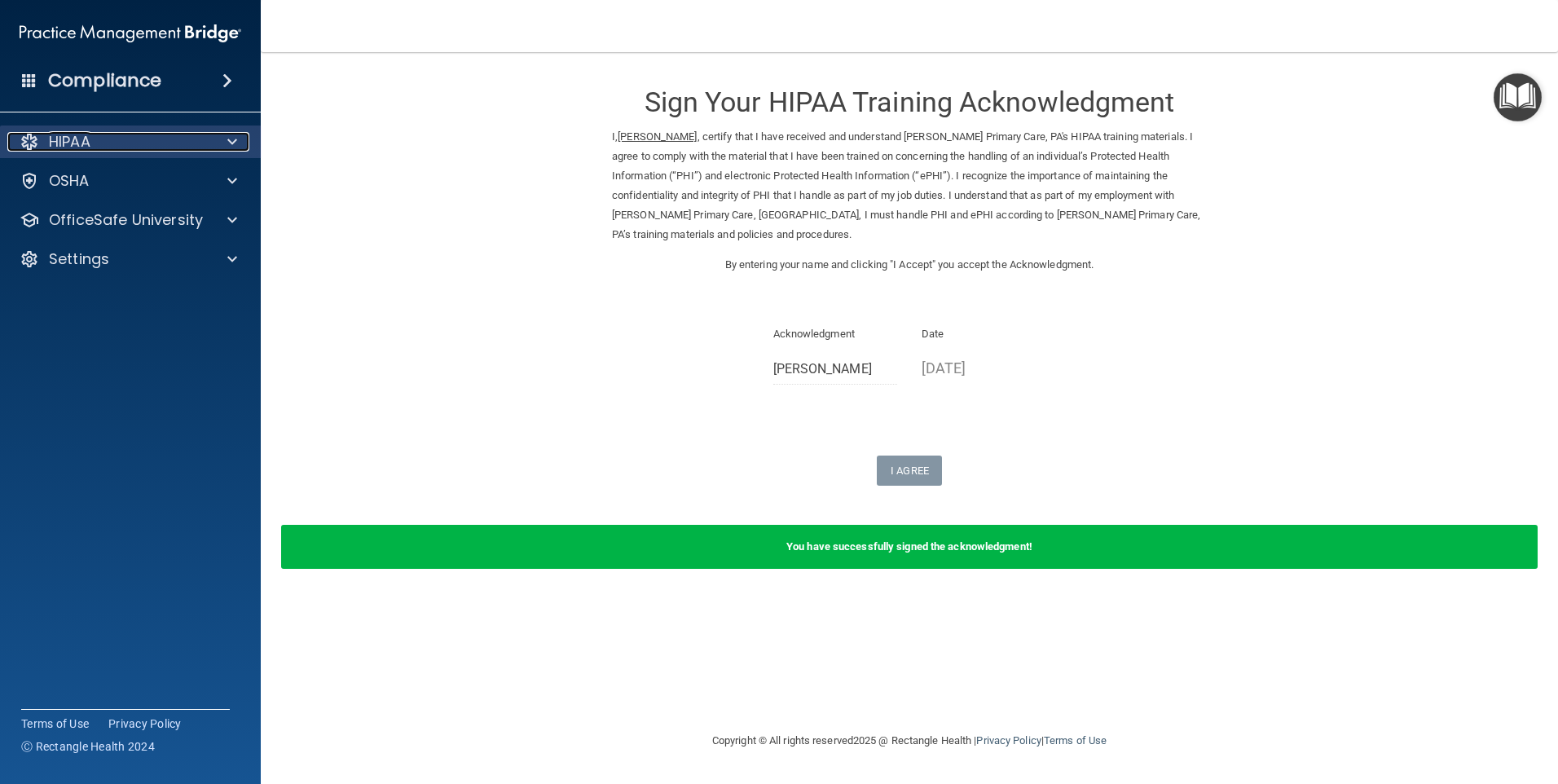
click at [35, 140] on div at bounding box center [29, 142] width 20 height 20
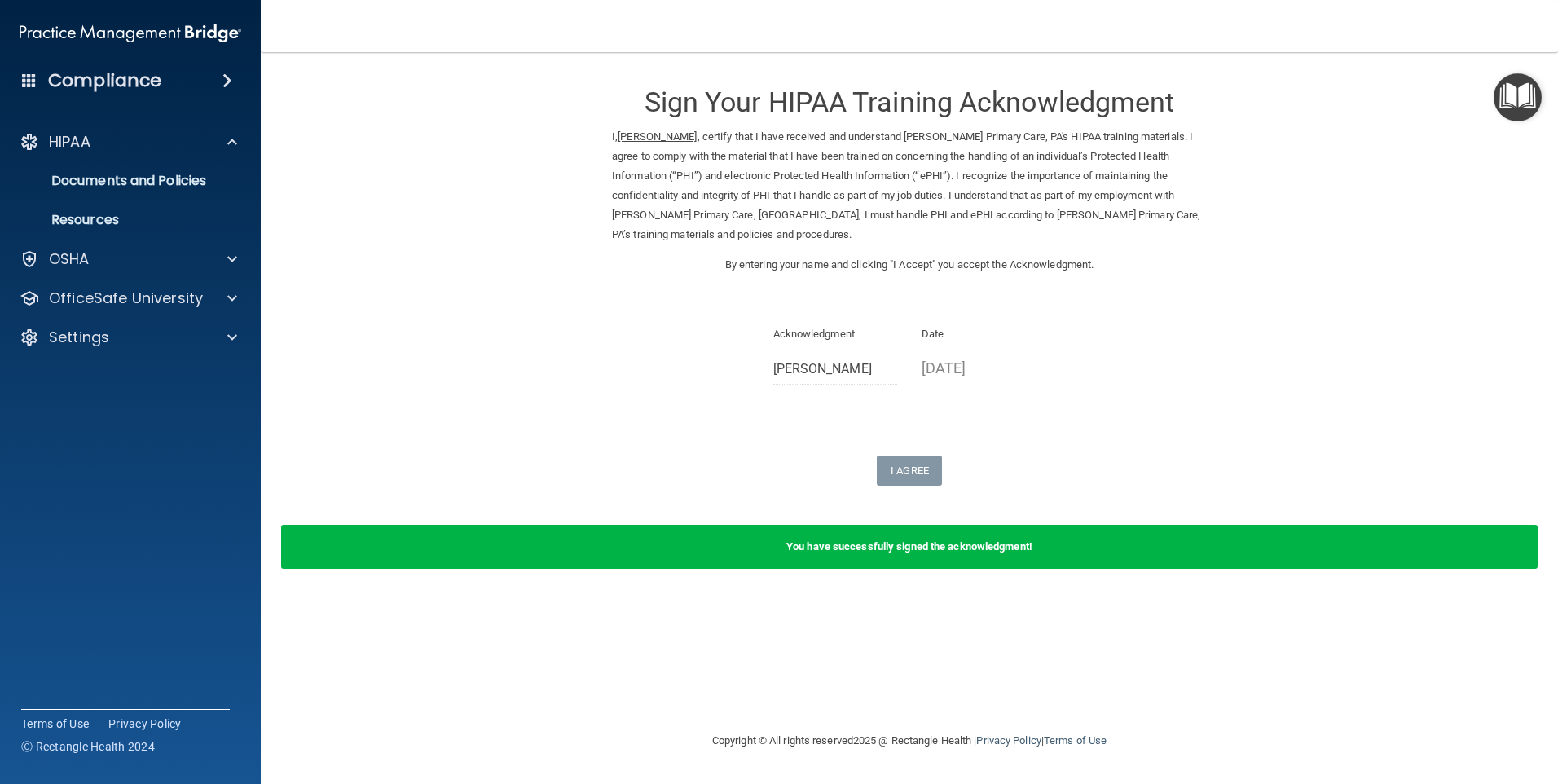
click at [946, 551] on b "You have successfully signed the acknowledgment!" at bounding box center [909, 546] width 246 height 12
click at [25, 73] on span at bounding box center [29, 80] width 15 height 15
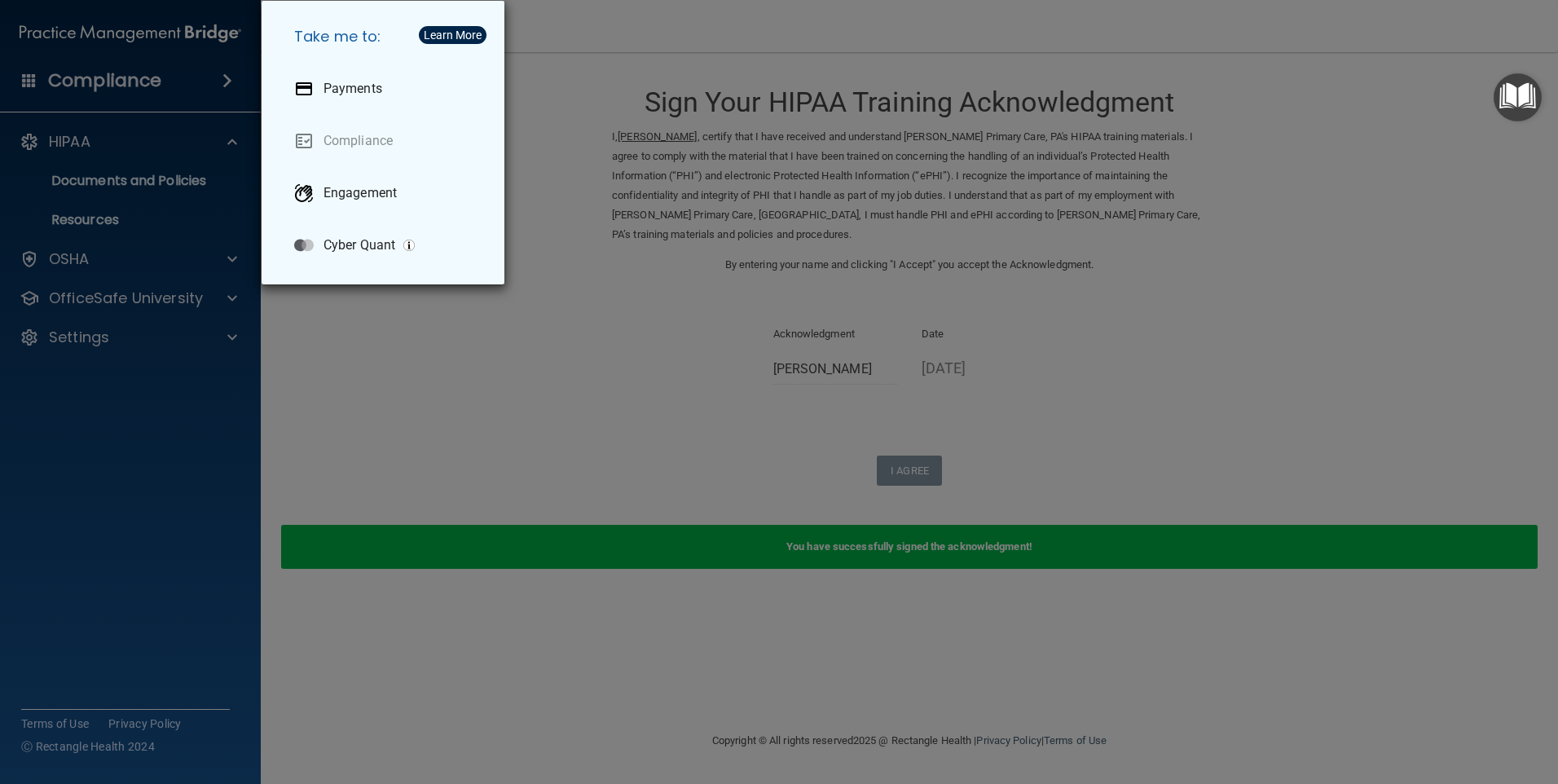
click at [444, 356] on div "Take me to: Payments Compliance Engagement Cyber Quant" at bounding box center [779, 392] width 1558 height 784
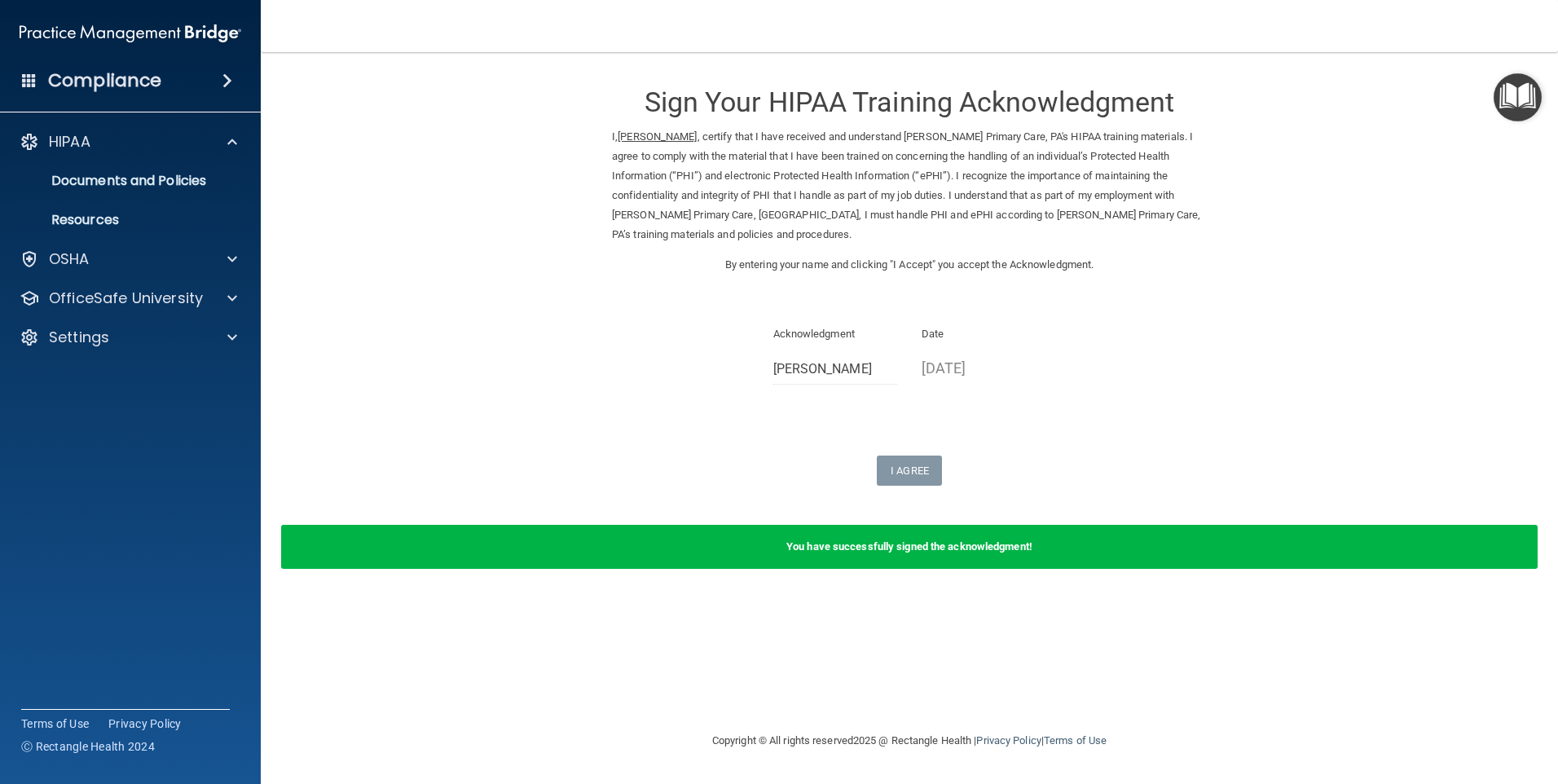
click at [230, 75] on span at bounding box center [226, 81] width 9 height 20
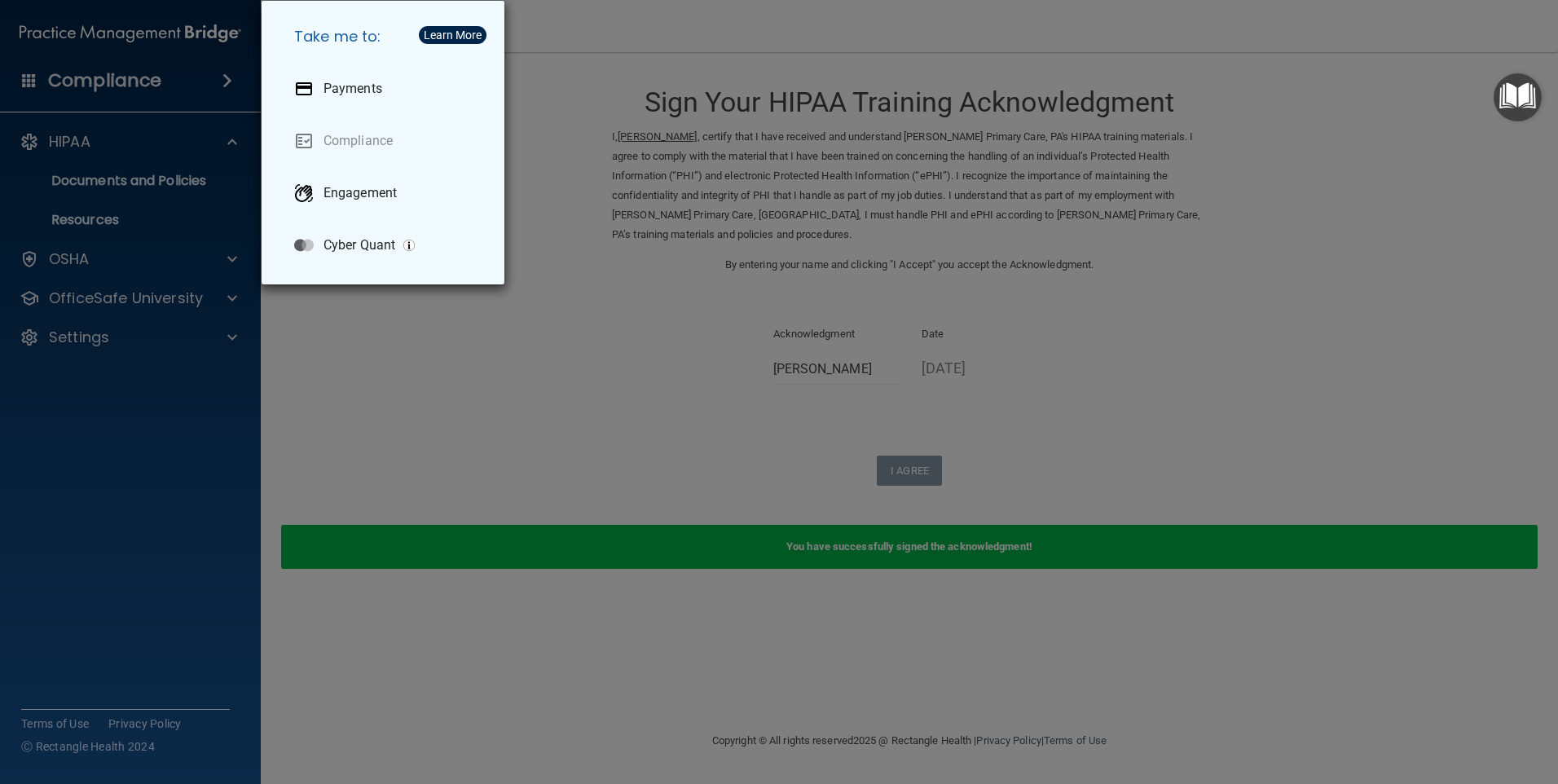
click at [434, 370] on div "Take me to: Payments Compliance Engagement Cyber Quant" at bounding box center [779, 392] width 1558 height 784
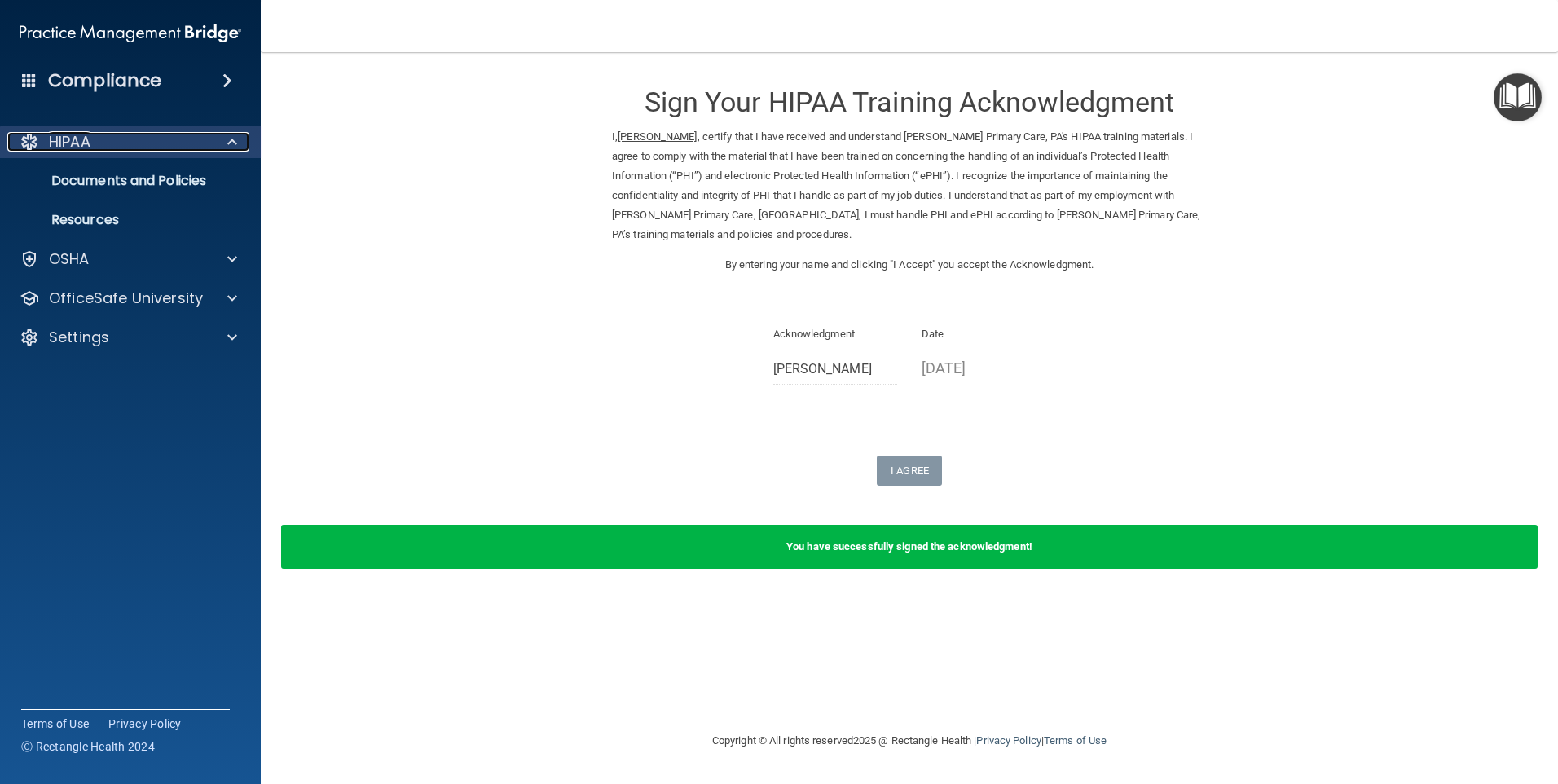
click at [236, 137] on span at bounding box center [232, 142] width 9 height 20
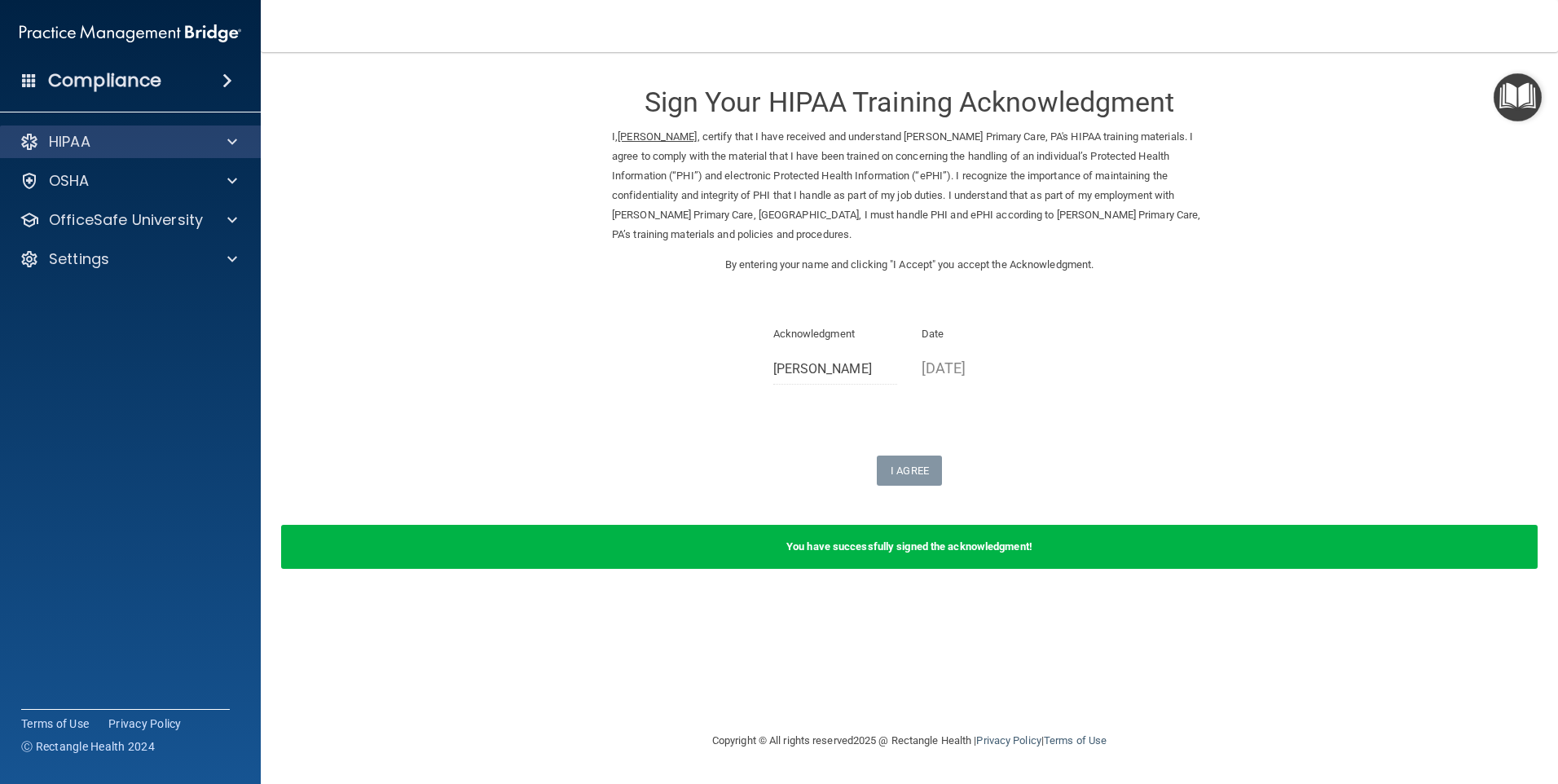
click at [47, 129] on div "HIPAA" at bounding box center [130, 142] width 262 height 33
drag, startPoint x: 47, startPoint y: 129, endPoint x: 43, endPoint y: 144, distance: 15.5
click at [43, 144] on div "HIPAA" at bounding box center [109, 142] width 202 height 20
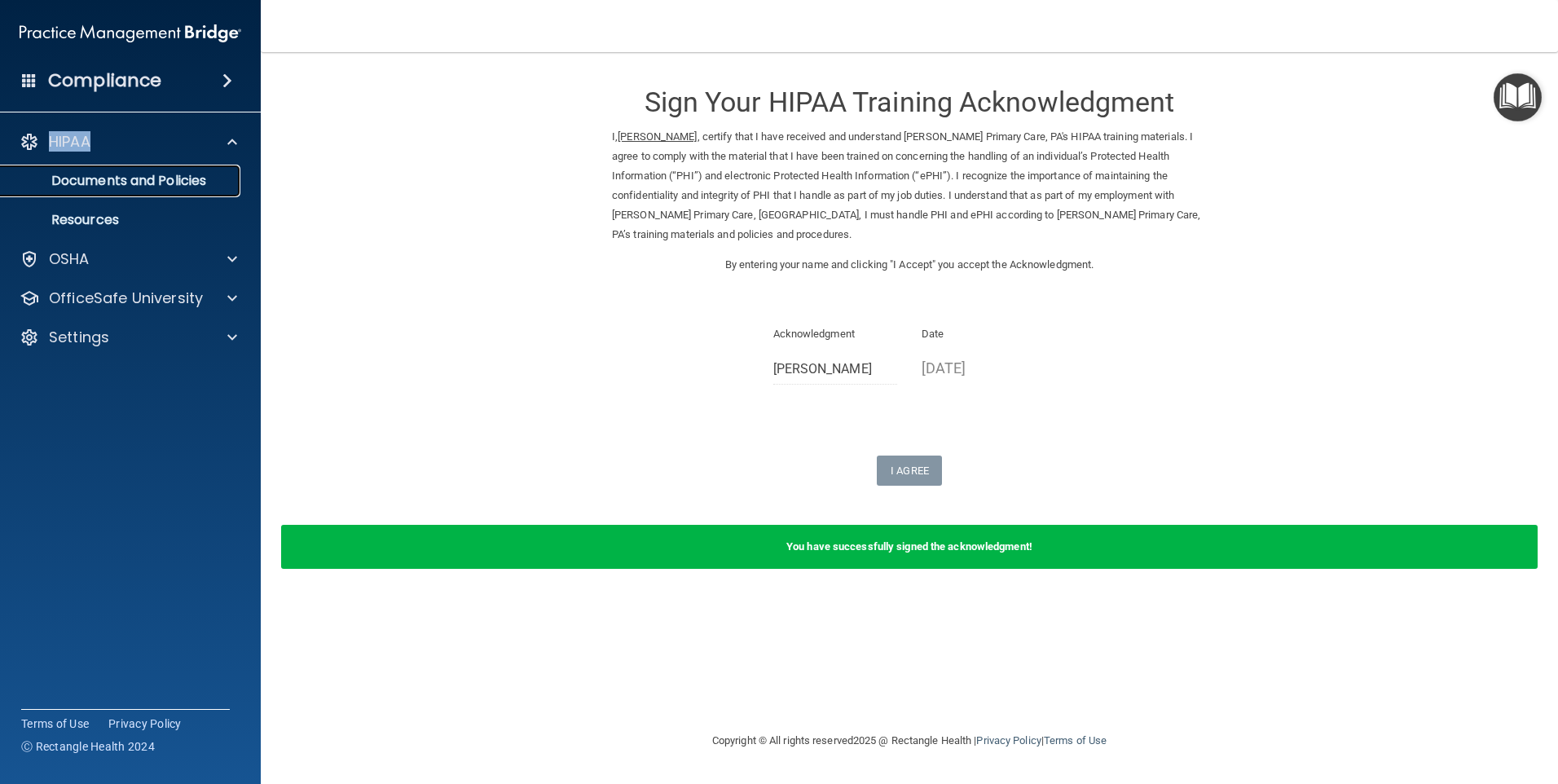
click at [75, 178] on p "Documents and Policies" at bounding box center [121, 180] width 222 height 16
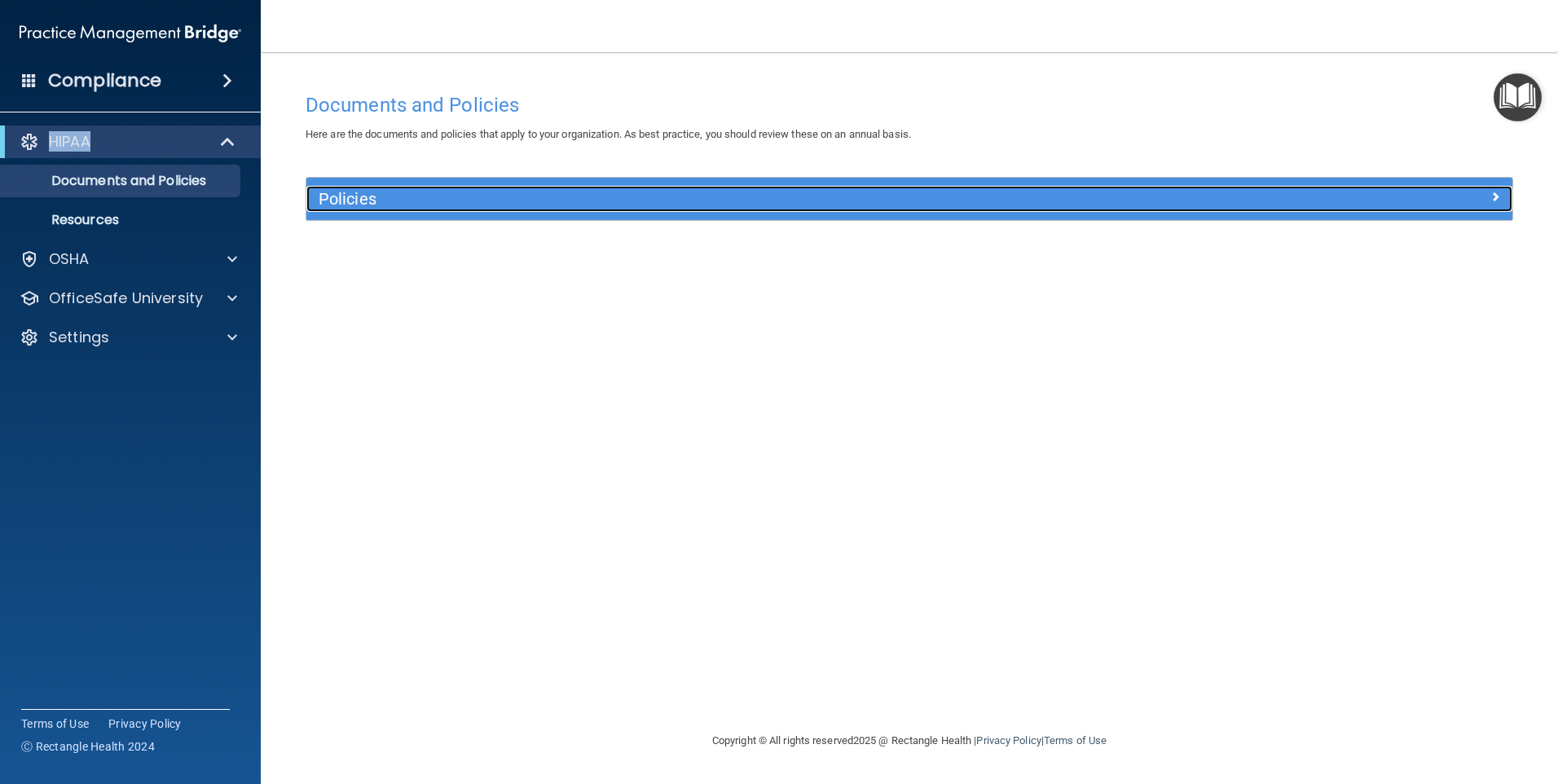
click at [1496, 196] on span at bounding box center [1495, 196] width 9 height 20
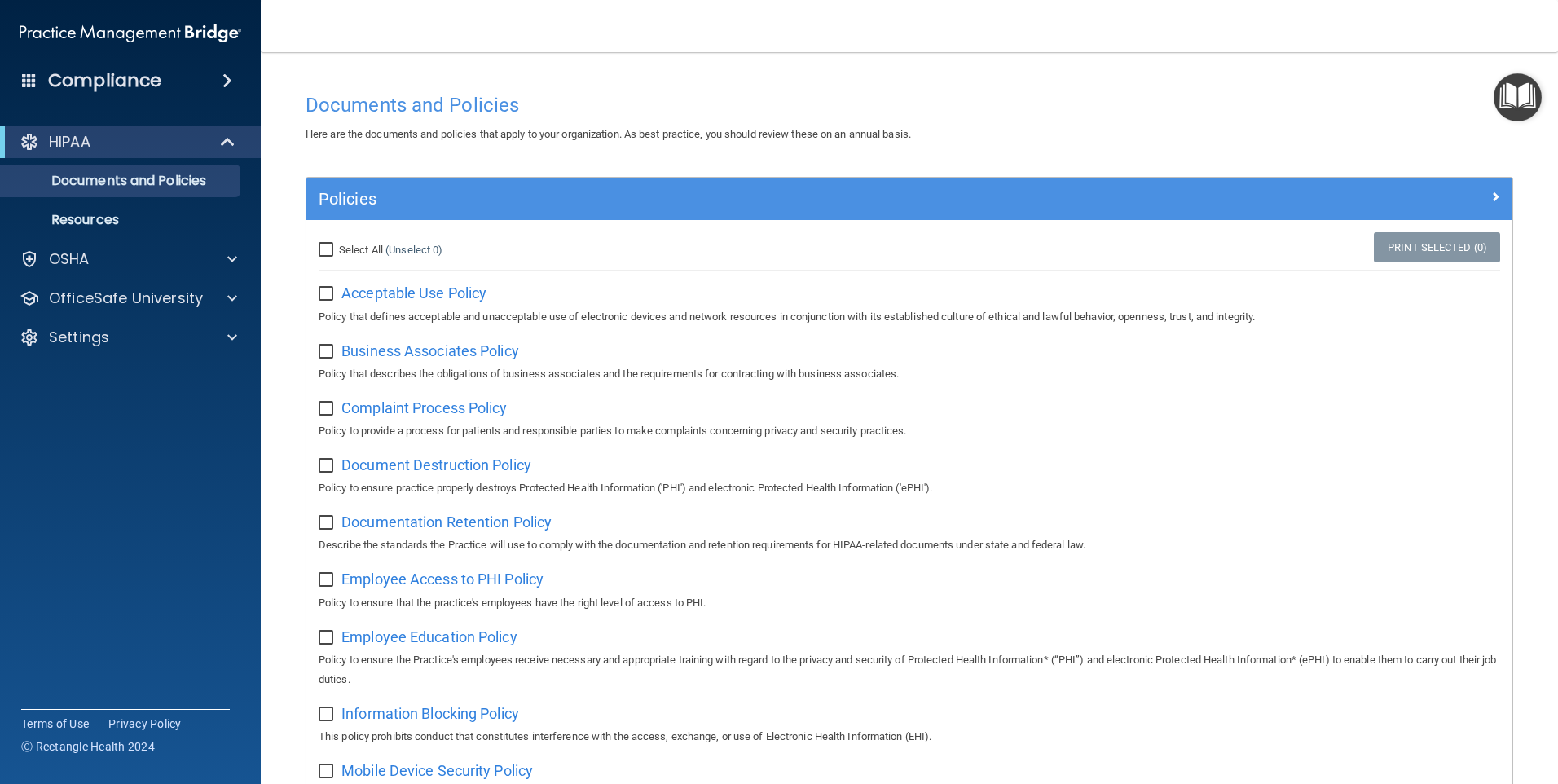
click at [1108, 91] on div "Documents and Policies" at bounding box center [909, 105] width 1232 height 40
click at [93, 220] on p "Resources" at bounding box center [121, 220] width 222 height 16
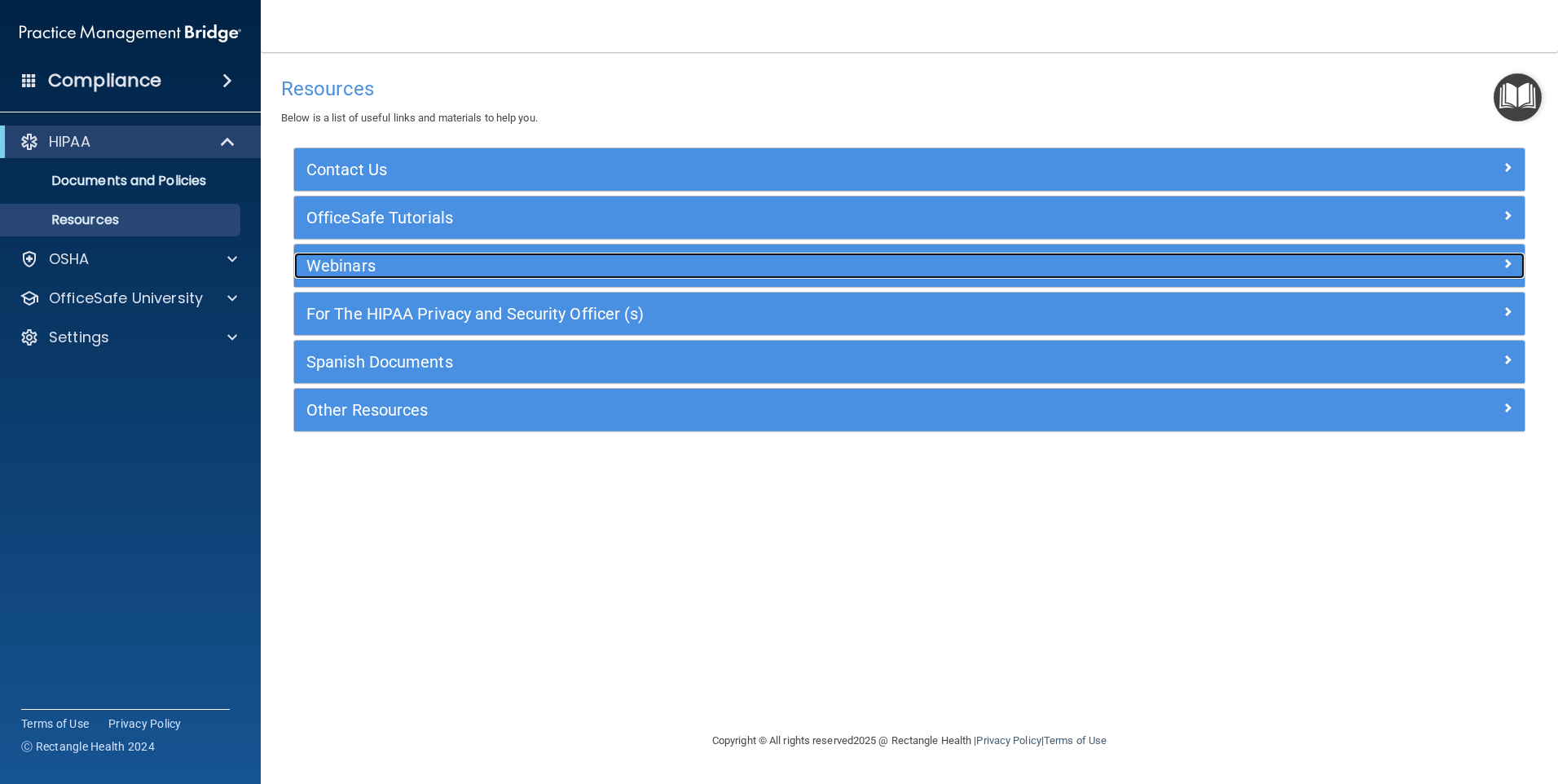
click at [528, 264] on h5 "Webinars" at bounding box center [756, 265] width 899 height 18
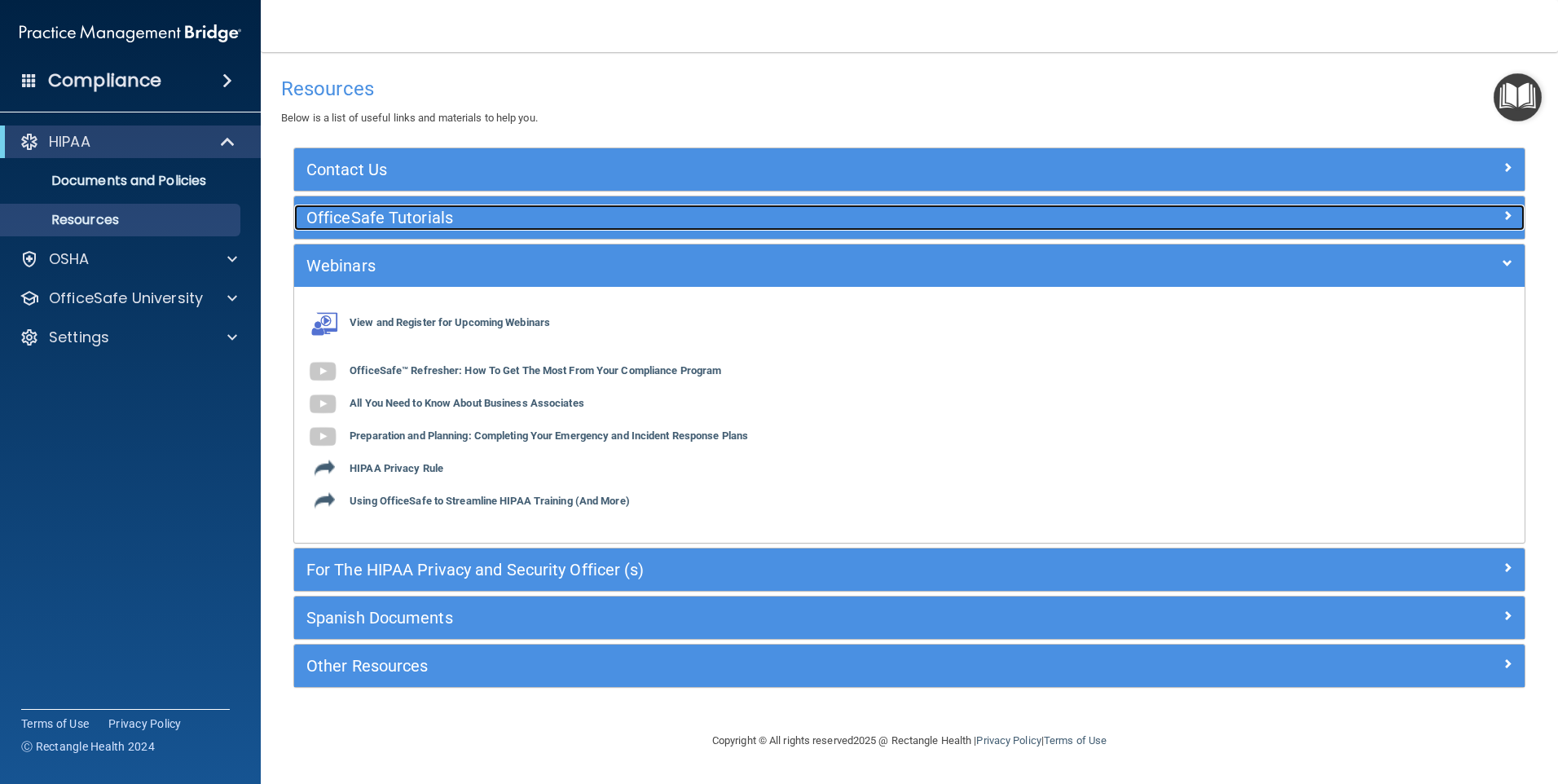
click at [416, 213] on h5 "OfficeSafe Tutorials" at bounding box center [756, 217] width 899 height 18
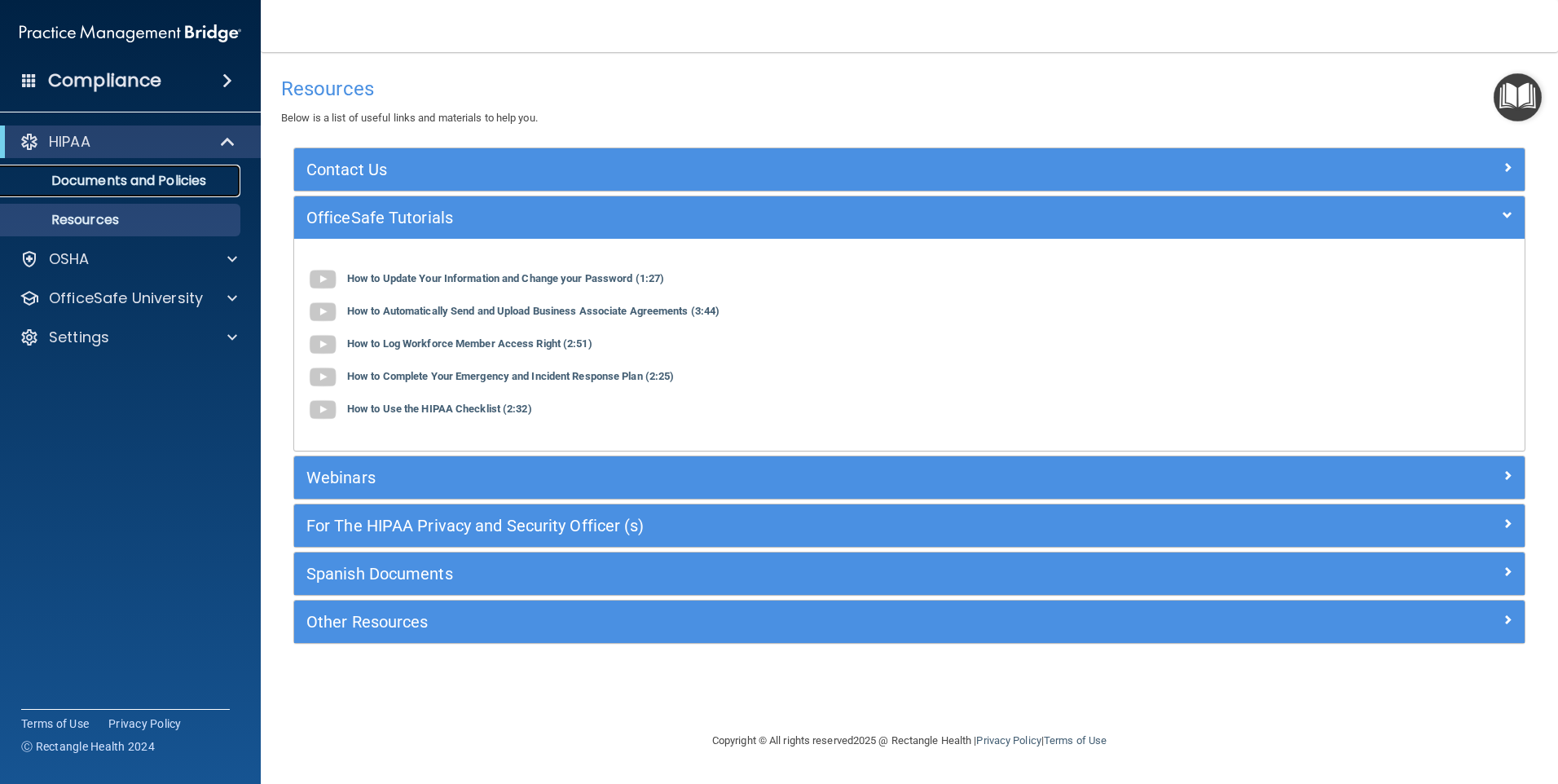
click at [106, 173] on p "Documents and Policies" at bounding box center [121, 180] width 222 height 16
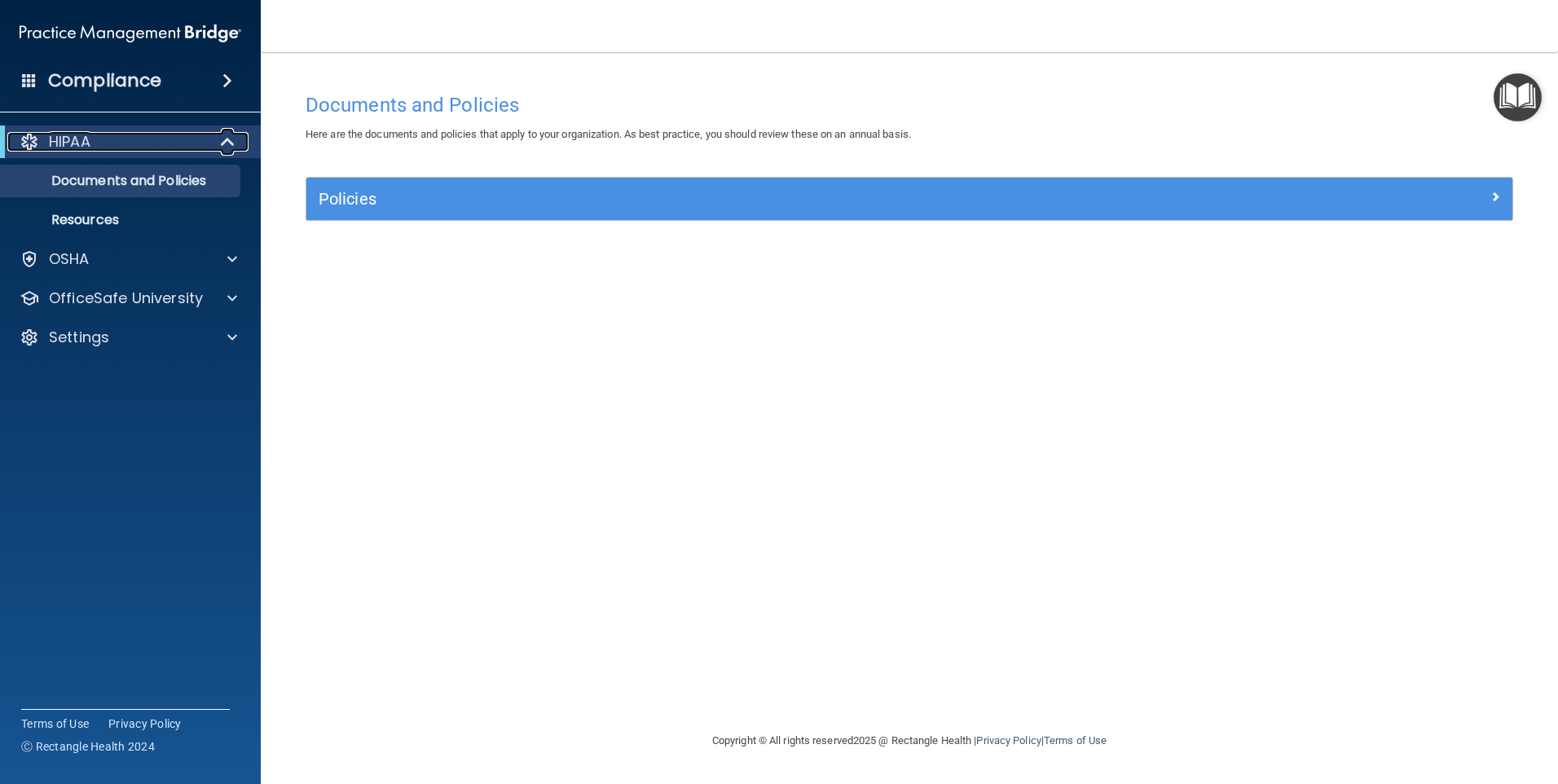
click at [233, 138] on span at bounding box center [229, 142] width 14 height 20
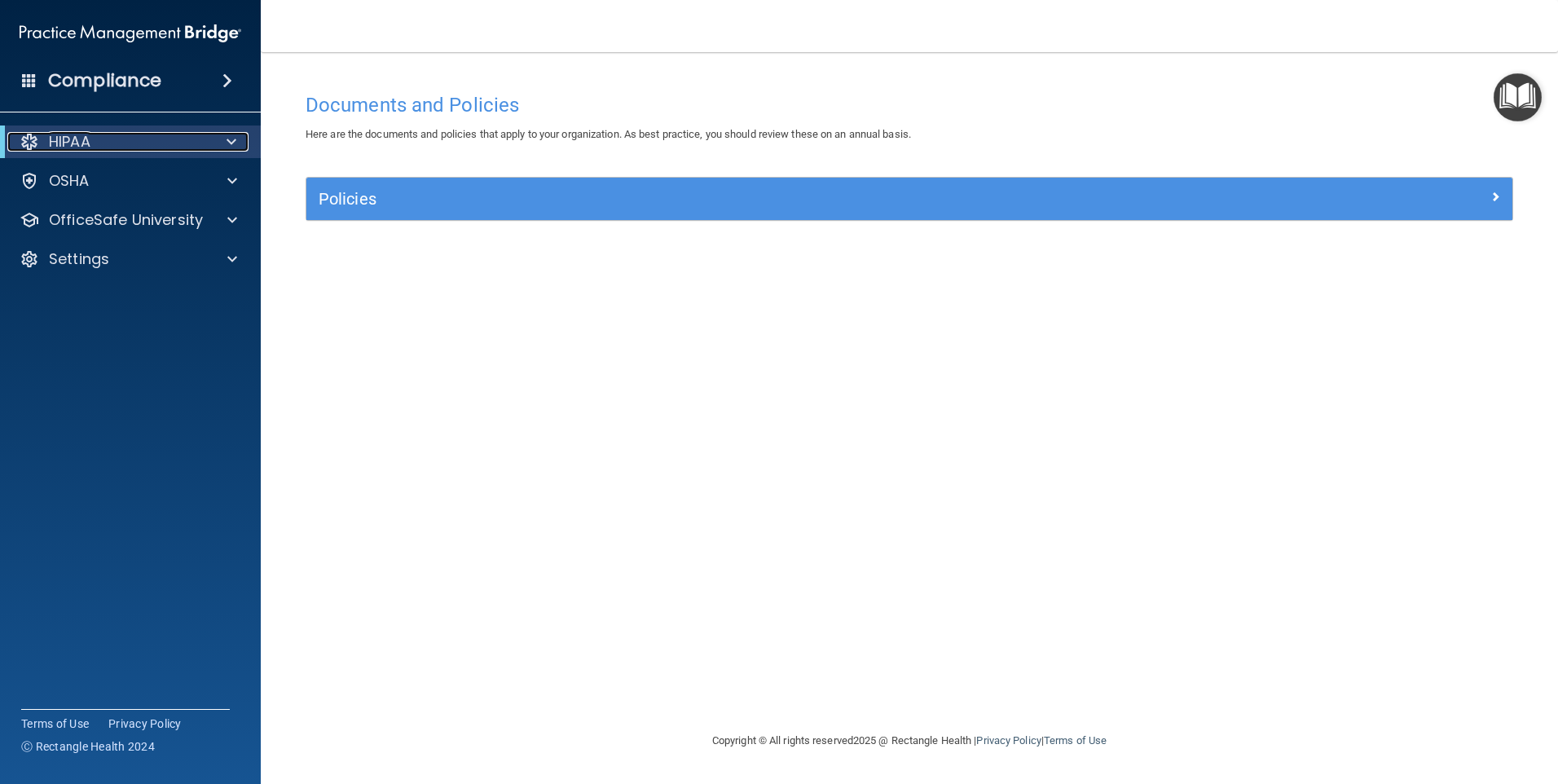
click at [53, 133] on p "HIPAA" at bounding box center [69, 142] width 41 height 20
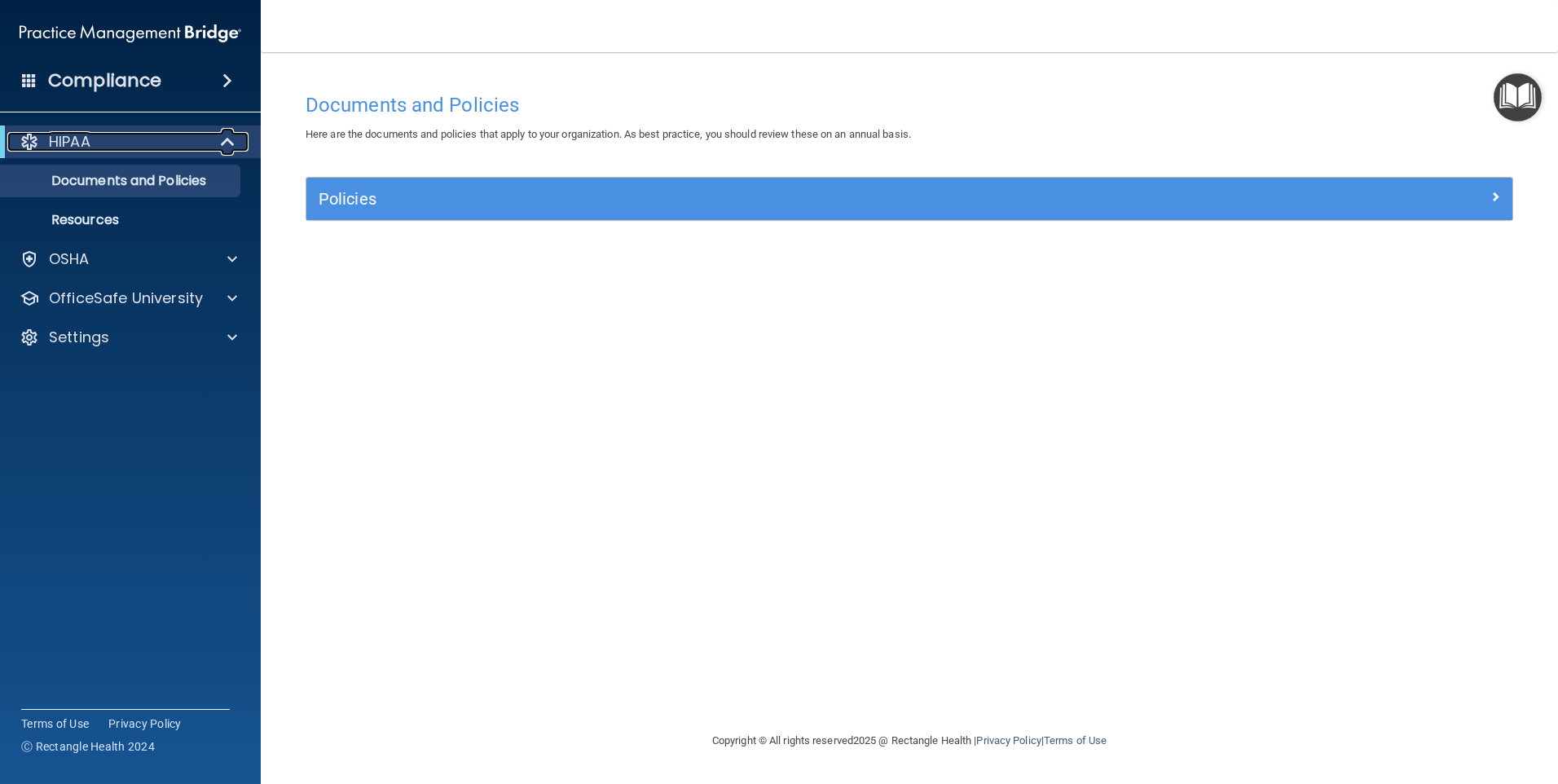
click at [53, 133] on p "HIPAA" at bounding box center [69, 142] width 41 height 20
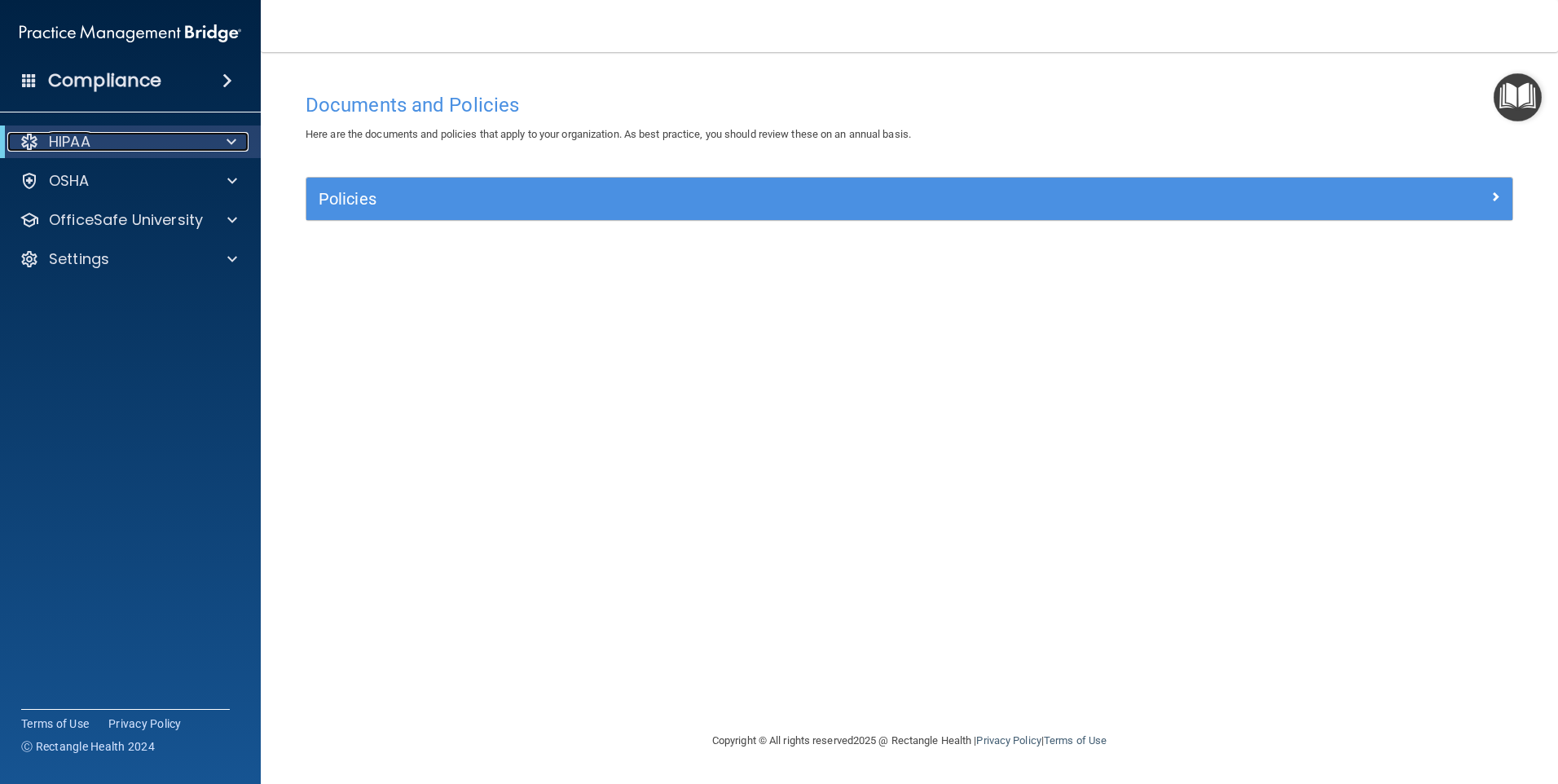
click at [53, 133] on p "HIPAA" at bounding box center [69, 142] width 41 height 20
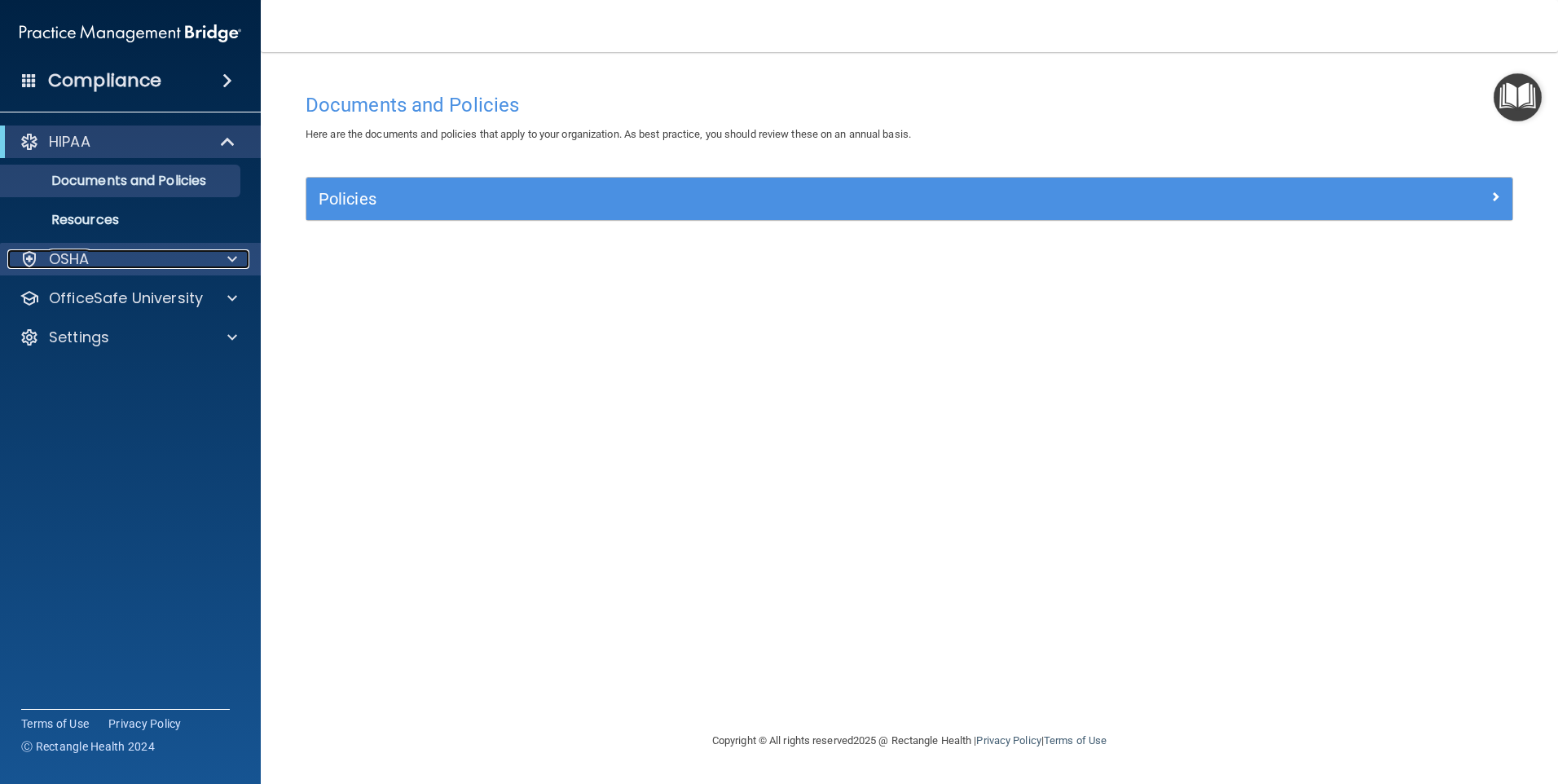
click at [75, 255] on p "OSHA" at bounding box center [69, 259] width 40 height 20
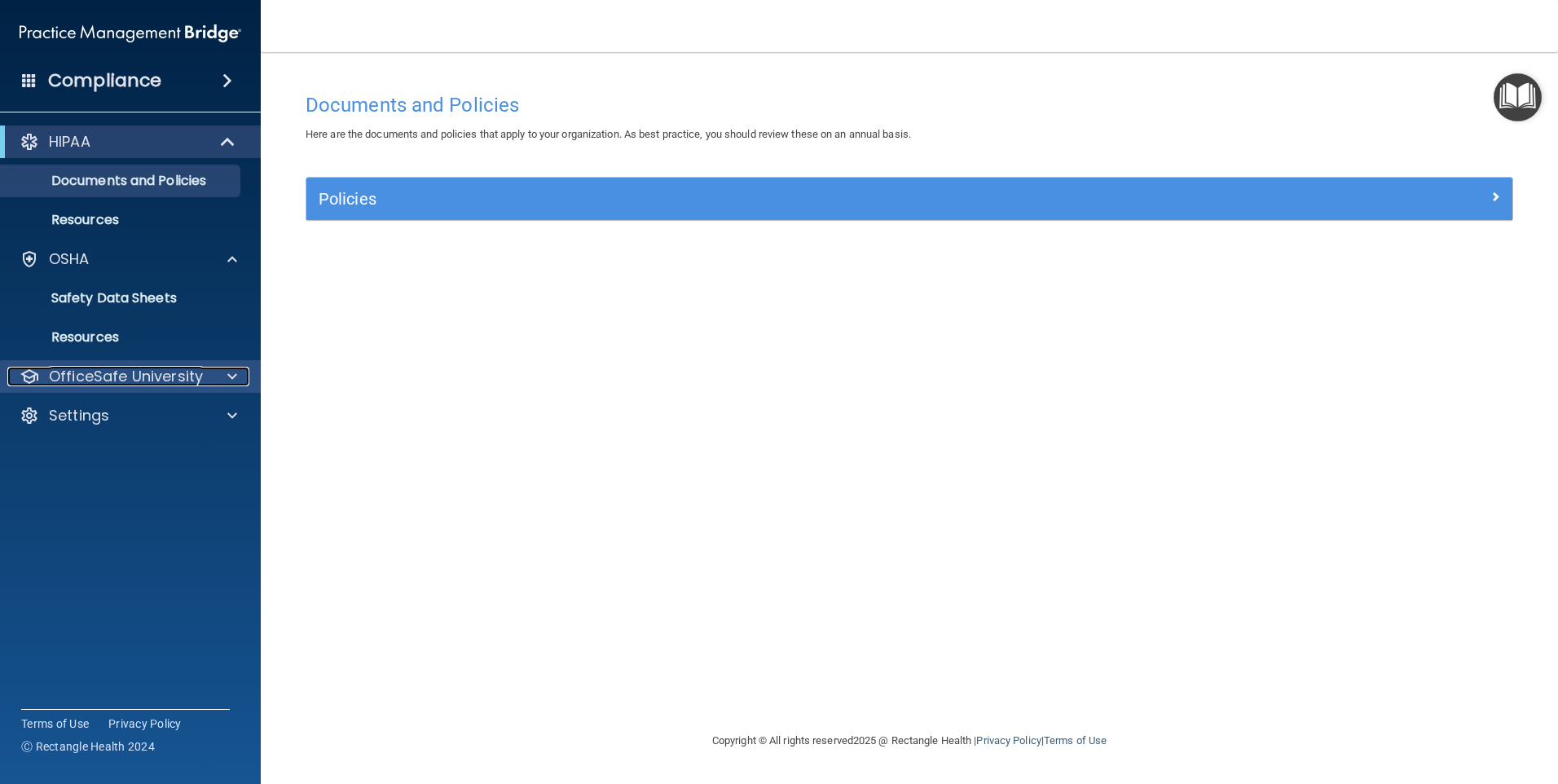
click at [114, 373] on p "OfficeSafe University" at bounding box center [126, 376] width 154 height 20
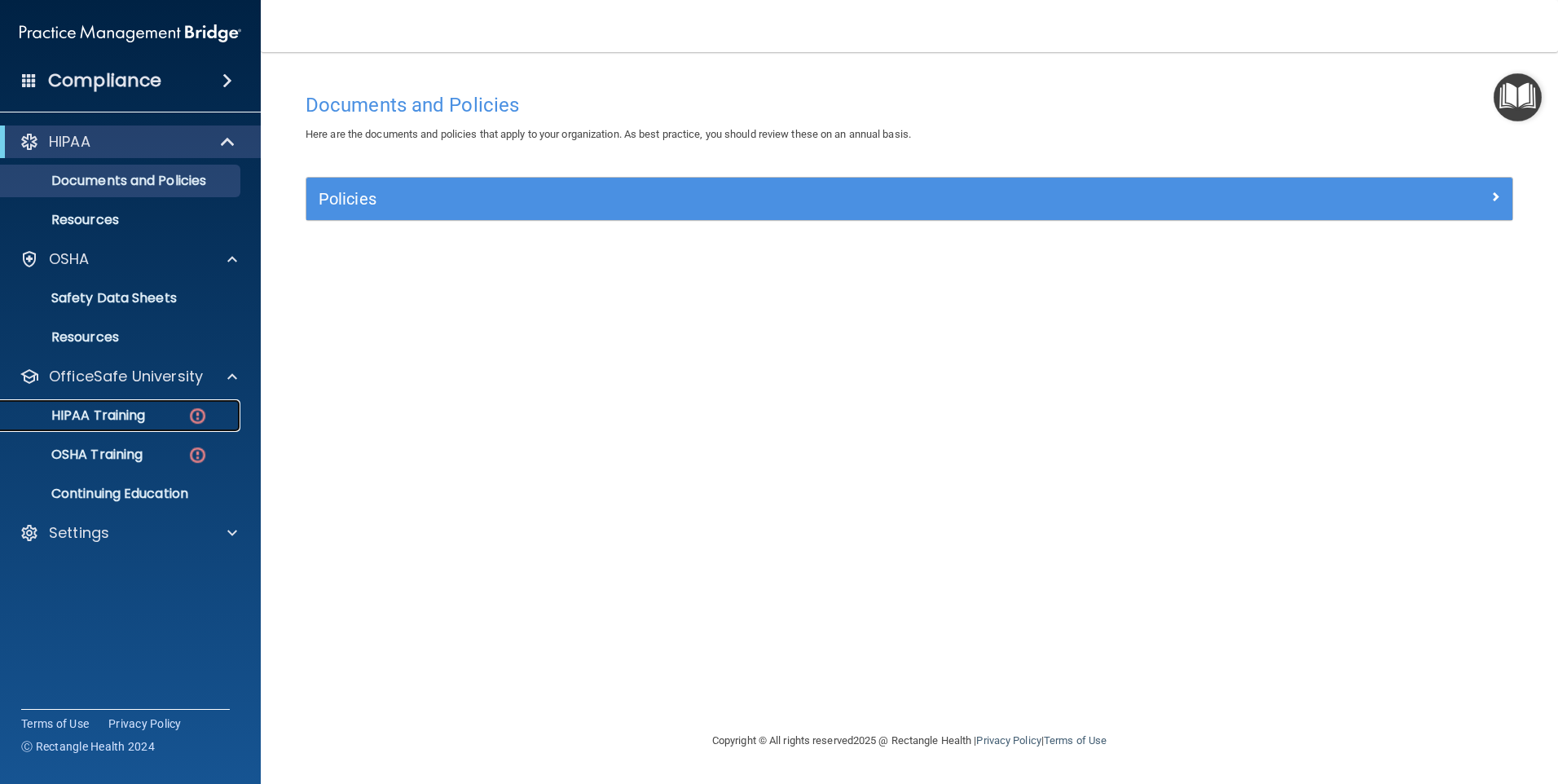
click at [122, 409] on p "HIPAA Training" at bounding box center [77, 415] width 135 height 16
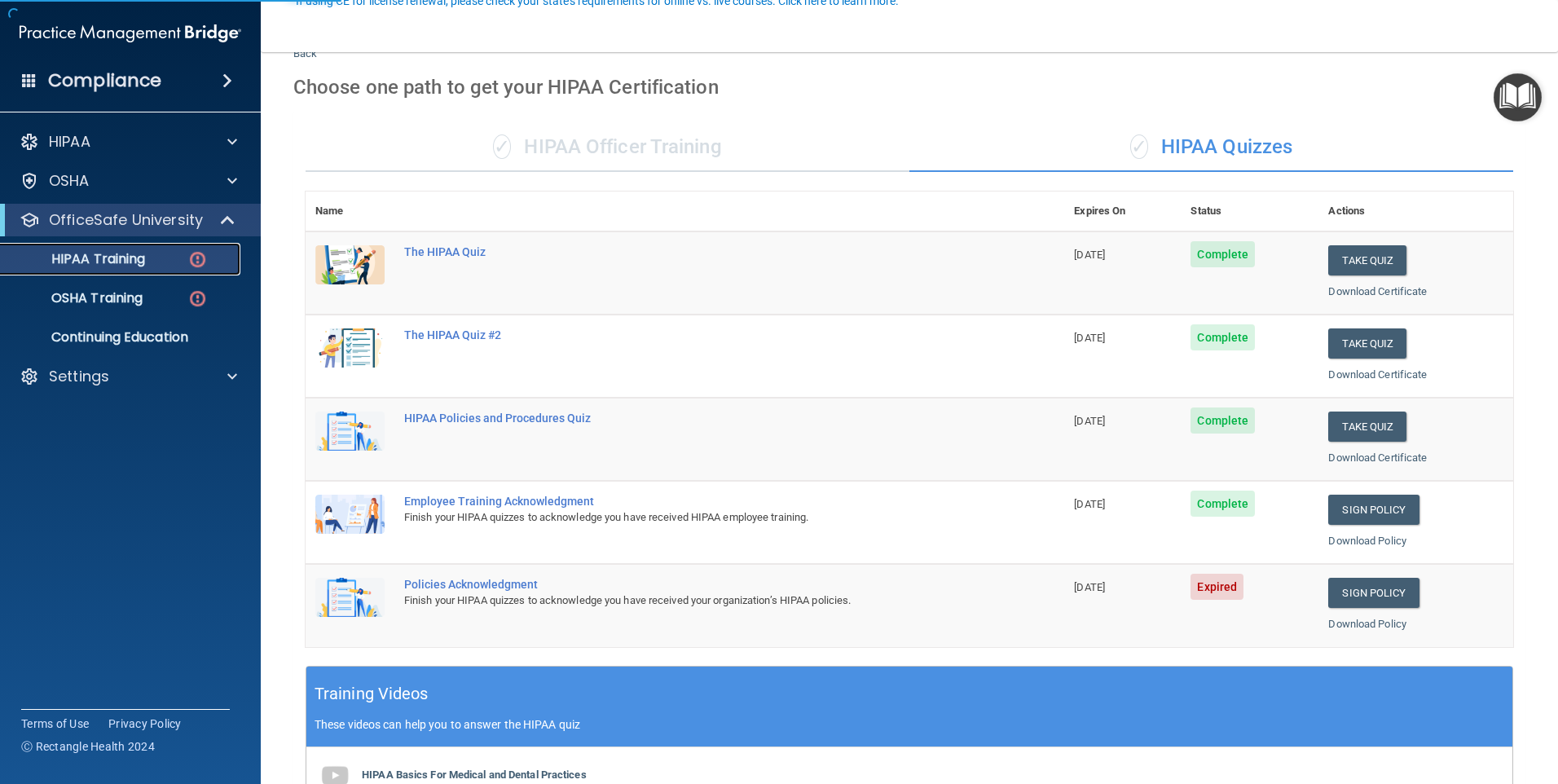
scroll to position [326, 0]
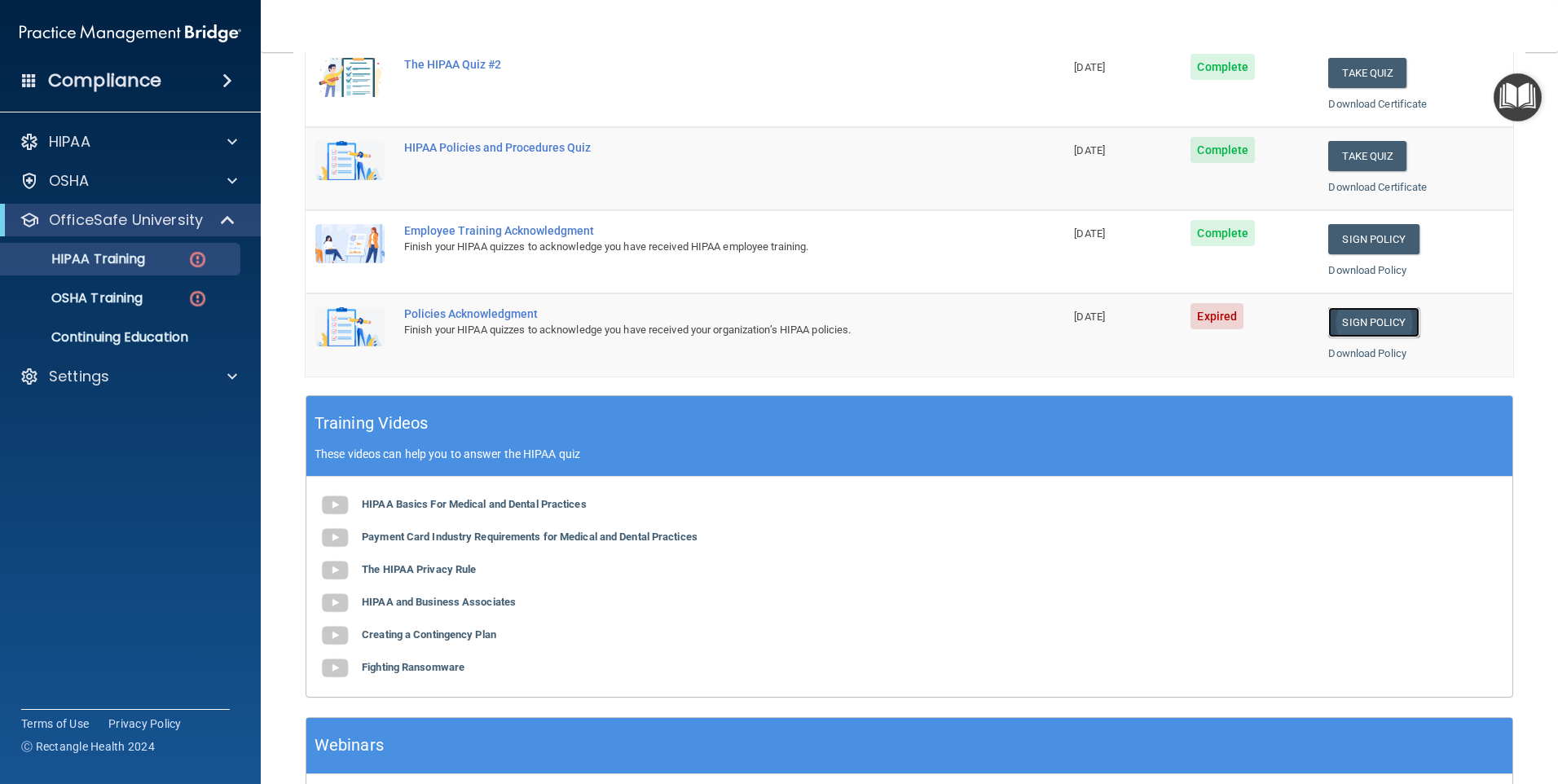
click at [1342, 319] on link "Sign Policy" at bounding box center [1373, 322] width 90 height 30
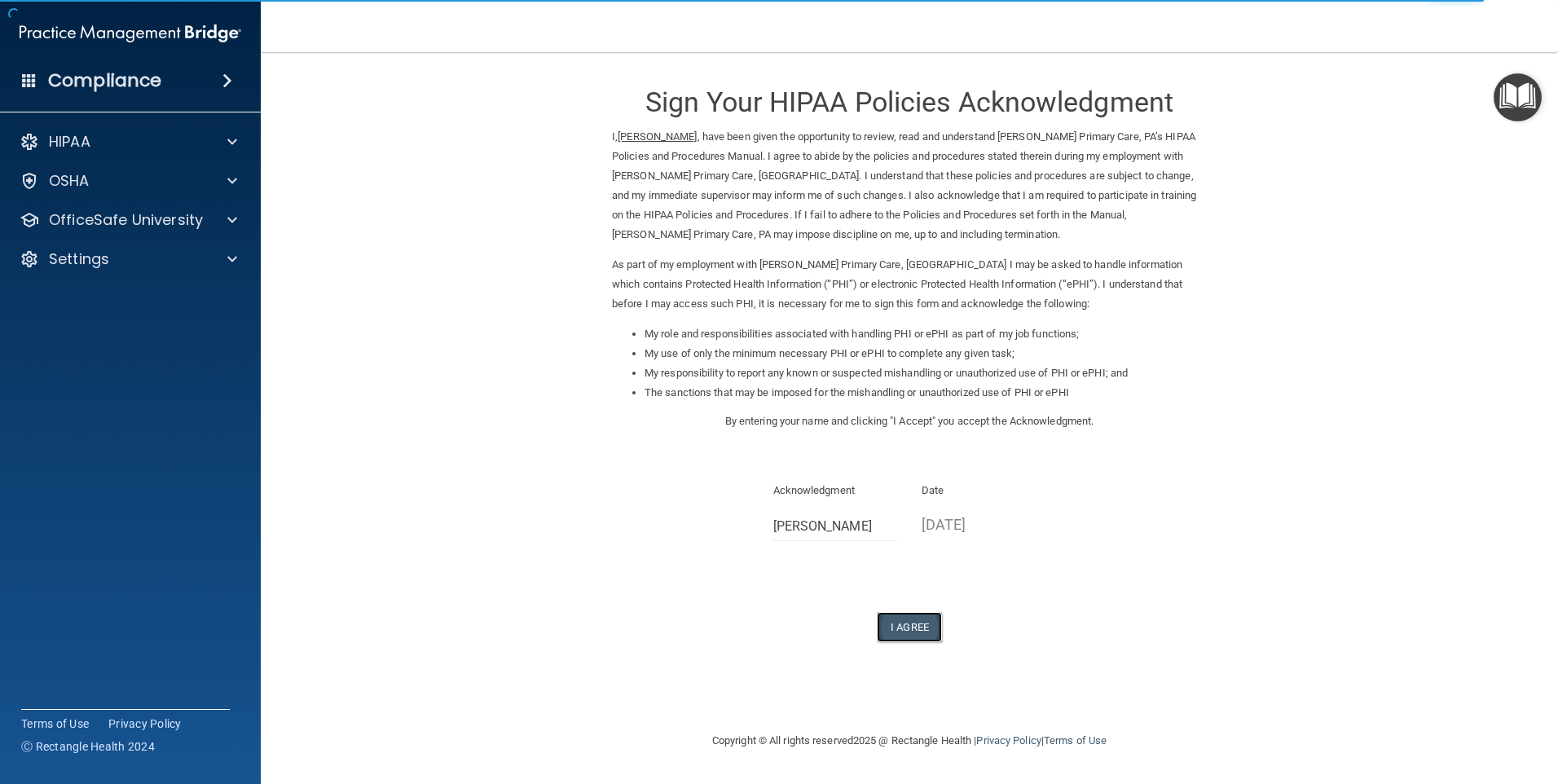
click at [916, 615] on button "I Agree" at bounding box center [909, 626] width 65 height 30
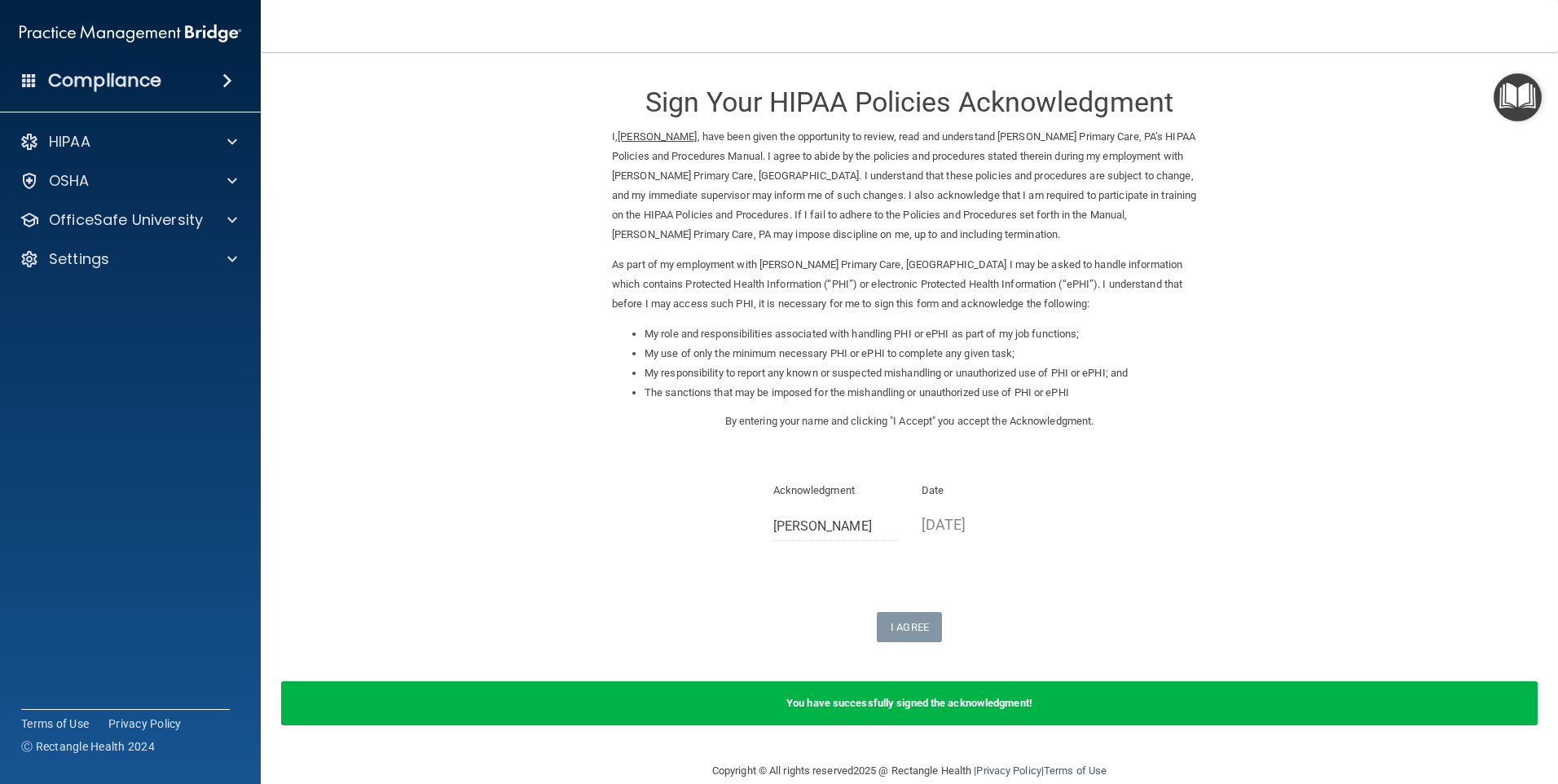
click at [708, 605] on div "Sign Your HIPAA Policies Acknowledgment I, [PERSON_NAME] , have been given the …" at bounding box center [909, 355] width 595 height 574
click at [73, 134] on p "HIPAA" at bounding box center [69, 142] width 41 height 20
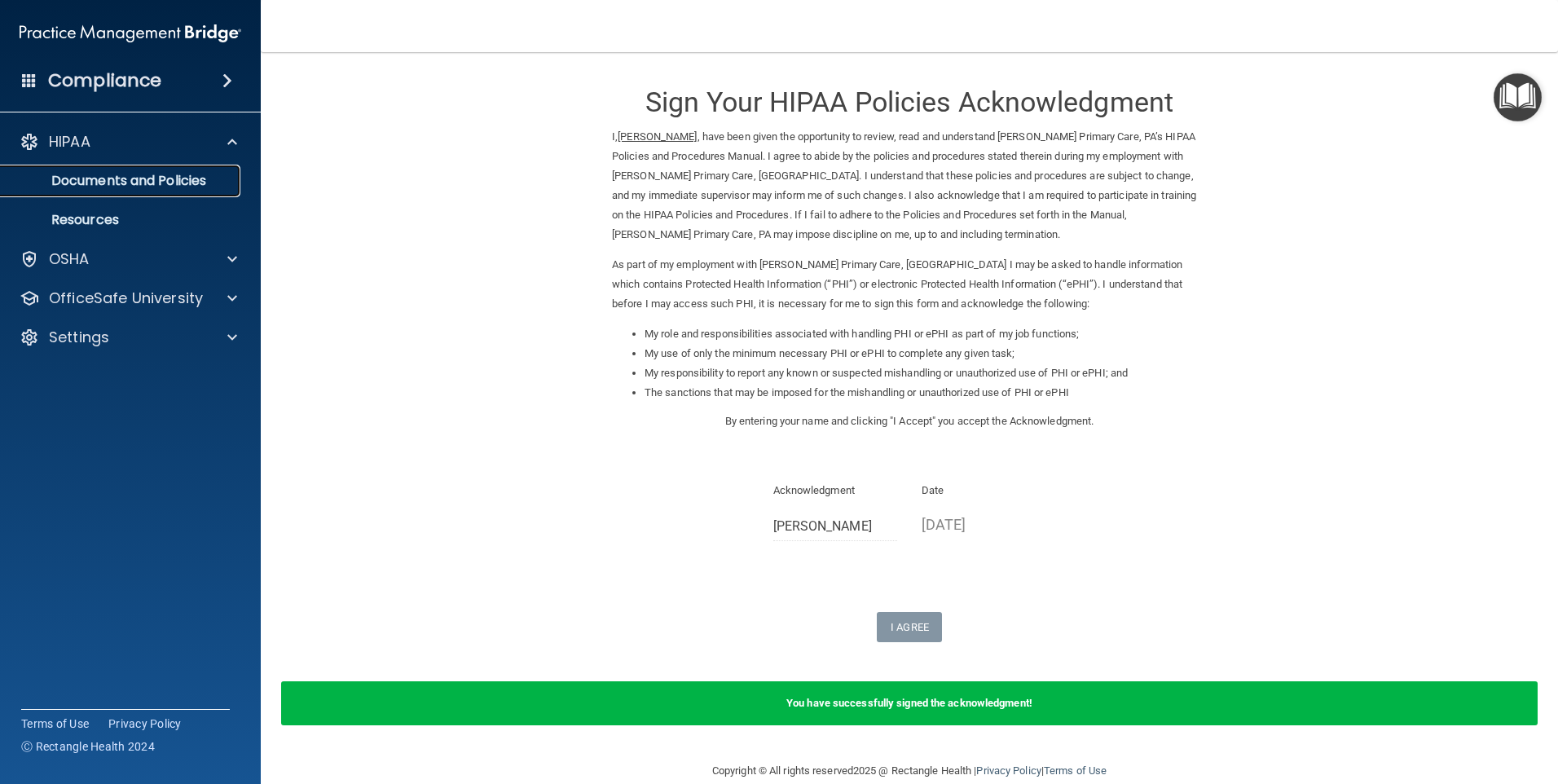
click at [136, 180] on p "Documents and Policies" at bounding box center [121, 180] width 222 height 16
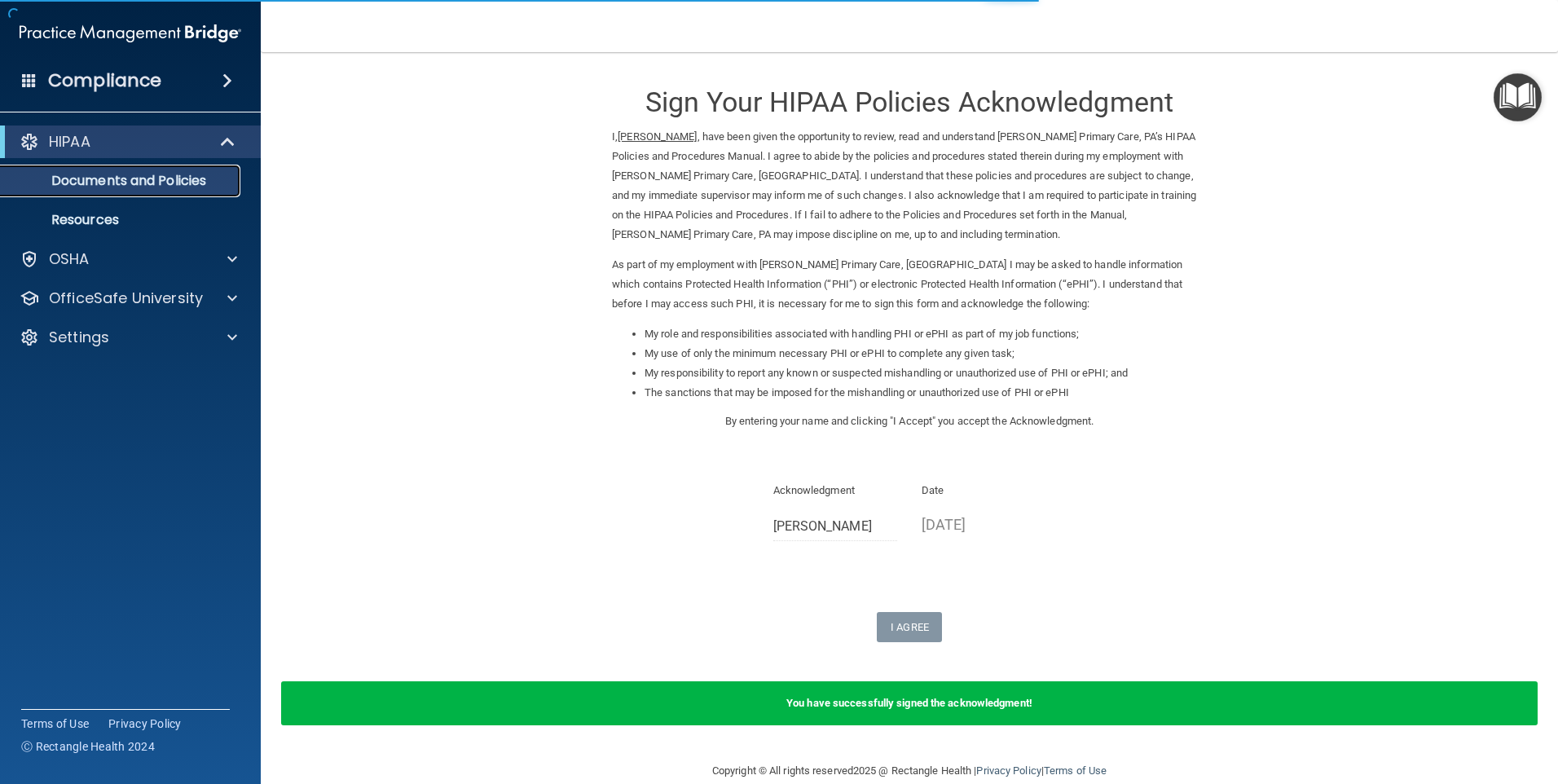
click at [136, 180] on p "Documents and Policies" at bounding box center [121, 180] width 222 height 16
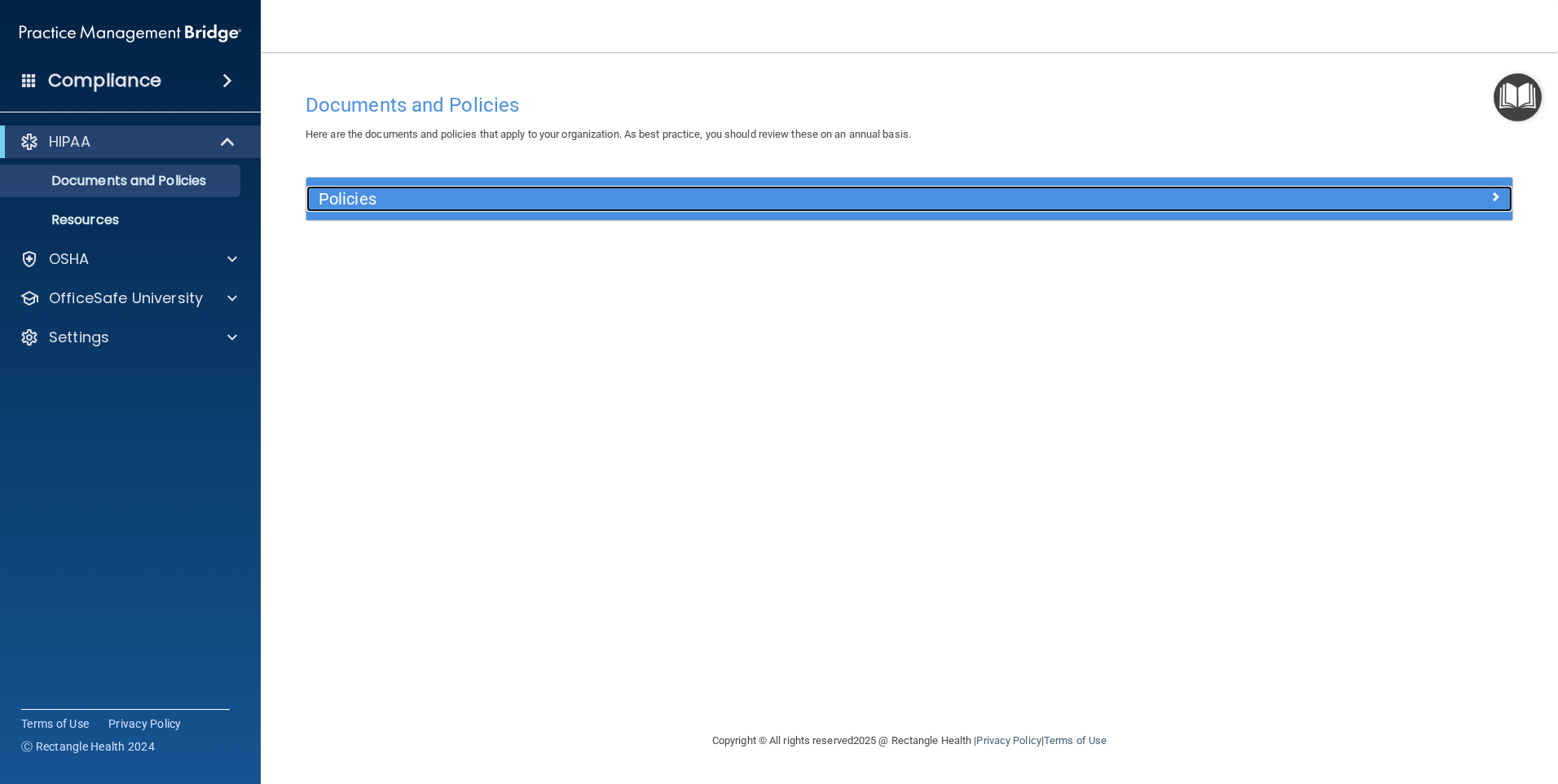
click at [1494, 192] on span at bounding box center [1495, 196] width 9 height 20
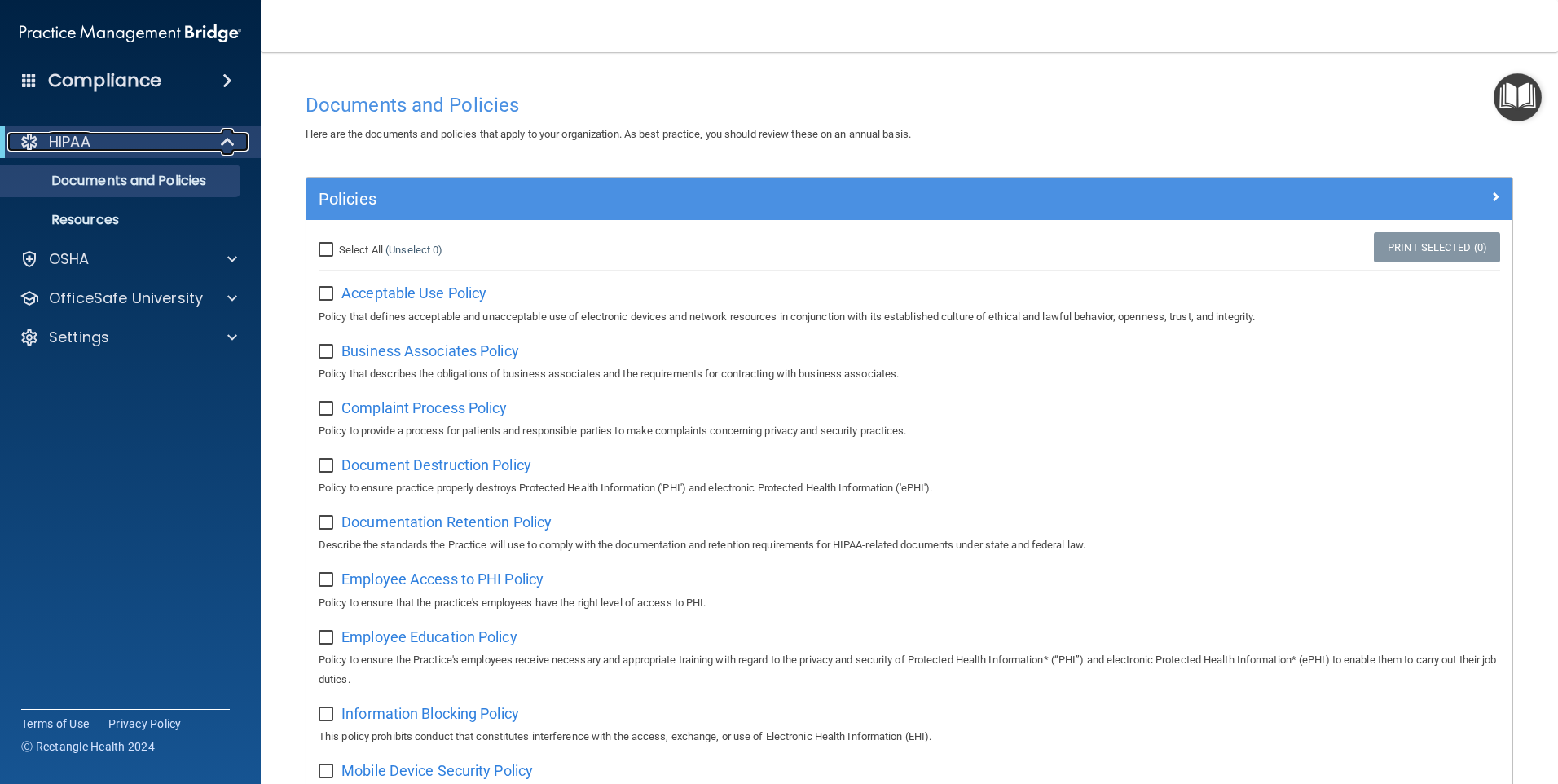
click at [208, 136] on div at bounding box center [228, 142] width 40 height 20
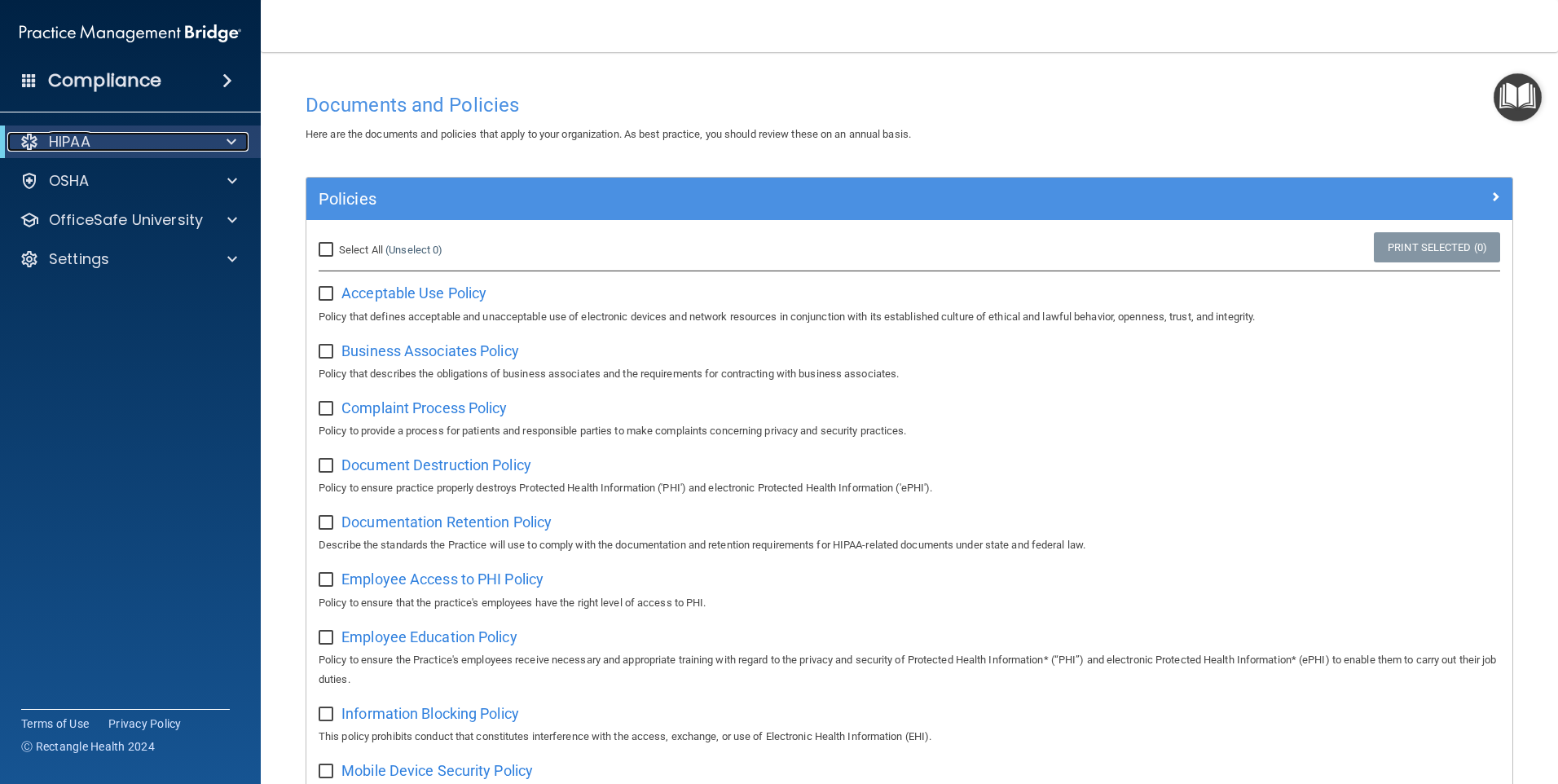
click at [46, 136] on div "HIPAA" at bounding box center [108, 142] width 202 height 20
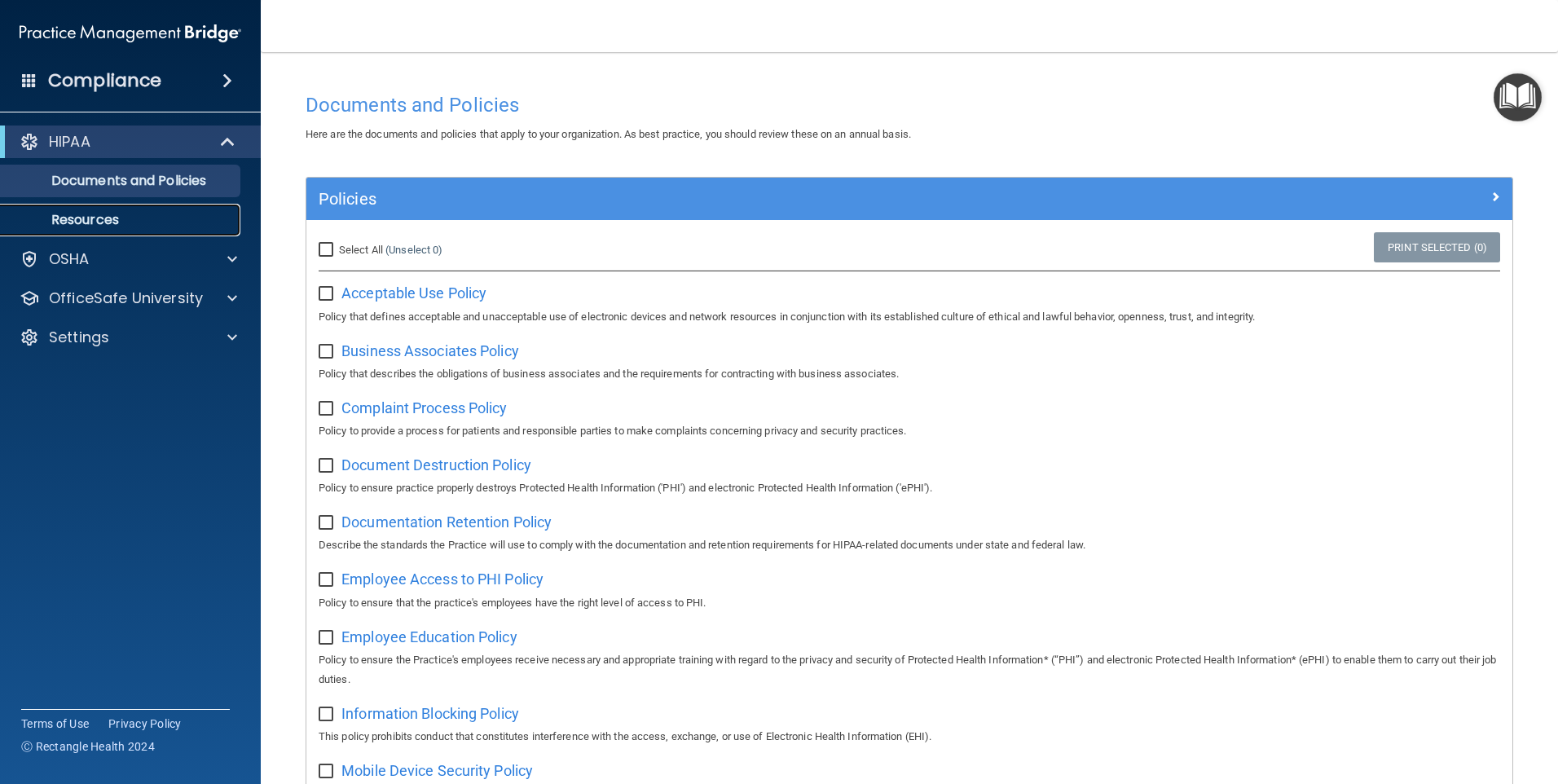
click at [66, 220] on p "Resources" at bounding box center [121, 220] width 222 height 16
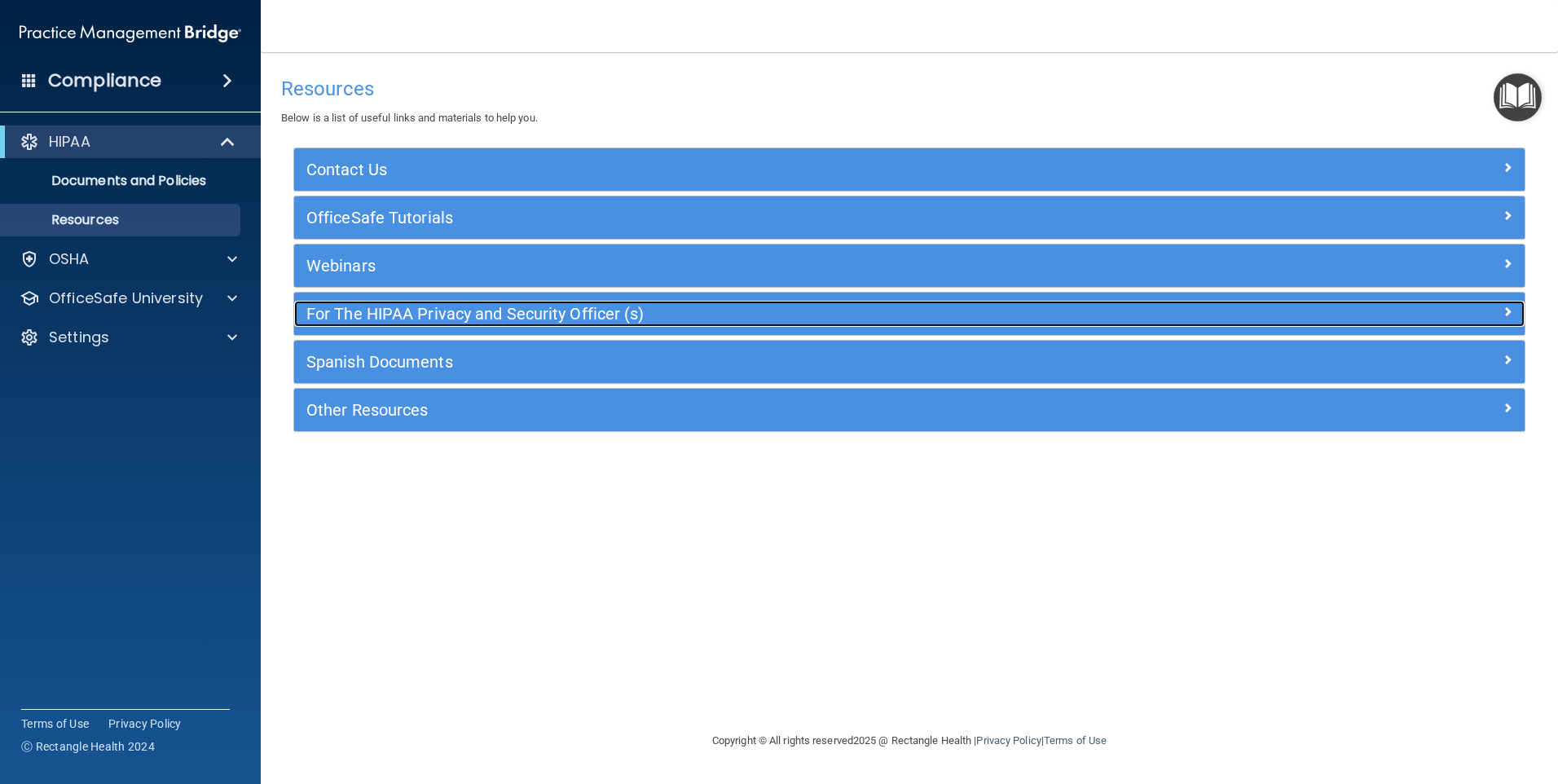
click at [561, 308] on h5 "For The HIPAA Privacy and Security Officer (s)" at bounding box center [756, 313] width 899 height 18
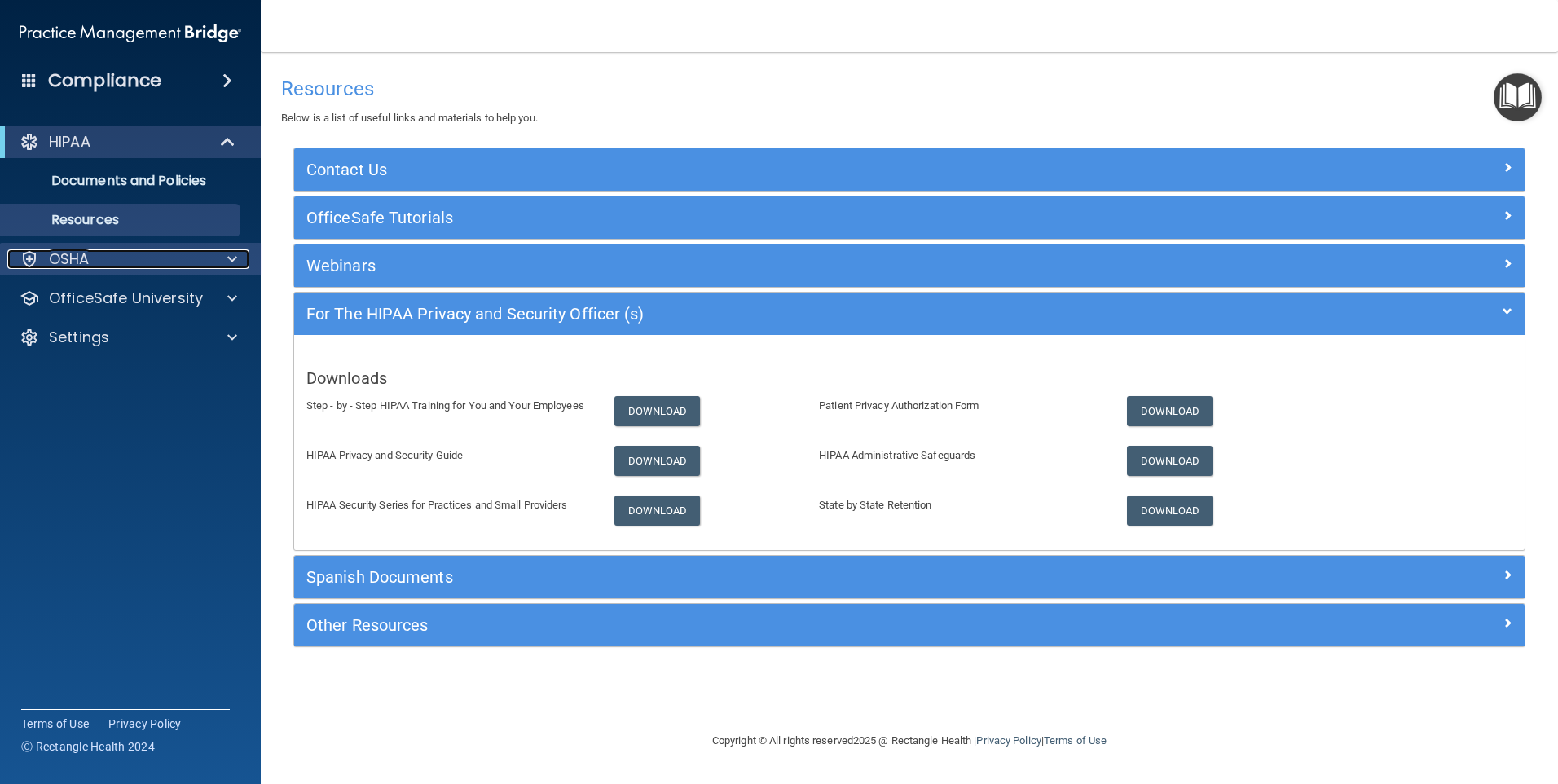
click at [69, 257] on p "OSHA" at bounding box center [69, 259] width 40 height 20
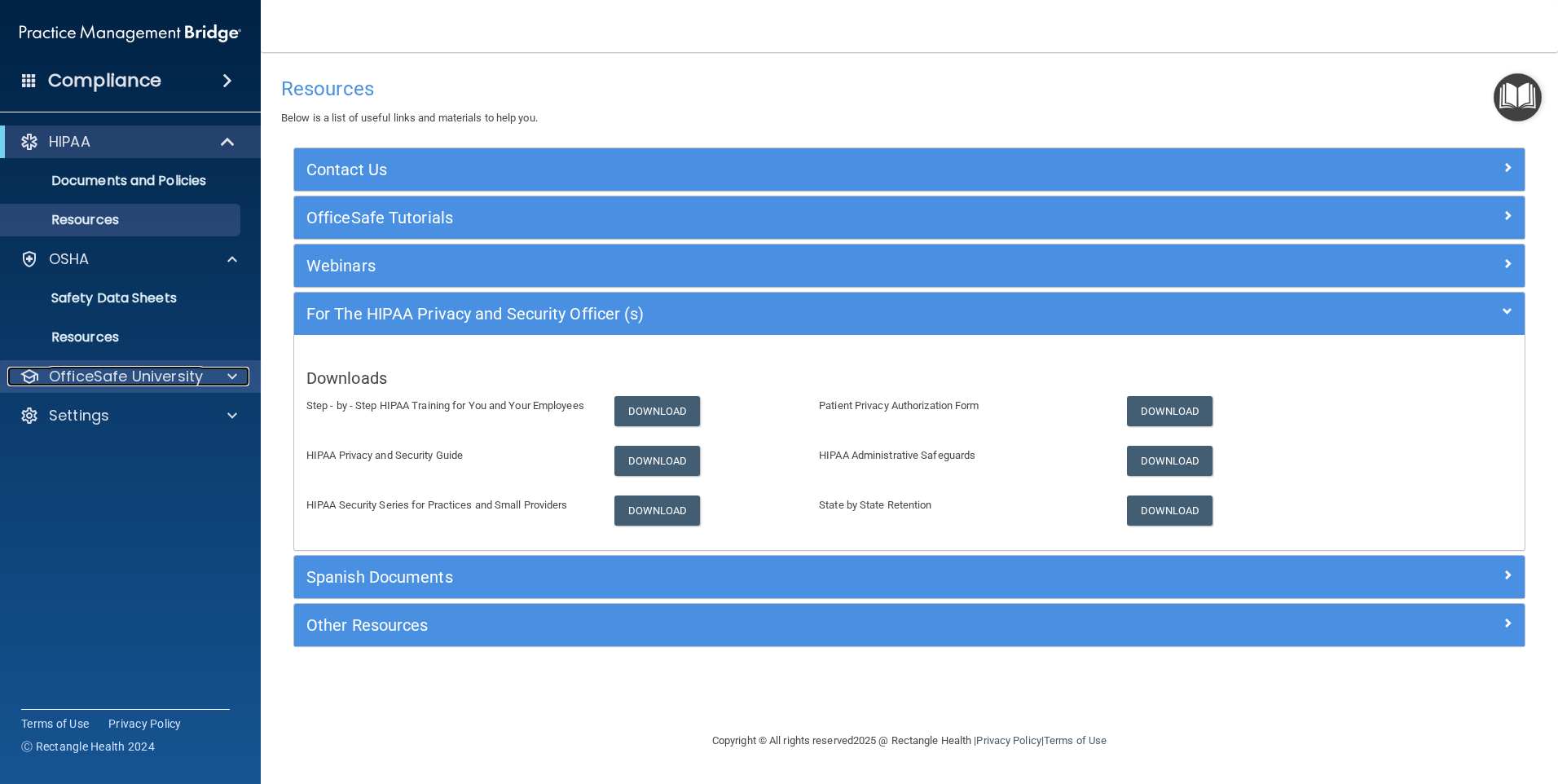
click at [160, 367] on p "OfficeSafe University" at bounding box center [126, 376] width 154 height 20
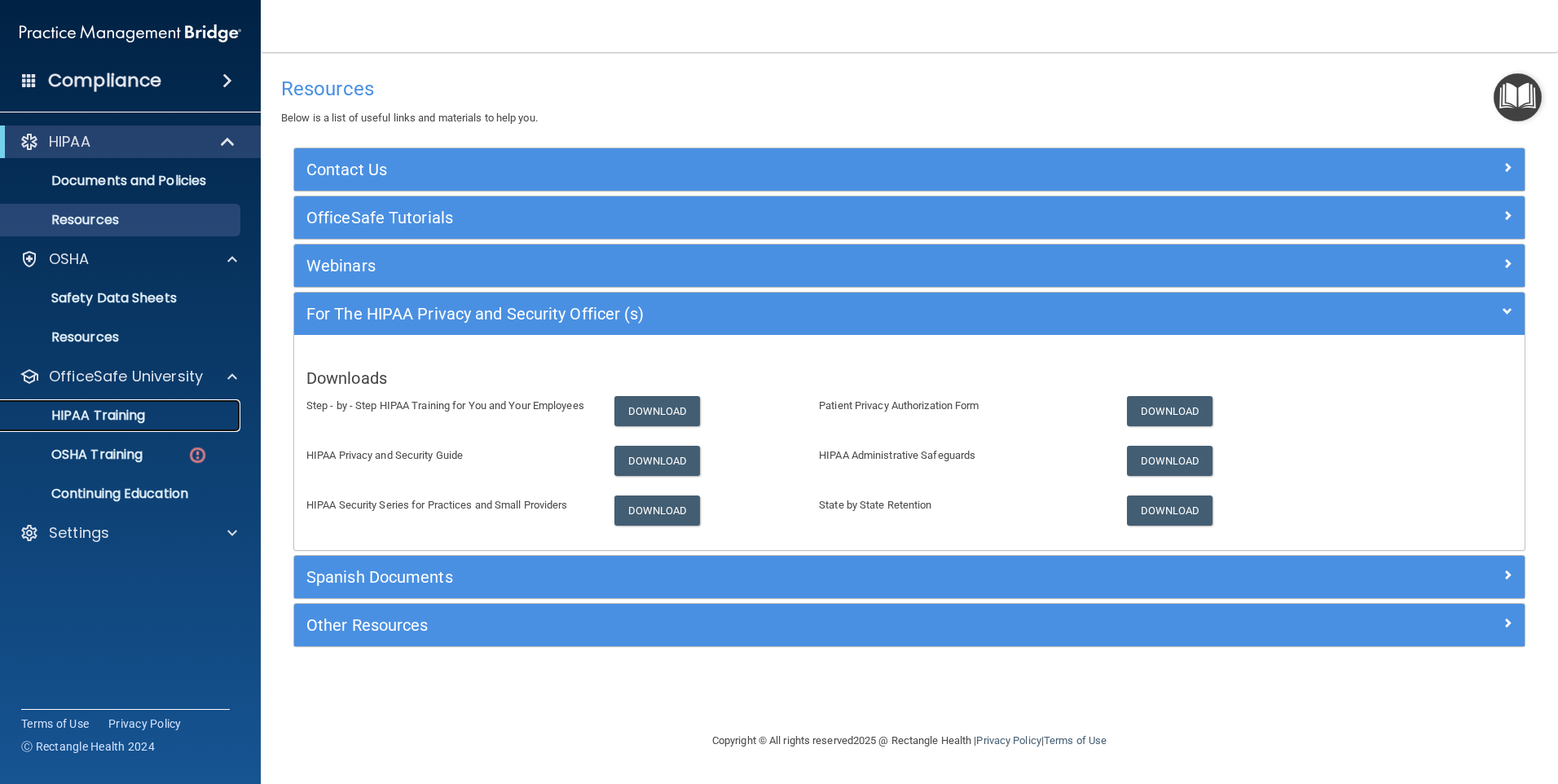
click at [140, 411] on p "HIPAA Training" at bounding box center [77, 415] width 135 height 16
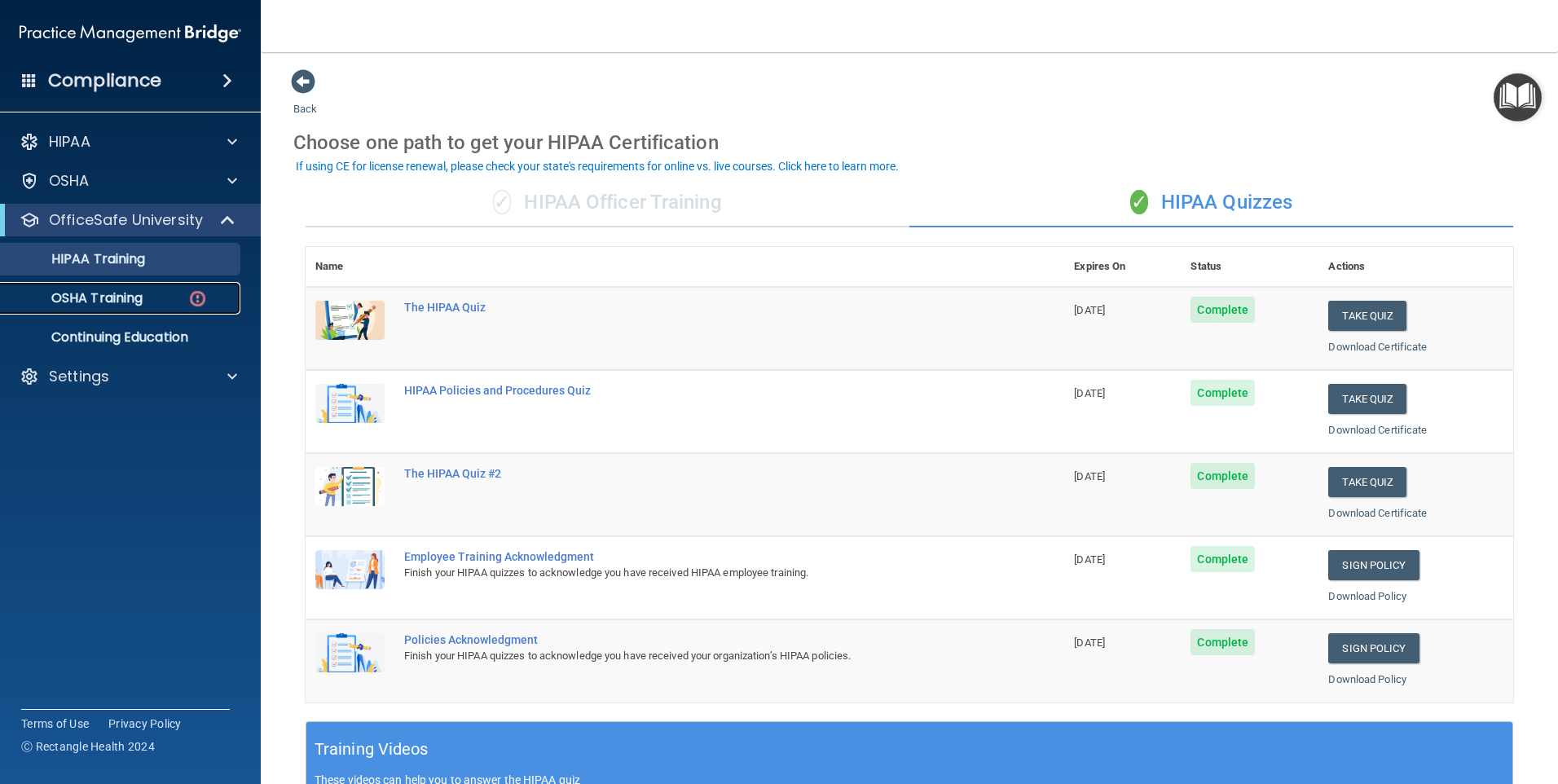
click at [122, 297] on p "OSHA Training" at bounding box center [76, 298] width 132 height 16
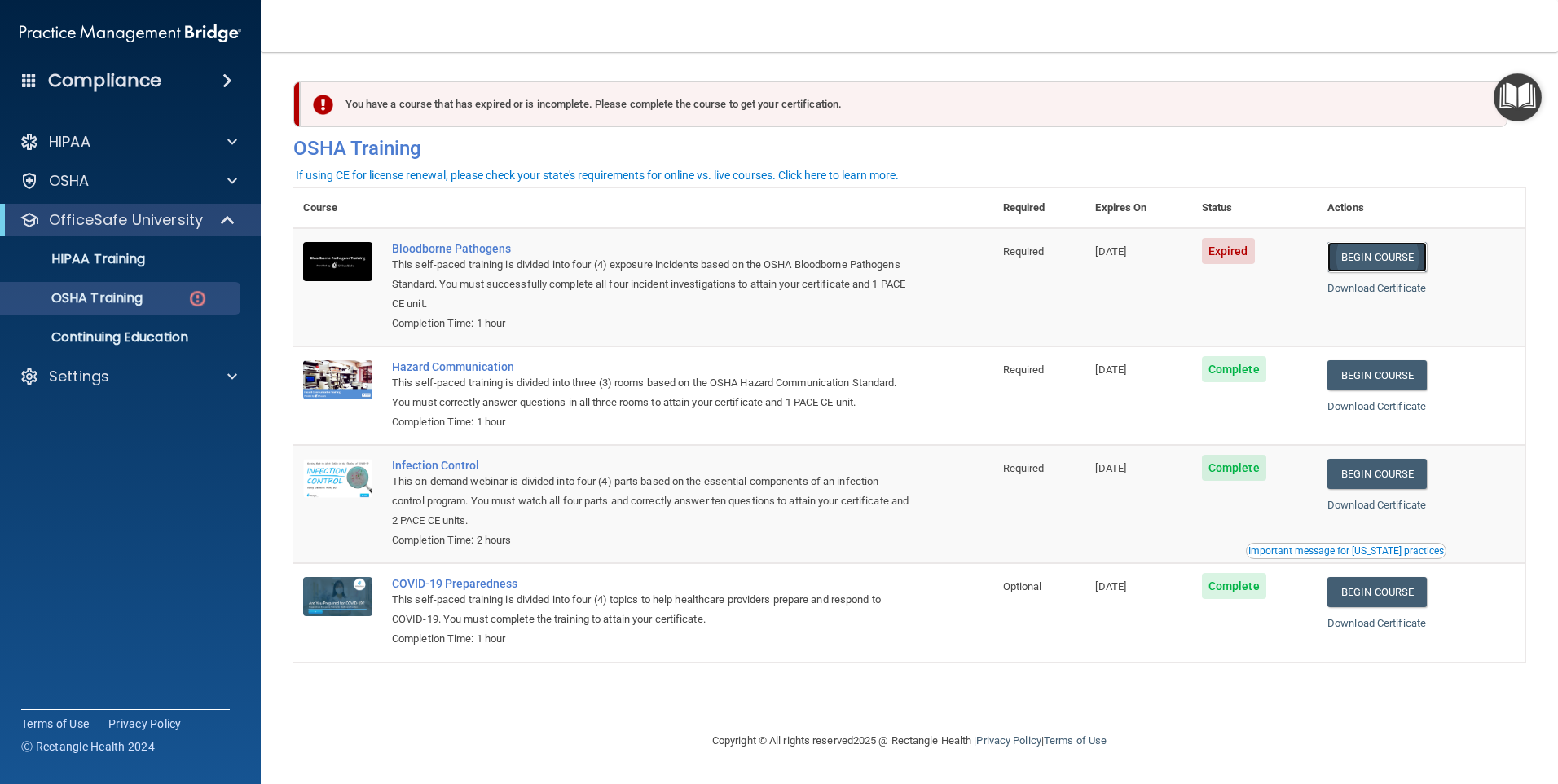
click at [1392, 257] on link "Begin Course" at bounding box center [1377, 256] width 100 height 30
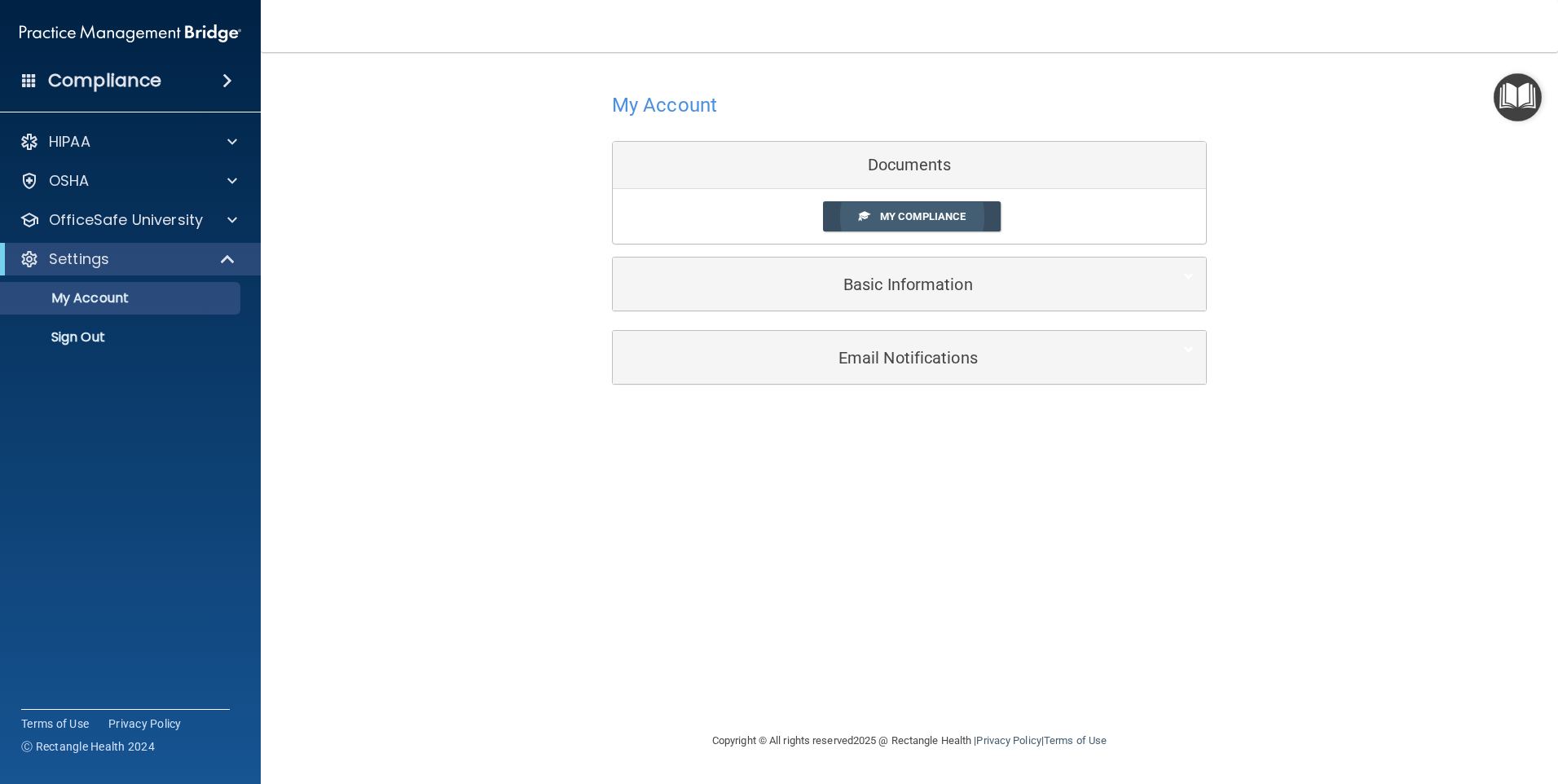
click at [902, 214] on span "My Compliance" at bounding box center [923, 216] width 86 height 12
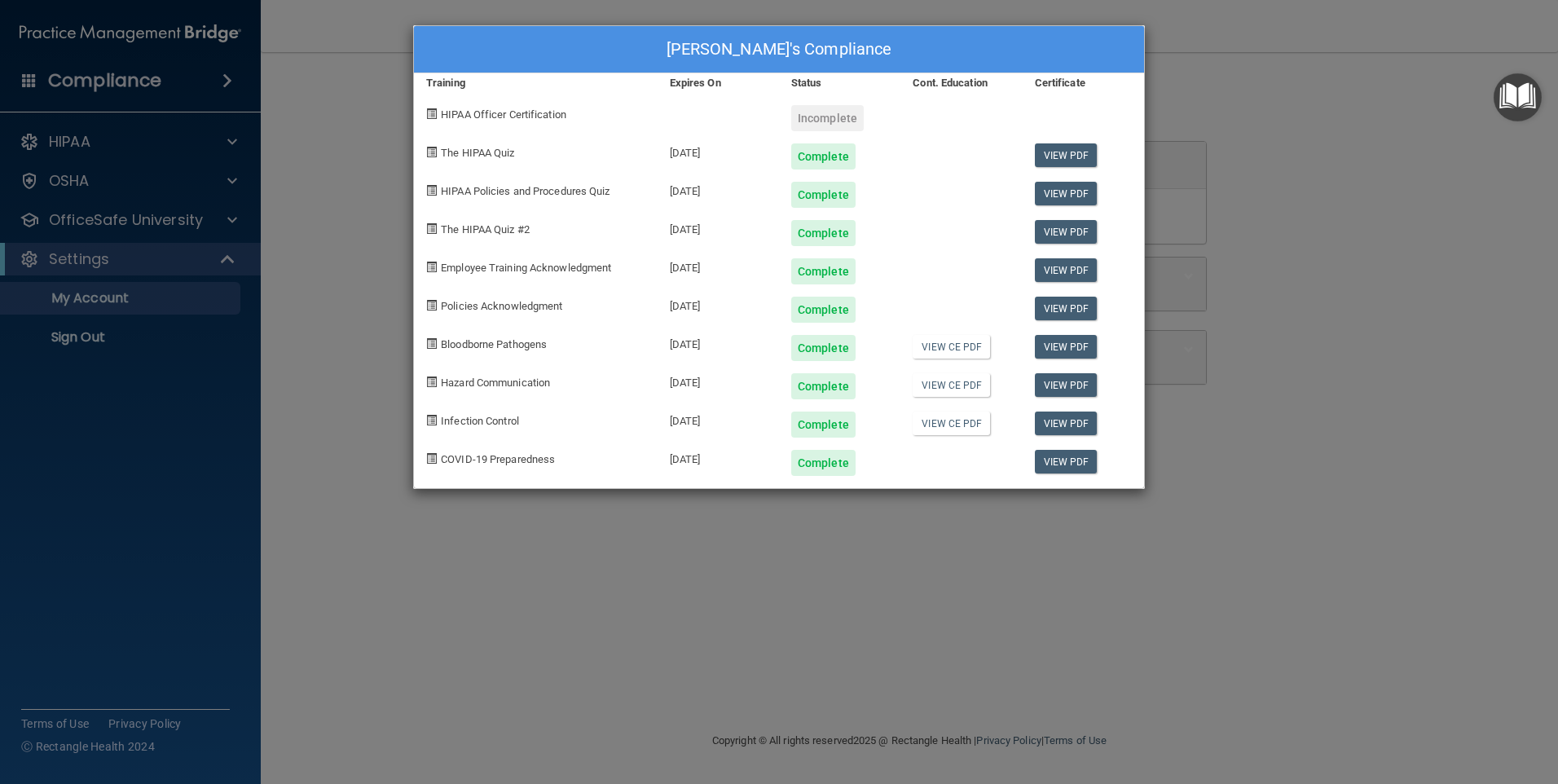
click at [838, 121] on div "Incomplete" at bounding box center [827, 118] width 73 height 26
drag, startPoint x: 421, startPoint y: 108, endPoint x: 450, endPoint y: 112, distance: 29.3
click at [438, 111] on div "HIPAA Officer Certification" at bounding box center [536, 112] width 244 height 39
click at [500, 118] on span "HIPAA Officer Certification" at bounding box center [504, 114] width 125 height 12
click at [624, 107] on div "HIPAA Officer Certification" at bounding box center [536, 112] width 244 height 39
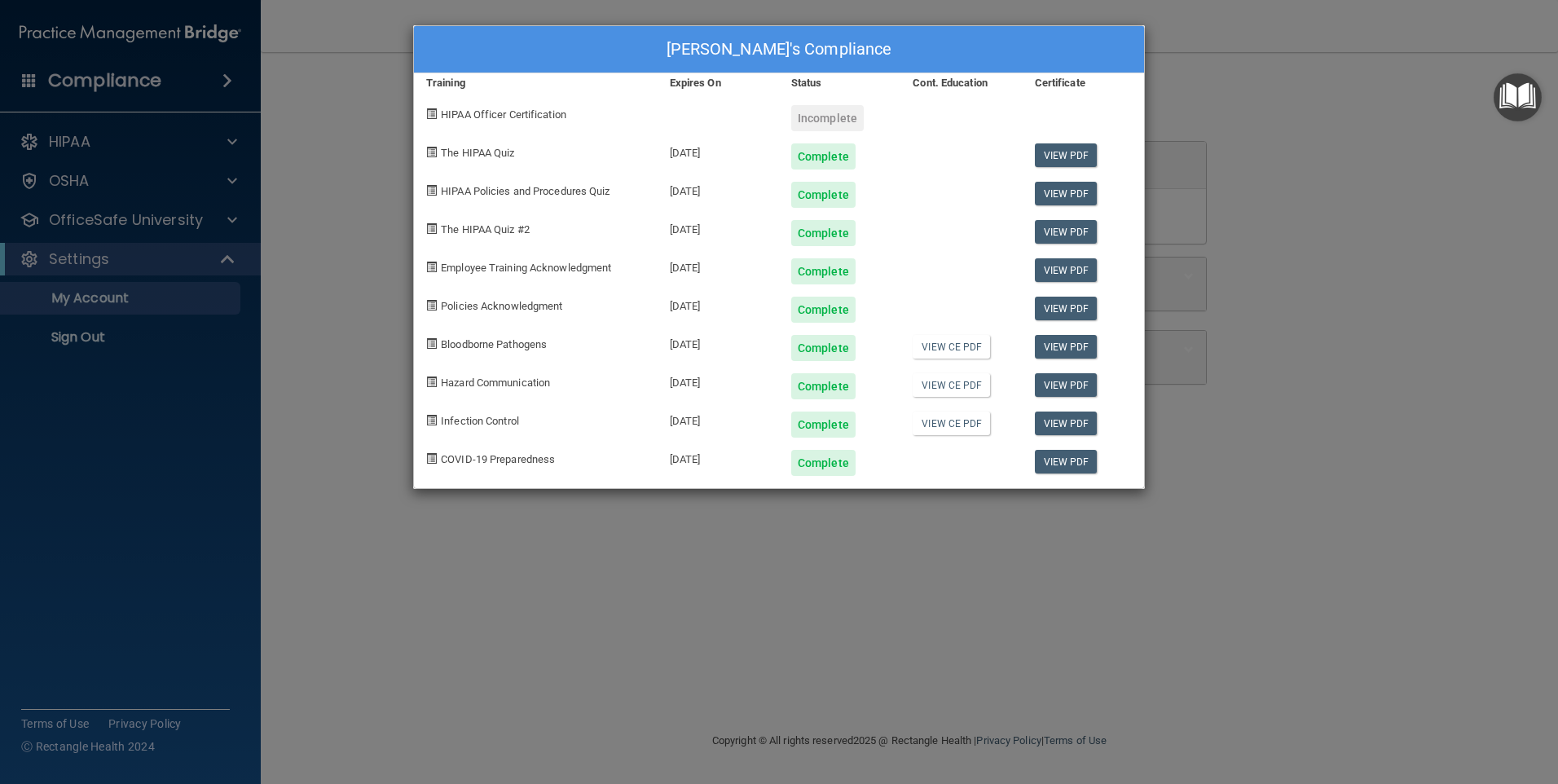
click at [835, 118] on div "Incomplete" at bounding box center [827, 118] width 73 height 26
drag, startPoint x: 918, startPoint y: 35, endPoint x: 1368, endPoint y: 254, distance: 500.5
click at [1368, 254] on div "Yvette Hoe's Compliance Training Expires On Status Cont. Education Certificate …" at bounding box center [779, 392] width 1558 height 784
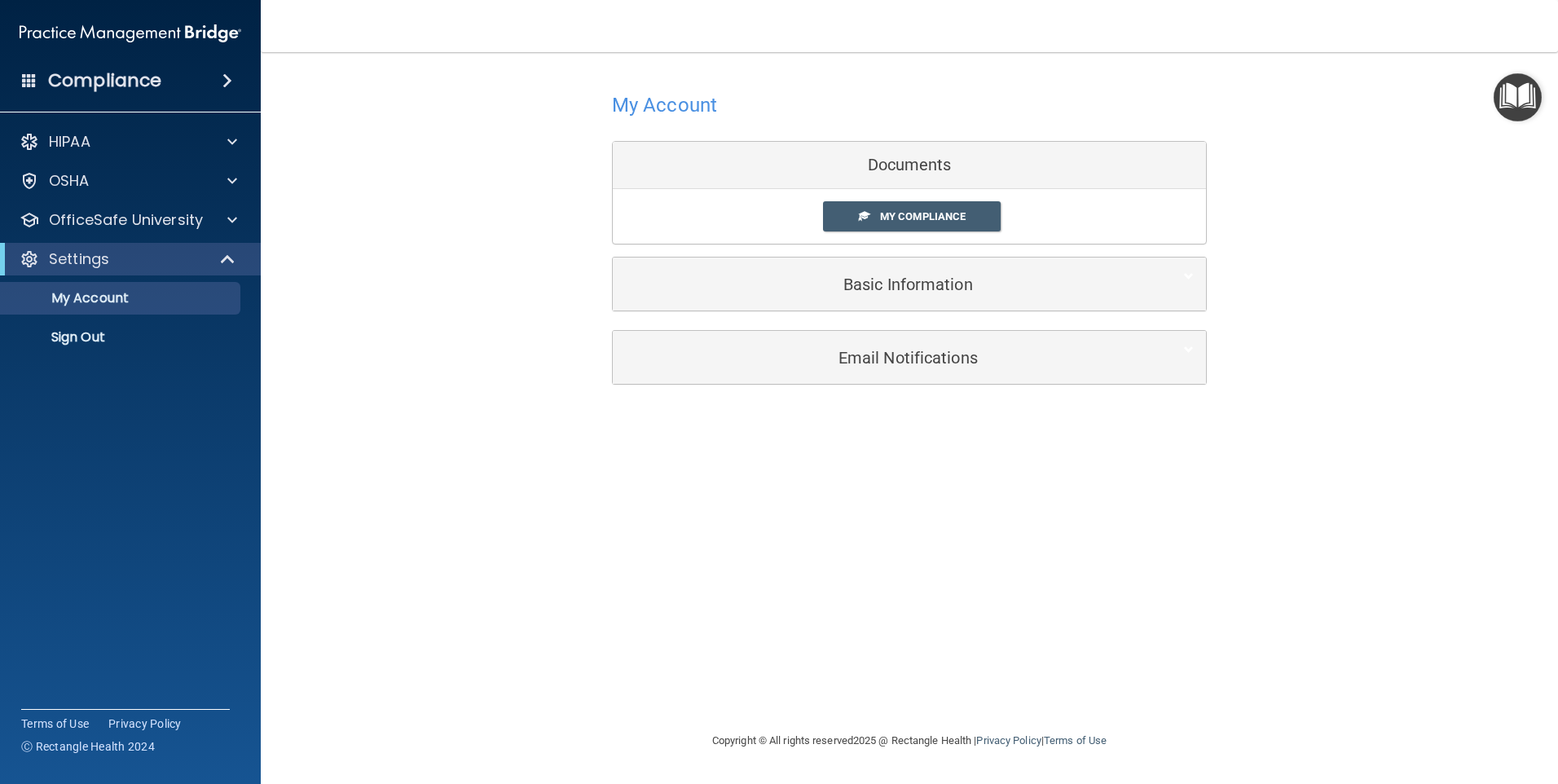
click at [909, 166] on div "Documents" at bounding box center [909, 165] width 594 height 47
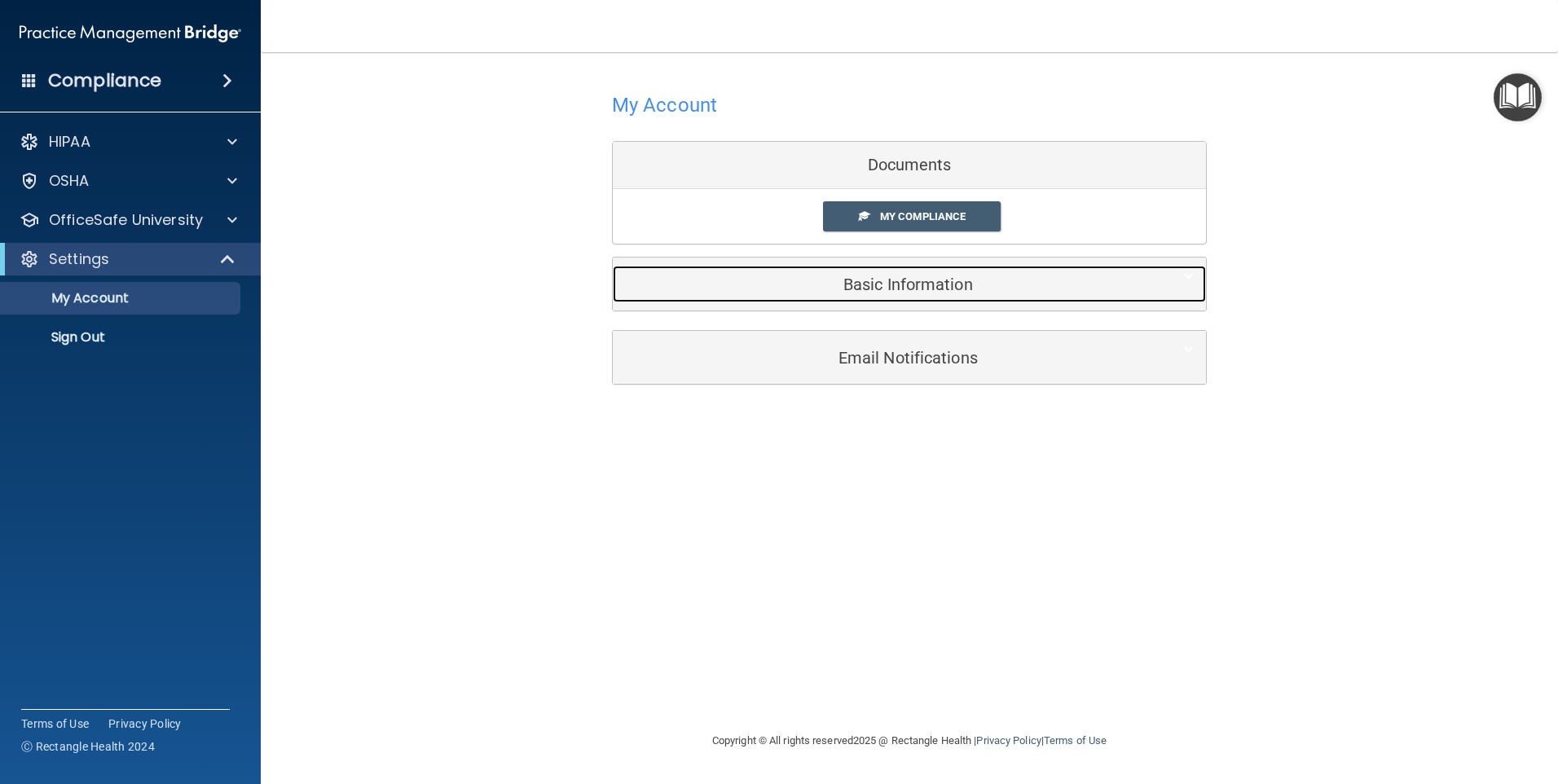
click at [919, 285] on h5 "Basic Information" at bounding box center [885, 284] width 519 height 18
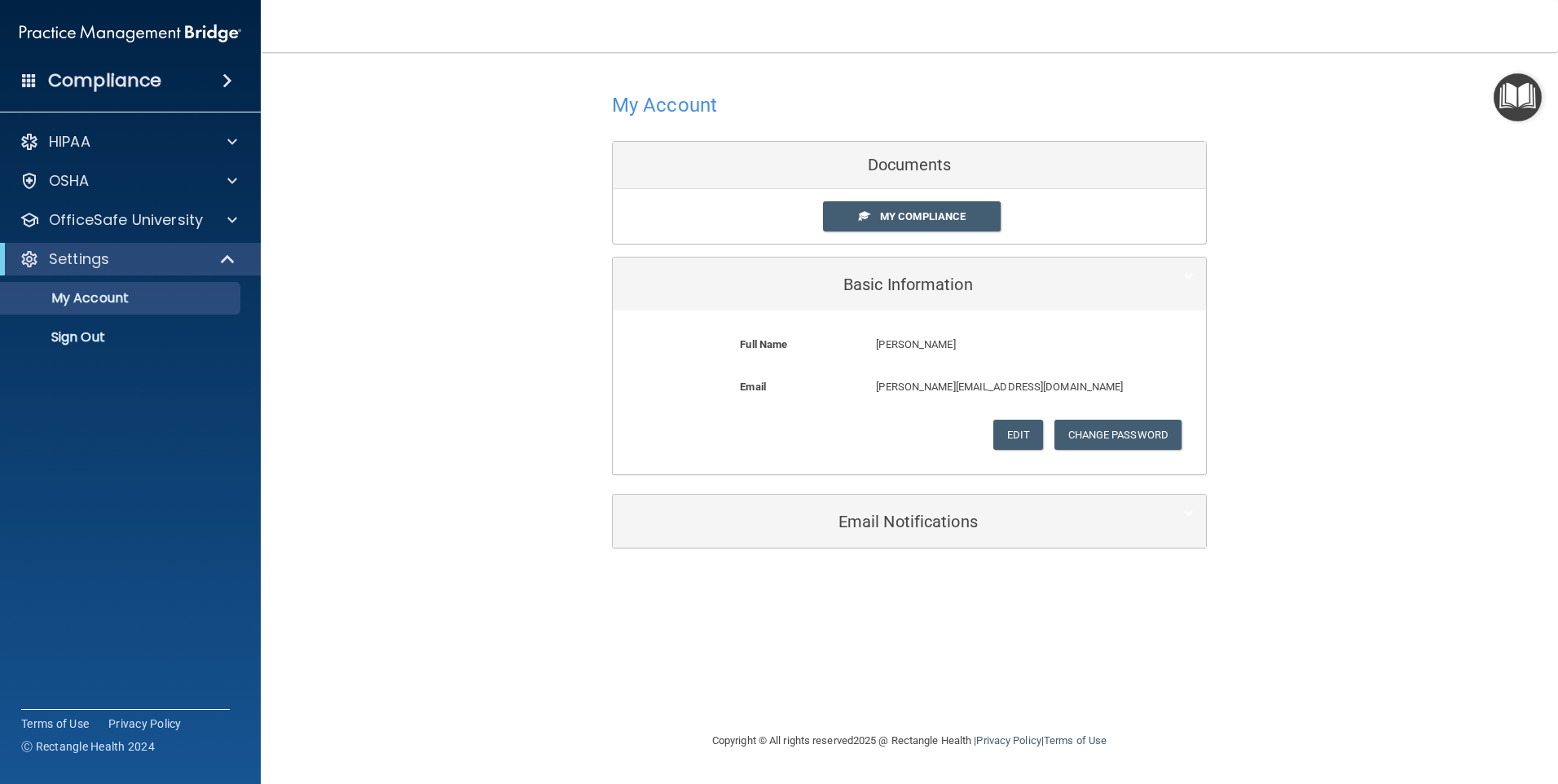
click at [956, 600] on div "My Account Documents My Compliance My Compliance My BAA Basic Information Full …" at bounding box center [909, 391] width 1232 height 646
click at [1331, 280] on div "My Account Documents My Compliance My Compliance My BAA Basic Information Full …" at bounding box center [909, 317] width 1232 height 498
click at [927, 206] on link "My Compliance" at bounding box center [912, 216] width 178 height 30
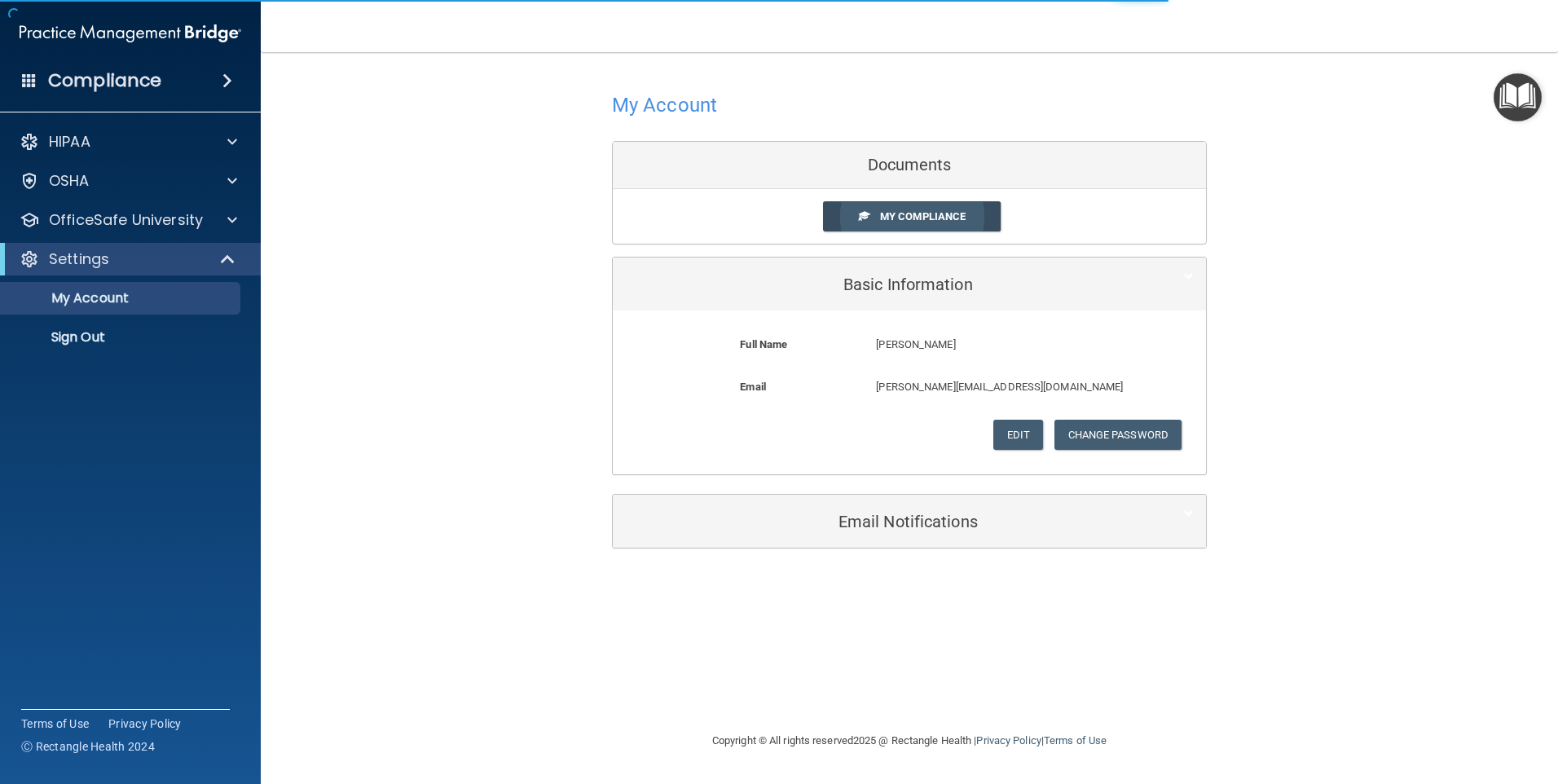
click at [927, 210] on span "My Compliance" at bounding box center [923, 216] width 86 height 12
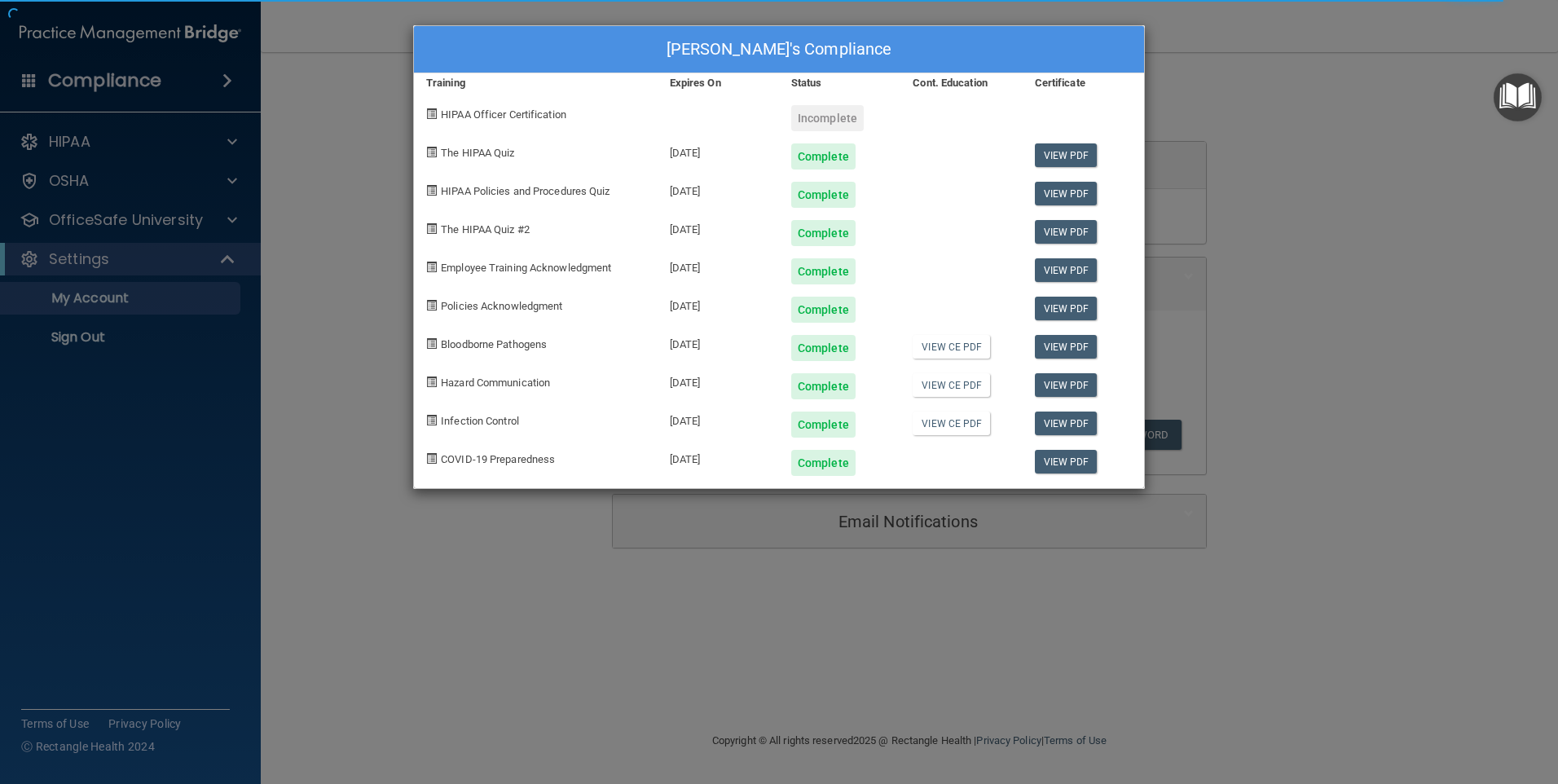
click at [431, 109] on span at bounding box center [432, 113] width 10 height 10
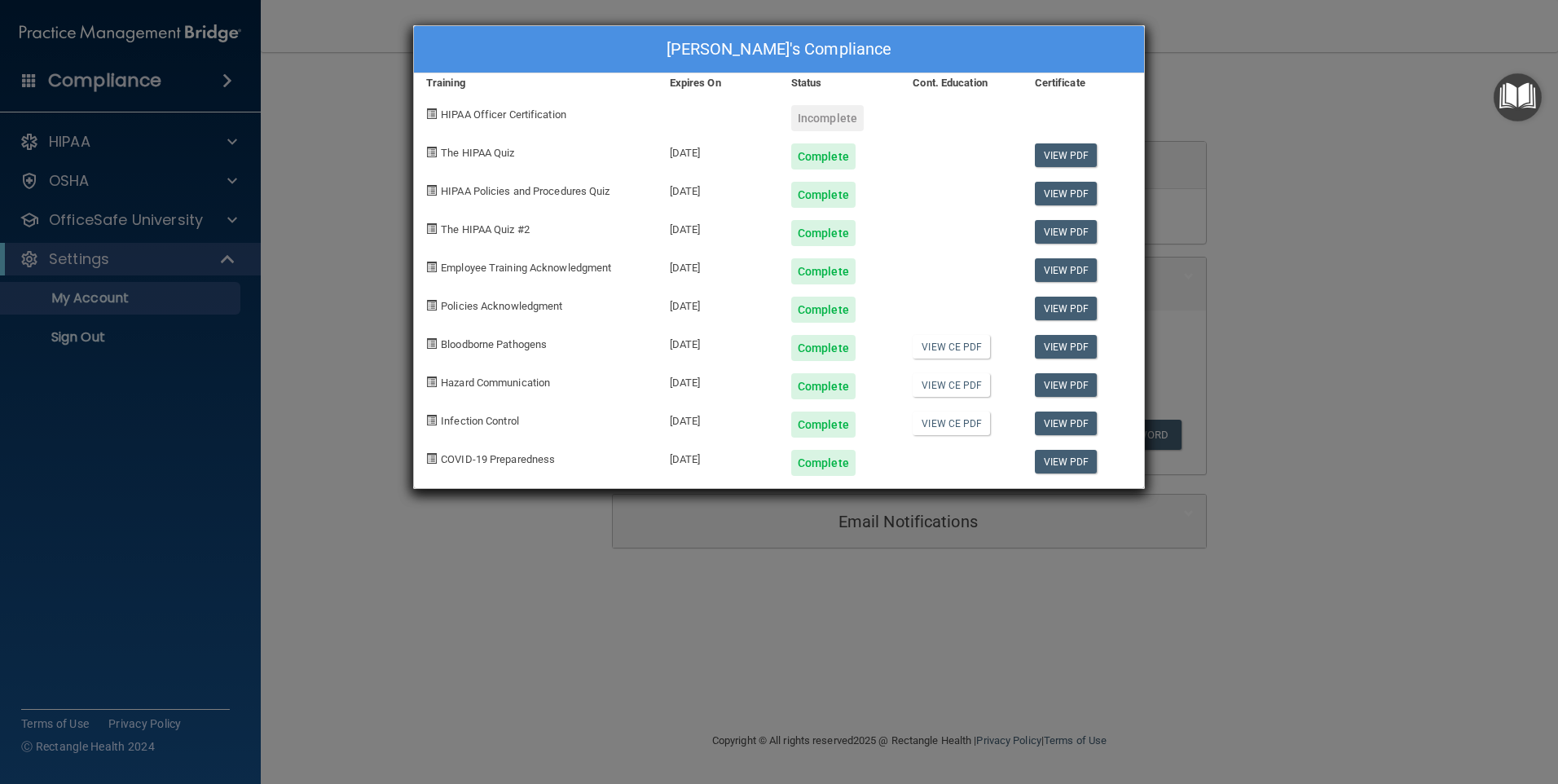
click at [1361, 178] on div "Yvette Hoe's Compliance Training Expires On Status Cont. Education Certificate …" at bounding box center [779, 392] width 1558 height 784
click at [68, 177] on div "Yvette Hoe's Compliance Training Expires On Status Cont. Education Certificate …" at bounding box center [779, 392] width 1558 height 784
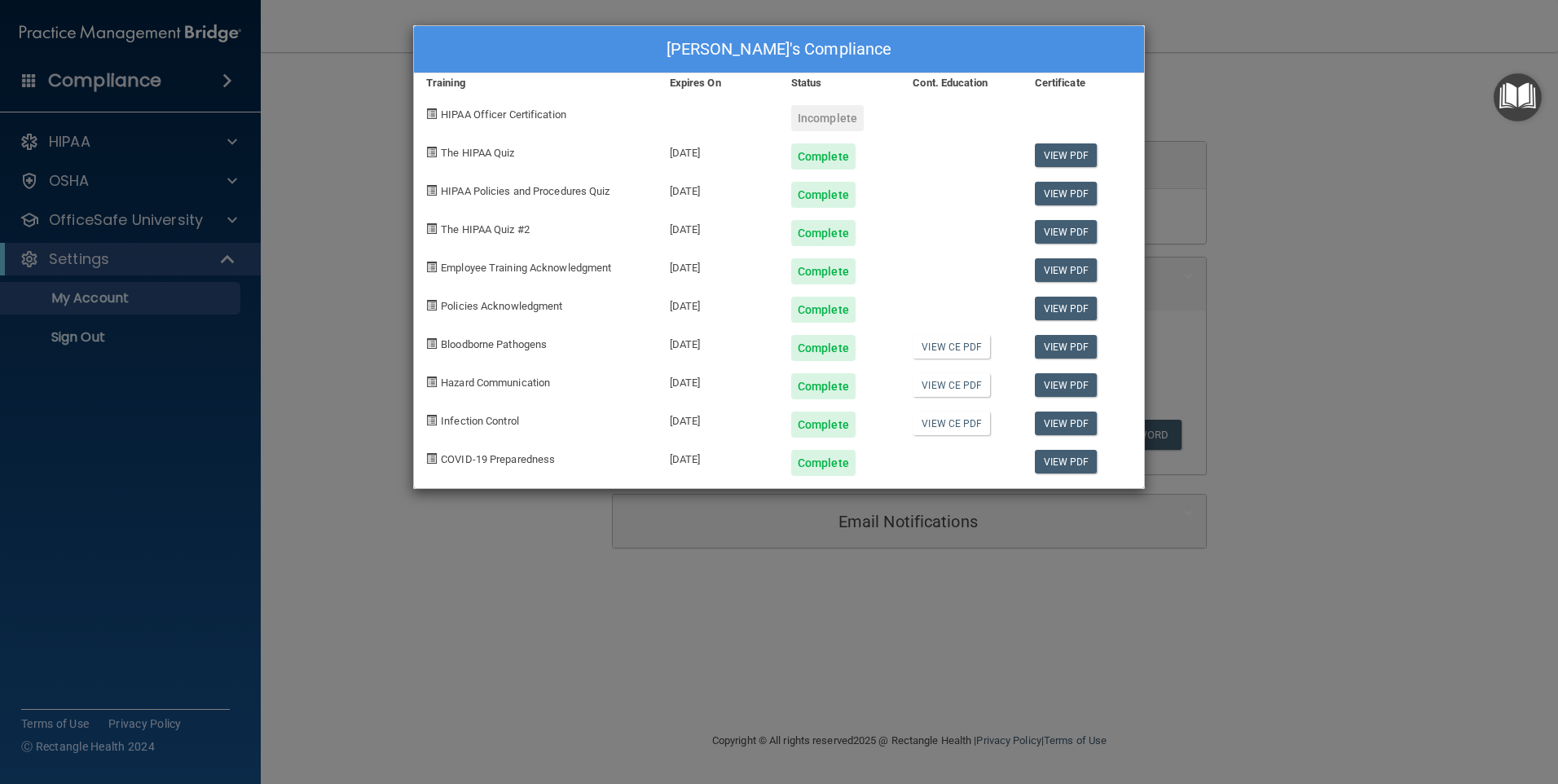
click at [69, 177] on div "Yvette Hoe's Compliance Training Expires On Status Cont. Education Certificate …" at bounding box center [779, 392] width 1558 height 784
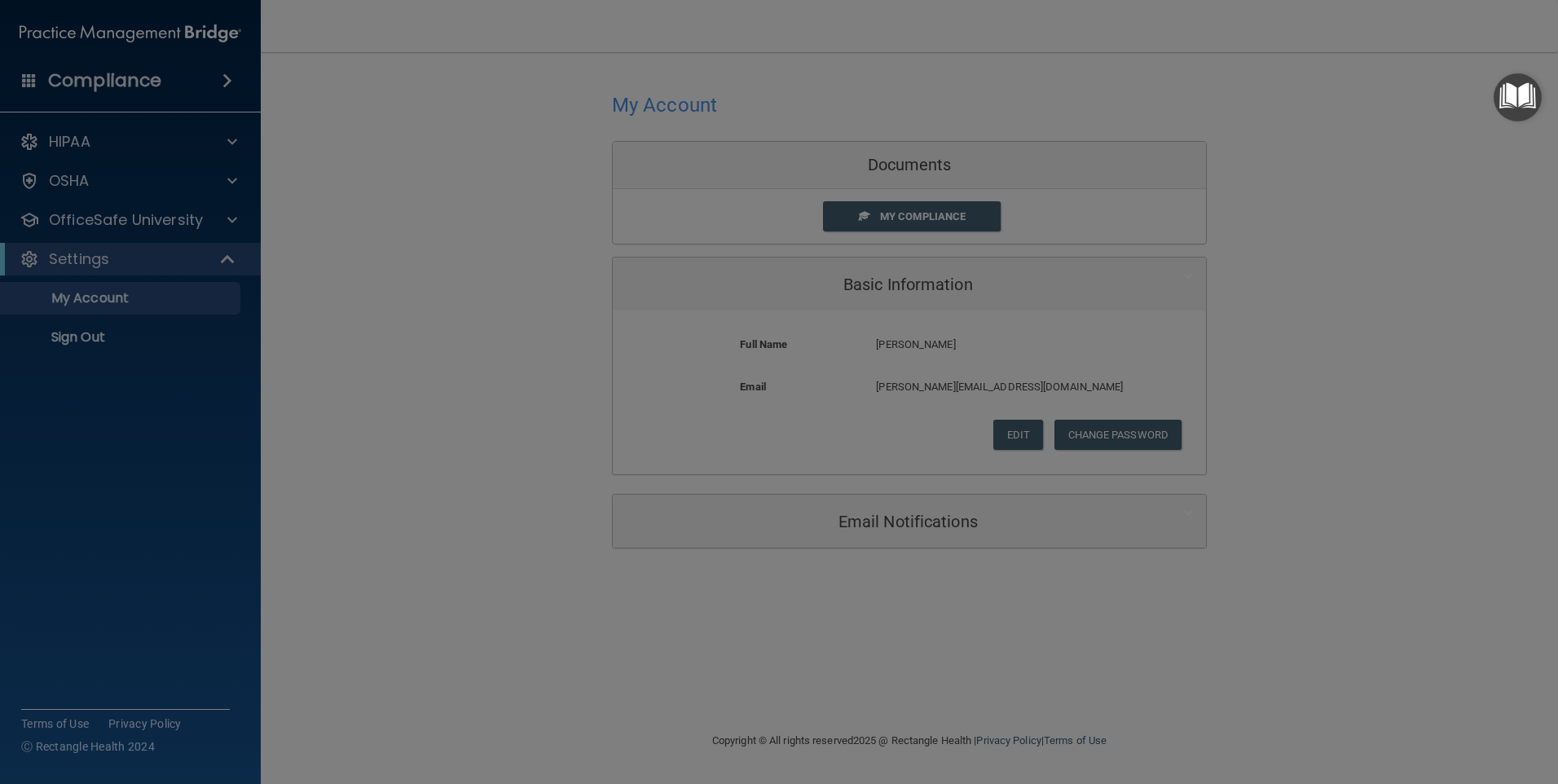
click at [69, 177] on div "Yvette Hoe's Compliance Training Expires On Status Cont. Education Certificate …" at bounding box center [779, 392] width 1558 height 784
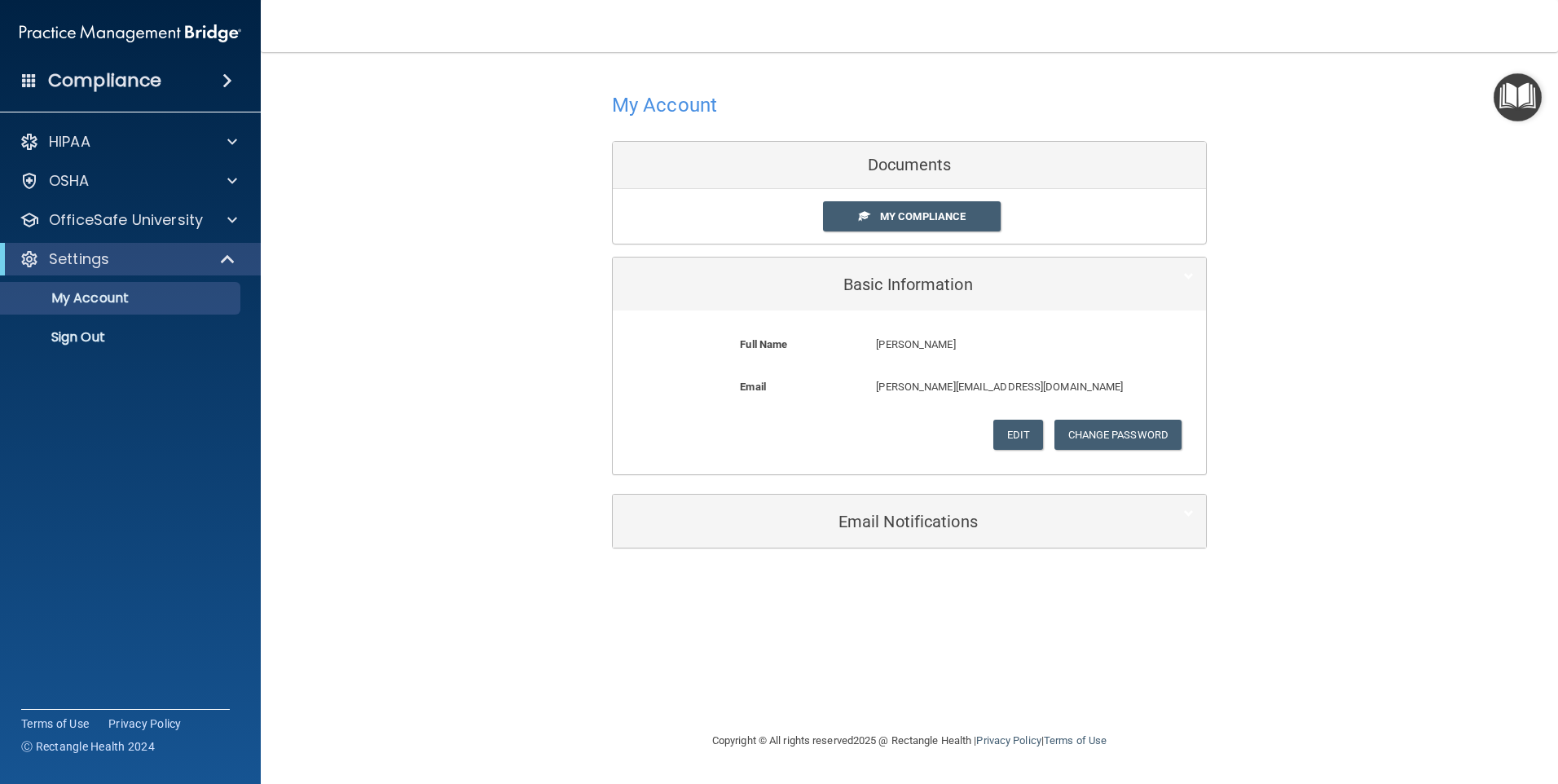
click at [939, 168] on div "Documents" at bounding box center [909, 165] width 594 height 47
drag, startPoint x: 938, startPoint y: 171, endPoint x: 923, endPoint y: 211, distance: 42.7
click at [923, 211] on span "My Compliance" at bounding box center [923, 216] width 86 height 12
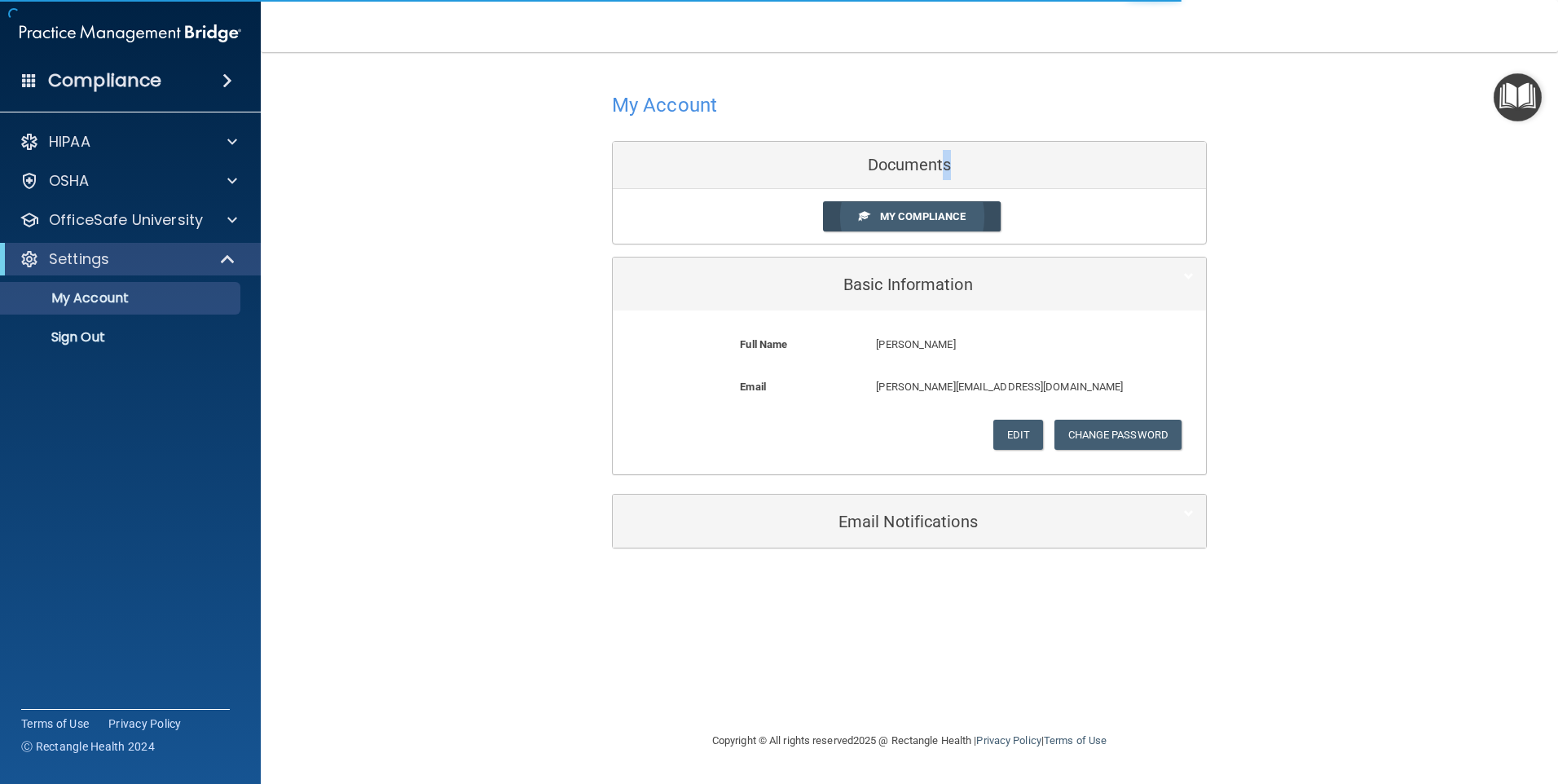
click at [922, 214] on span "My Compliance" at bounding box center [923, 216] width 86 height 12
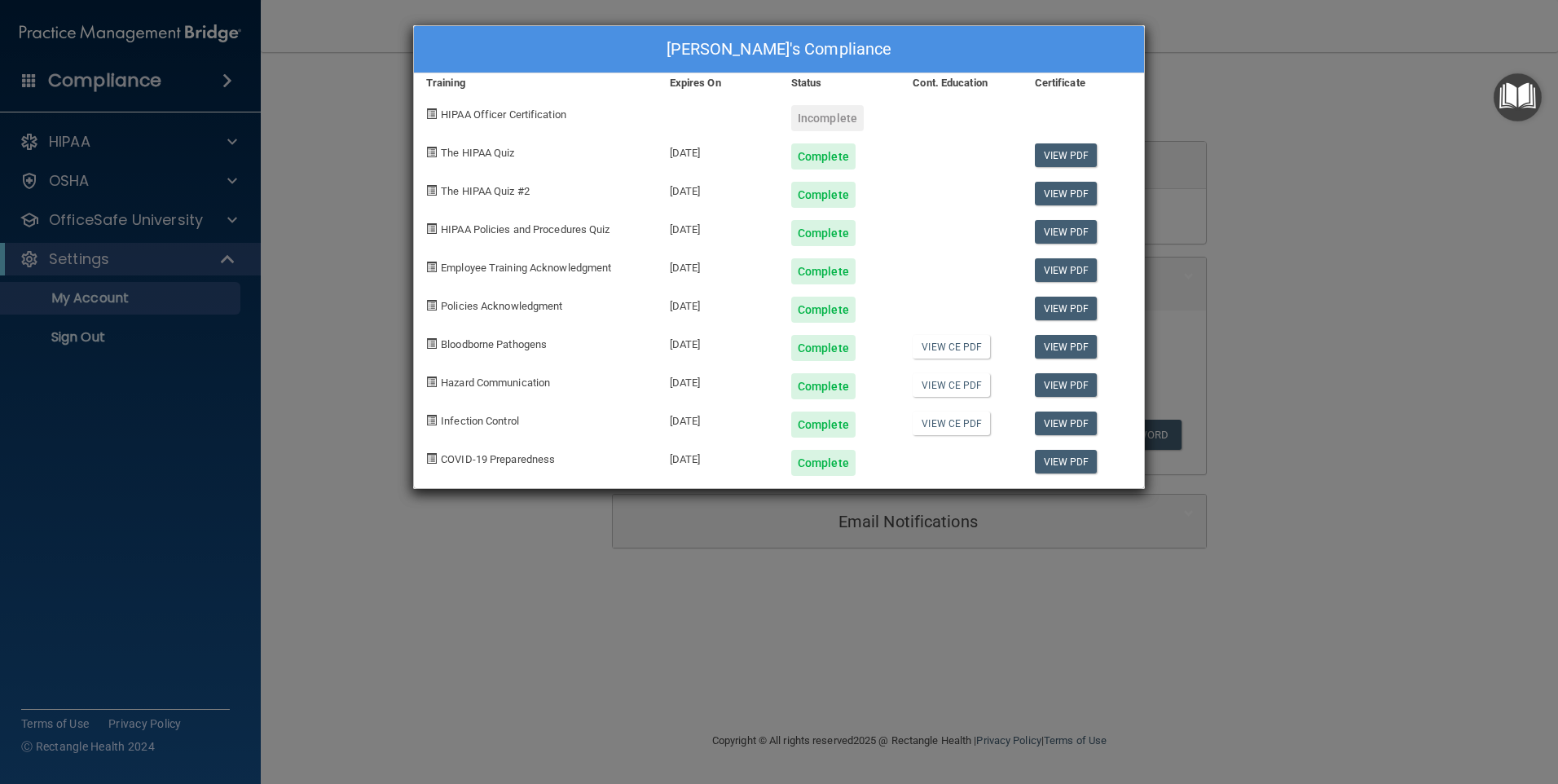
click at [829, 114] on div "Incomplete" at bounding box center [827, 118] width 73 height 26
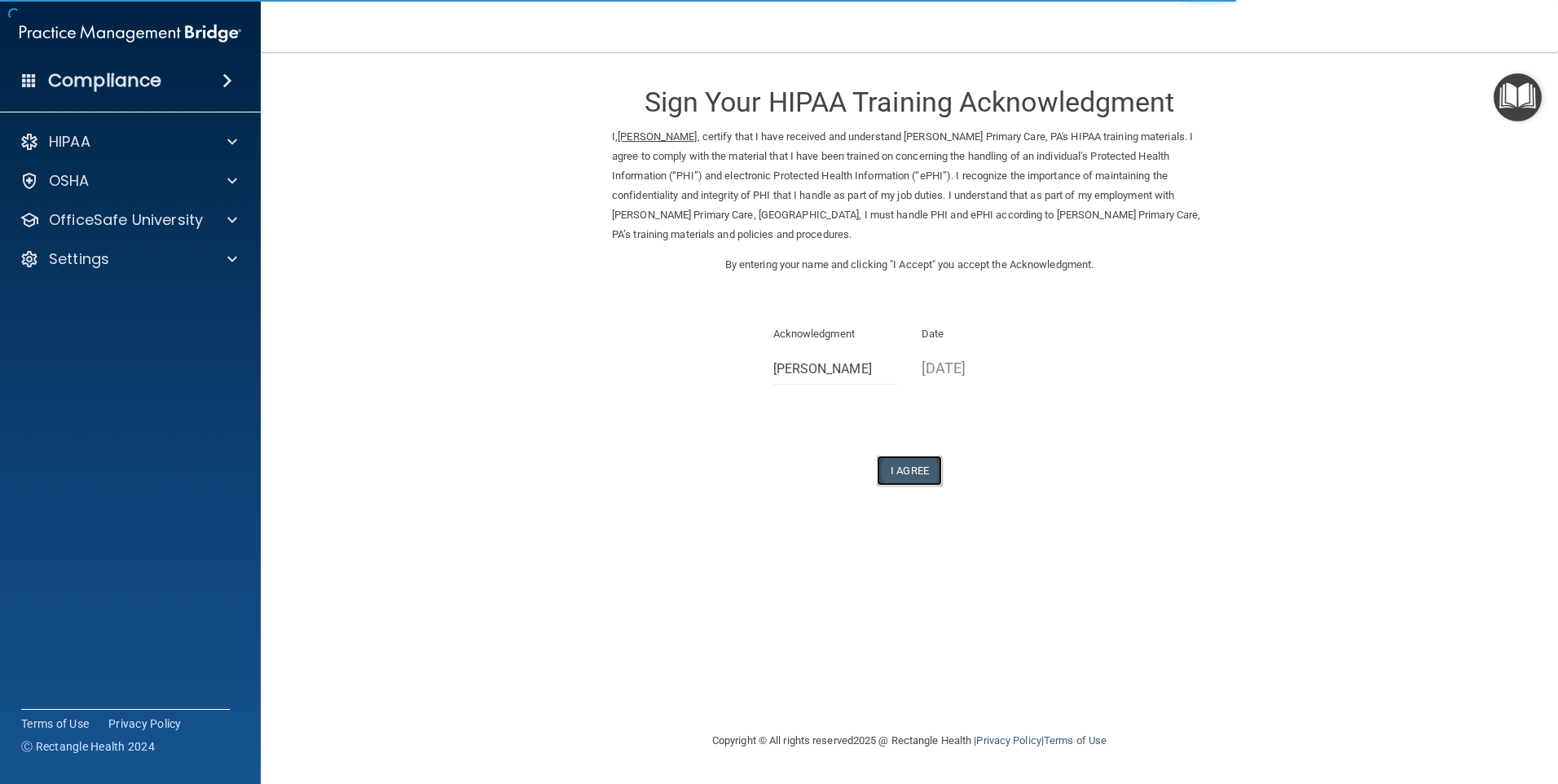
click at [904, 463] on button "I Agree" at bounding box center [909, 470] width 65 height 30
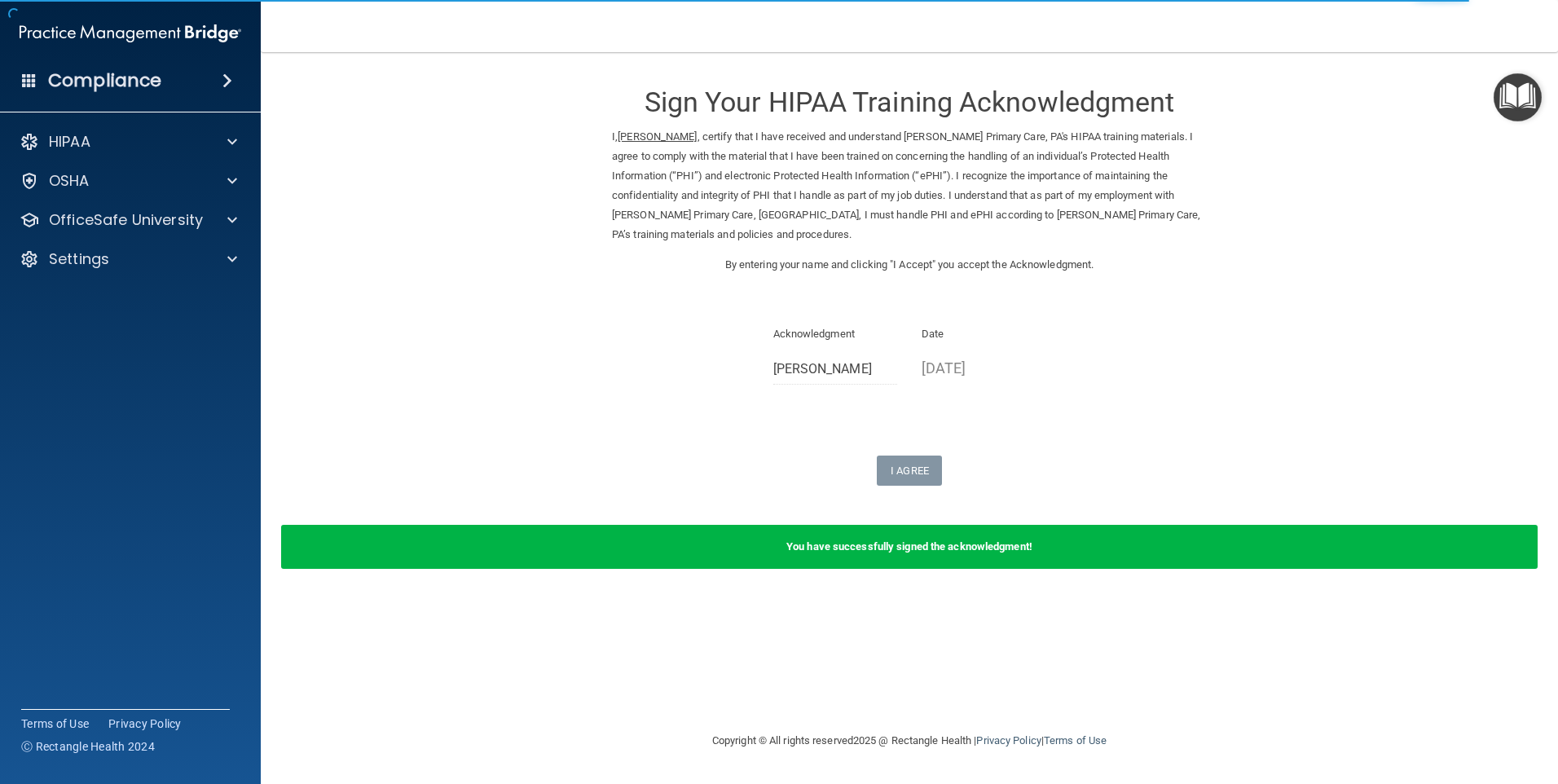
click at [951, 611] on div "Sign Your HIPAA Training Acknowledgment I, [PERSON_NAME] , certify that I have …" at bounding box center [909, 391] width 1232 height 646
click at [76, 182] on p "OSHA" at bounding box center [69, 180] width 40 height 20
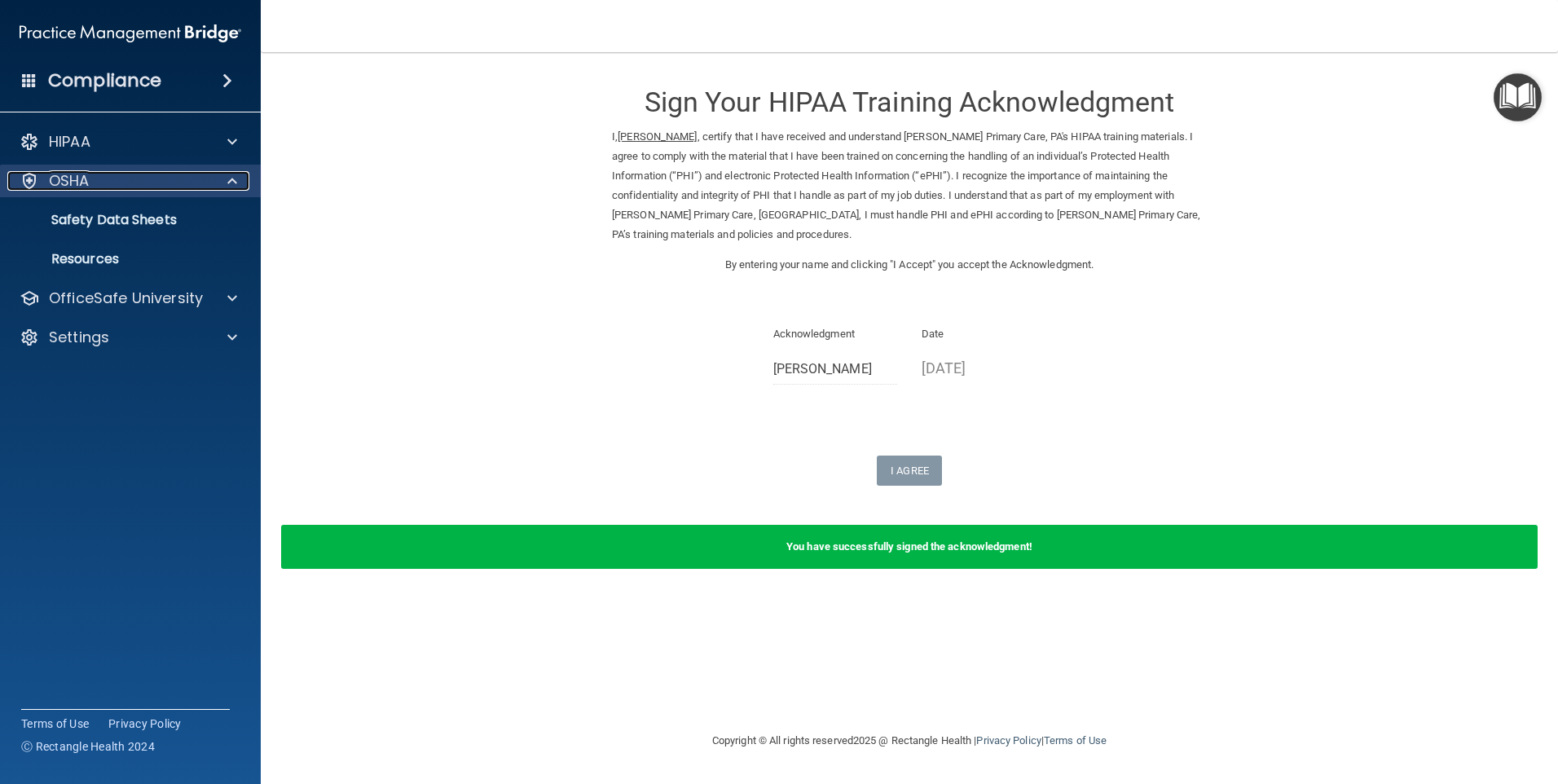
click at [101, 178] on div "OSHA" at bounding box center [109, 180] width 202 height 20
click at [233, 178] on span at bounding box center [232, 180] width 9 height 20
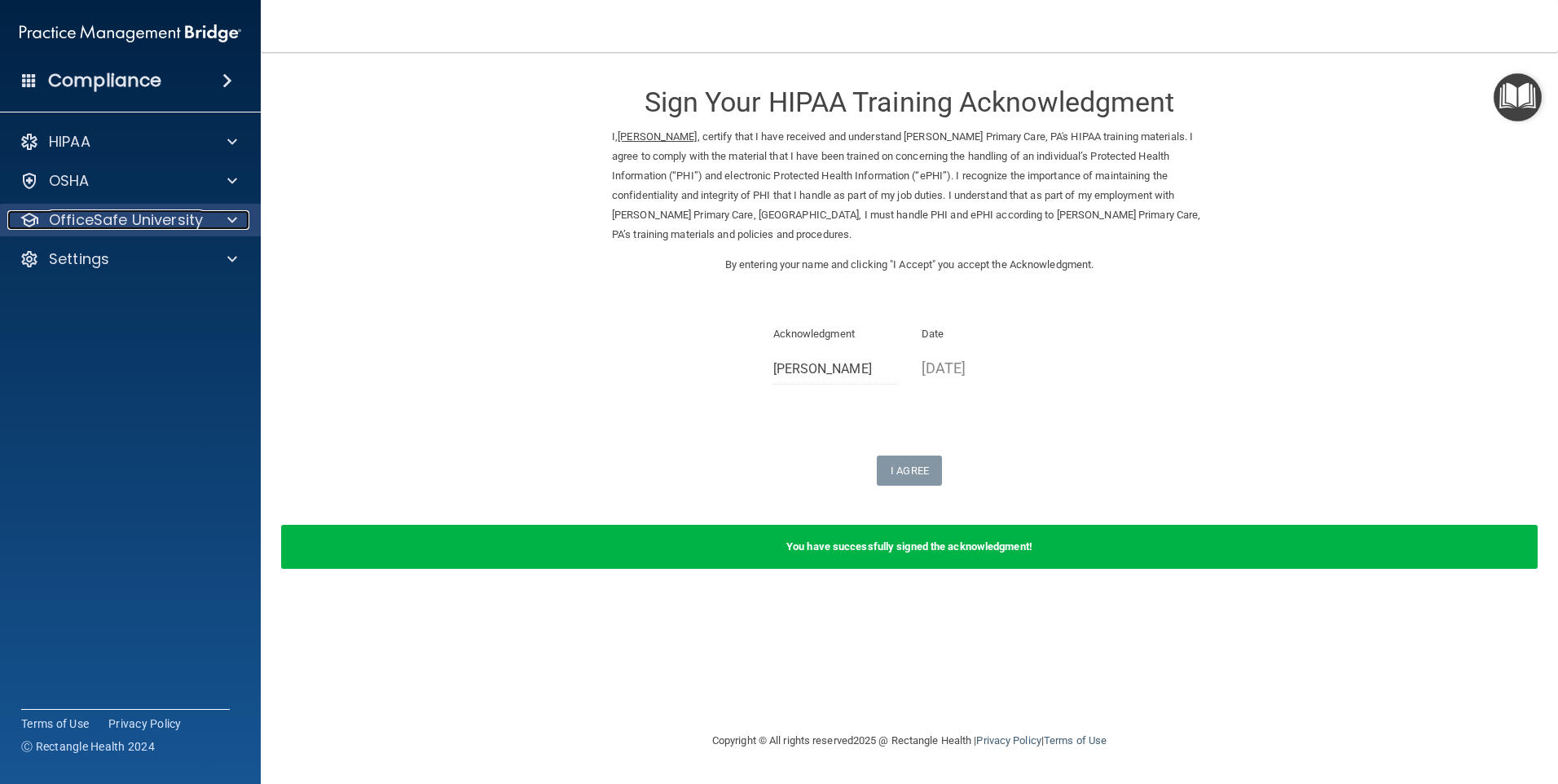
click at [185, 221] on p "OfficeSafe University" at bounding box center [126, 220] width 154 height 20
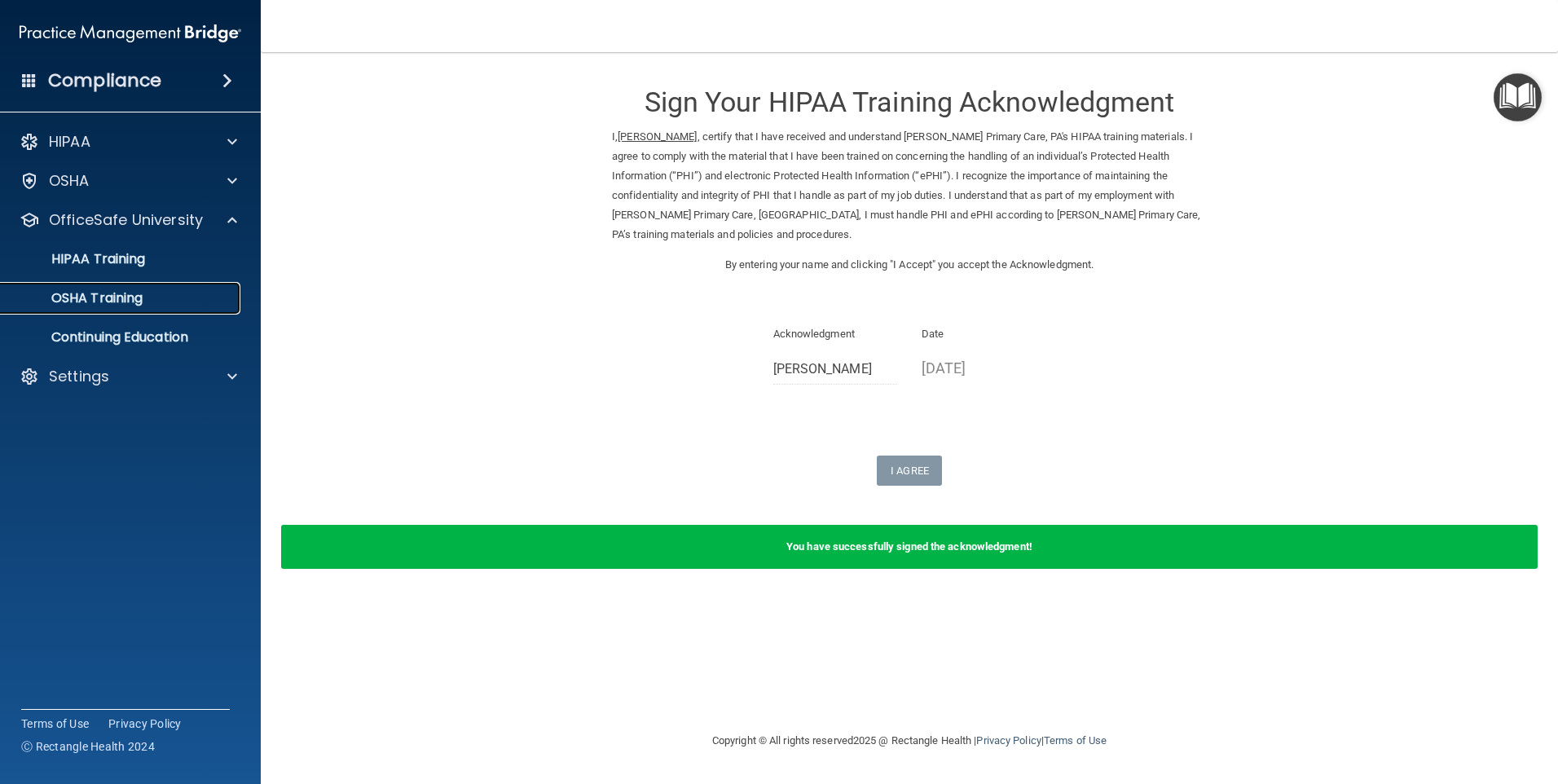
click at [117, 297] on p "OSHA Training" at bounding box center [76, 298] width 132 height 16
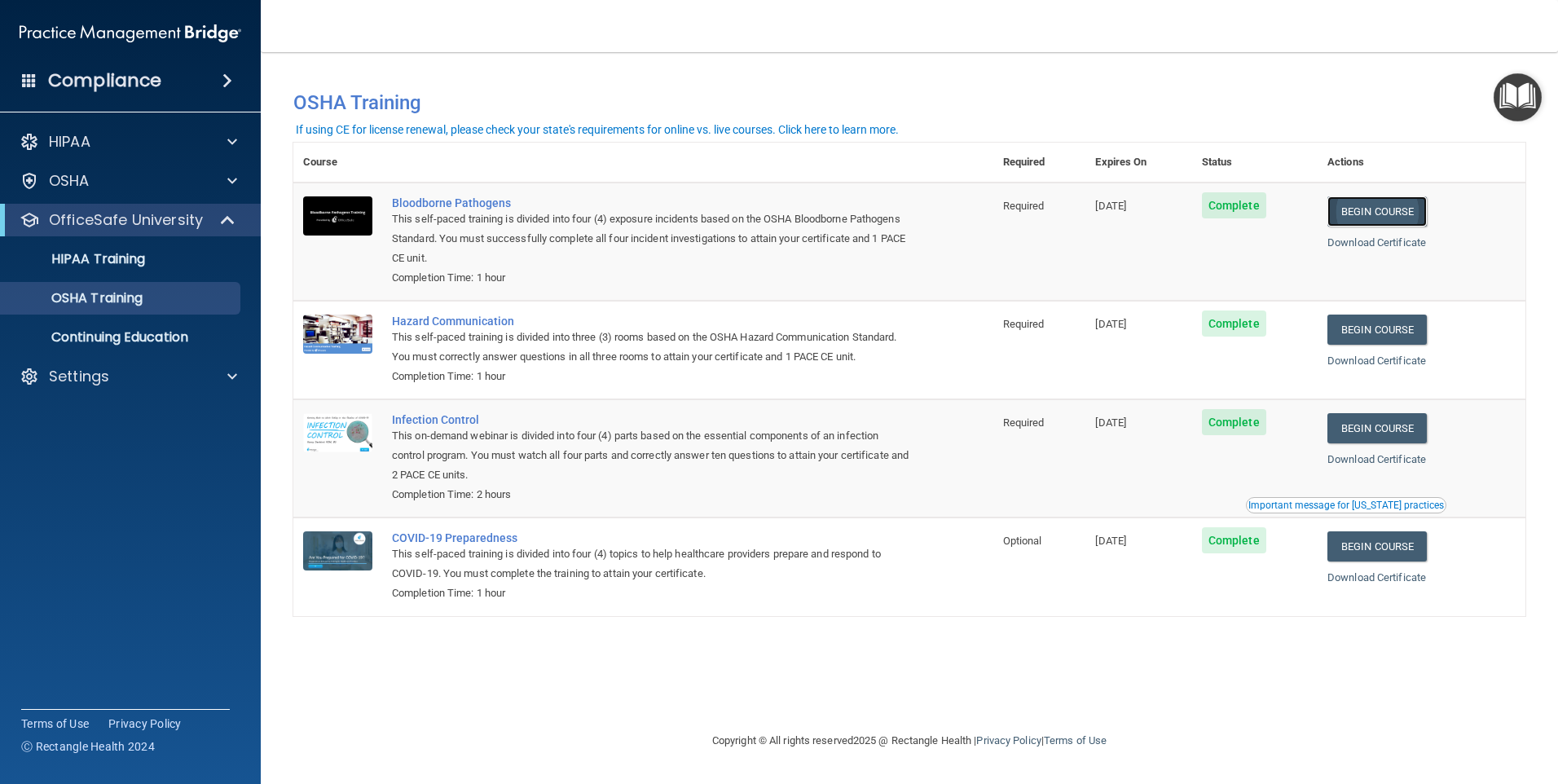
click at [1399, 208] on link "Begin Course" at bounding box center [1377, 211] width 100 height 30
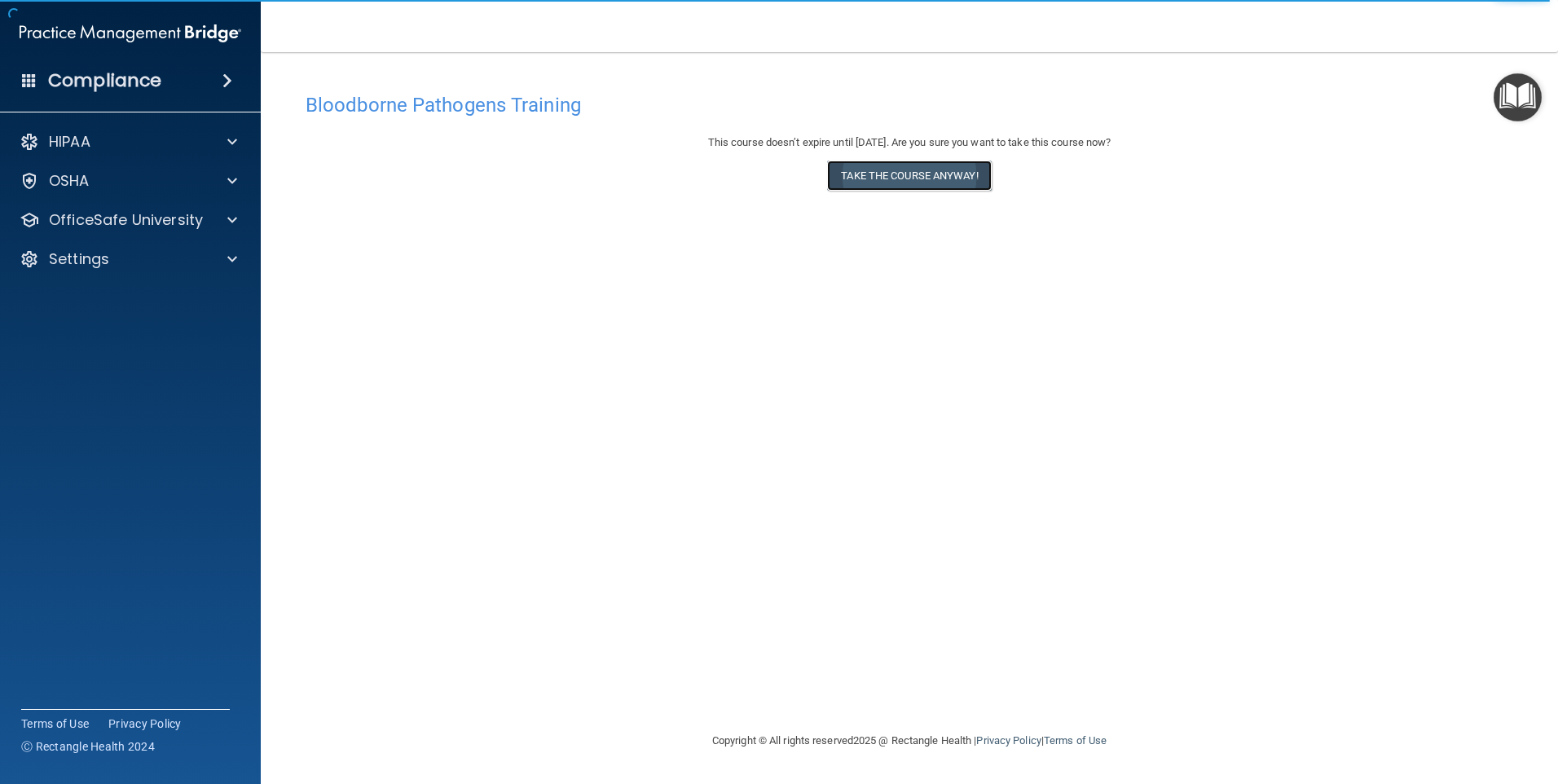
click at [932, 174] on button "Take the course anyway!" at bounding box center [909, 175] width 164 height 30
